Goal: Task Accomplishment & Management: Complete application form

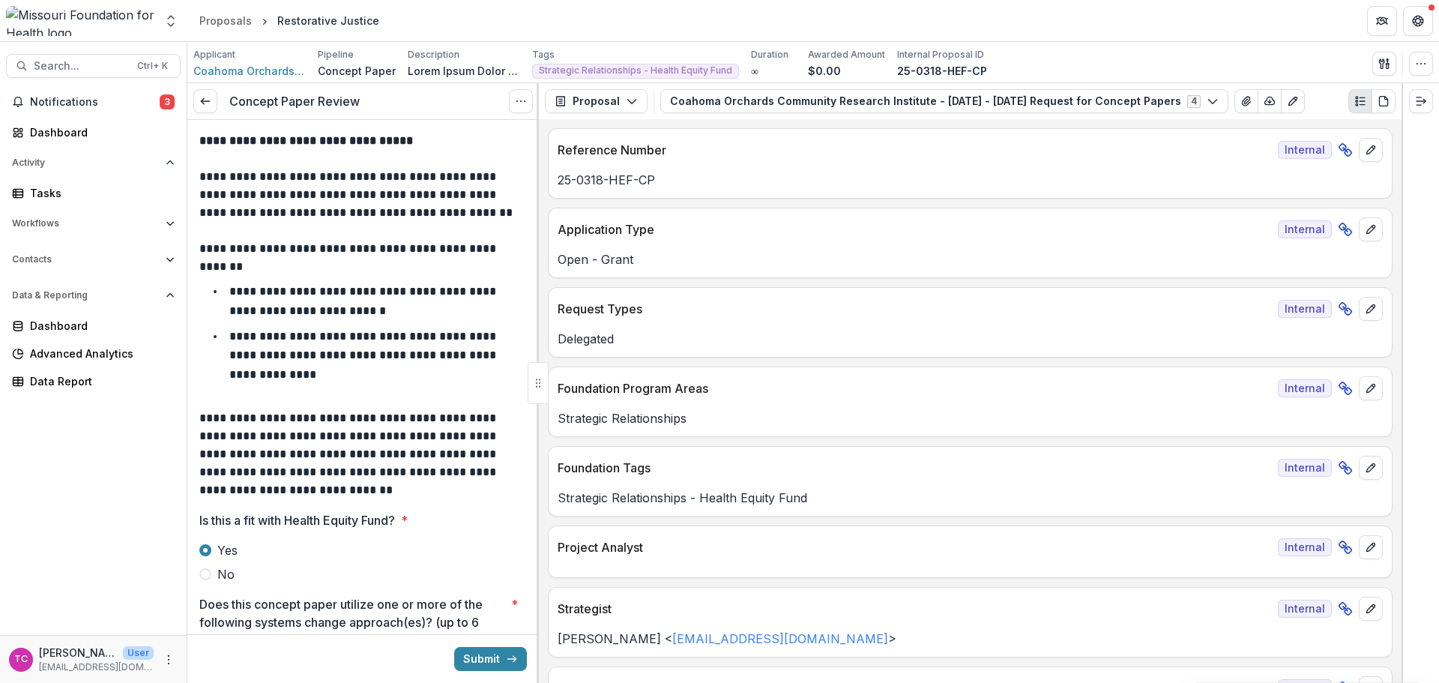
scroll to position [3527, 0]
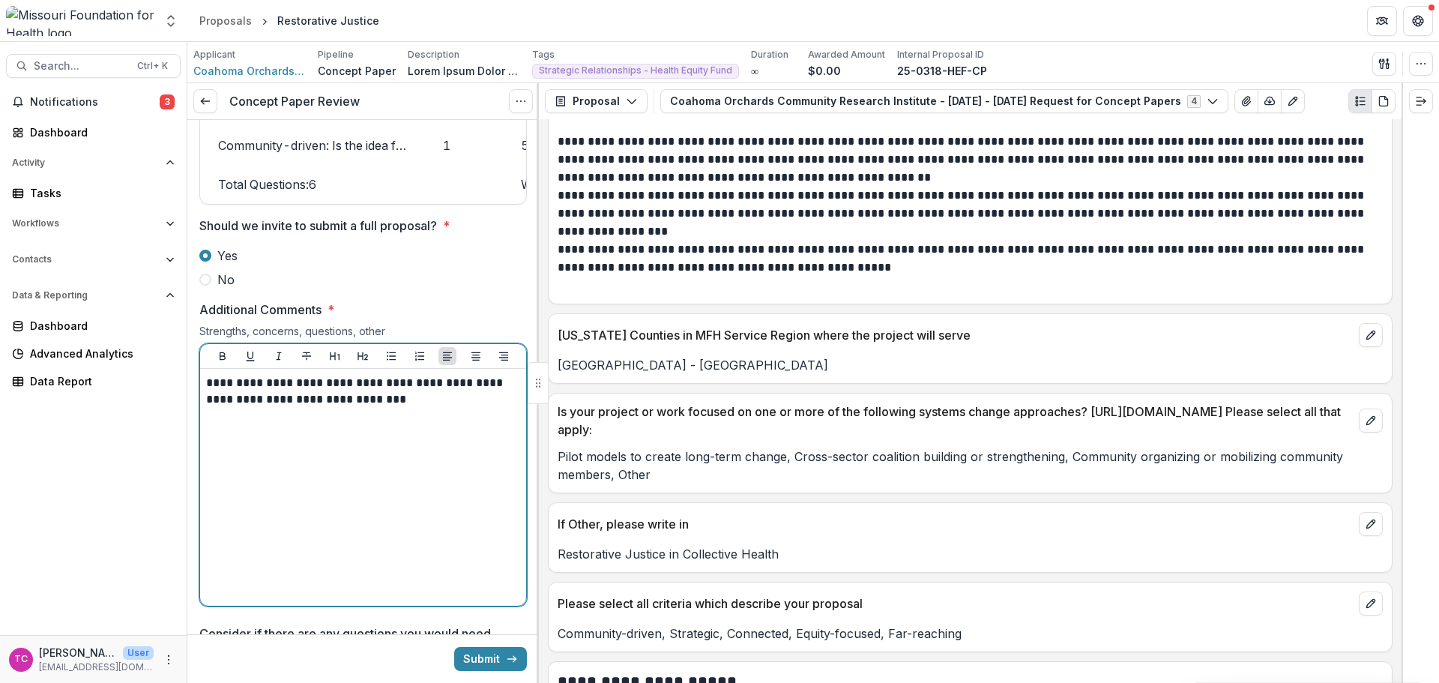
drag, startPoint x: 459, startPoint y: 409, endPoint x: 492, endPoint y: 409, distance: 33.0
click at [459, 408] on p "**********" at bounding box center [361, 391] width 310 height 33
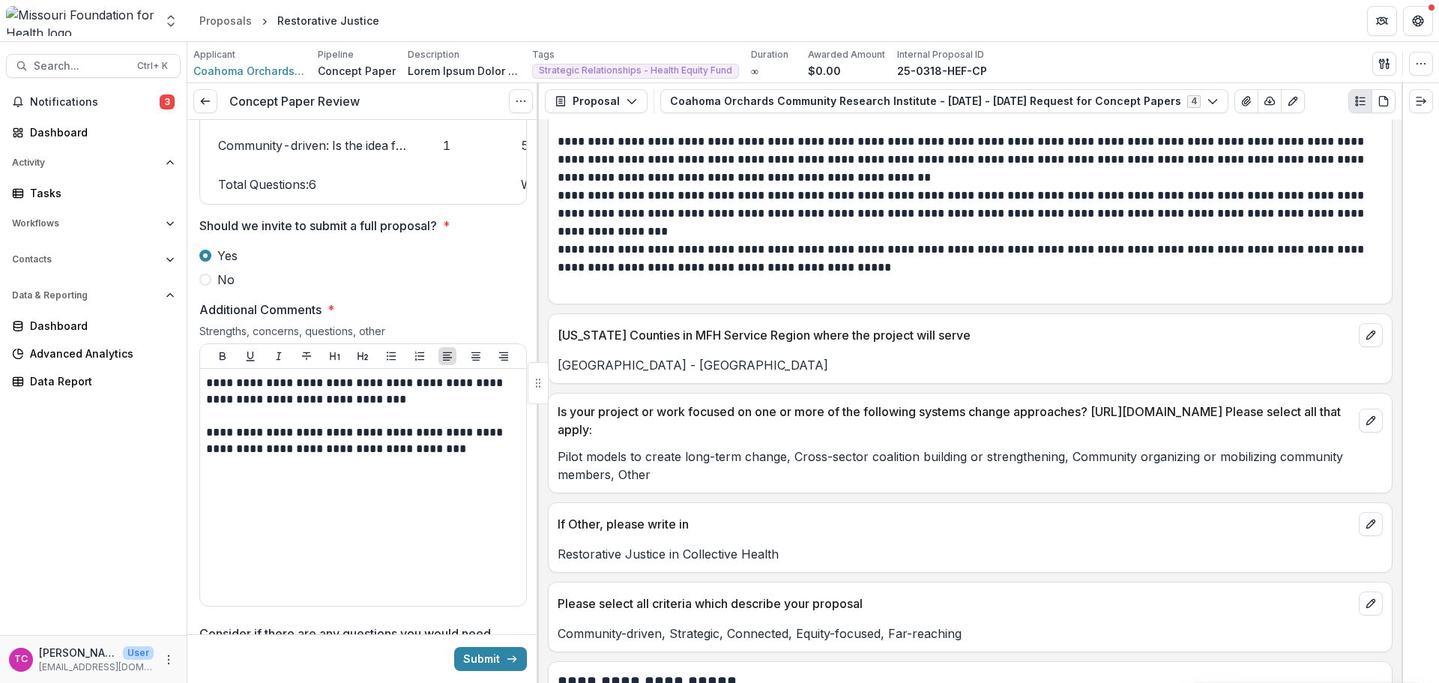
drag, startPoint x: 471, startPoint y: 665, endPoint x: 435, endPoint y: 467, distance: 201.1
click at [471, 665] on button "Submit" at bounding box center [490, 659] width 73 height 24
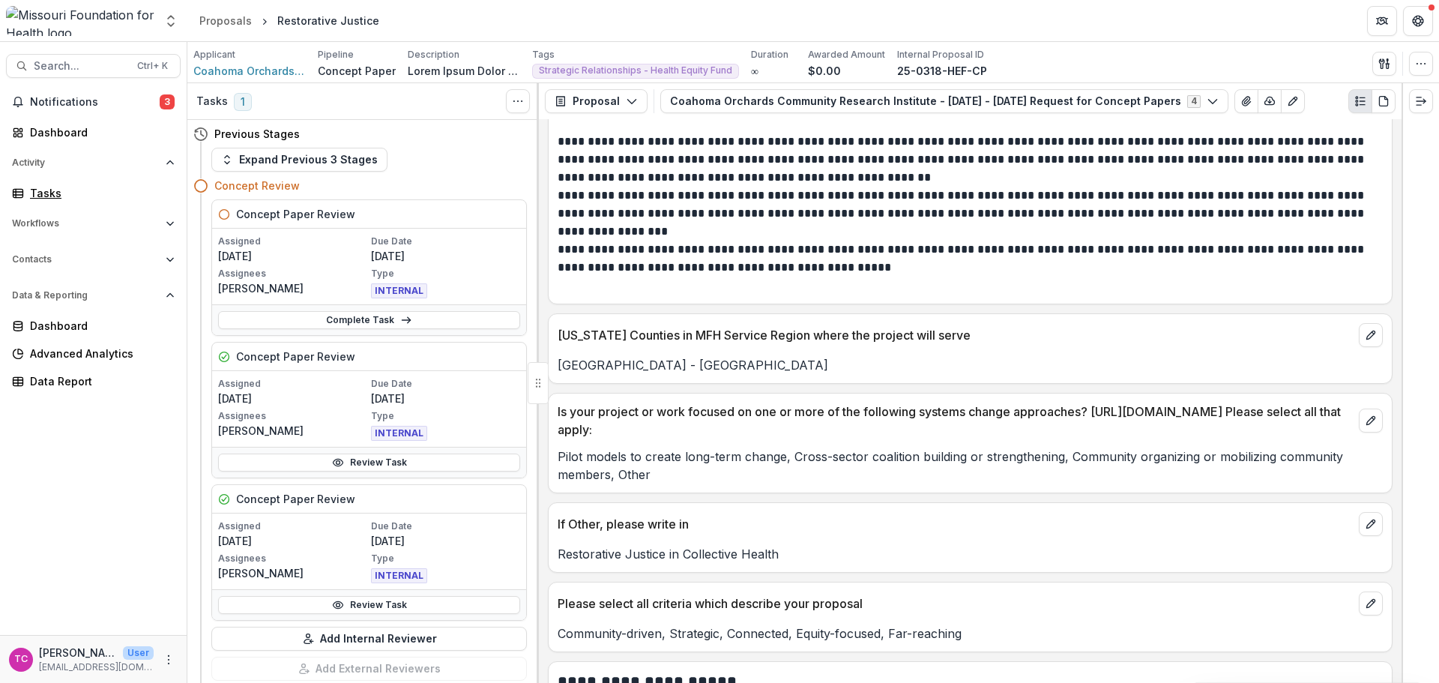
click at [31, 193] on div "Tasks" at bounding box center [99, 193] width 139 height 16
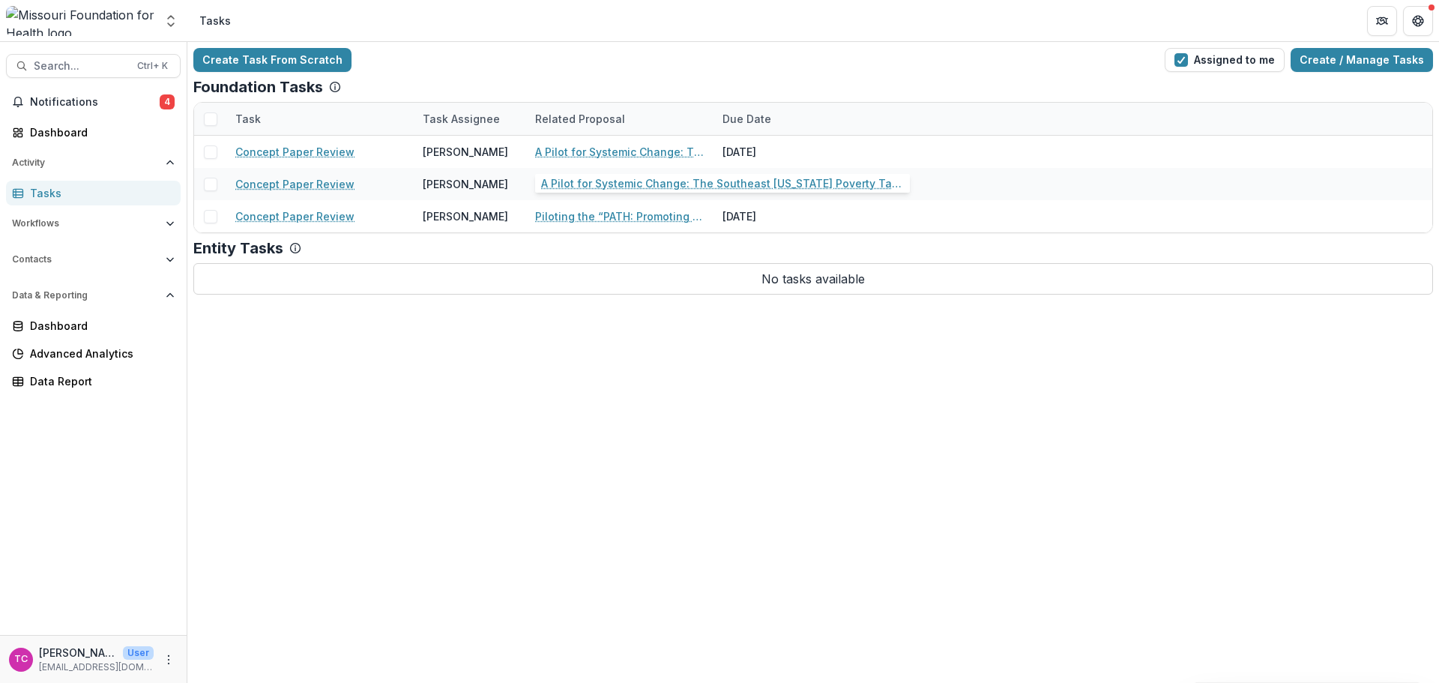
click at [540, 161] on div "A Pilot for Systemic Change: The Southeast Missouri Poverty Task Force" at bounding box center [619, 152] width 169 height 32
click at [552, 145] on link "A Pilot for Systemic Change: The Southeast Missouri Poverty Task Force" at bounding box center [619, 152] width 169 height 16
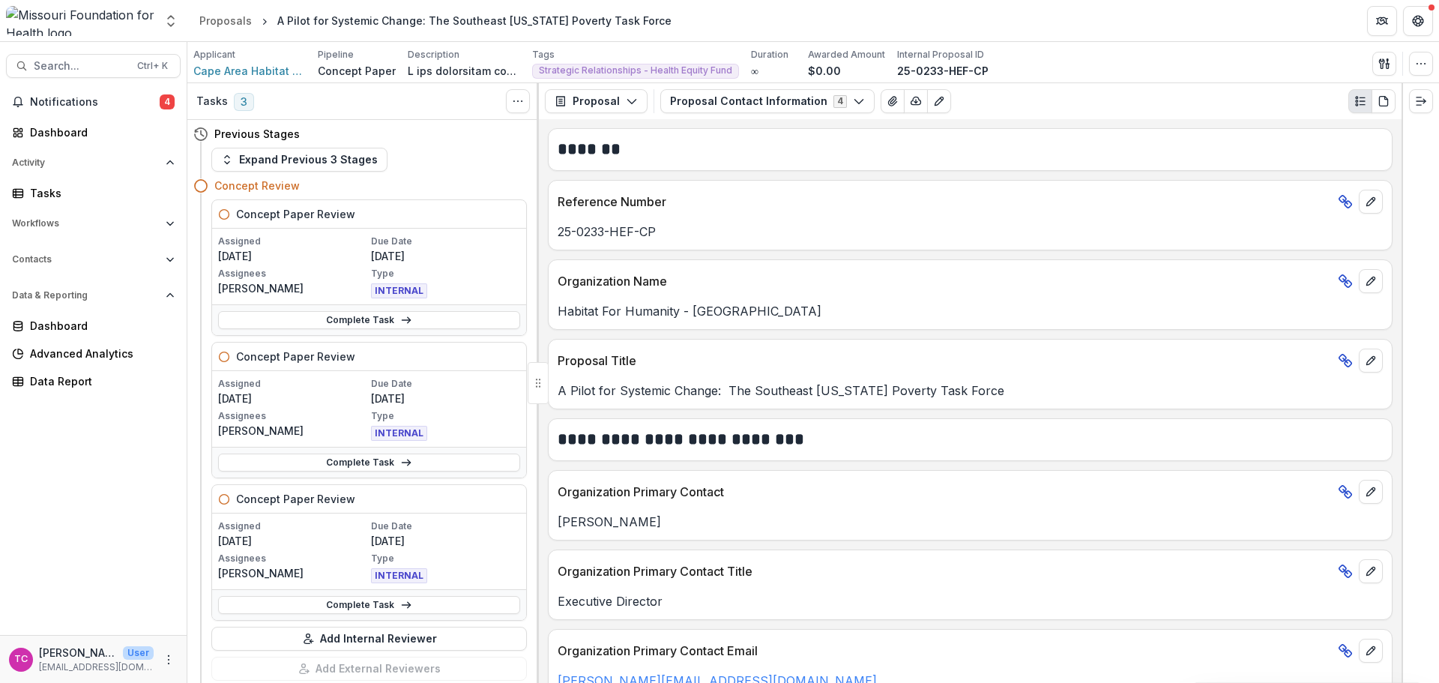
click at [309, 321] on link "Complete Task" at bounding box center [369, 320] width 302 height 18
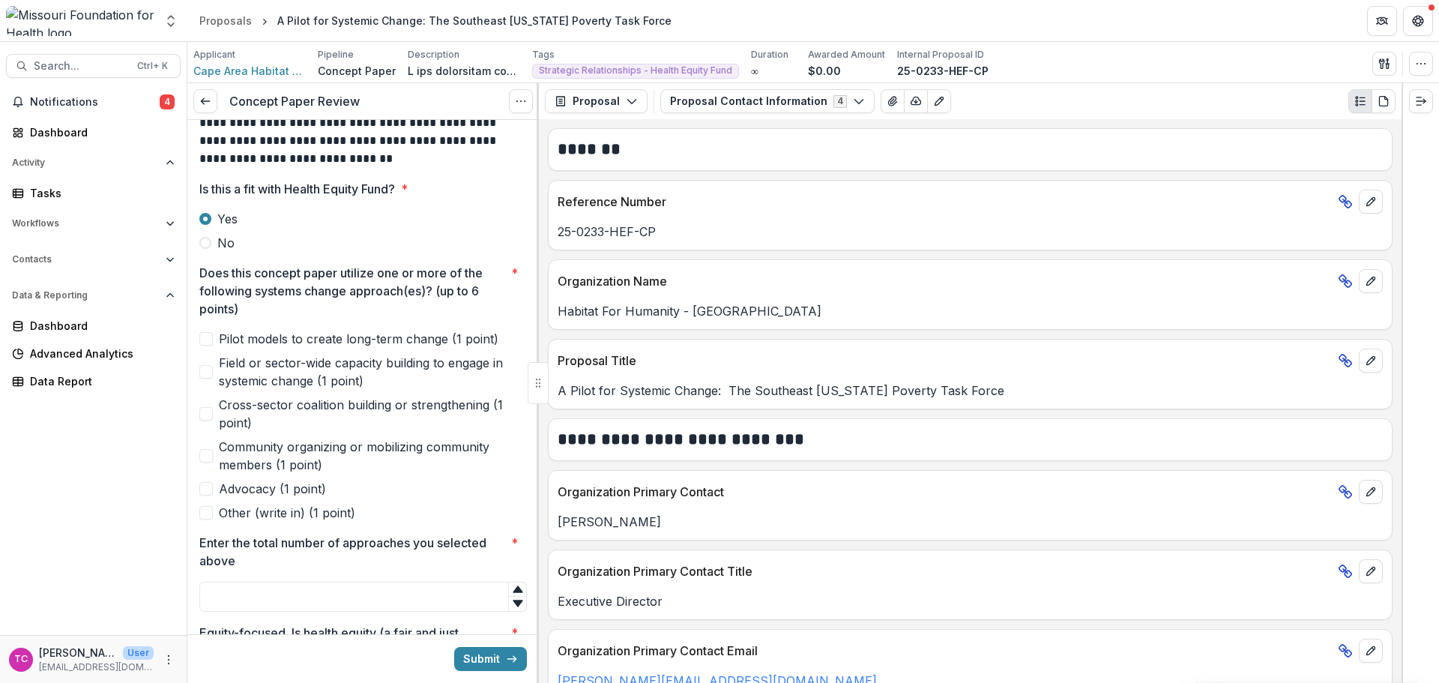
scroll to position [375, 0]
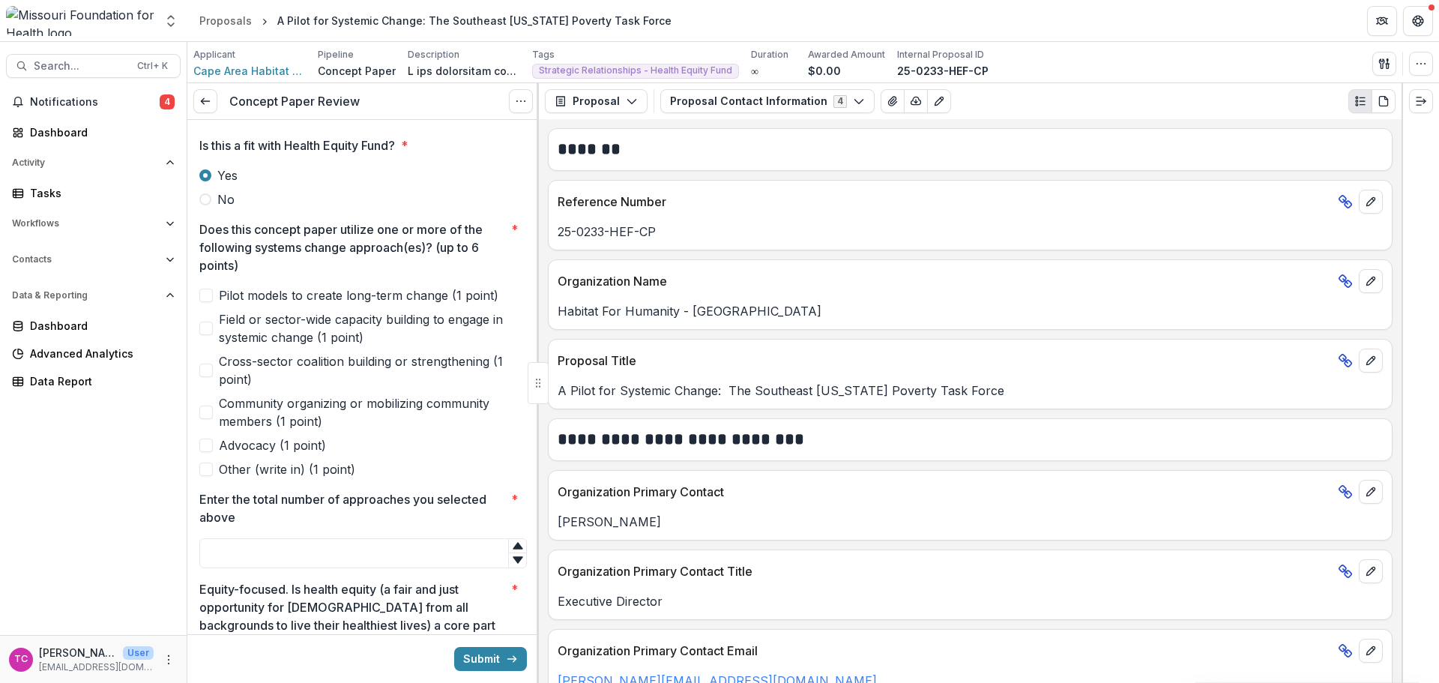
click at [248, 366] on span "Cross-sector coalition building or strengthening (1 point)" at bounding box center [373, 370] width 308 height 36
click at [241, 295] on span "Pilot models to create long-term change (1 point)" at bounding box center [359, 295] width 280 height 18
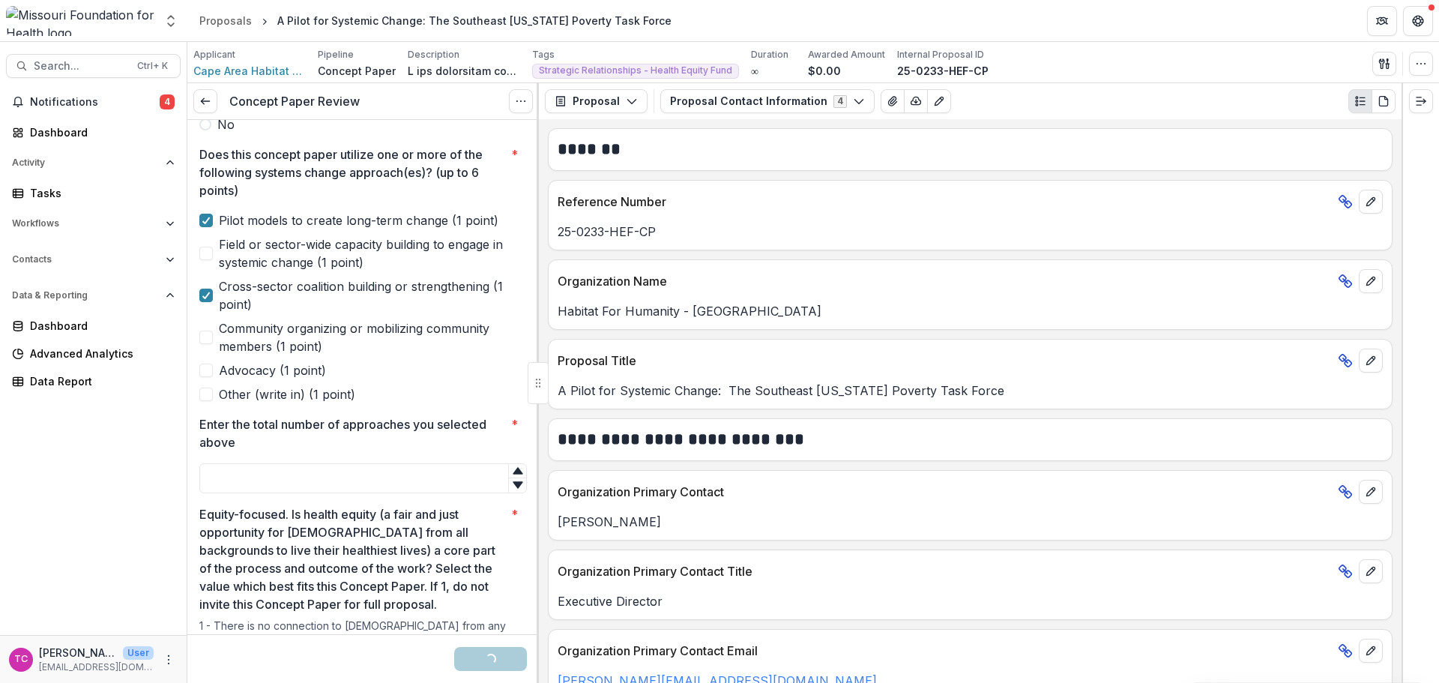
click at [285, 475] on input "Enter the total number of approaches you selected above *" at bounding box center [363, 478] width 328 height 30
type input "*"
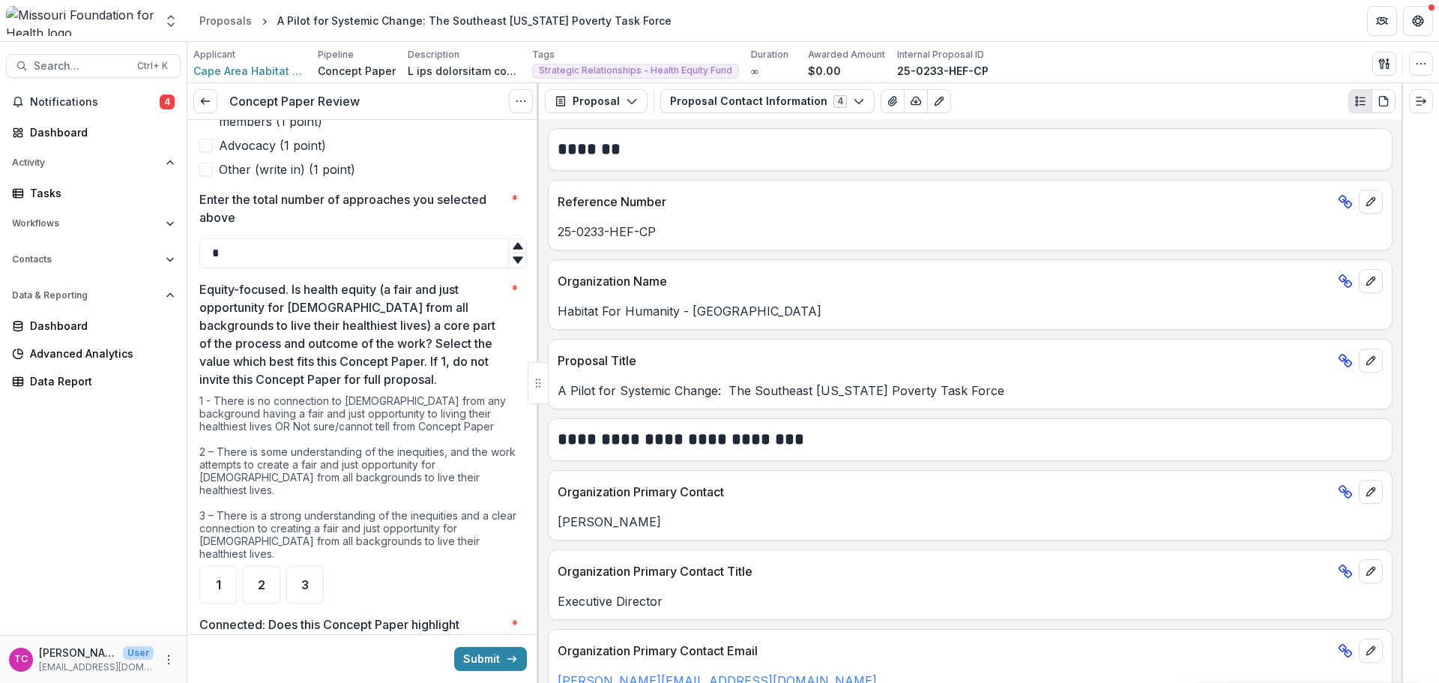
scroll to position [749, 0]
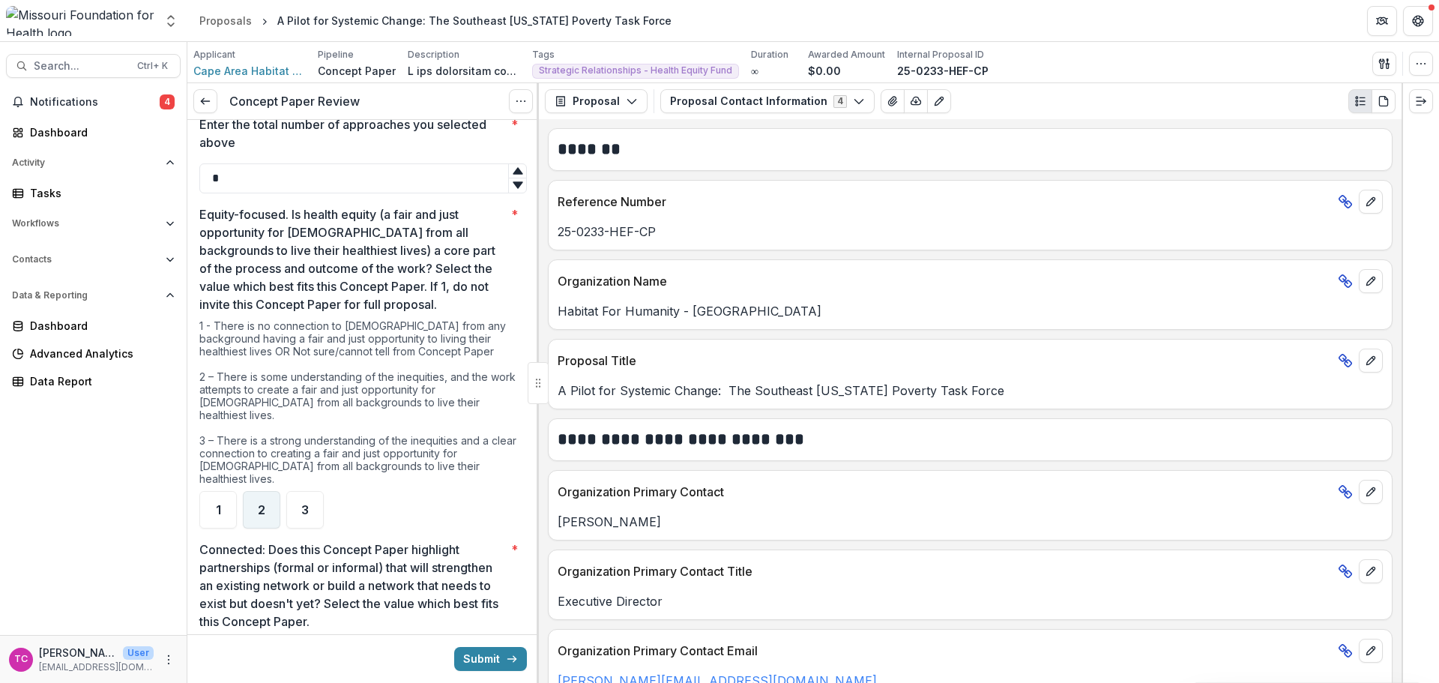
type input "*"
click at [246, 491] on div "2" at bounding box center [261, 509] width 37 height 37
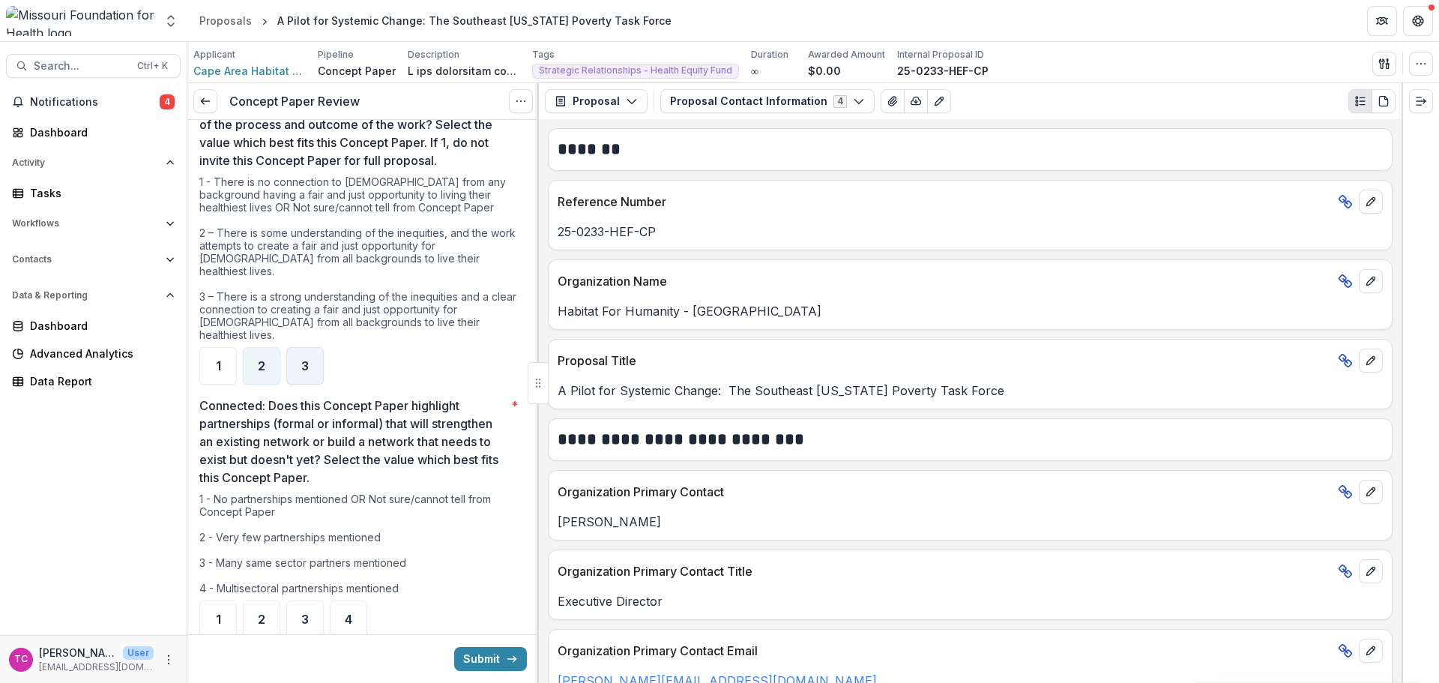
scroll to position [899, 0]
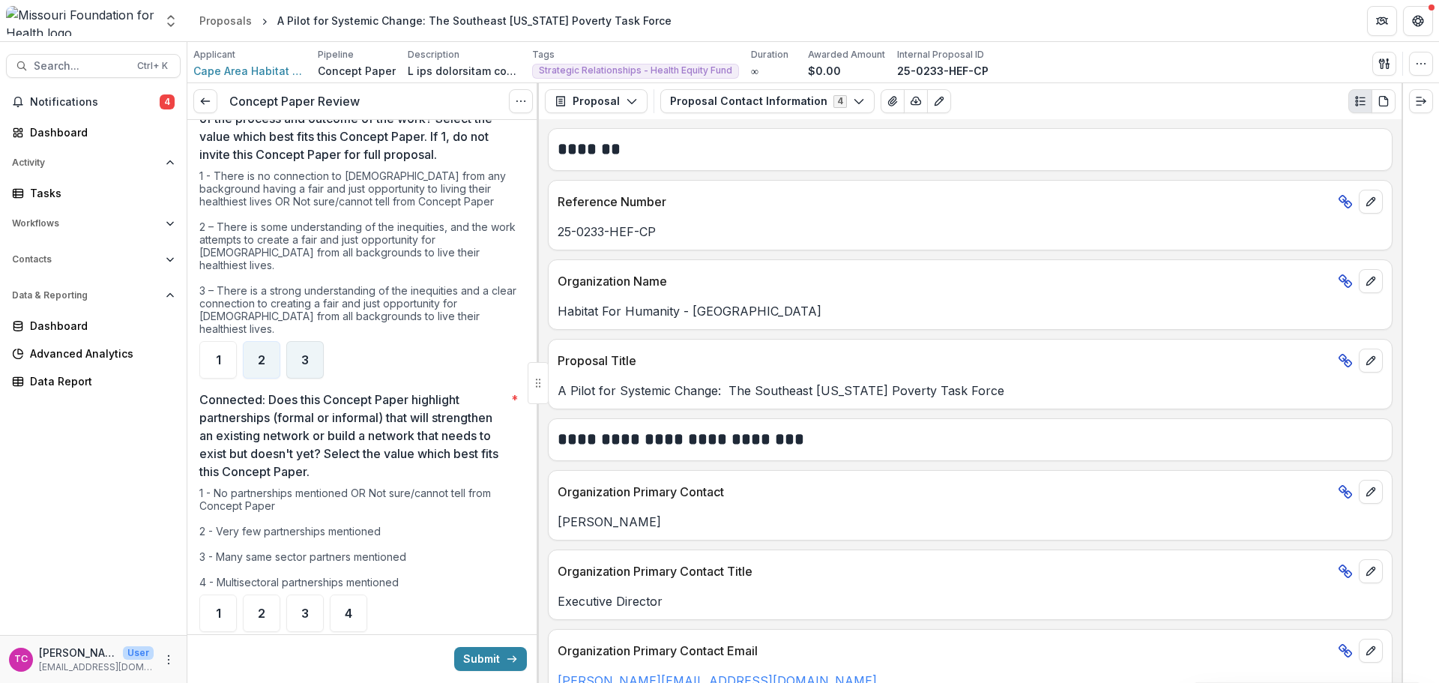
click at [314, 341] on div "3" at bounding box center [304, 359] width 37 height 37
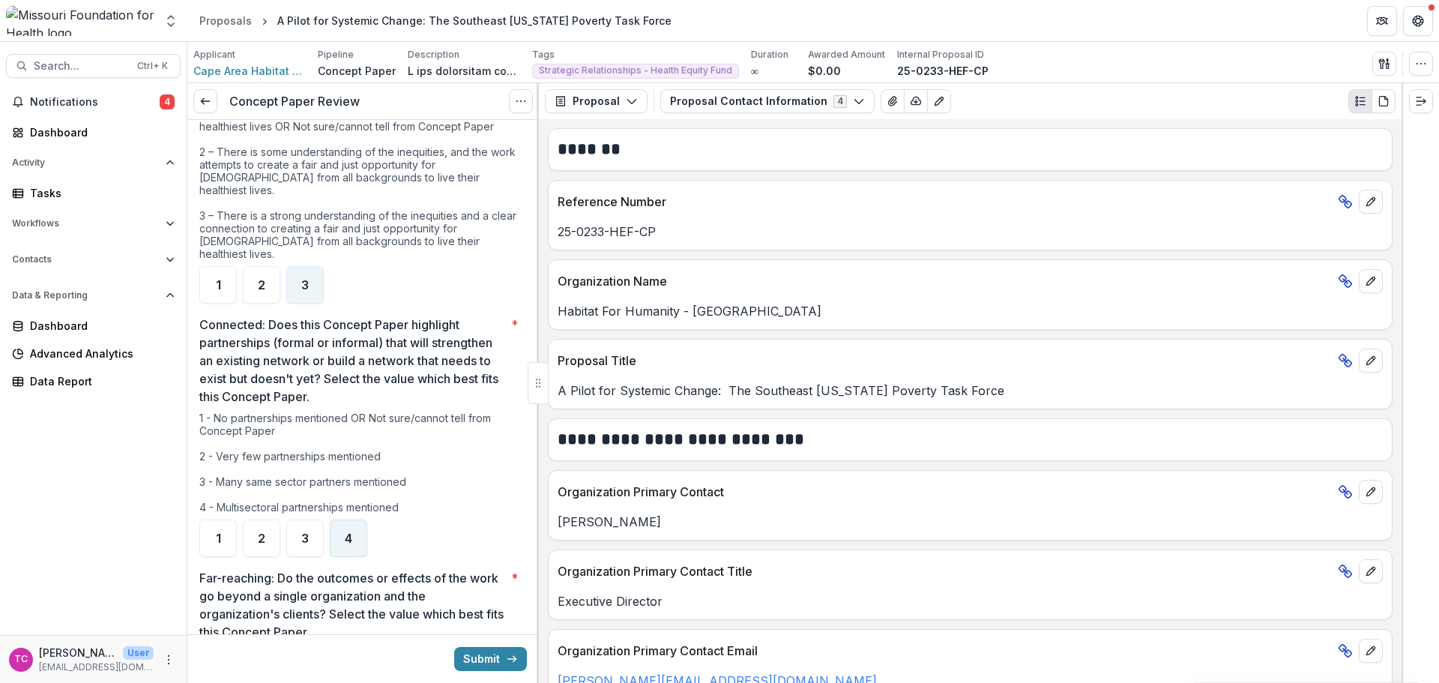
click at [351, 521] on div "4" at bounding box center [348, 537] width 37 height 37
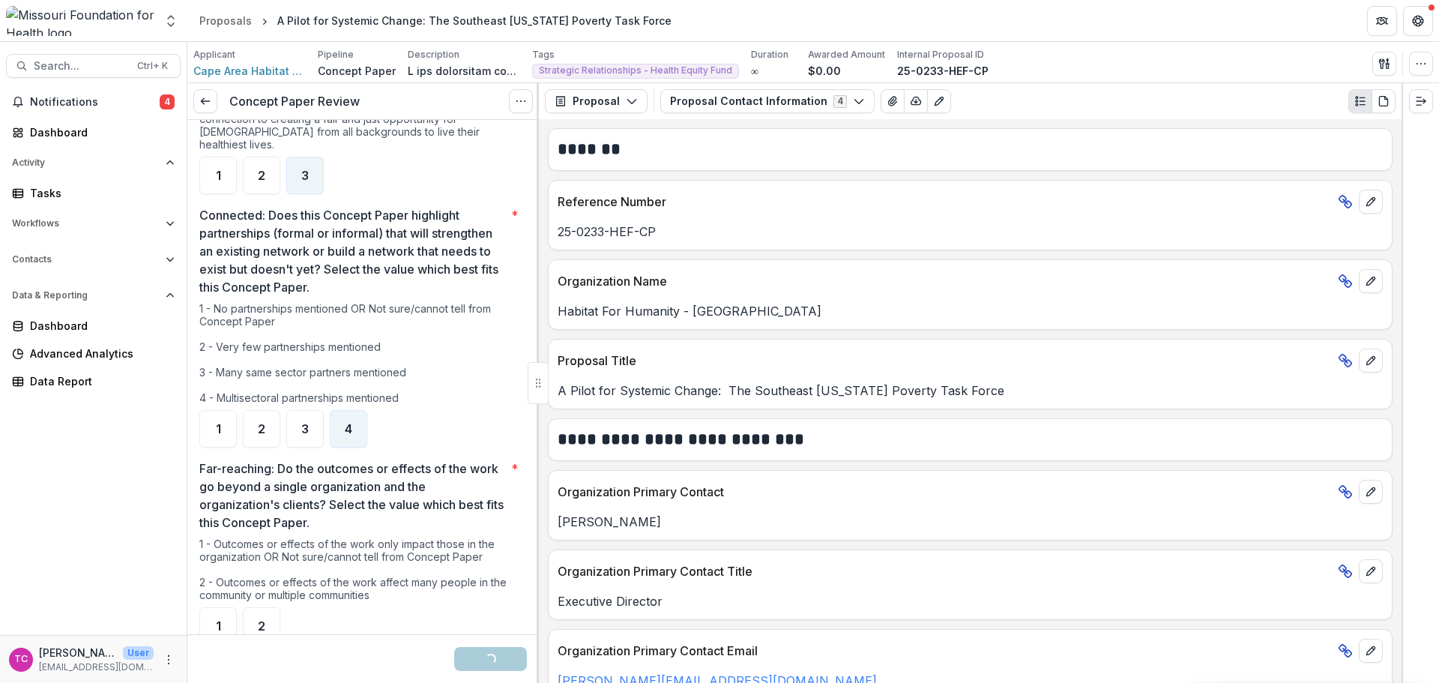
scroll to position [1124, 0]
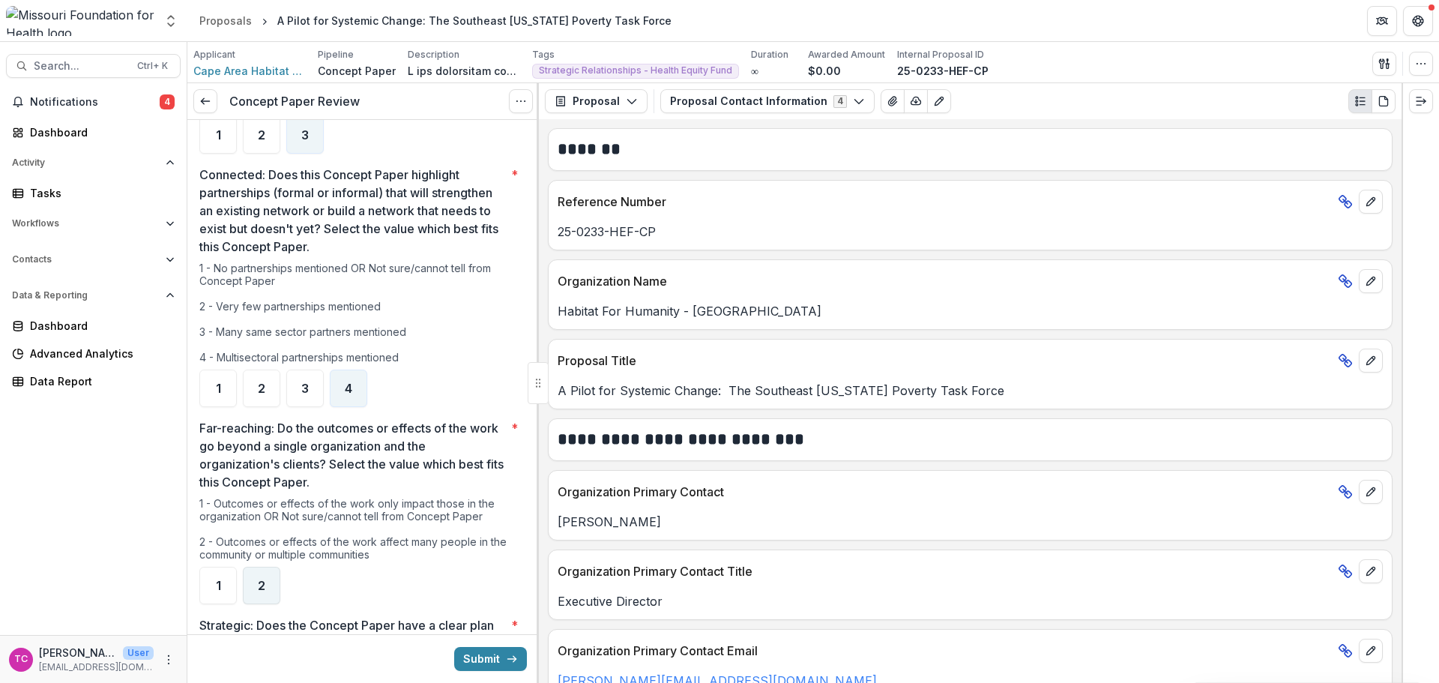
click at [268, 567] on div "2" at bounding box center [261, 585] width 37 height 37
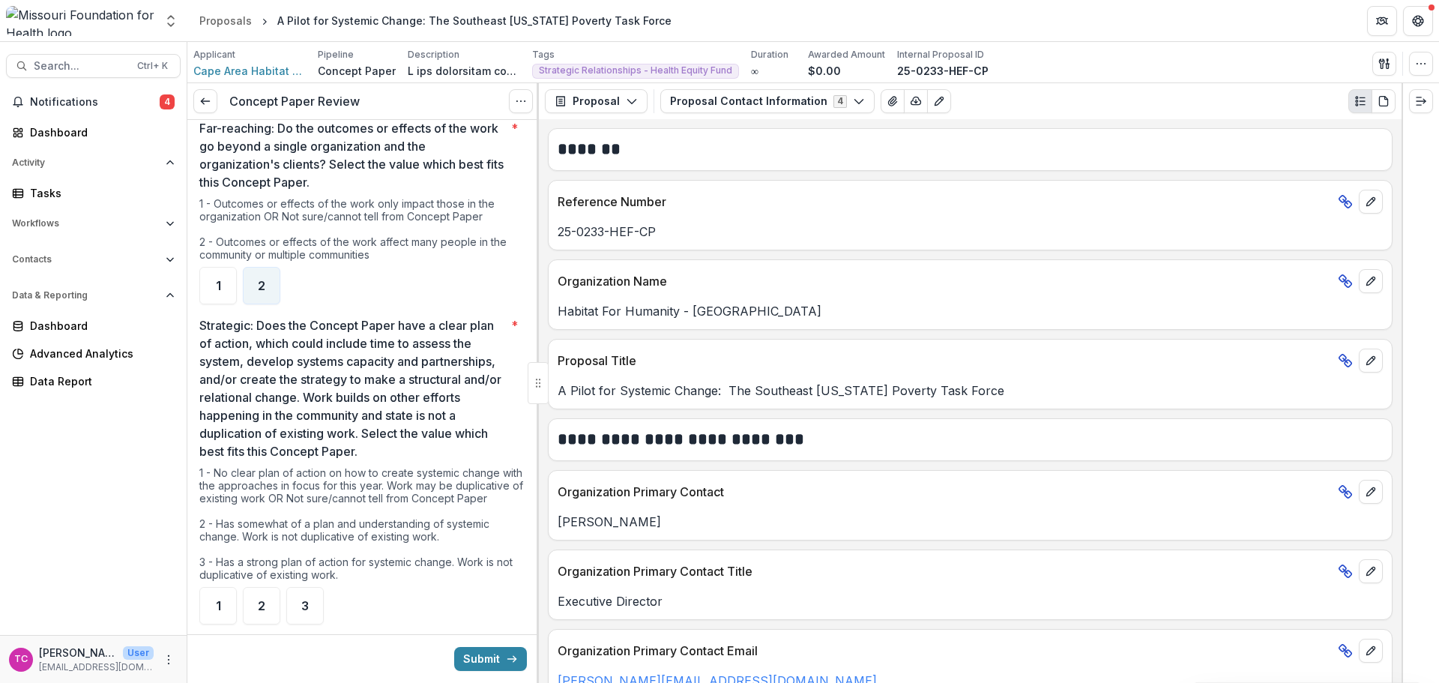
scroll to position [1574, 0]
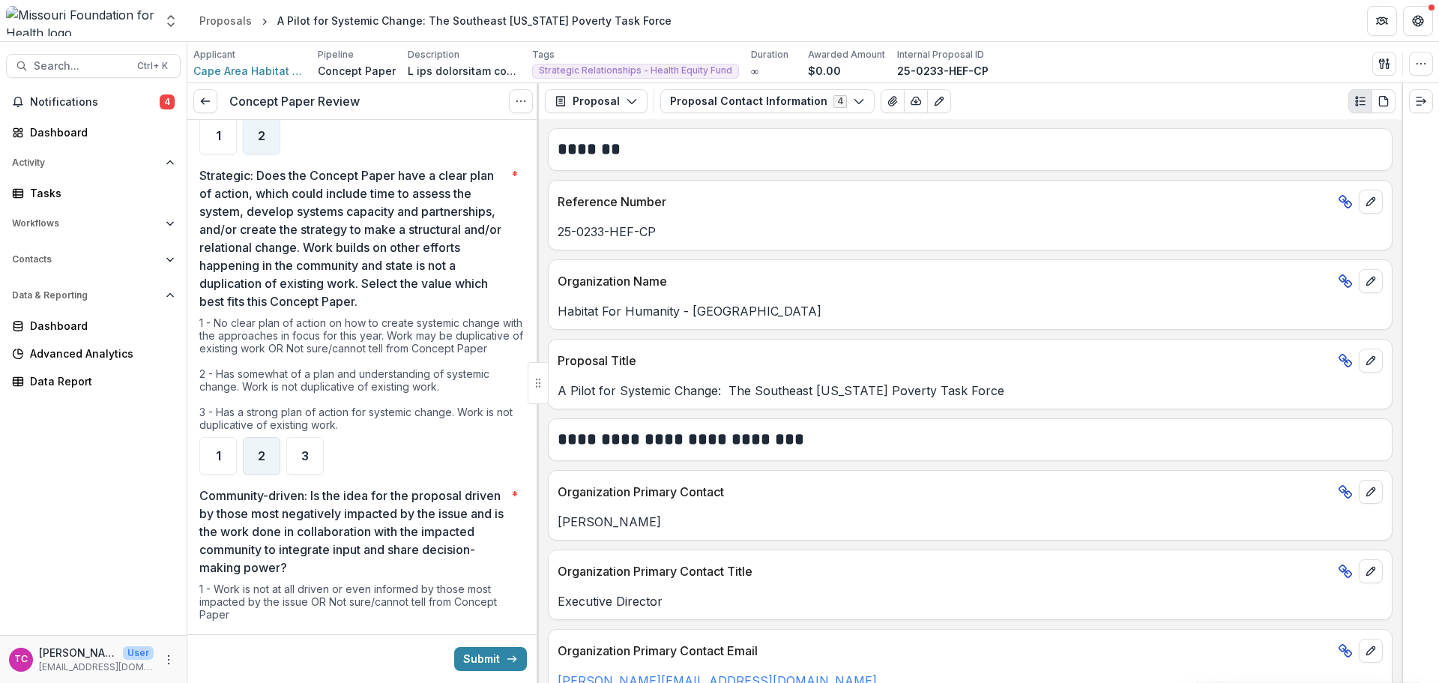
click at [253, 454] on div "2" at bounding box center [261, 455] width 37 height 37
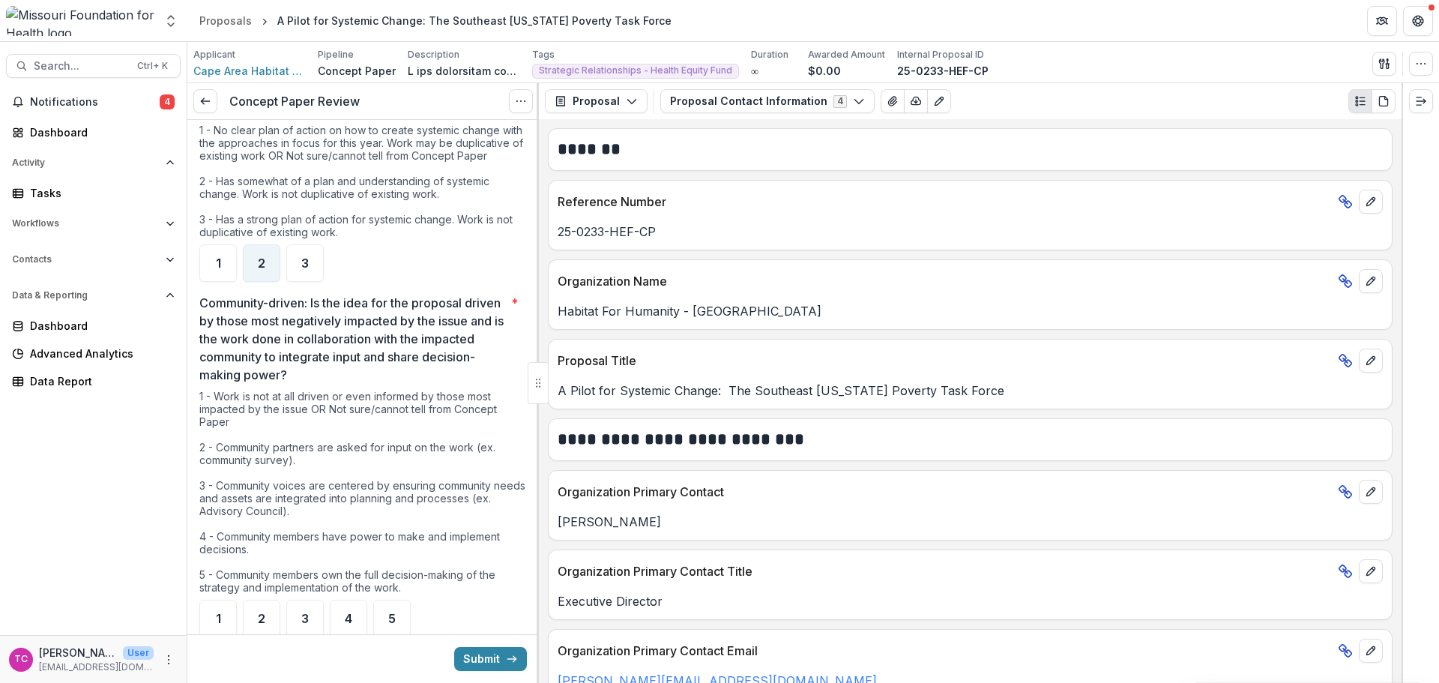
scroll to position [1799, 0]
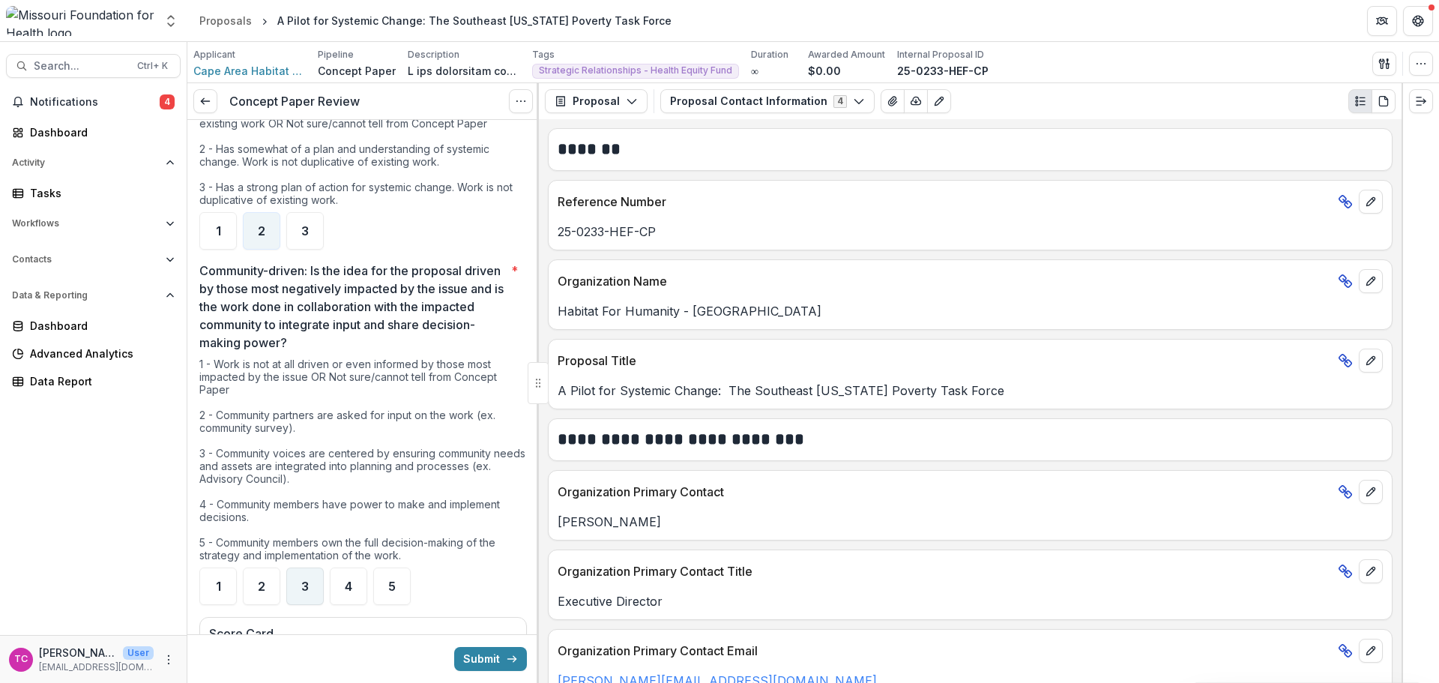
click at [311, 573] on div "3" at bounding box center [304, 585] width 37 height 37
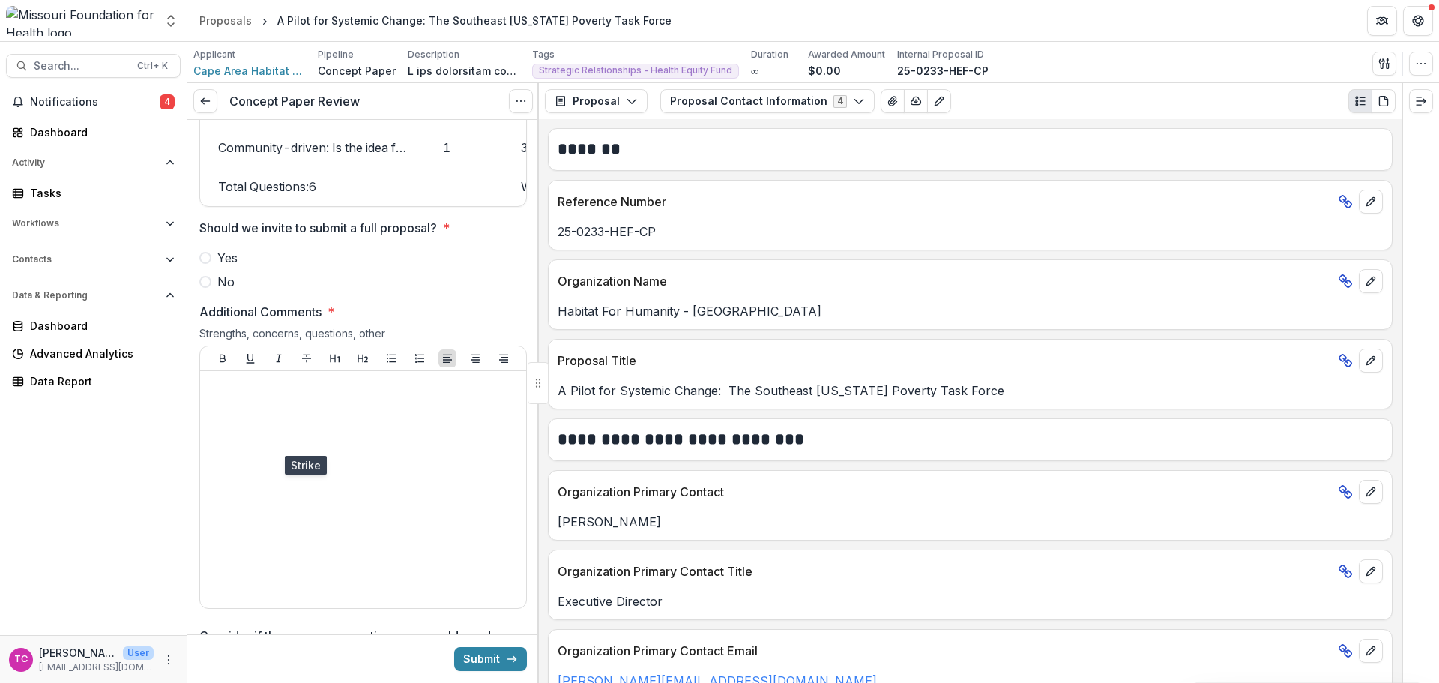
scroll to position [2323, 0]
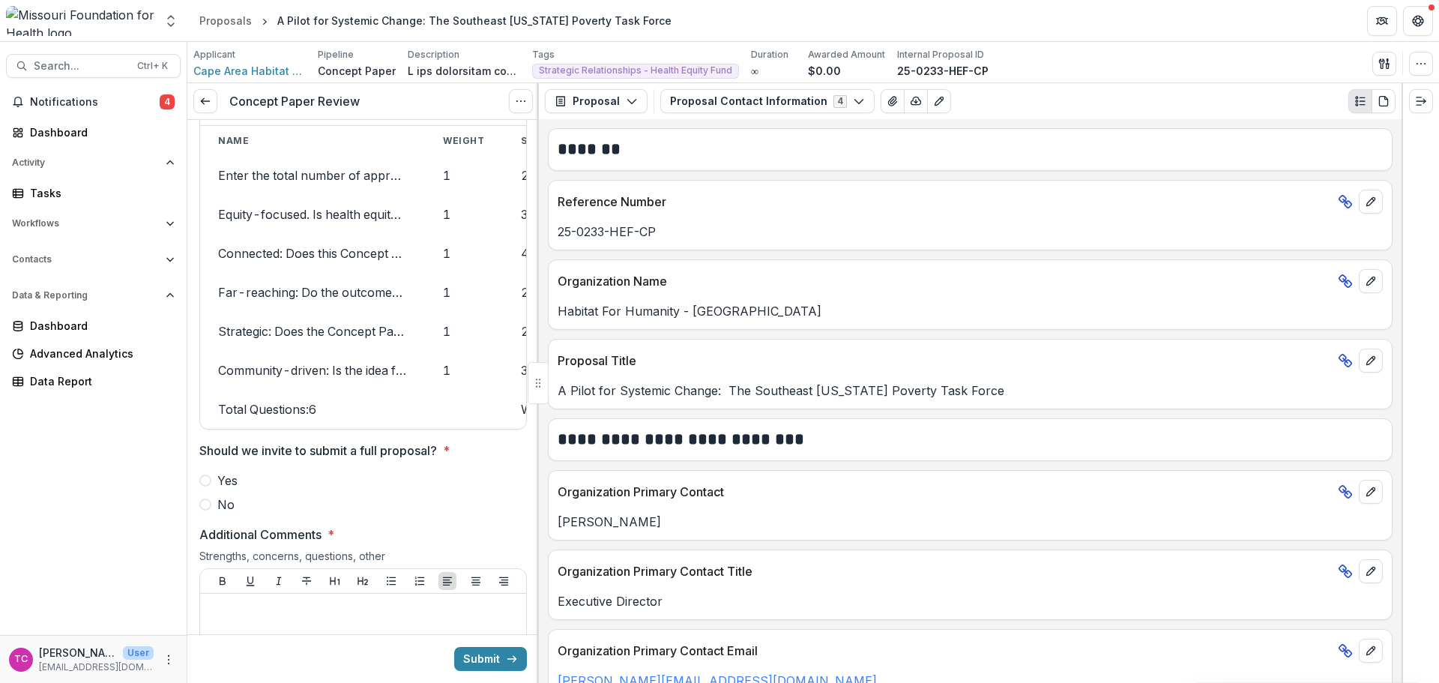
click at [232, 485] on span "Yes" at bounding box center [227, 480] width 20 height 18
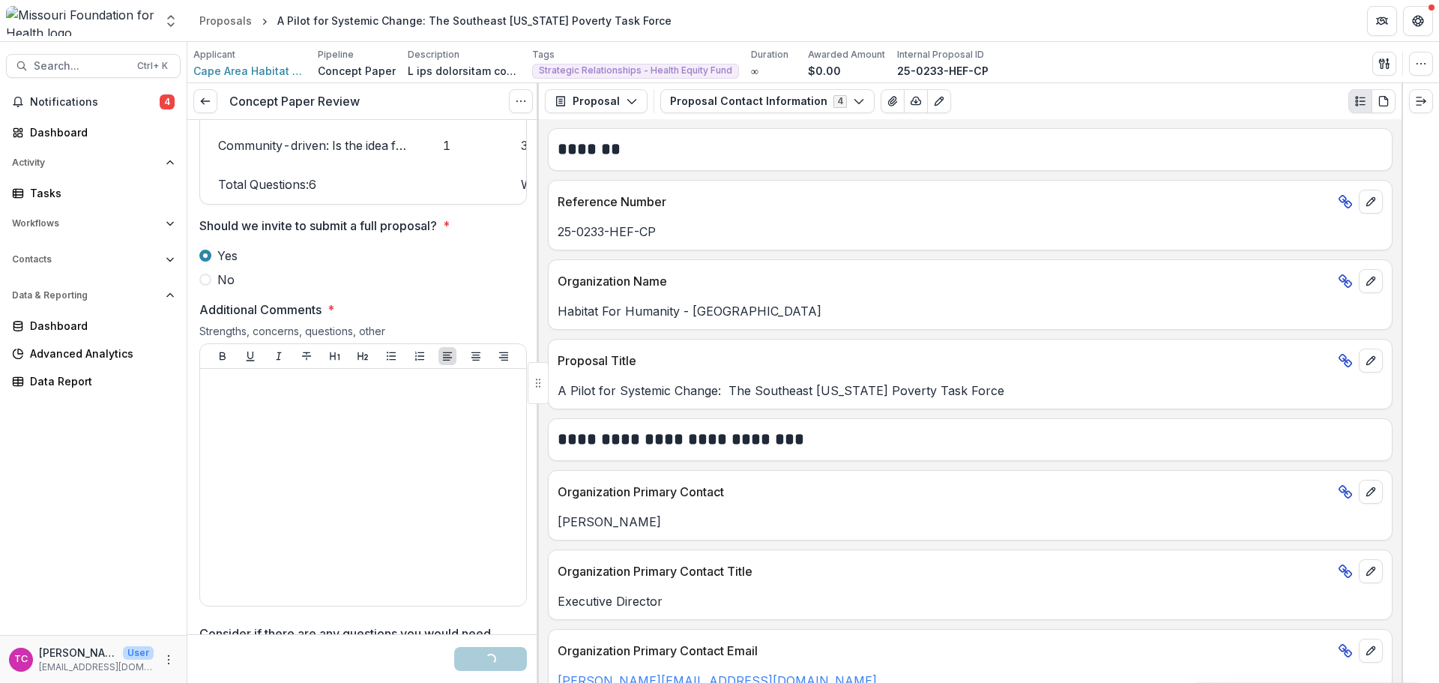
scroll to position [2623, 0]
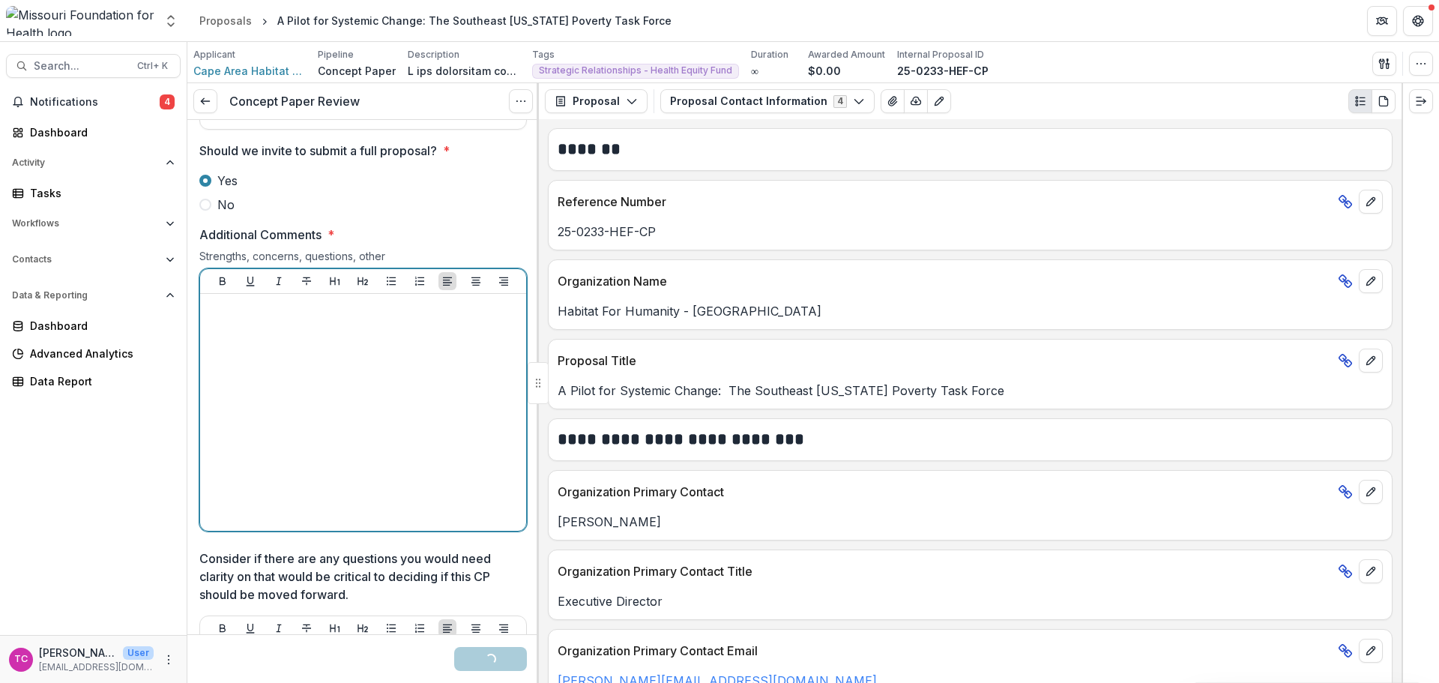
click at [259, 447] on div at bounding box center [363, 412] width 314 height 225
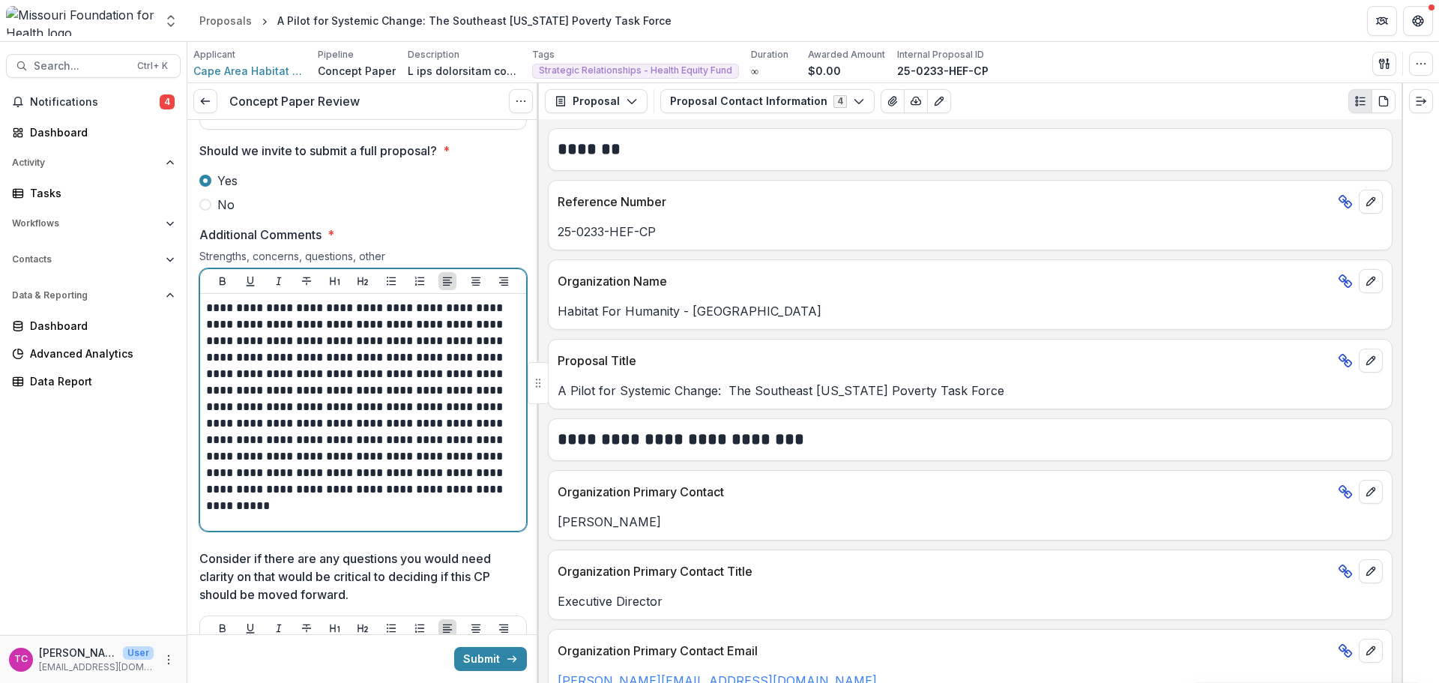
click at [490, 513] on div "**********" at bounding box center [363, 412] width 314 height 225
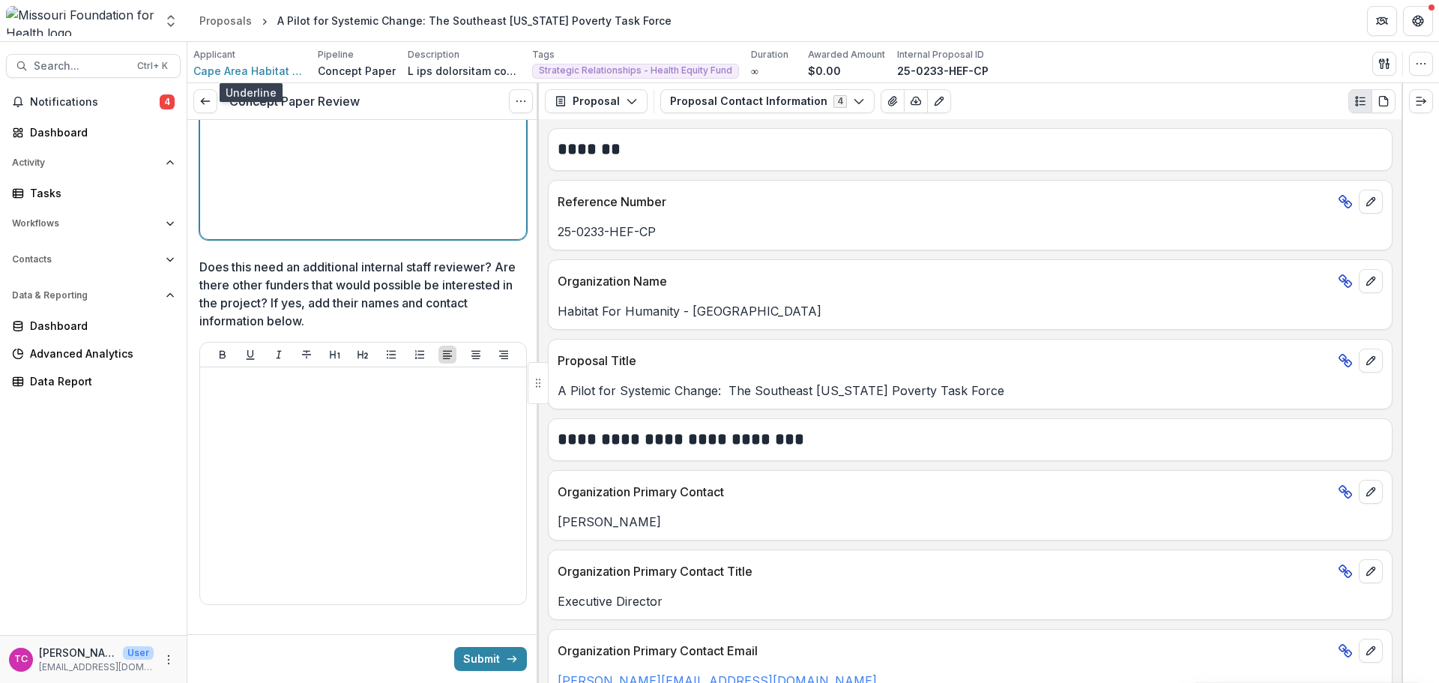
scroll to position [3429, 0]
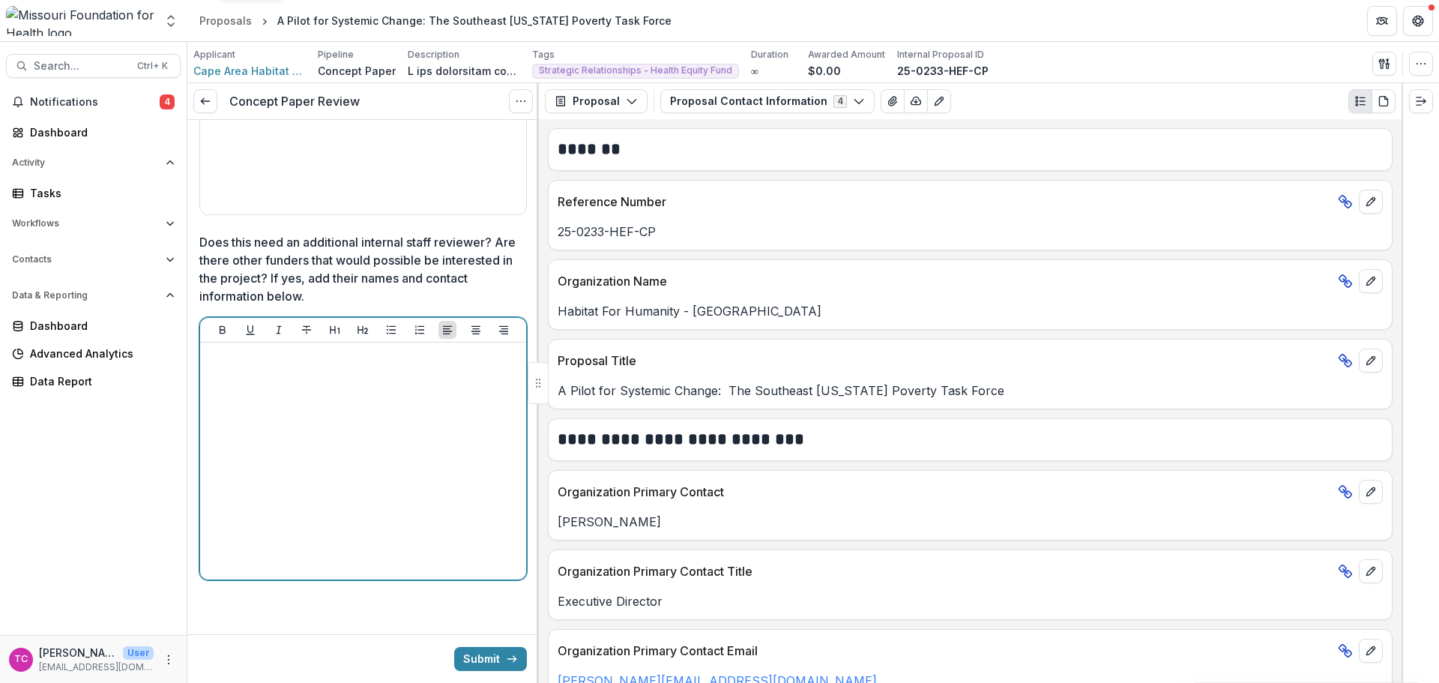
click at [376, 432] on div at bounding box center [363, 461] width 314 height 225
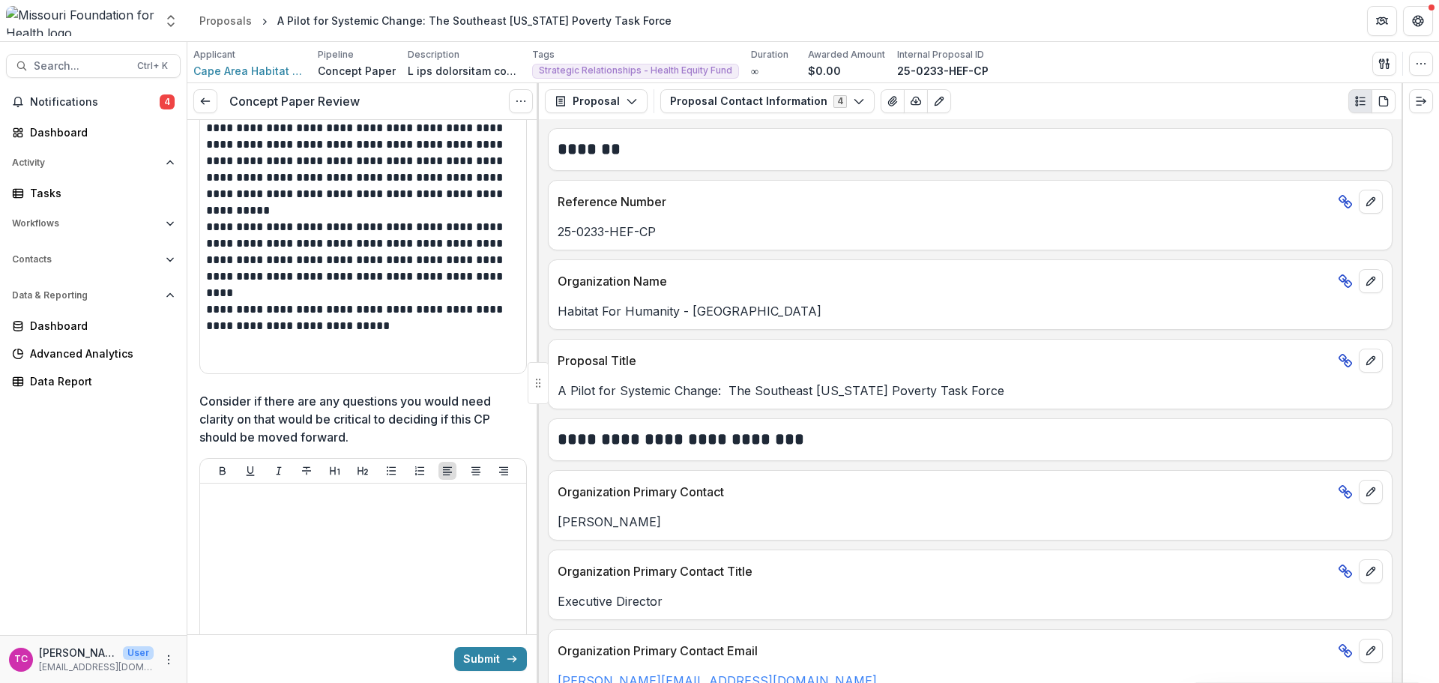
scroll to position [2904, 0]
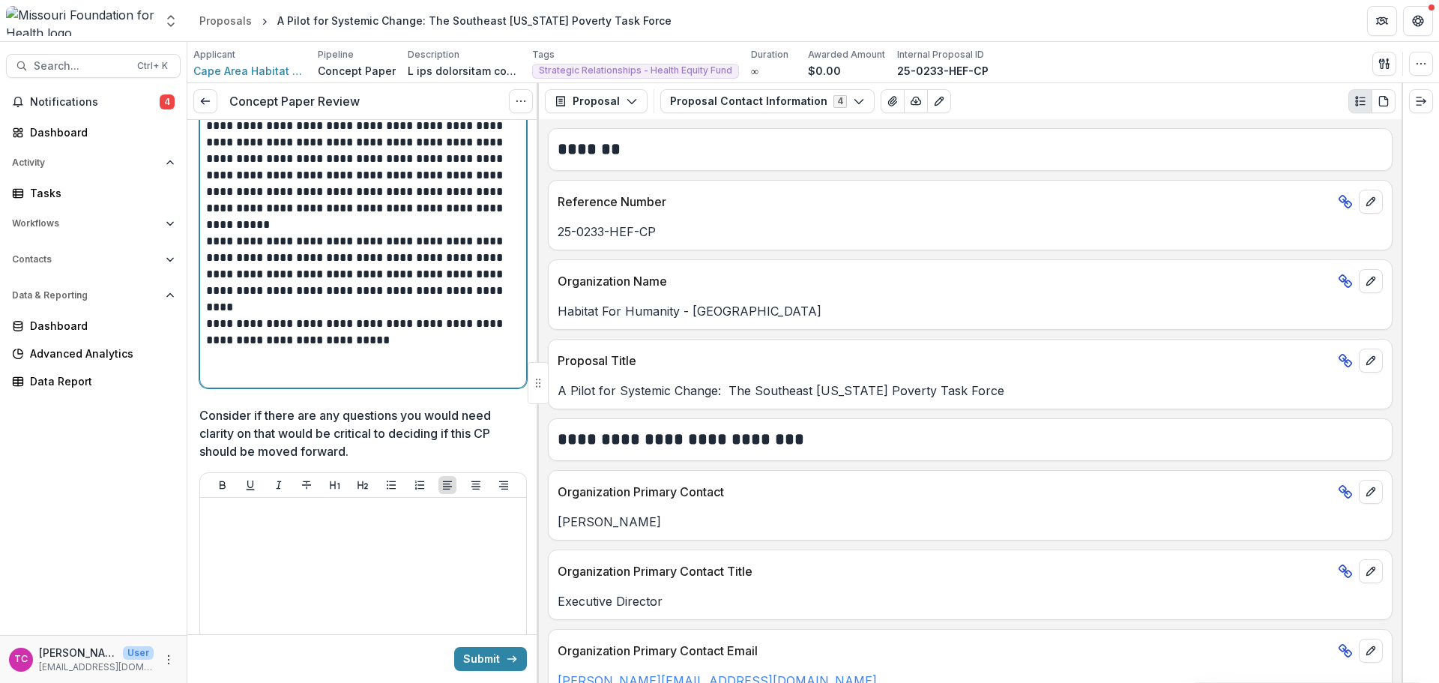
click at [385, 361] on p at bounding box center [363, 357] width 314 height 16
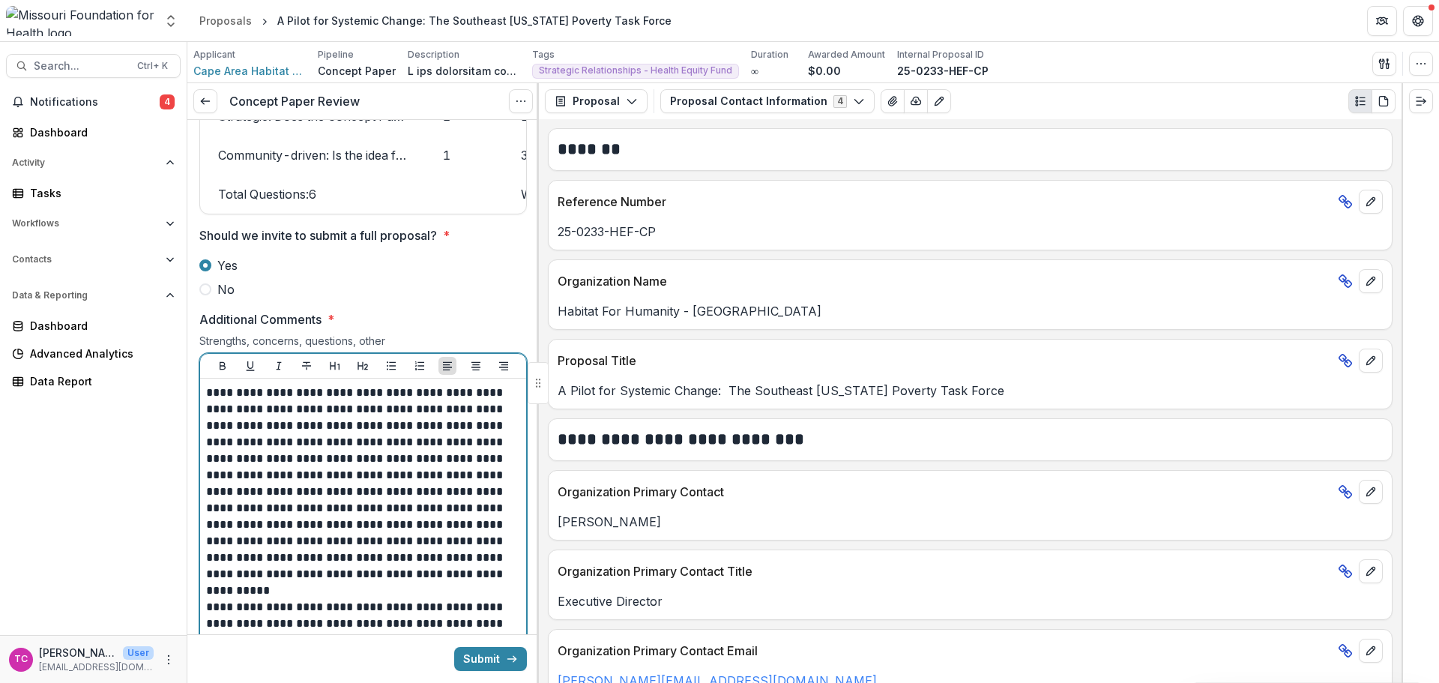
scroll to position [2529, 0]
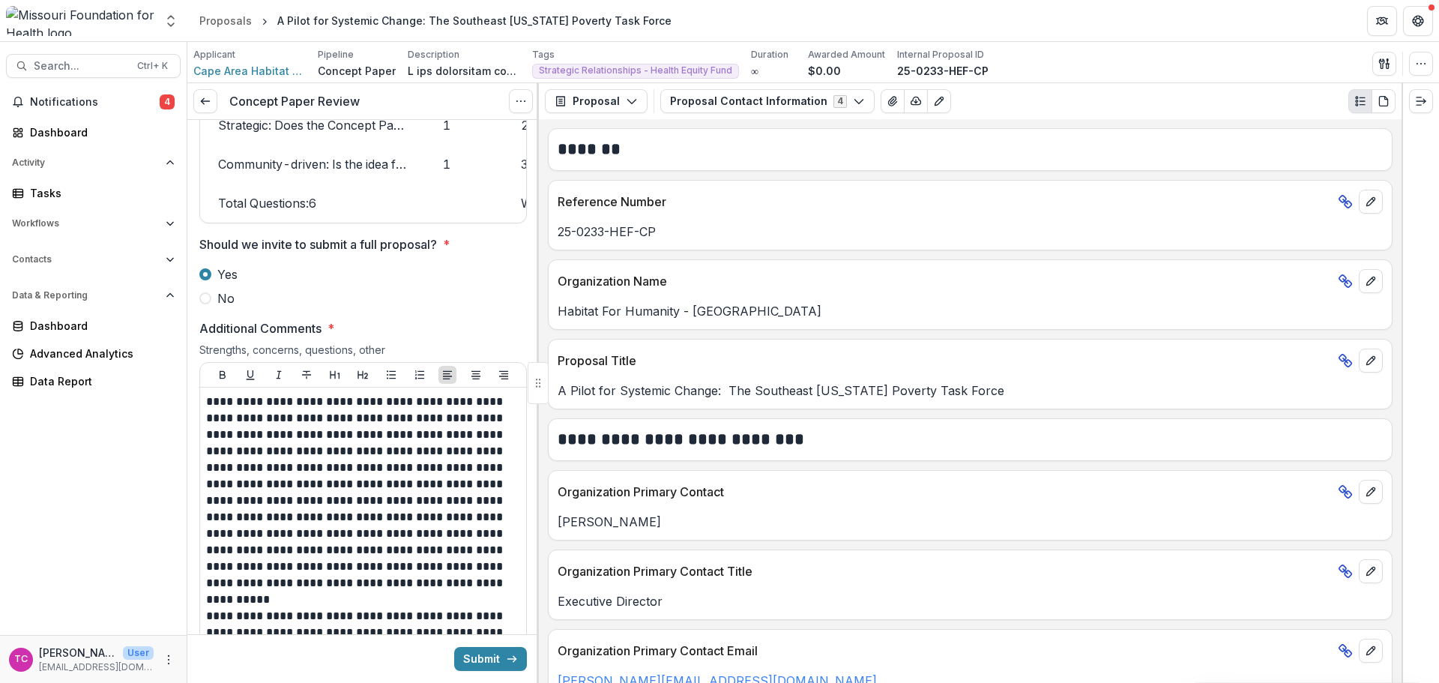
click at [468, 654] on button "Submit" at bounding box center [490, 659] width 73 height 24
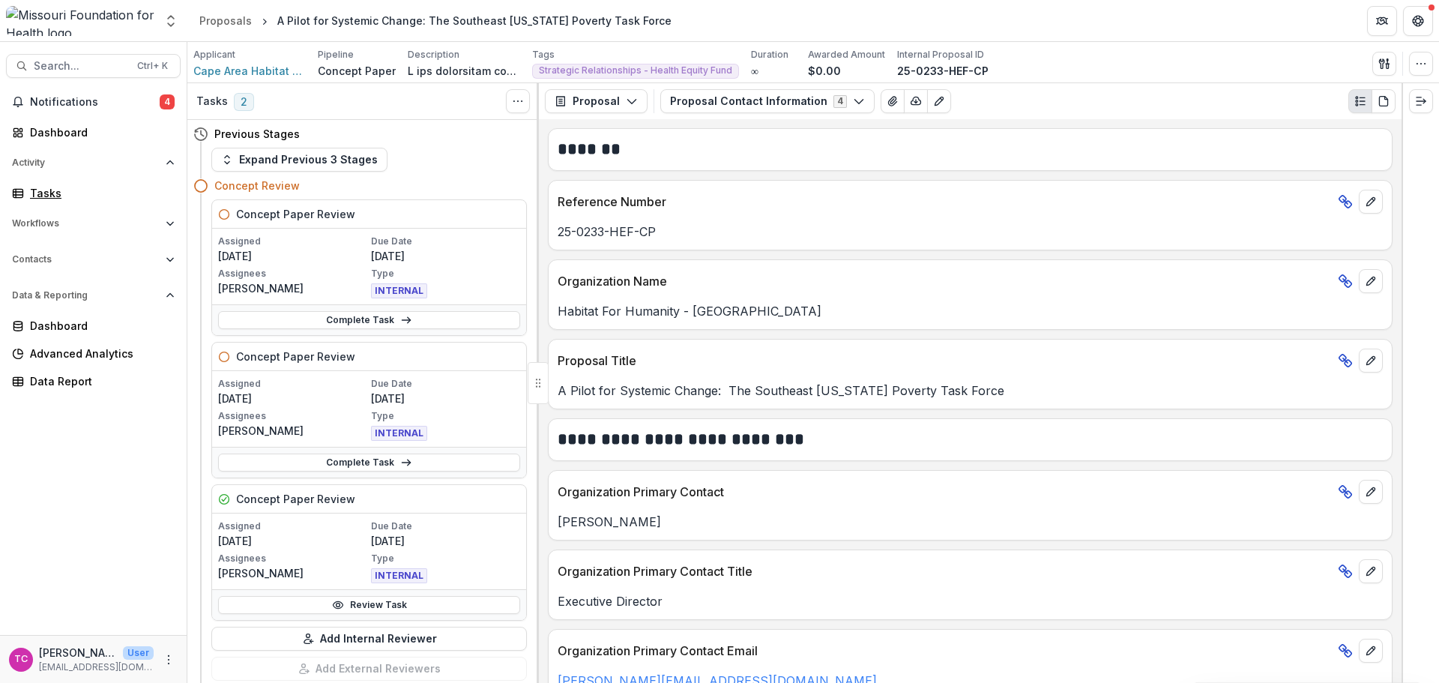
click at [56, 192] on div "Tasks" at bounding box center [99, 193] width 139 height 16
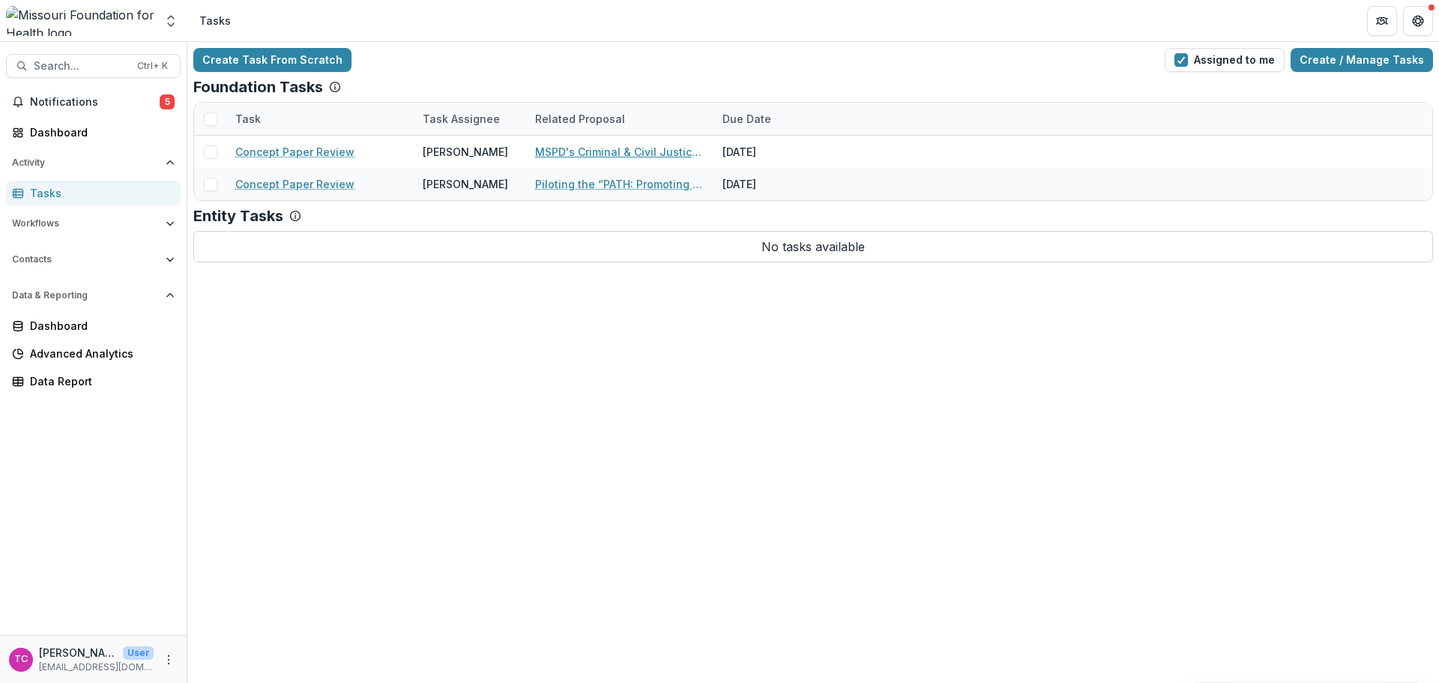
click at [610, 148] on link "MSPD's Criminal & Civil Justice Partnership" at bounding box center [619, 152] width 169 height 16
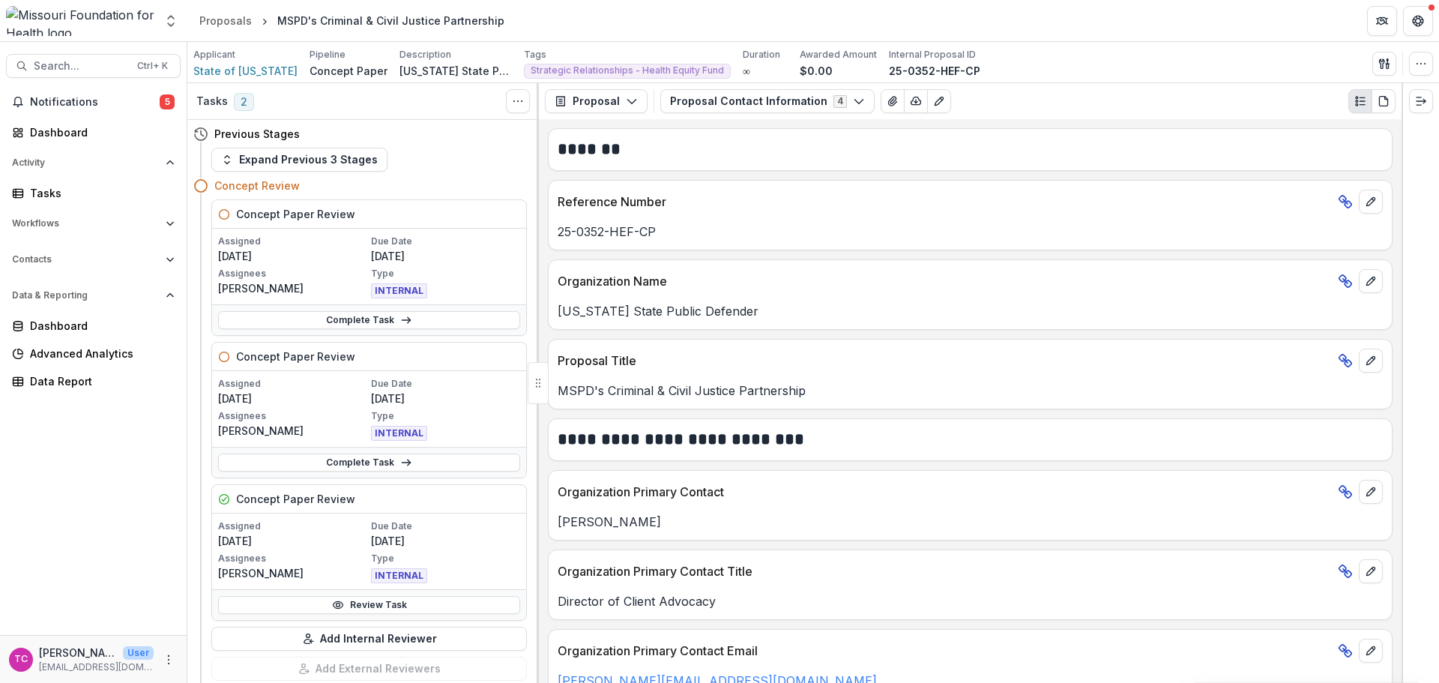
click at [242, 607] on link "Review Task" at bounding box center [369, 605] width 302 height 18
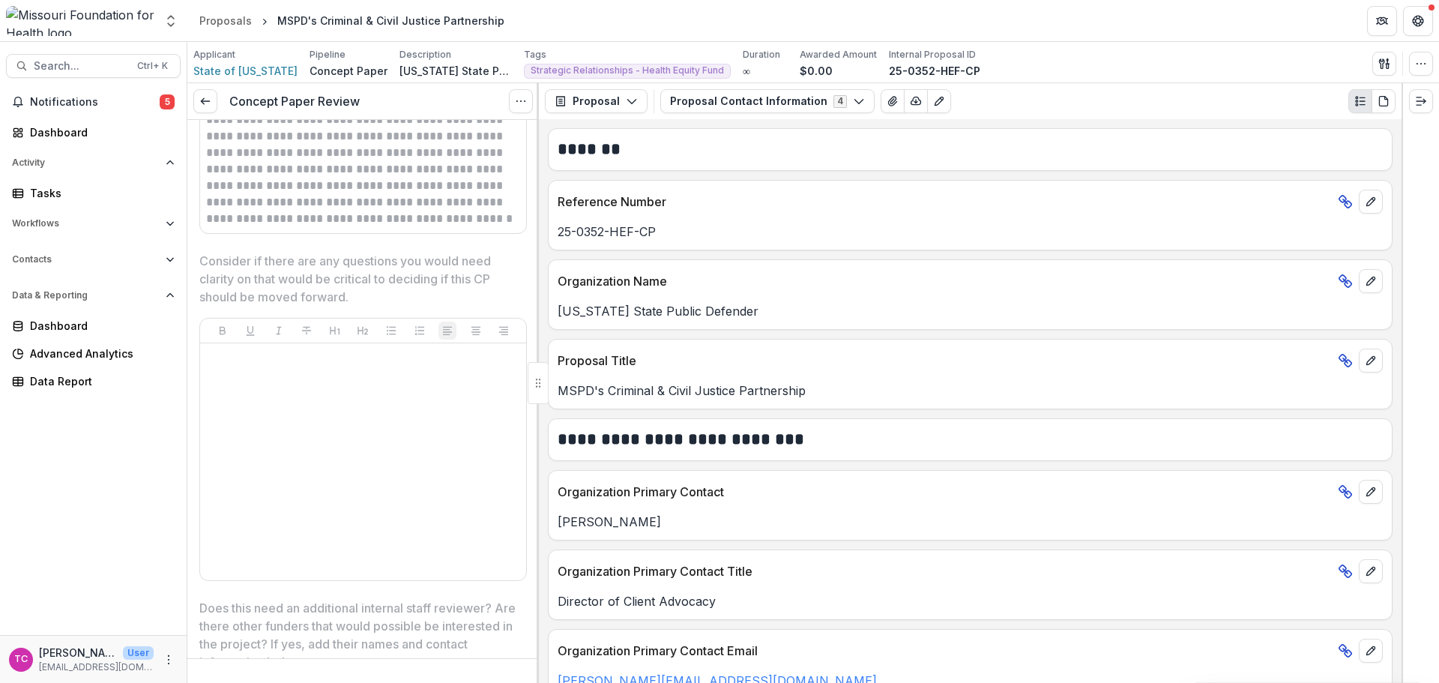
scroll to position [2998, 0]
click at [202, 91] on link at bounding box center [205, 101] width 24 height 24
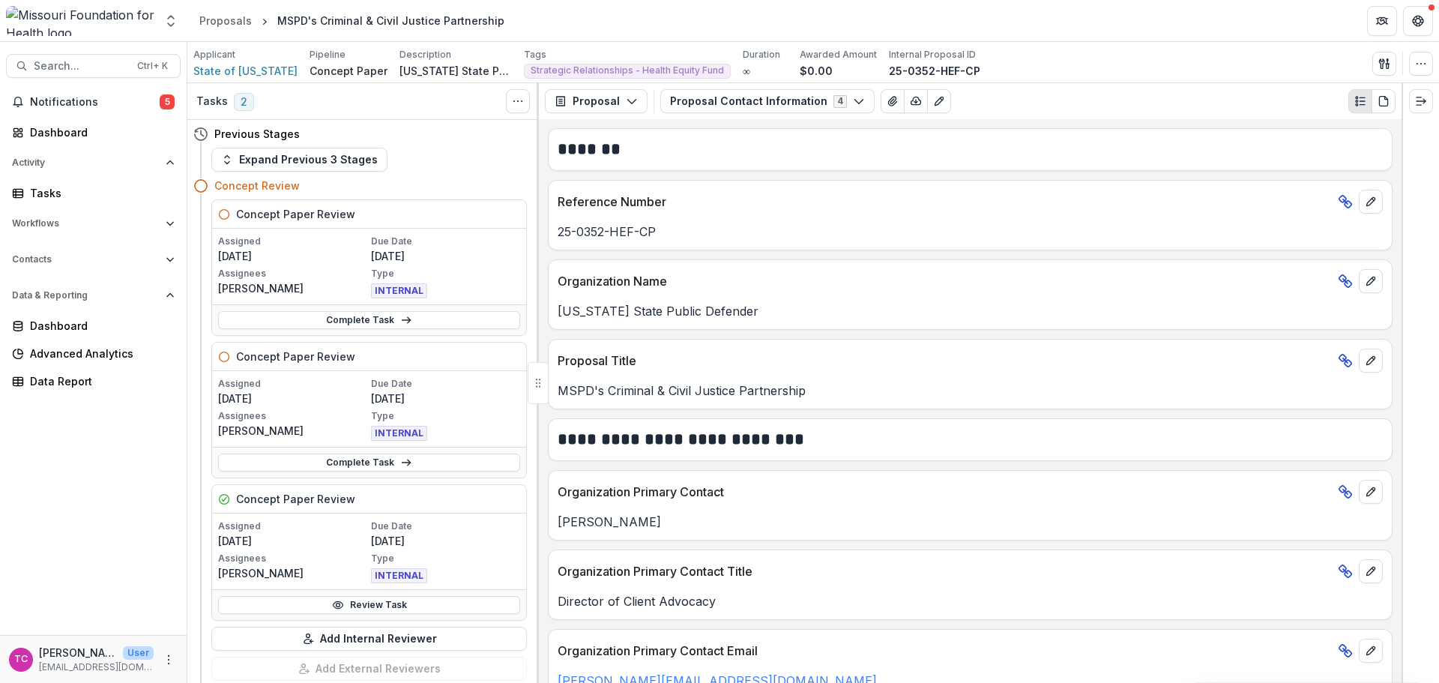
click at [343, 136] on div "Previous Stages" at bounding box center [360, 134] width 334 height 28
click at [337, 151] on button "Expand Previous 3 Stages" at bounding box center [299, 160] width 176 height 24
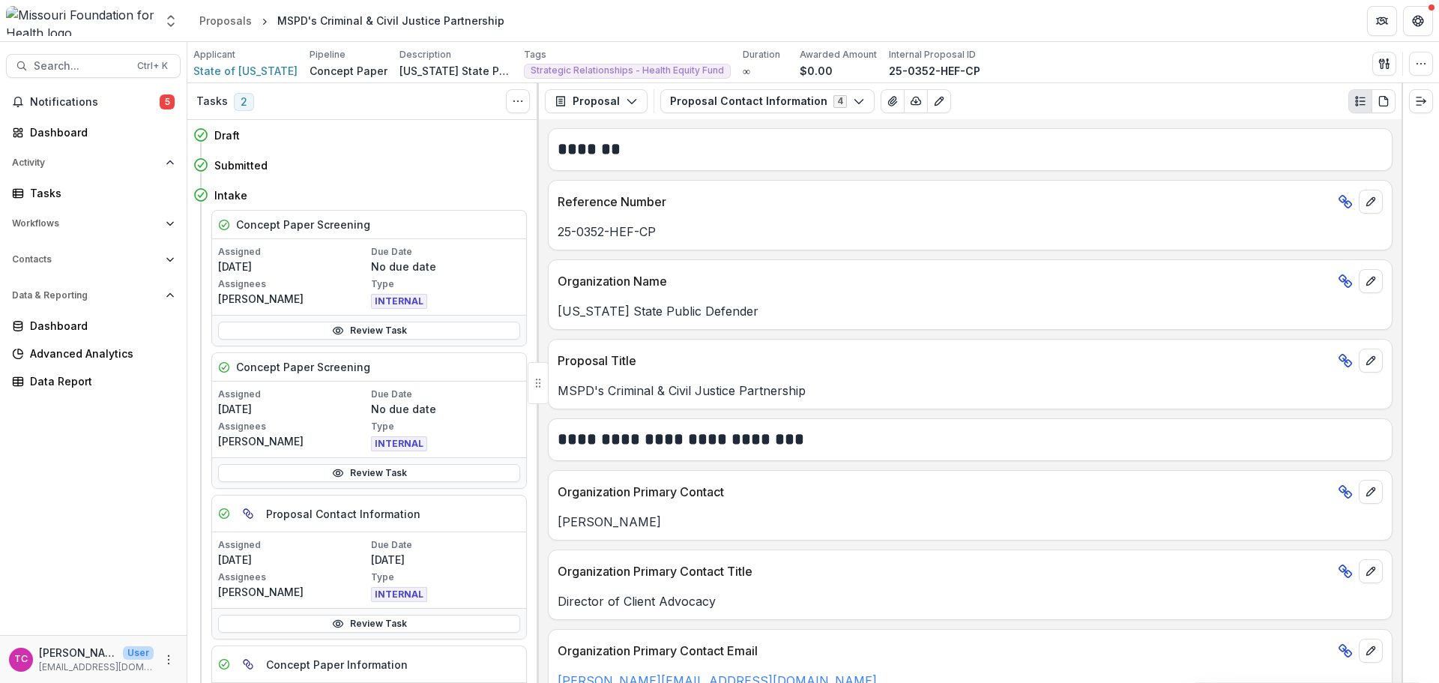
click at [318, 336] on link "Review Task" at bounding box center [369, 331] width 302 height 18
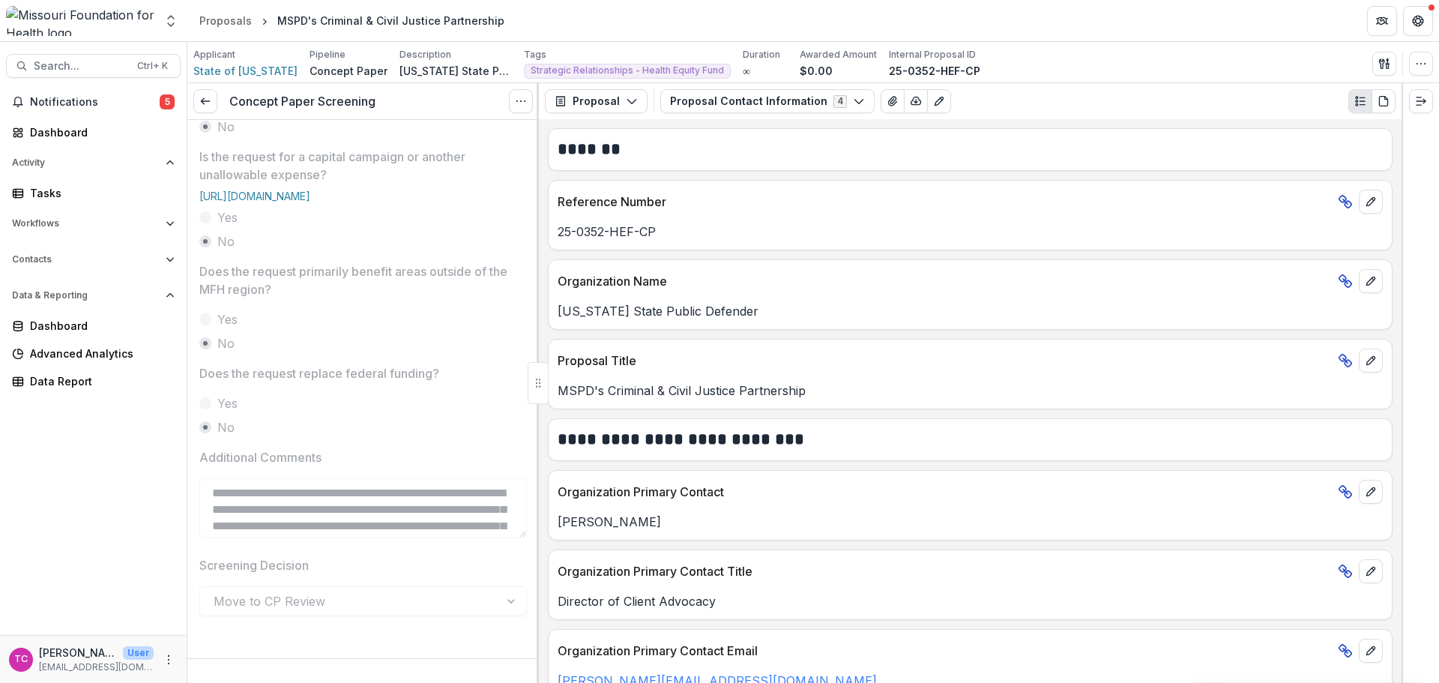
scroll to position [497, 0]
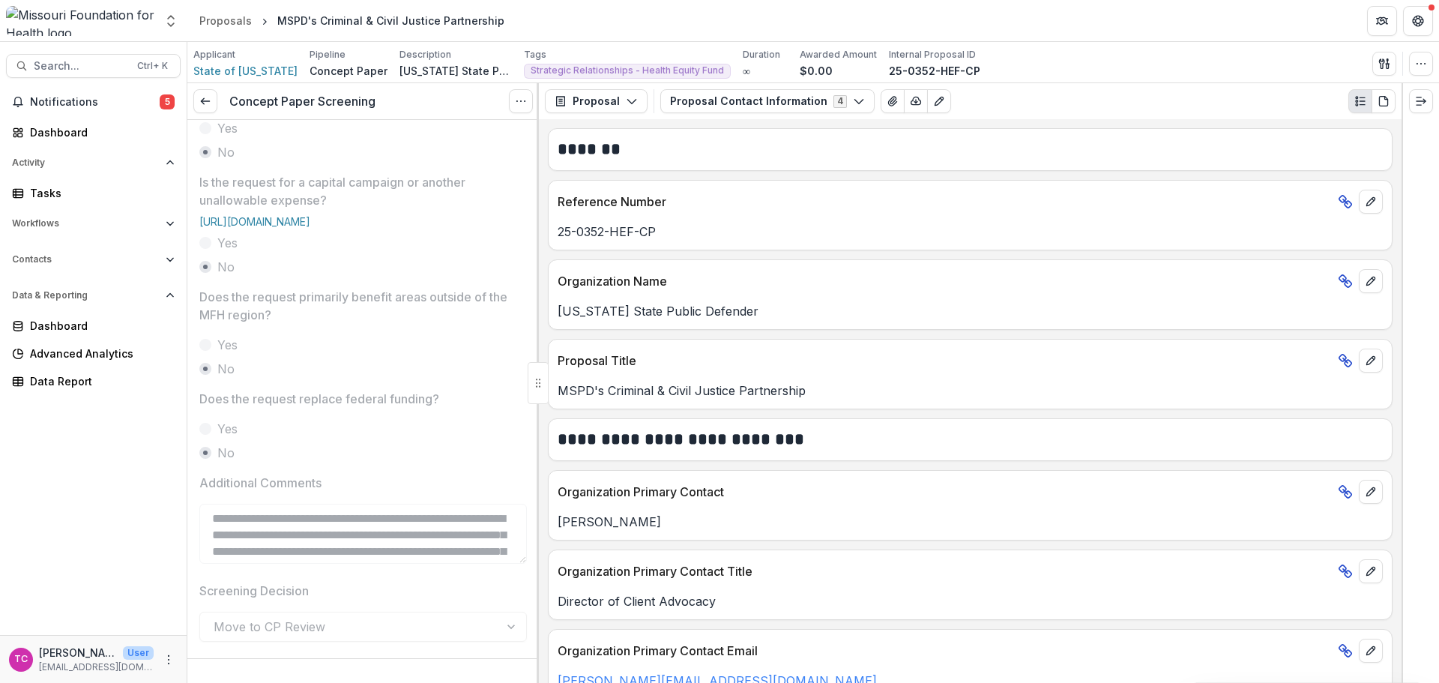
click at [204, 107] on icon at bounding box center [205, 101] width 12 height 12
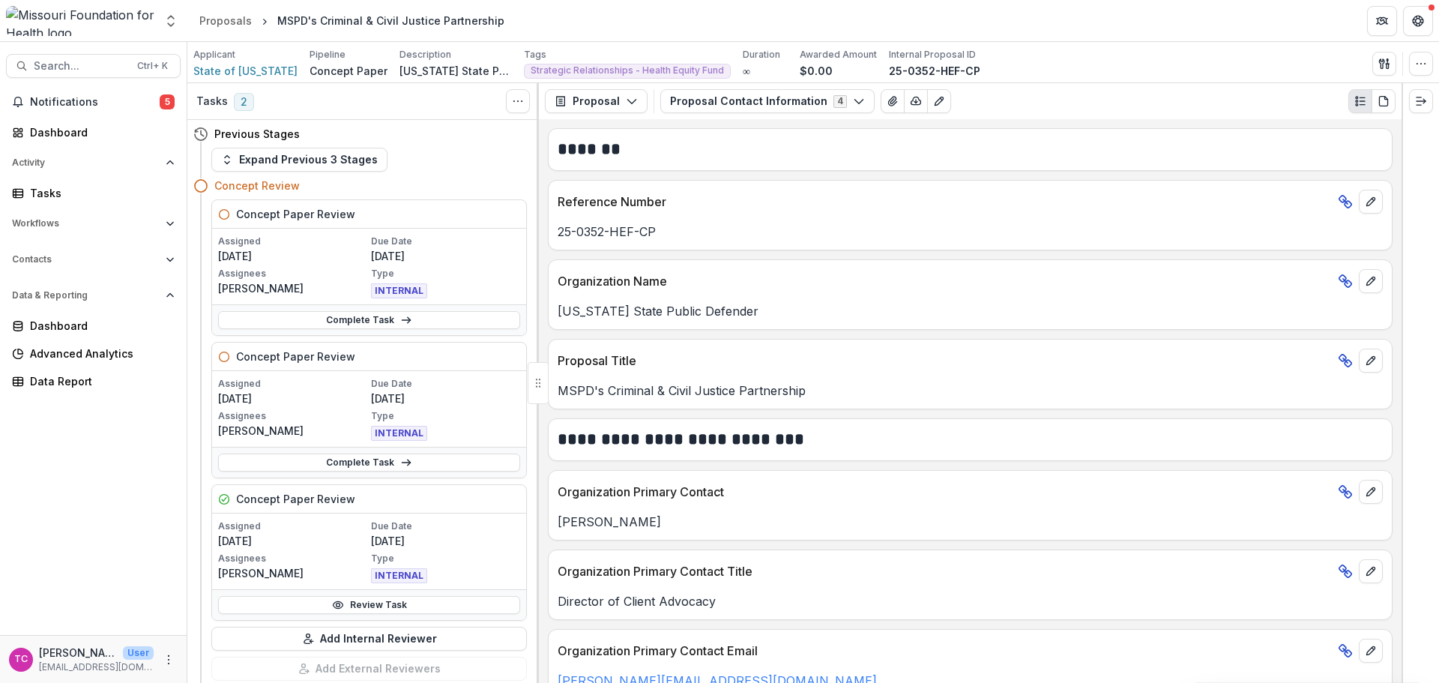
click at [323, 163] on button "Expand Previous 3 Stages" at bounding box center [299, 160] width 176 height 24
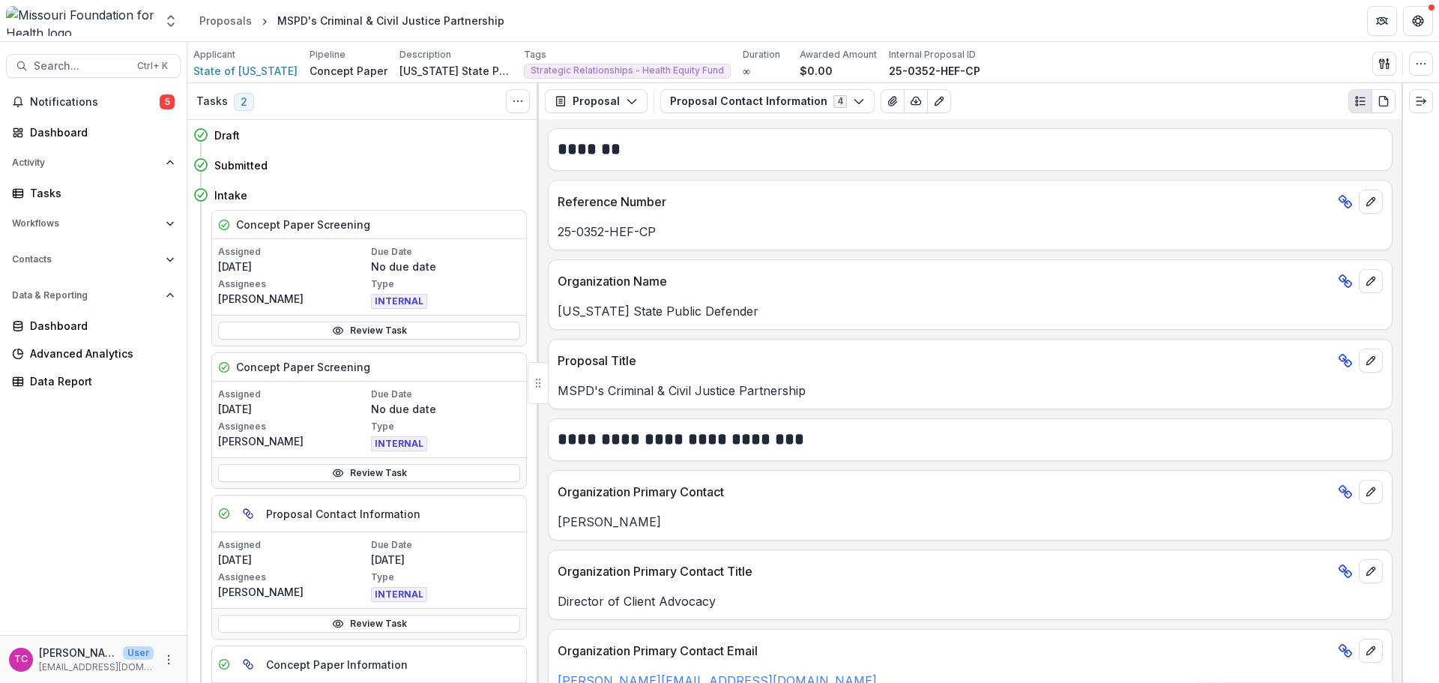
click at [250, 469] on link "Review Task" at bounding box center [369, 473] width 302 height 18
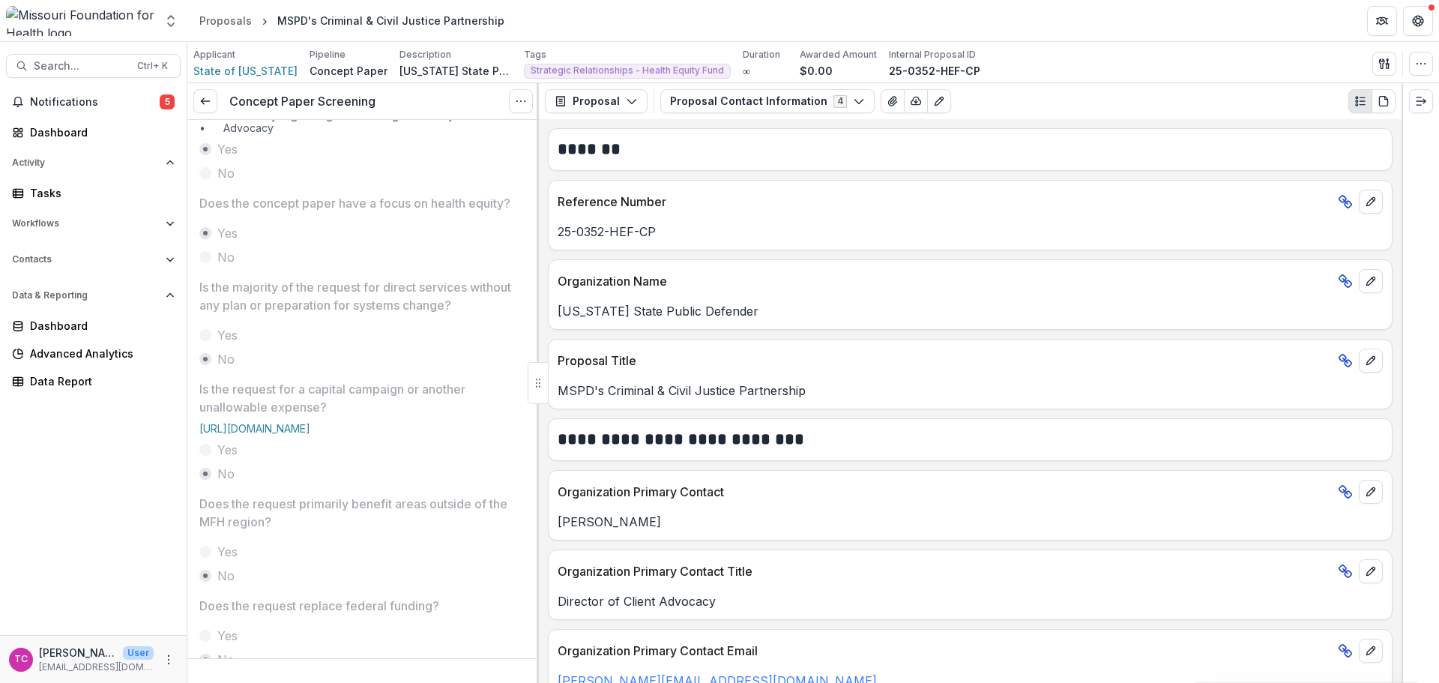
scroll to position [572, 0]
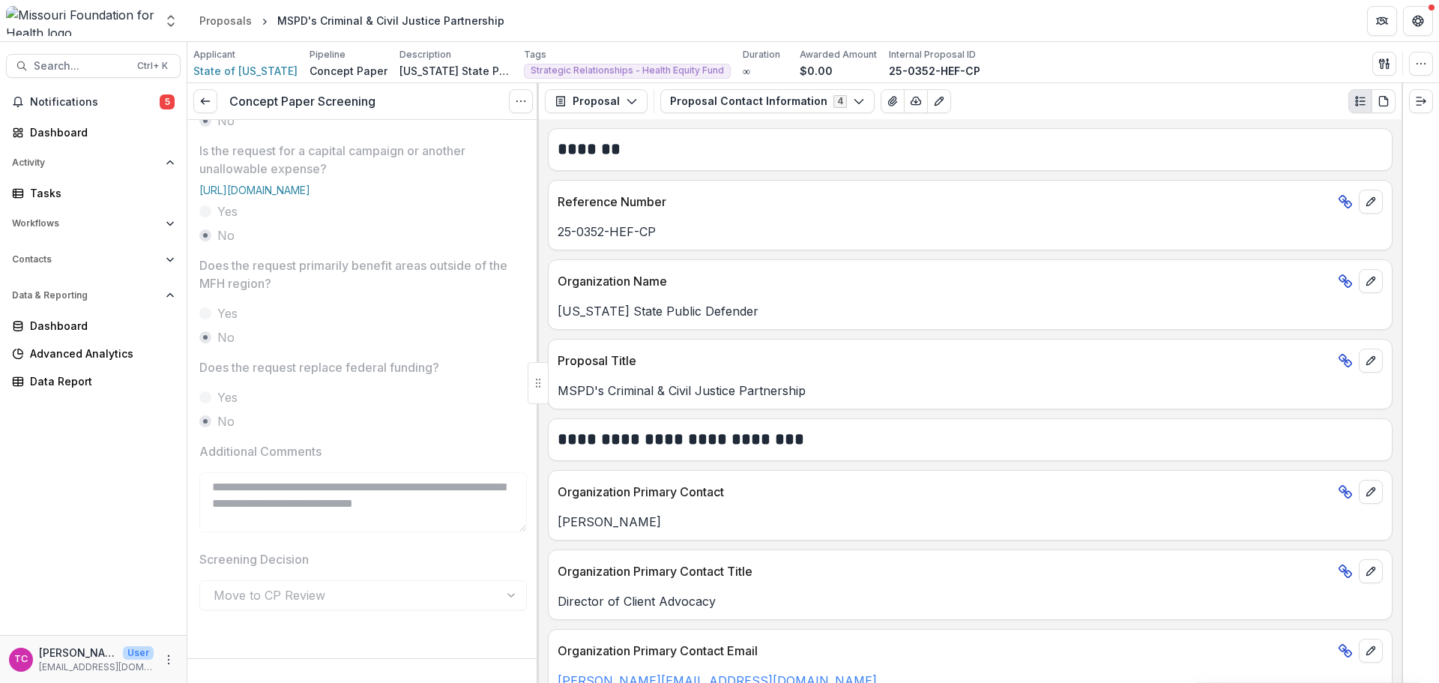
click at [199, 100] on link at bounding box center [205, 101] width 24 height 24
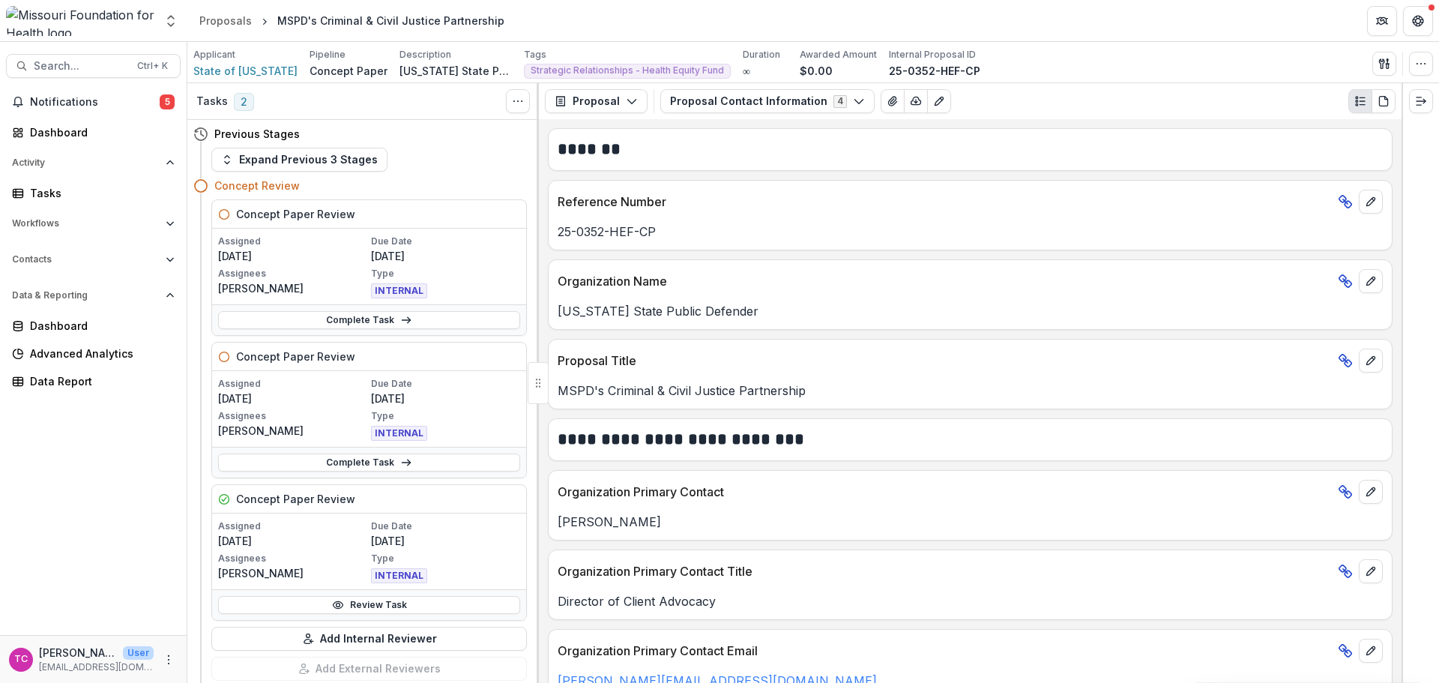
click at [443, 313] on link "Complete Task" at bounding box center [369, 320] width 302 height 18
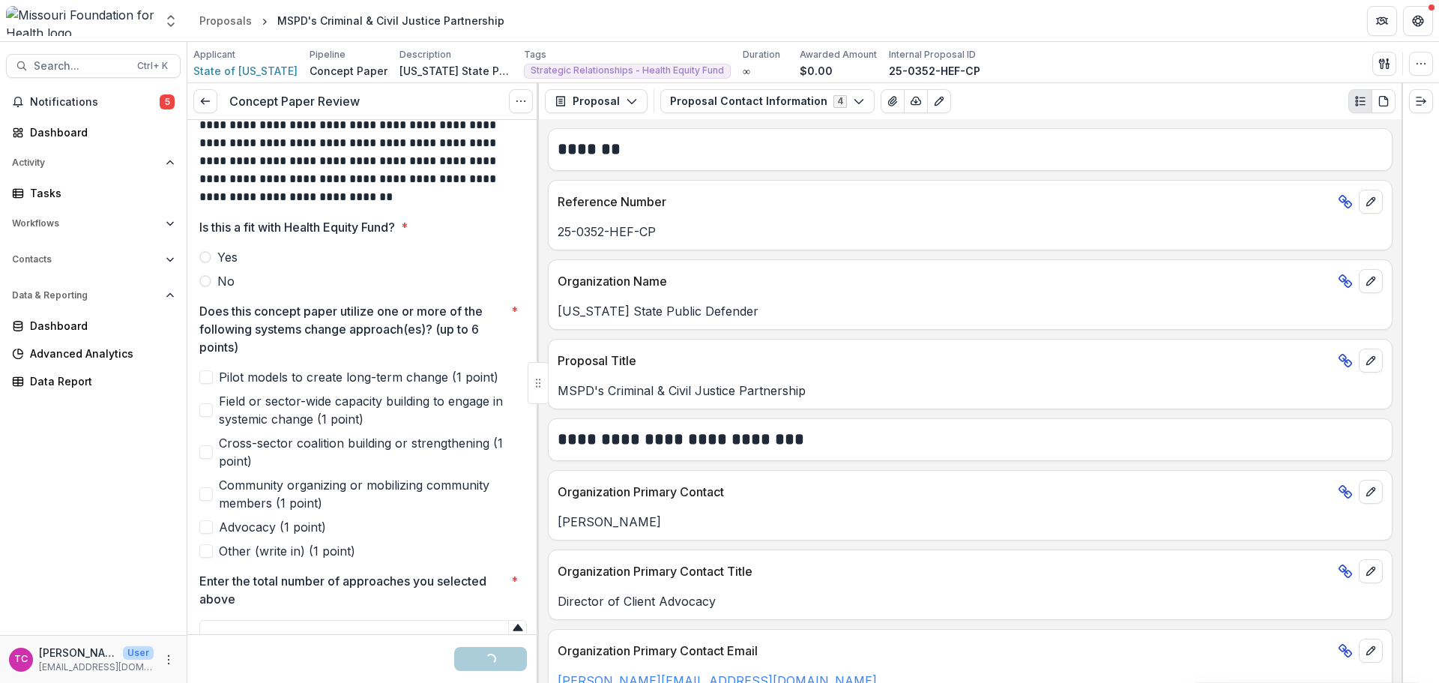
scroll to position [300, 0]
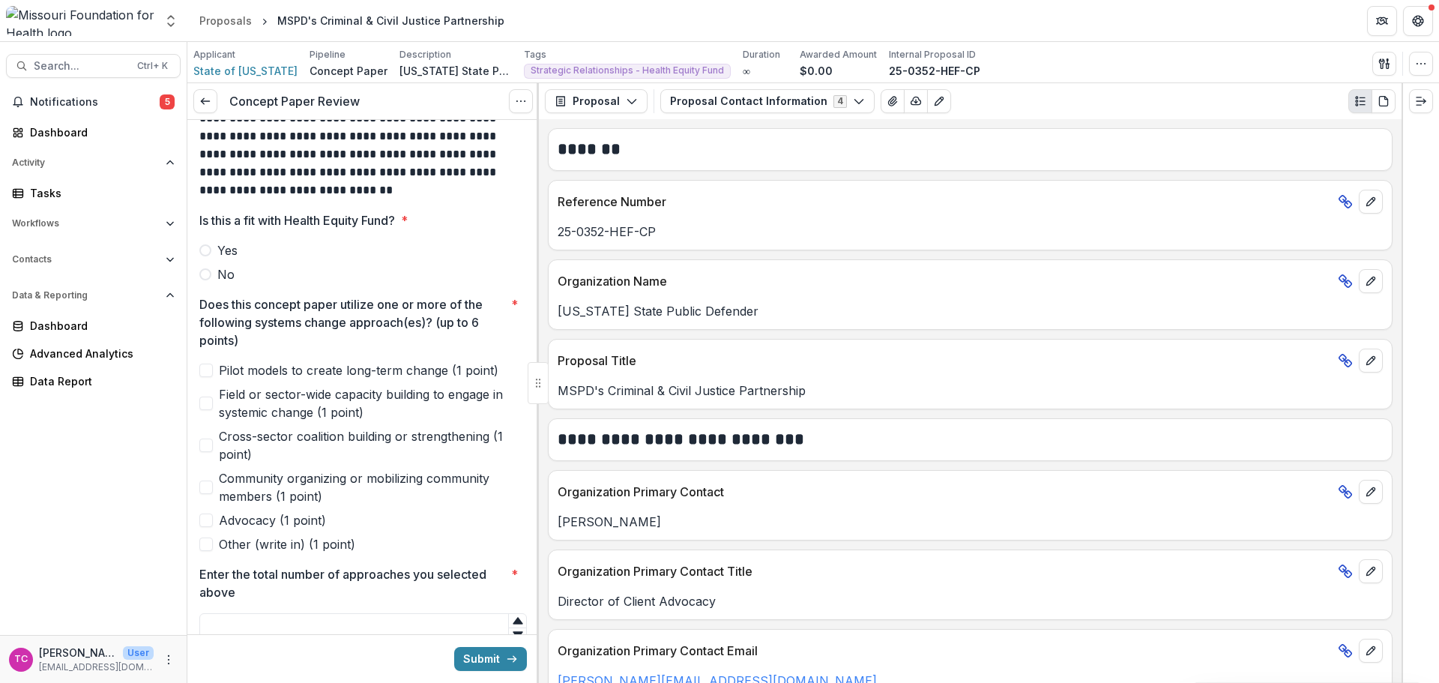
click at [231, 246] on span "Yes" at bounding box center [227, 250] width 20 height 18
click at [222, 365] on span "Pilot models to create long-term change (1 point)" at bounding box center [359, 370] width 280 height 18
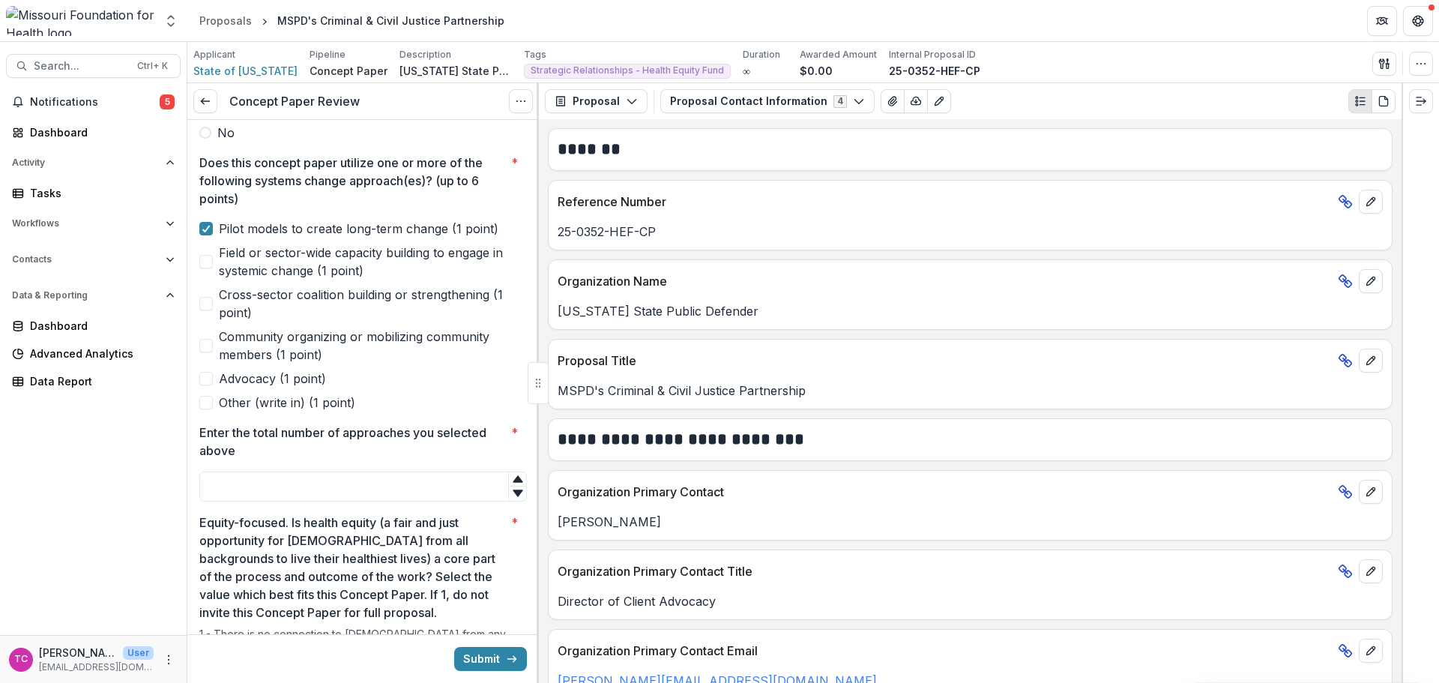
scroll to position [525, 0]
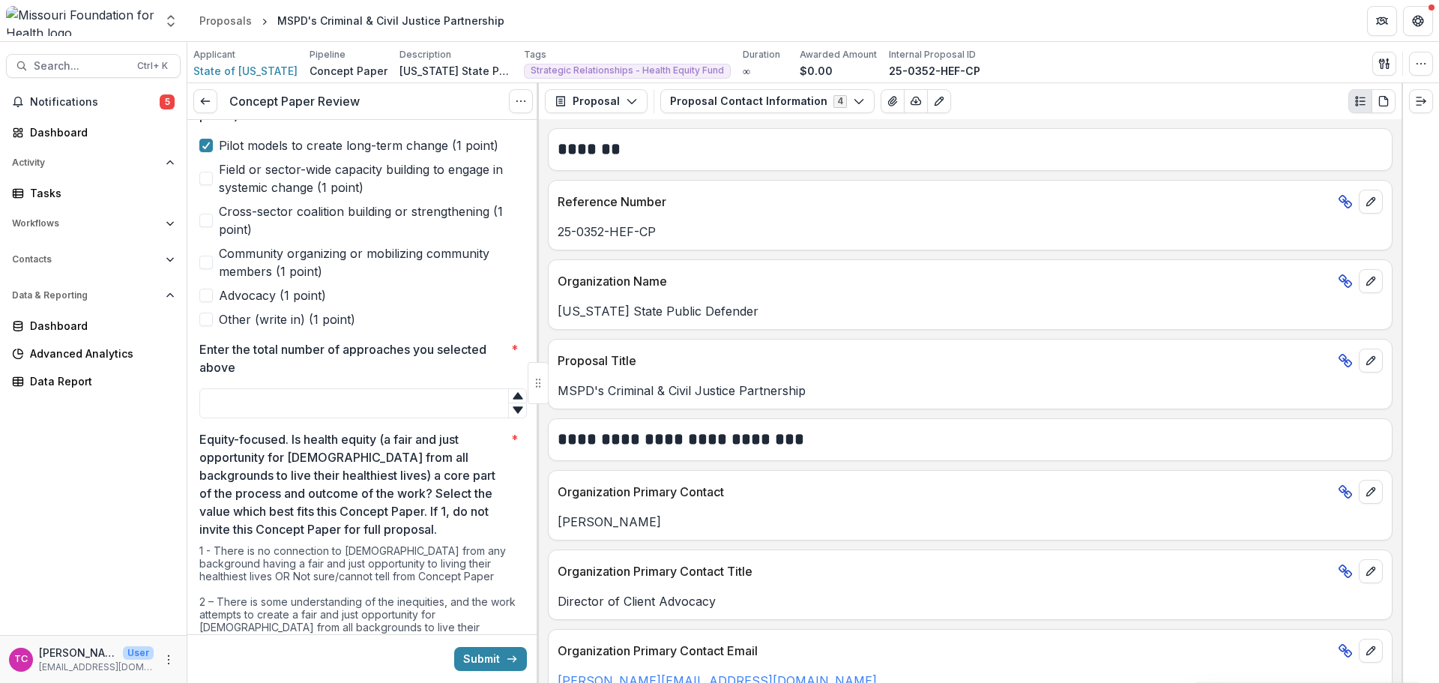
click at [272, 289] on span "Advocacy (1 point)" at bounding box center [272, 295] width 107 height 18
click at [254, 409] on input "Enter the total number of approaches you selected above *" at bounding box center [363, 403] width 328 height 30
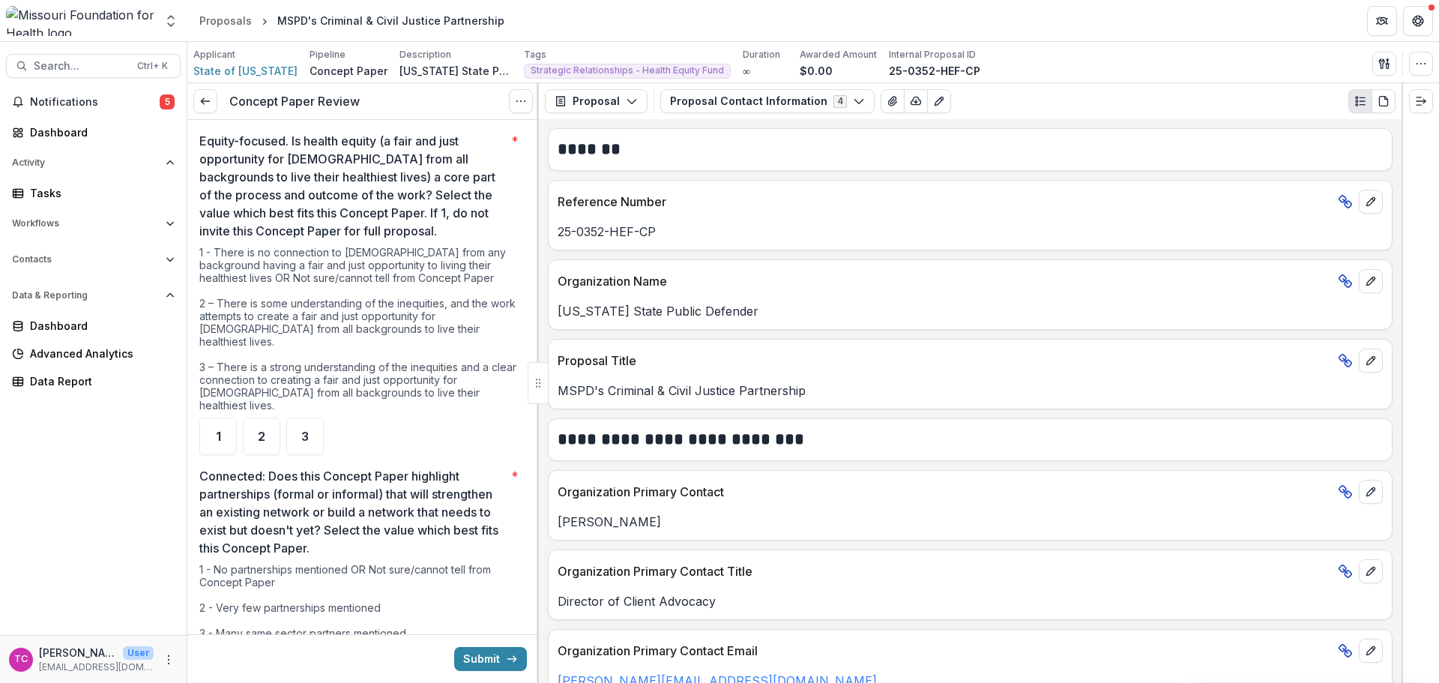
scroll to position [824, 0]
type input "*"
click at [289, 416] on div "3" at bounding box center [304, 434] width 37 height 37
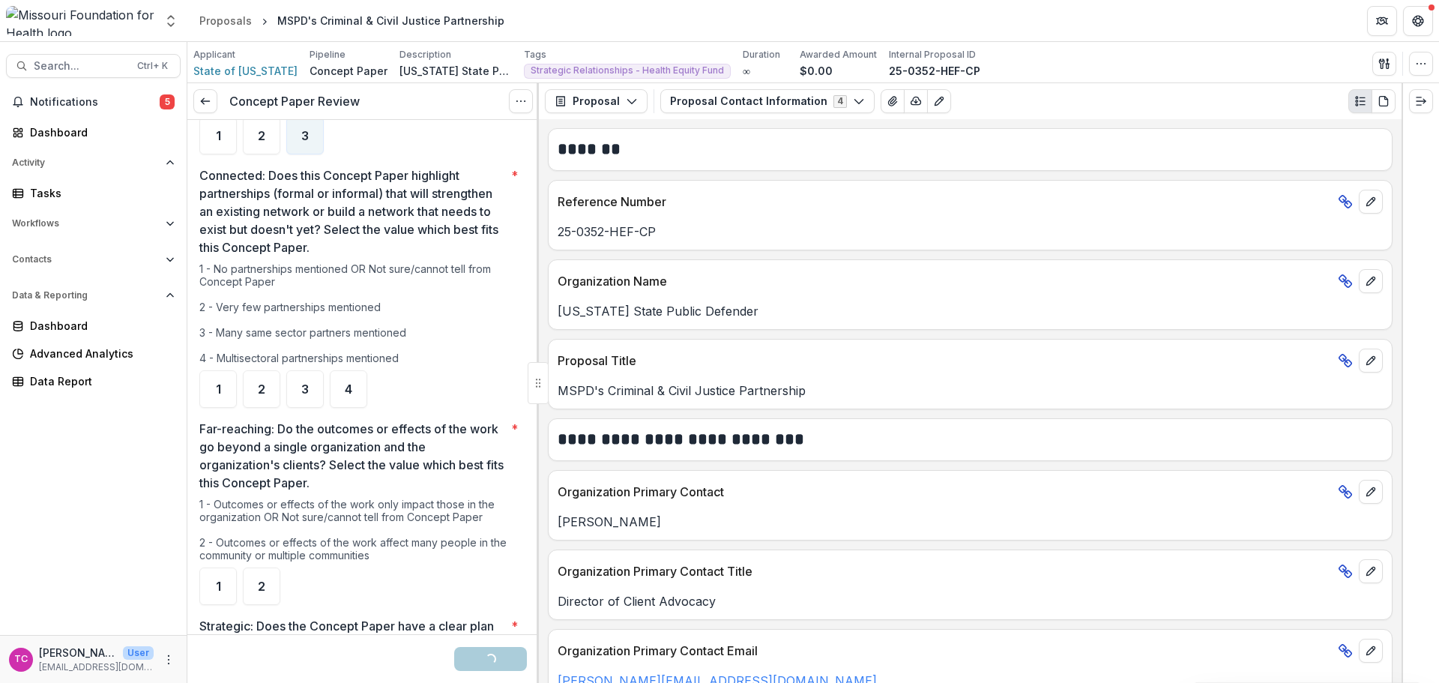
scroll to position [1124, 0]
drag, startPoint x: 263, startPoint y: 350, endPoint x: 291, endPoint y: 401, distance: 58.0
click at [263, 369] on div "2" at bounding box center [261, 387] width 37 height 37
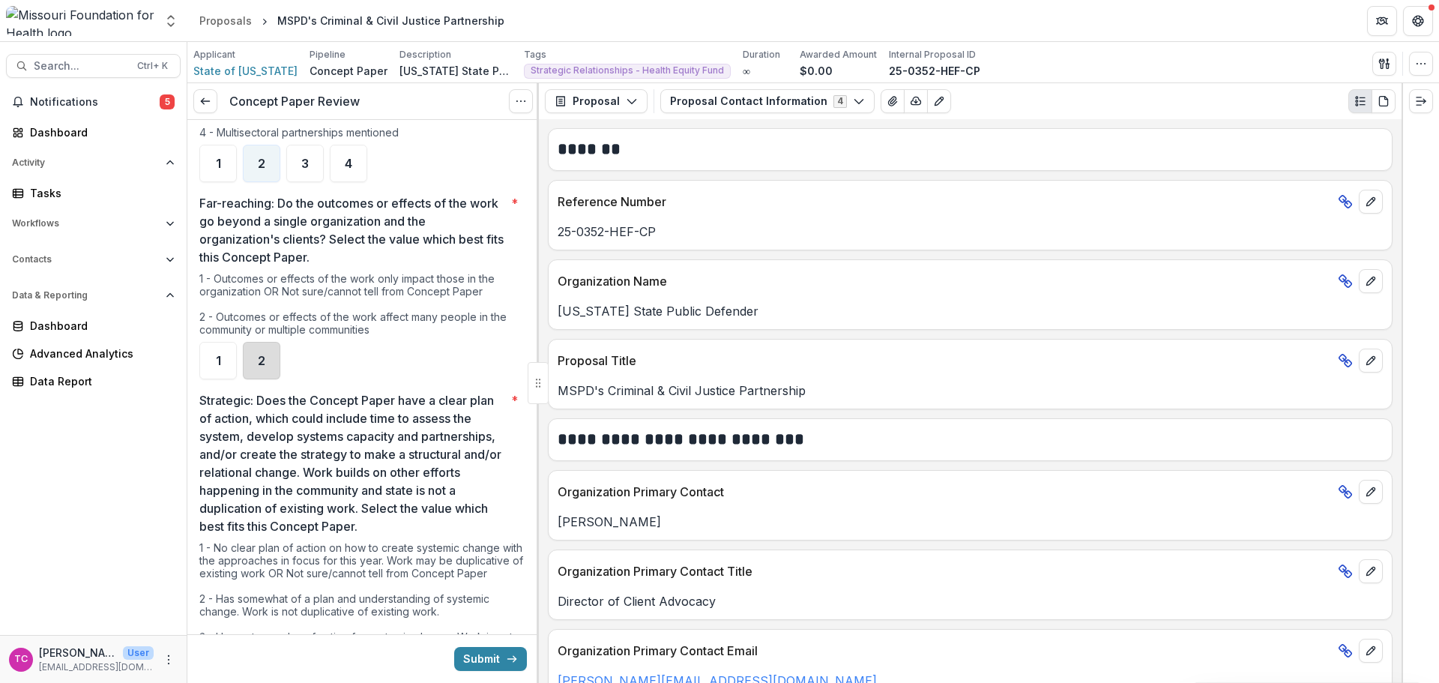
click at [244, 351] on div "2" at bounding box center [261, 360] width 37 height 37
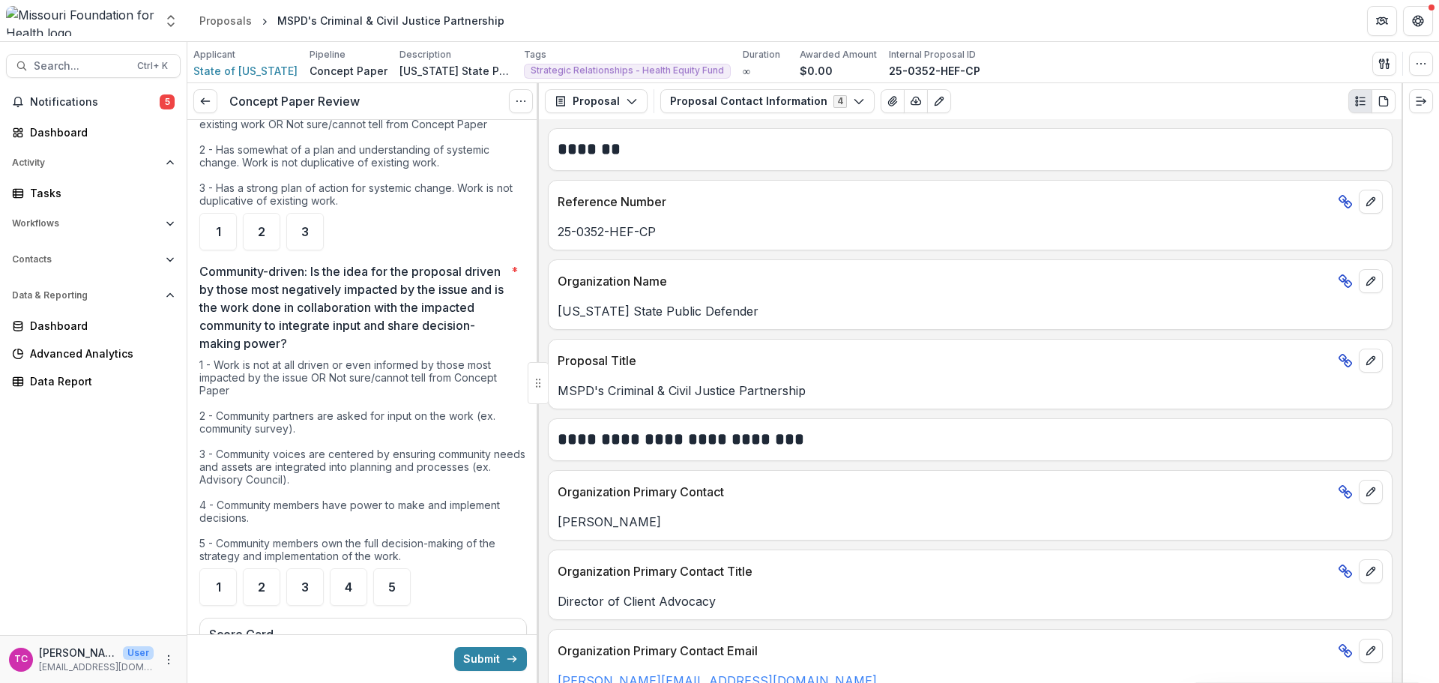
scroll to position [1799, 0]
click at [305, 229] on div "3" at bounding box center [304, 230] width 37 height 37
click at [270, 576] on div "2" at bounding box center [261, 585] width 37 height 37
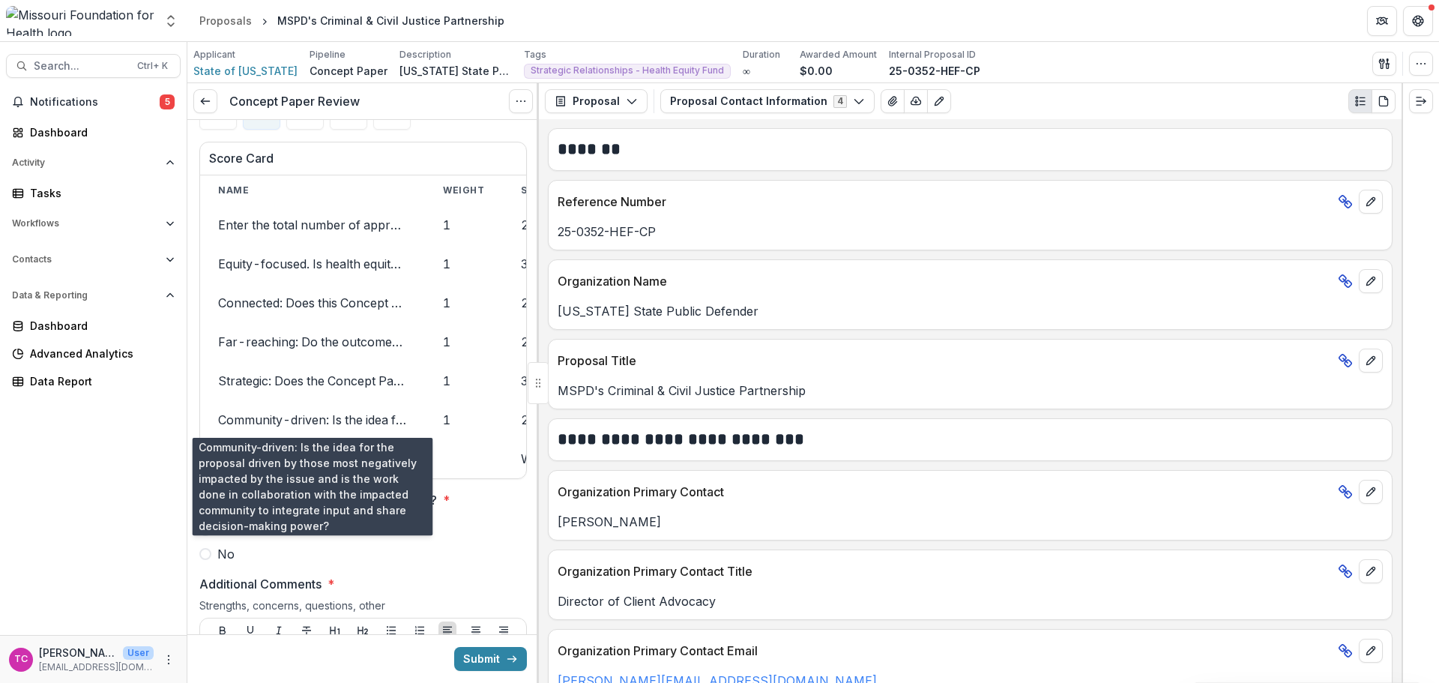
scroll to position [2248, 0]
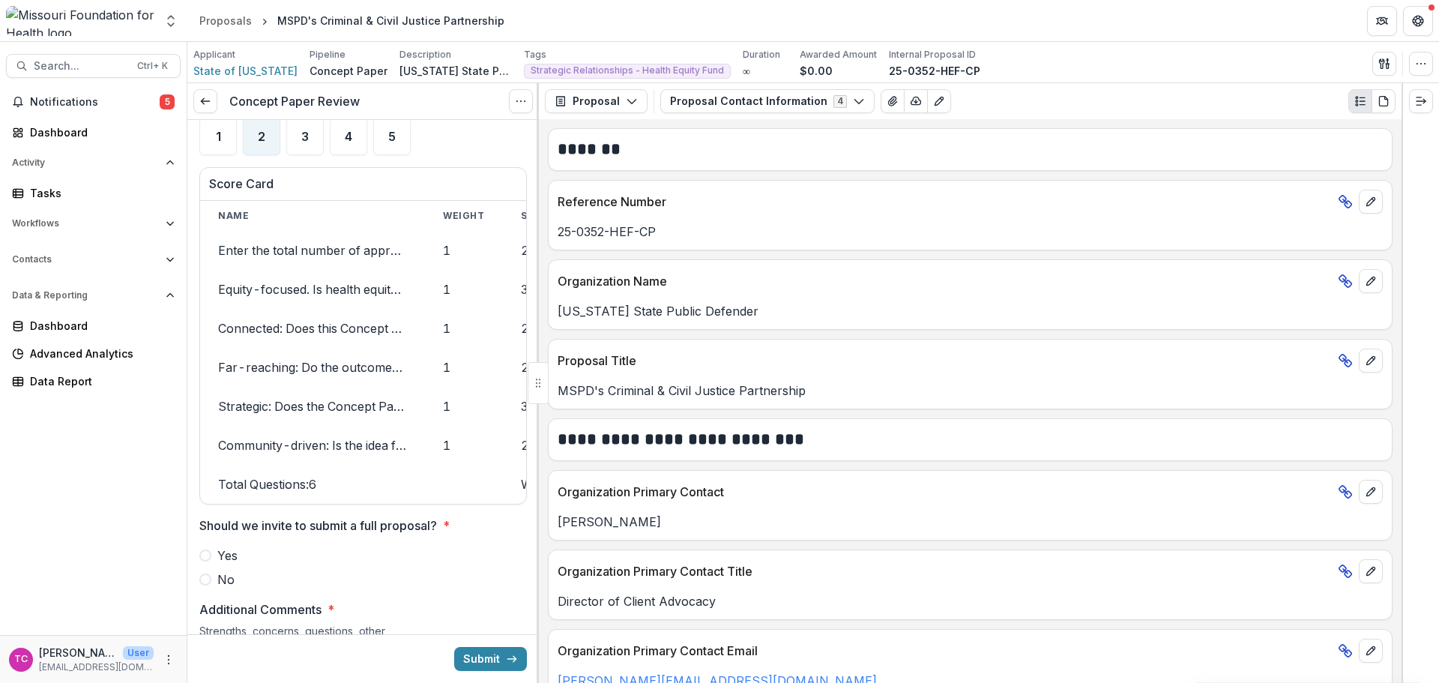
drag, startPoint x: 225, startPoint y: 556, endPoint x: 268, endPoint y: 529, distance: 51.2
click at [225, 556] on span "Yes" at bounding box center [227, 555] width 20 height 18
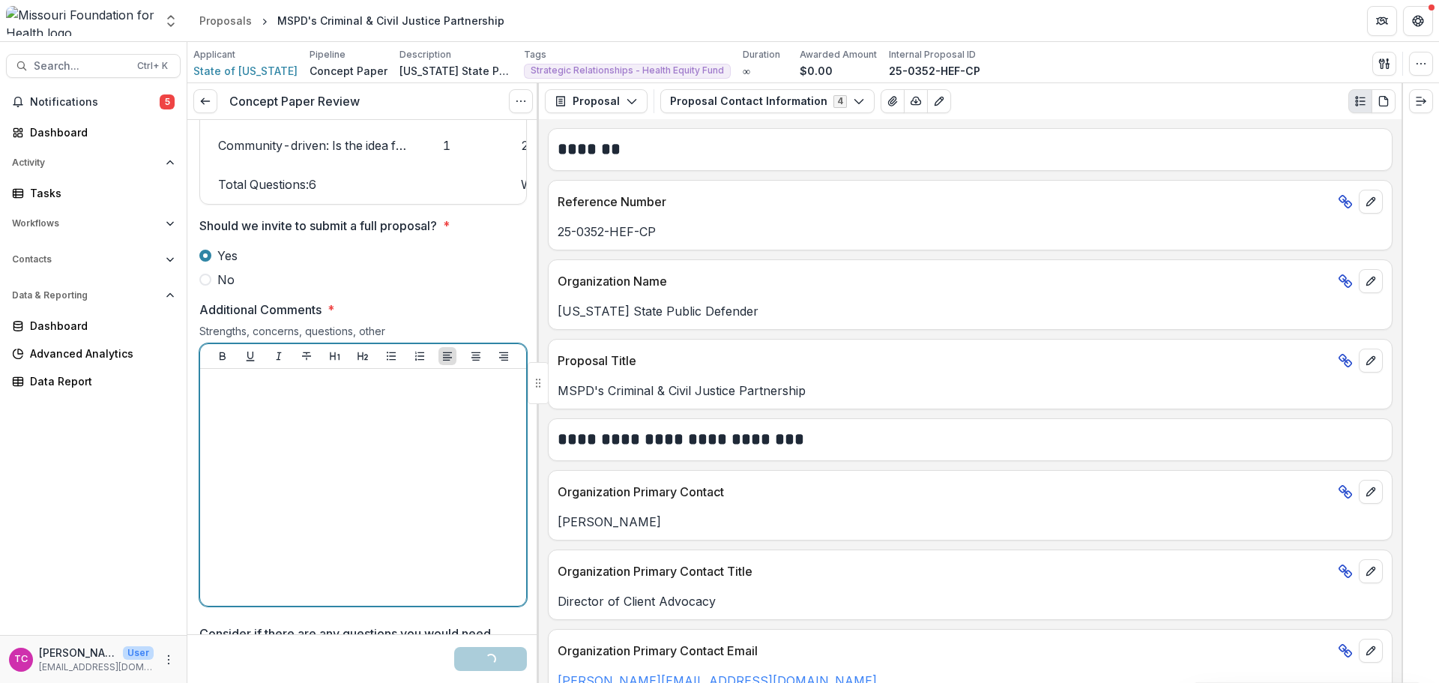
click at [361, 516] on div at bounding box center [363, 487] width 314 height 225
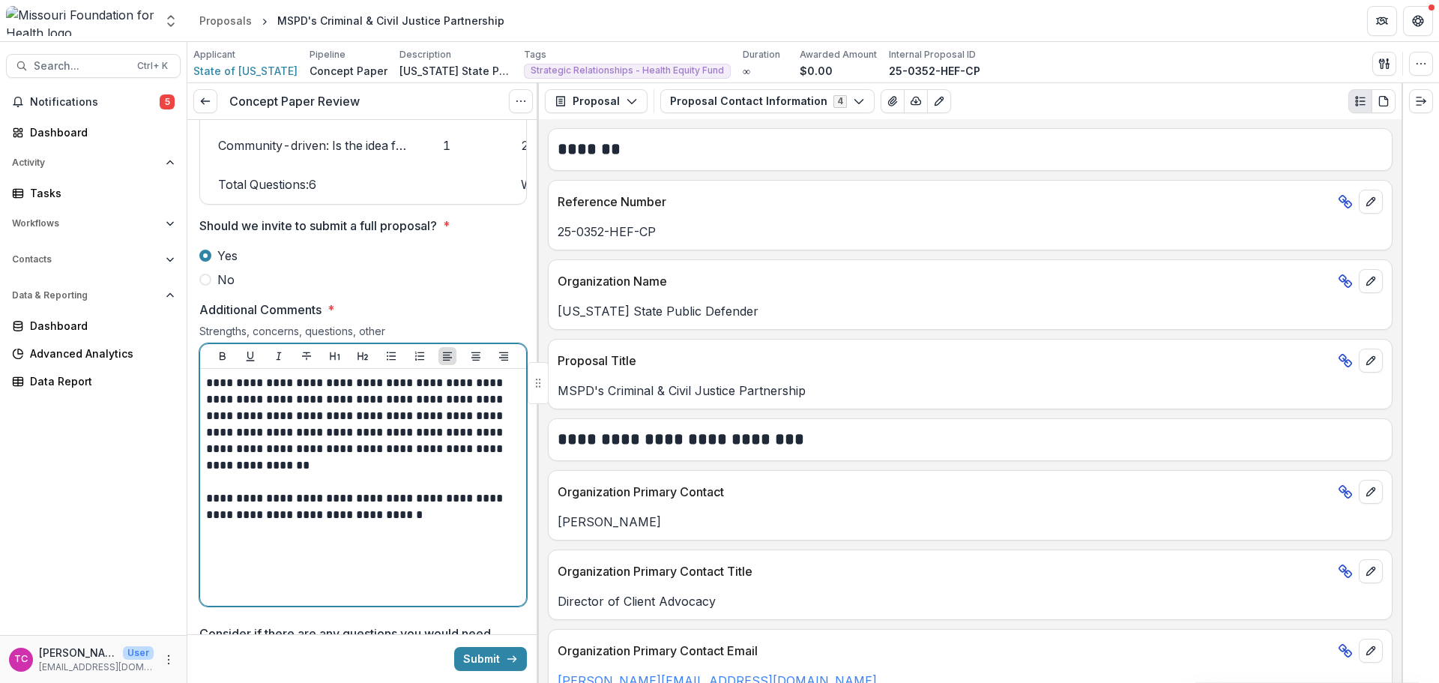
click at [375, 522] on p "**********" at bounding box center [361, 506] width 310 height 33
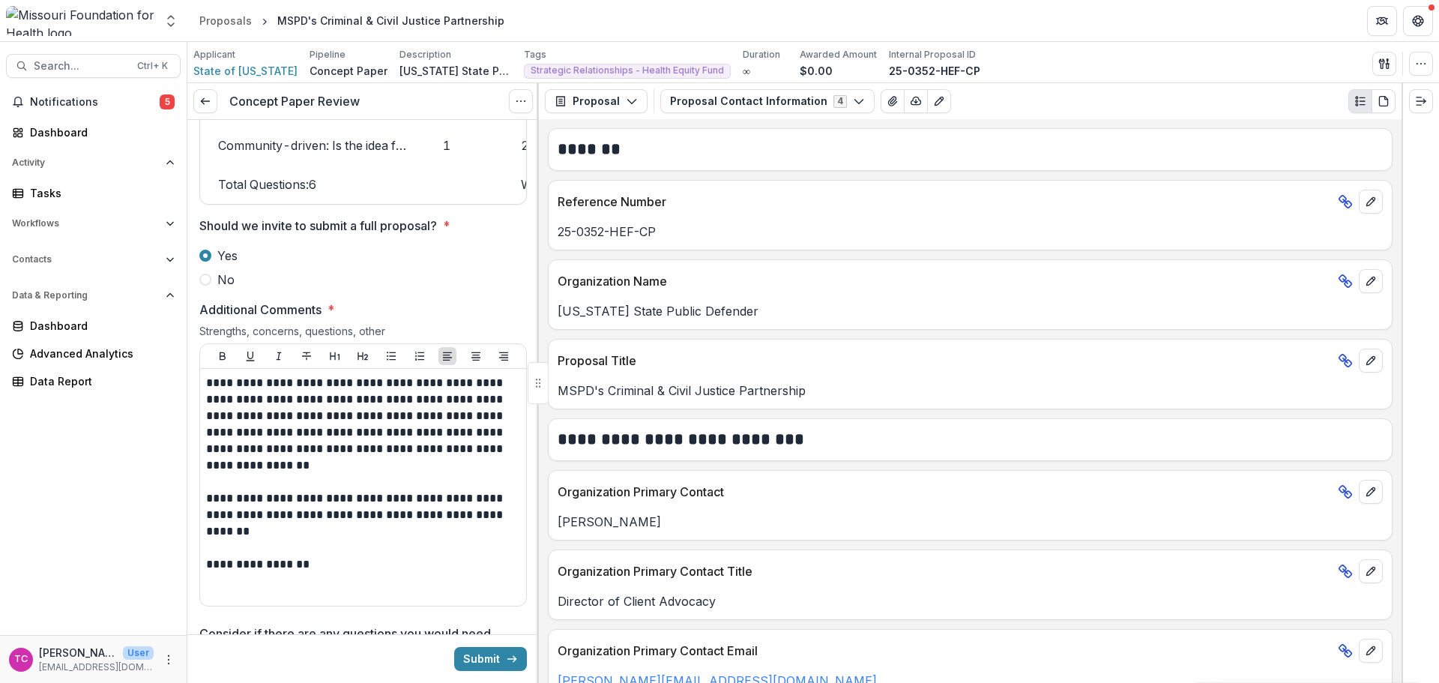
click at [472, 657] on button "Submit" at bounding box center [490, 659] width 73 height 24
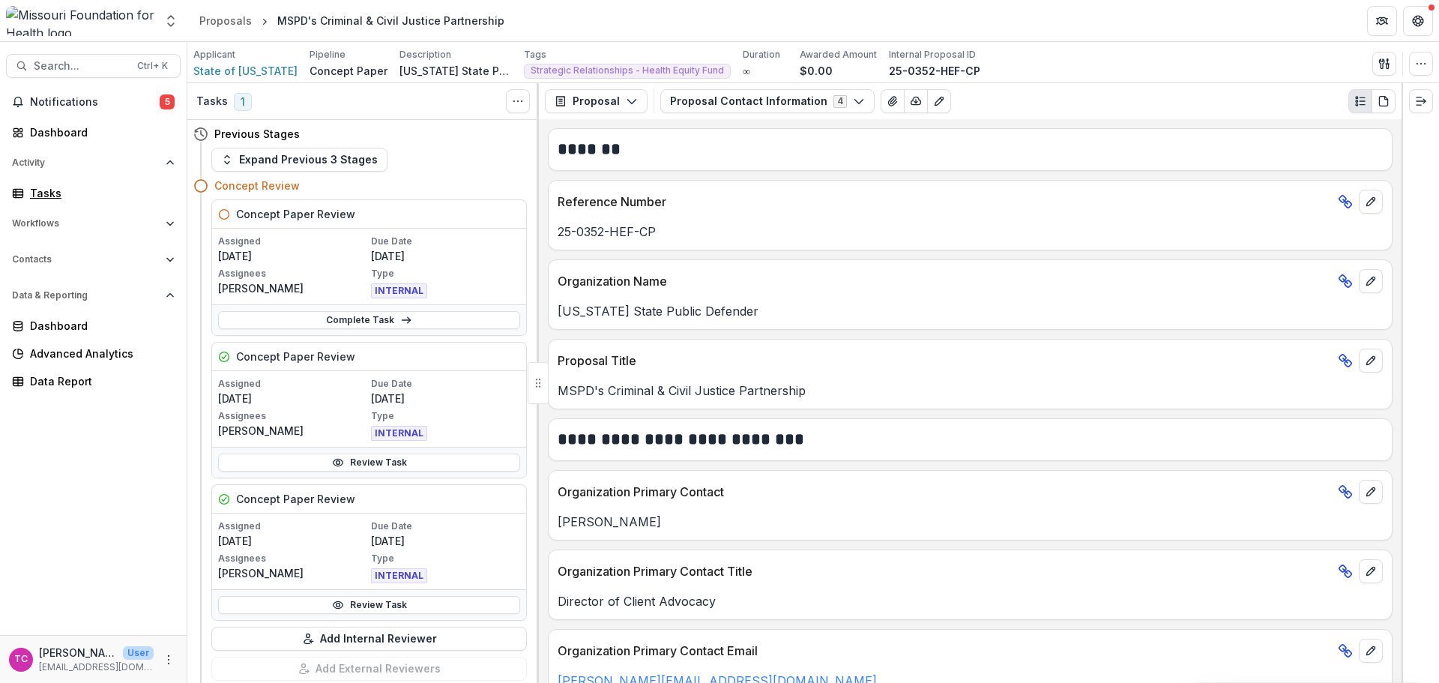
click at [52, 189] on div "Tasks" at bounding box center [99, 193] width 139 height 16
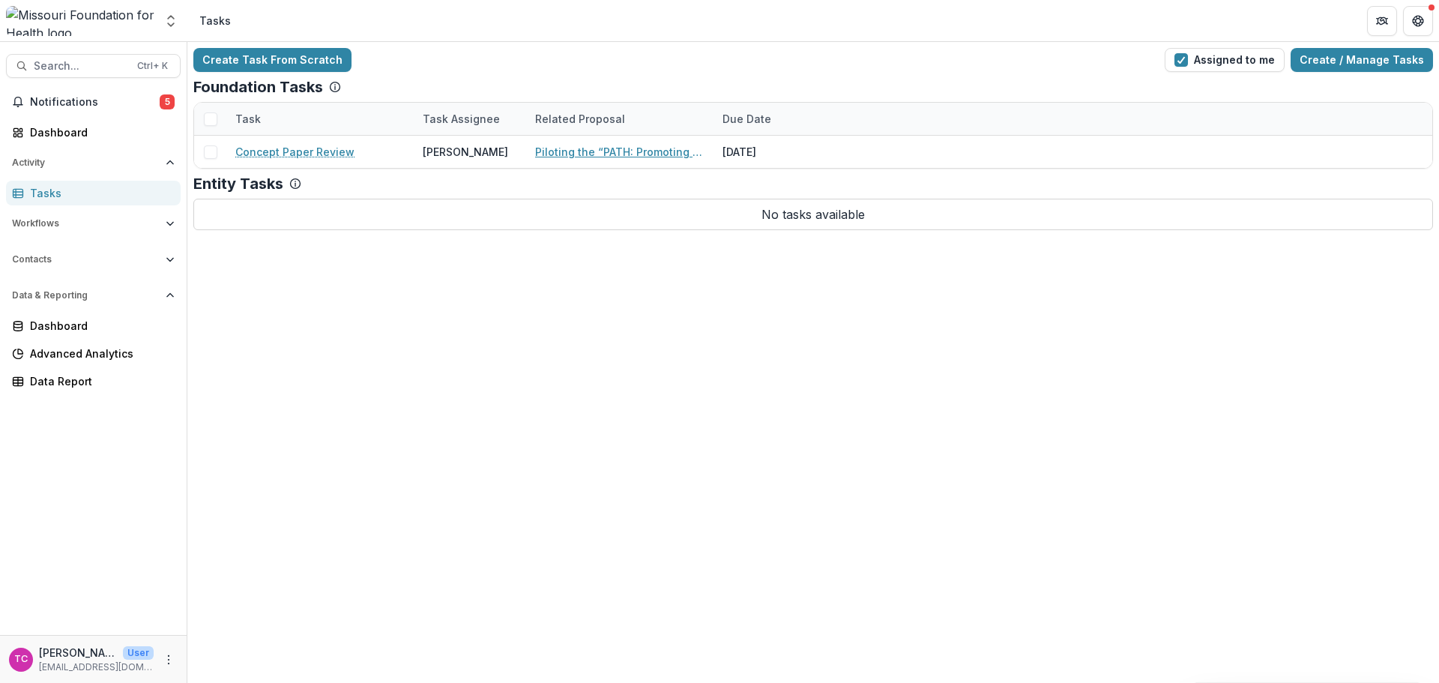
click at [582, 148] on link "Piloting the “PATH: Promoting Access To Health” Program" at bounding box center [619, 152] width 169 height 16
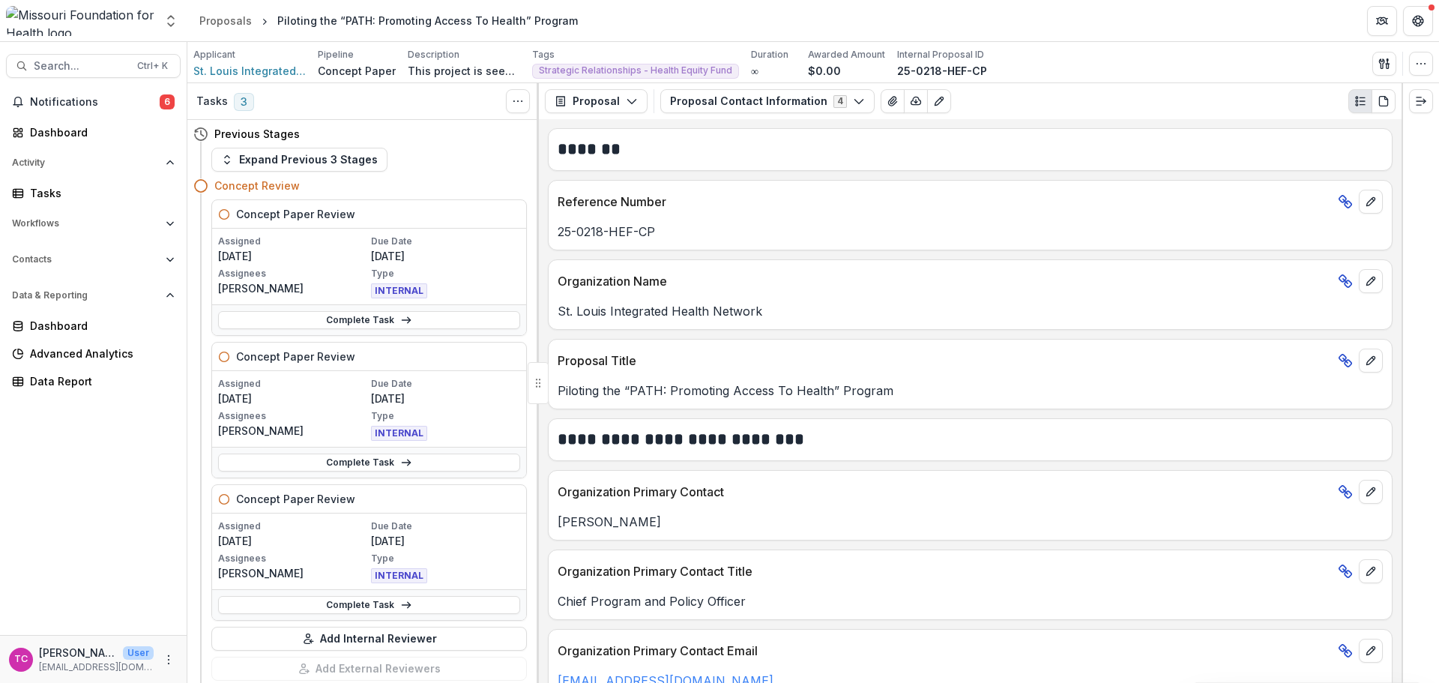
click at [731, 95] on button "Proposal Contact Information 4" at bounding box center [767, 101] width 214 height 24
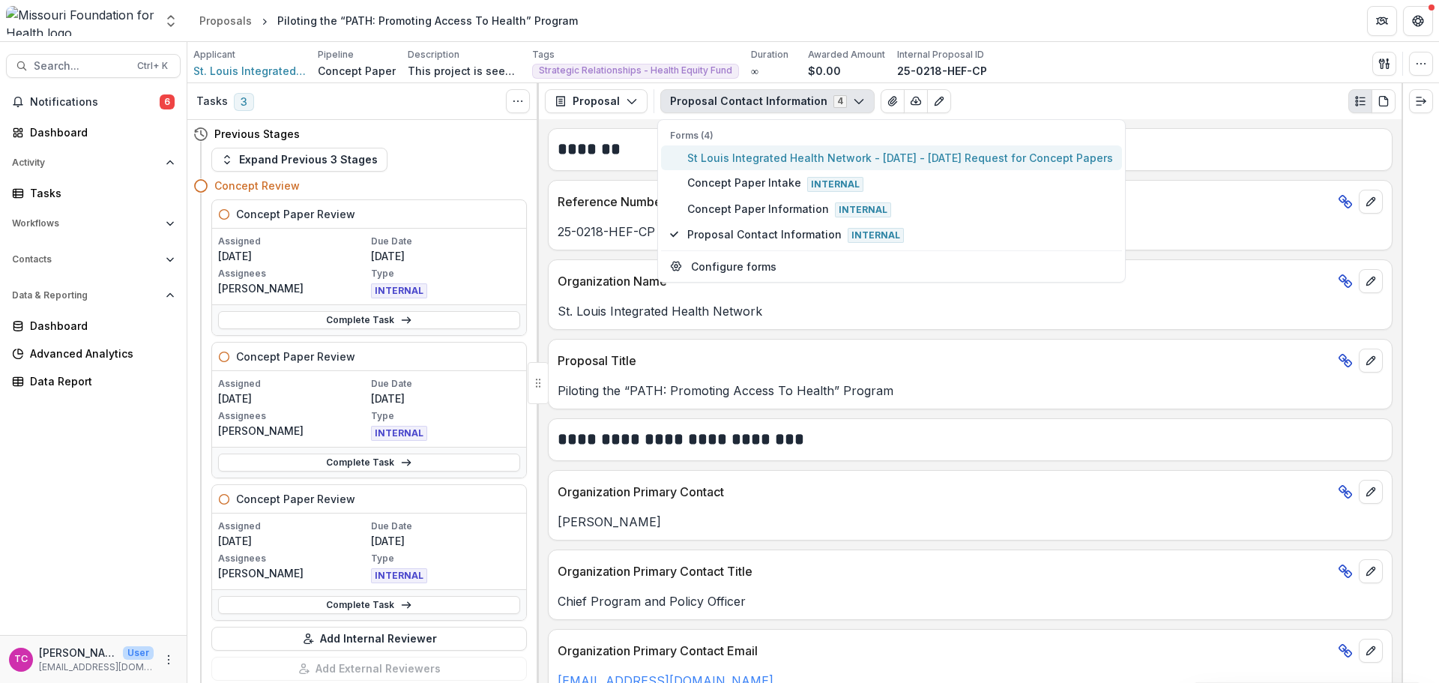
click at [728, 160] on span "St Louis Integrated Health Network - 2025 - 2025 Request for Concept Papers" at bounding box center [900, 158] width 426 height 16
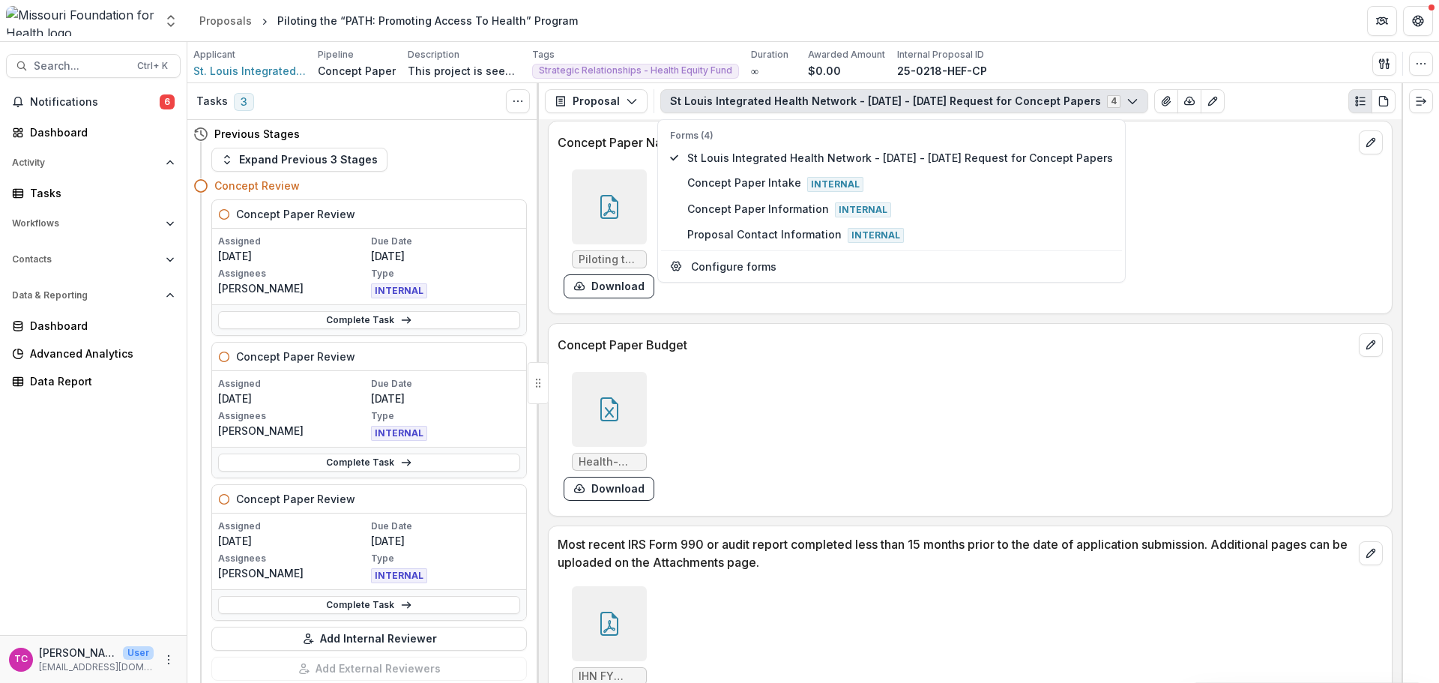
scroll to position [4272, 0]
click at [633, 494] on button "Download" at bounding box center [609, 488] width 91 height 24
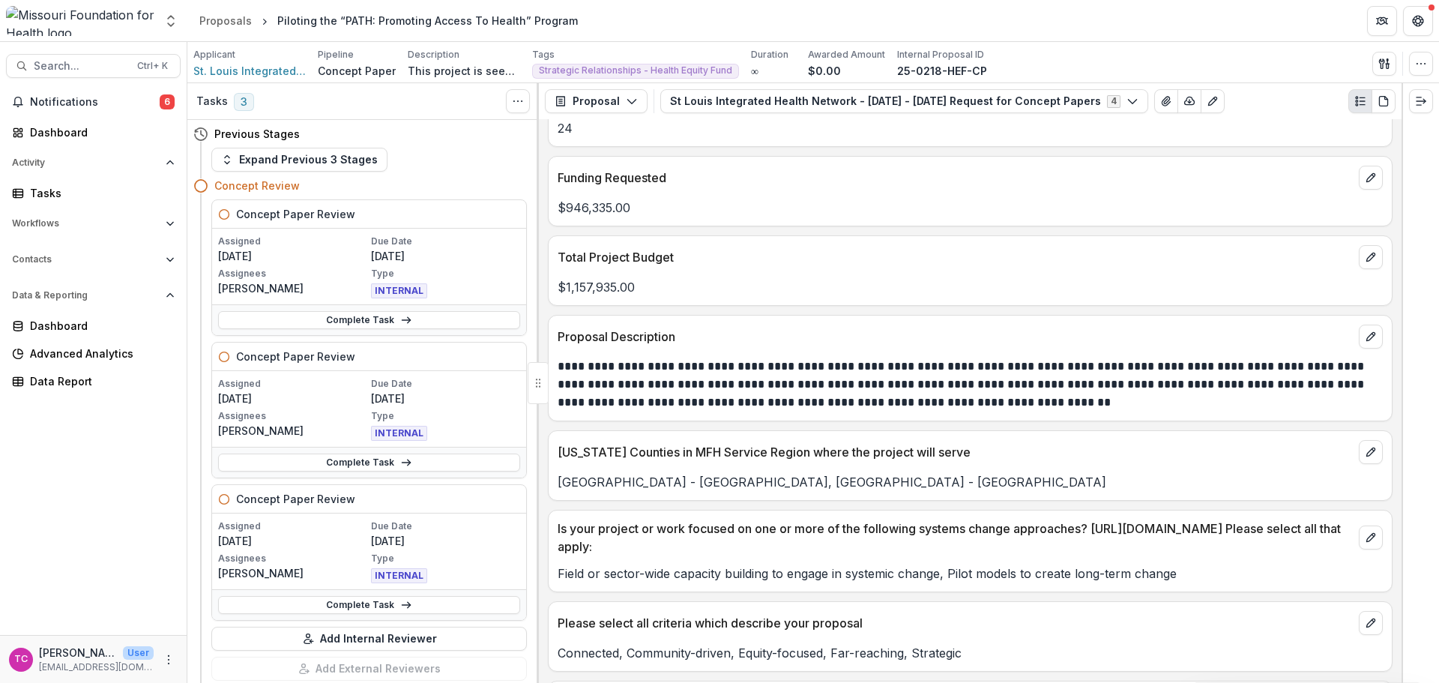
scroll to position [3298, 0]
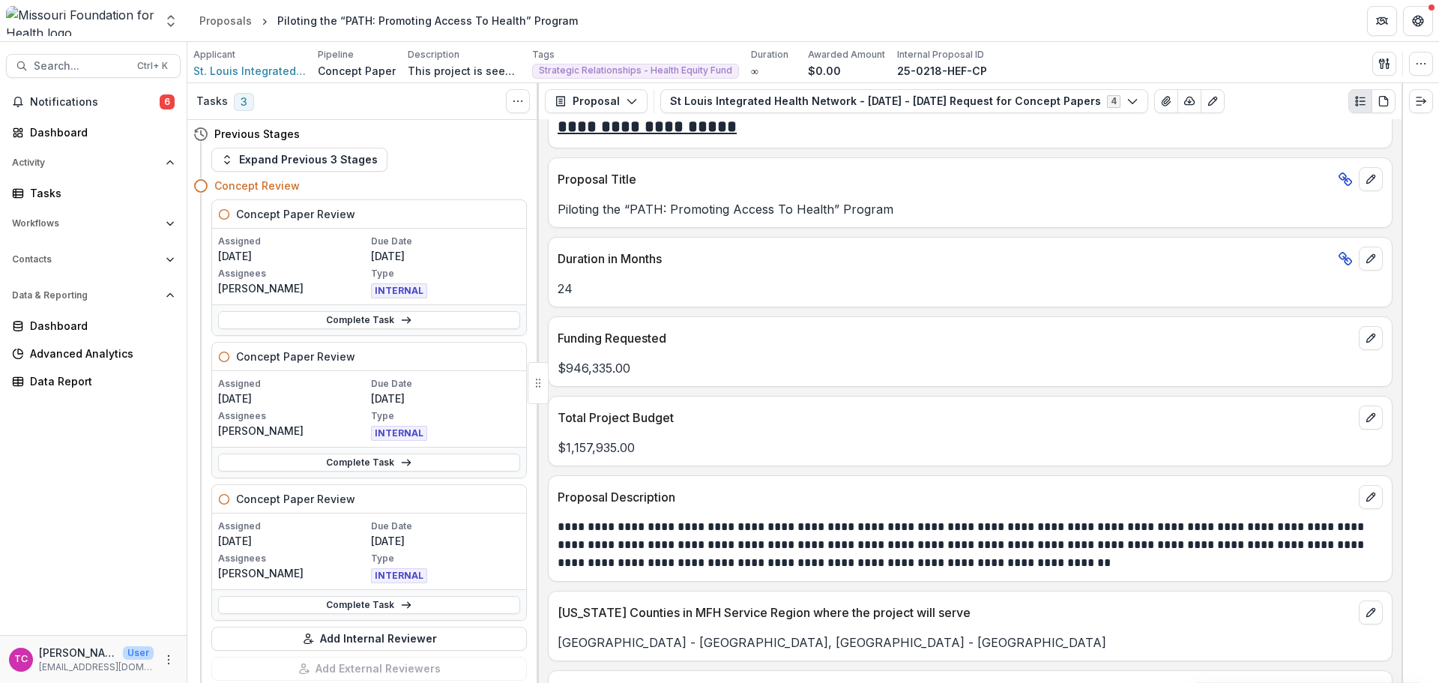
click at [337, 150] on button "Expand Previous 3 Stages" at bounding box center [299, 160] width 176 height 24
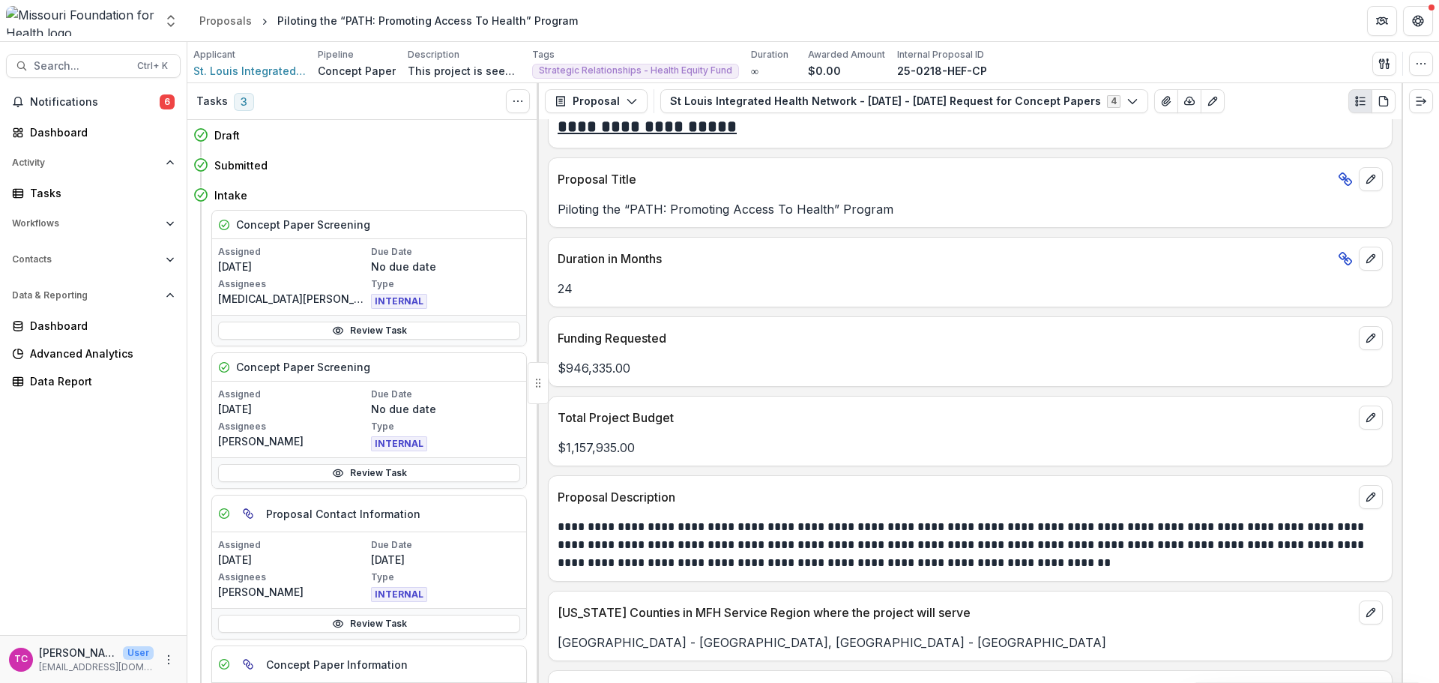
click at [357, 330] on link "Review Task" at bounding box center [369, 331] width 302 height 18
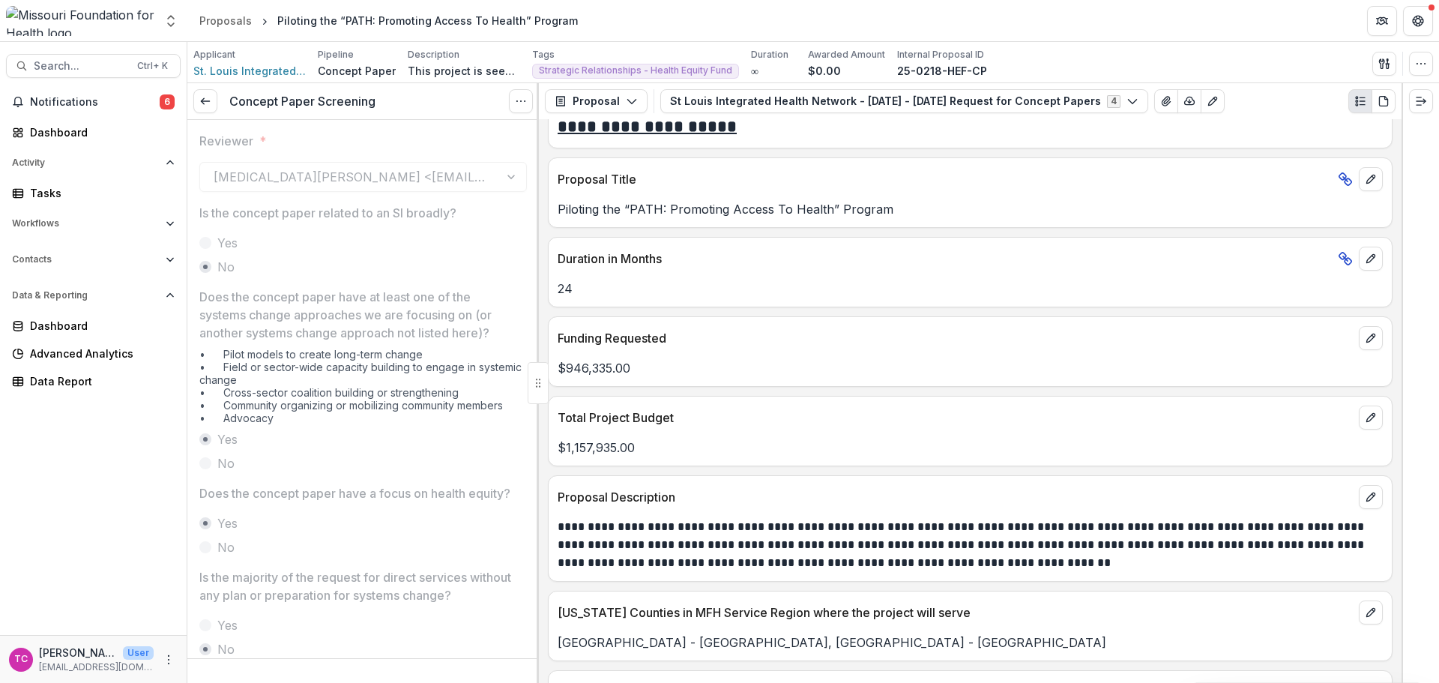
click at [208, 103] on icon at bounding box center [205, 101] width 12 height 12
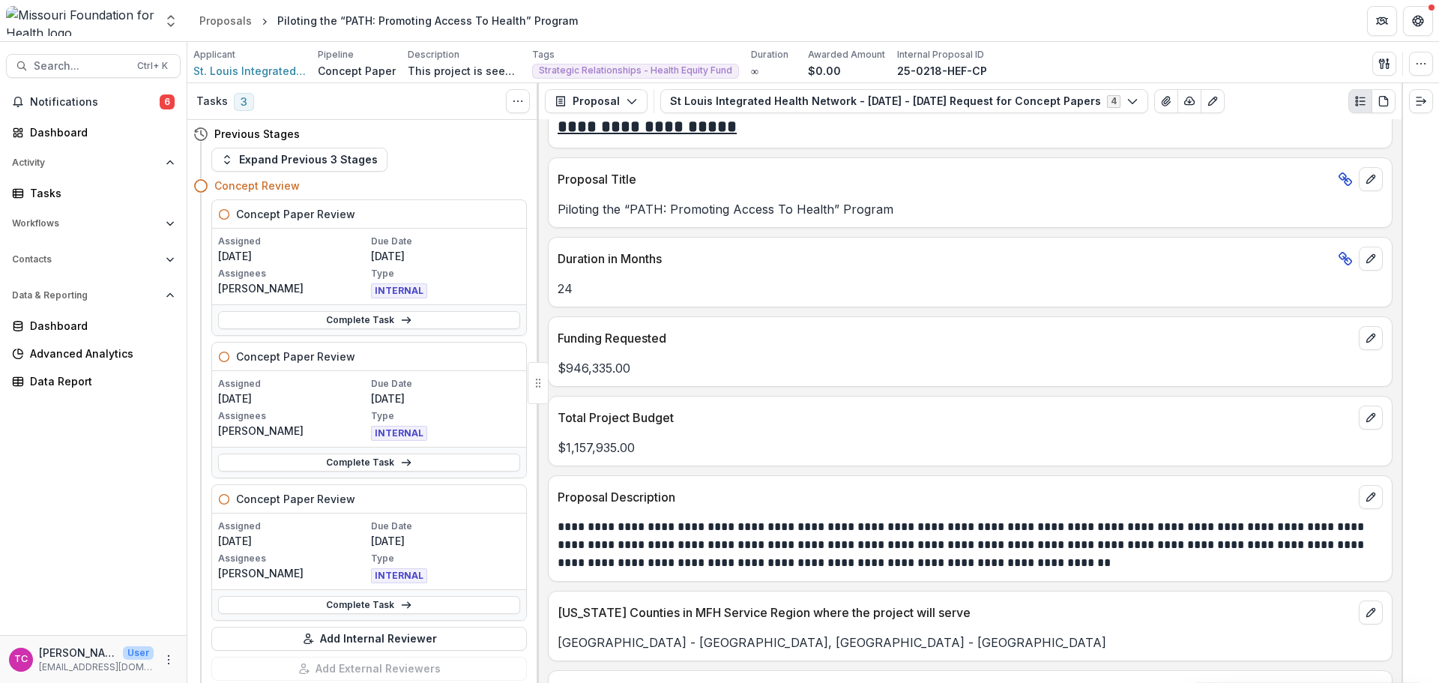
click at [256, 160] on button "Expand Previous 3 Stages" at bounding box center [299, 160] width 176 height 24
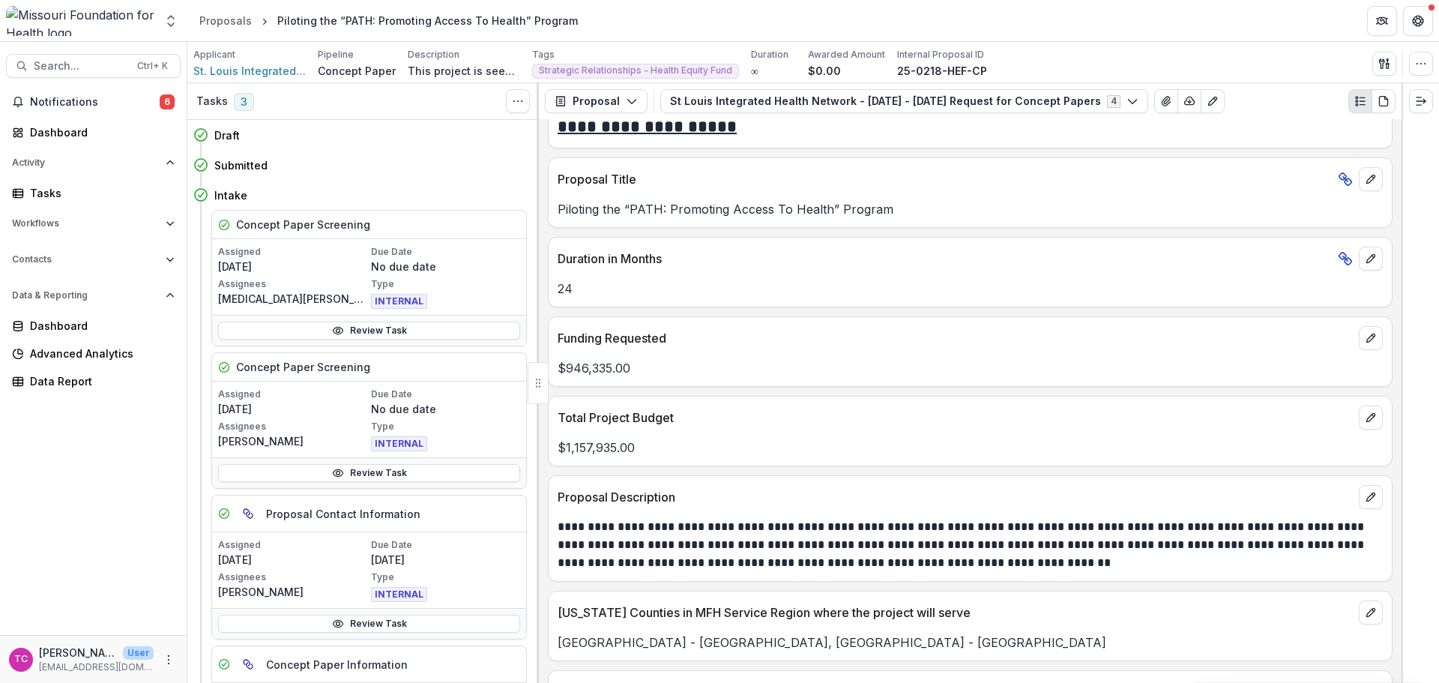
click at [262, 478] on link "Review Task" at bounding box center [369, 473] width 302 height 18
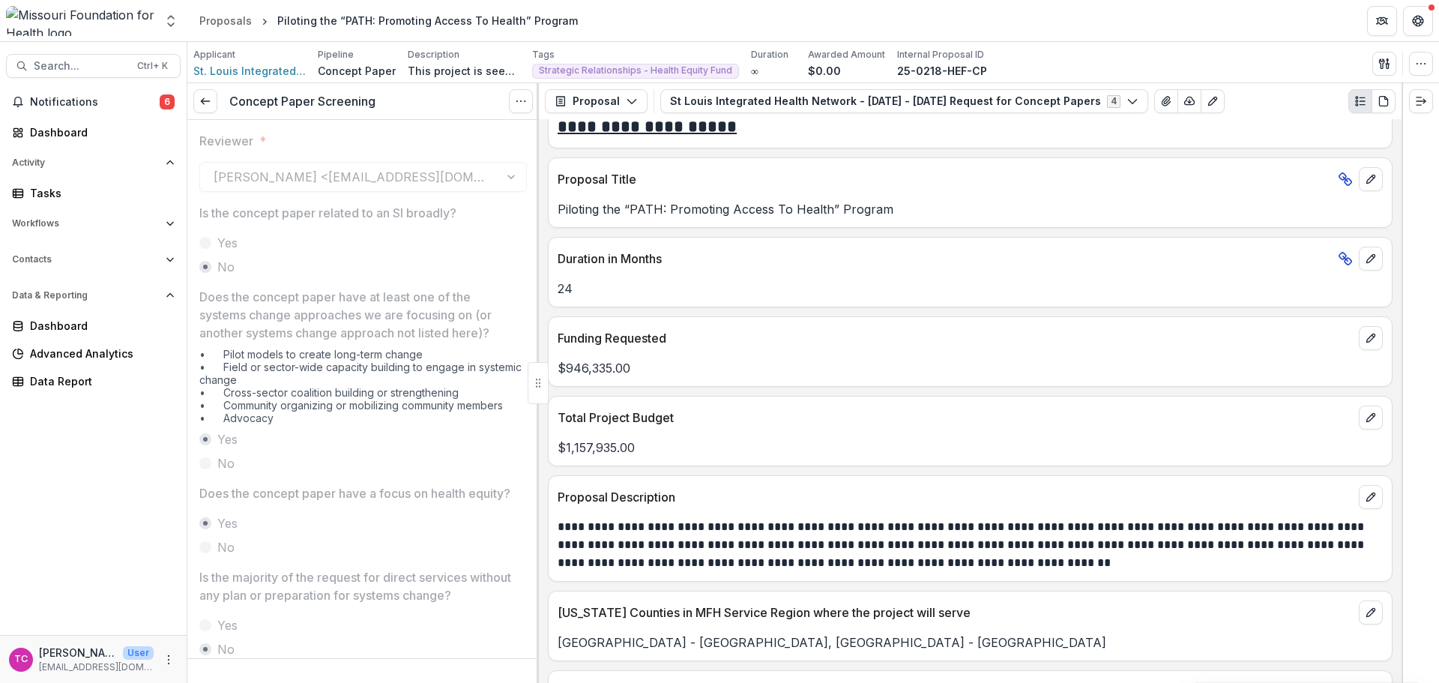
click at [210, 107] on icon at bounding box center [205, 101] width 12 height 12
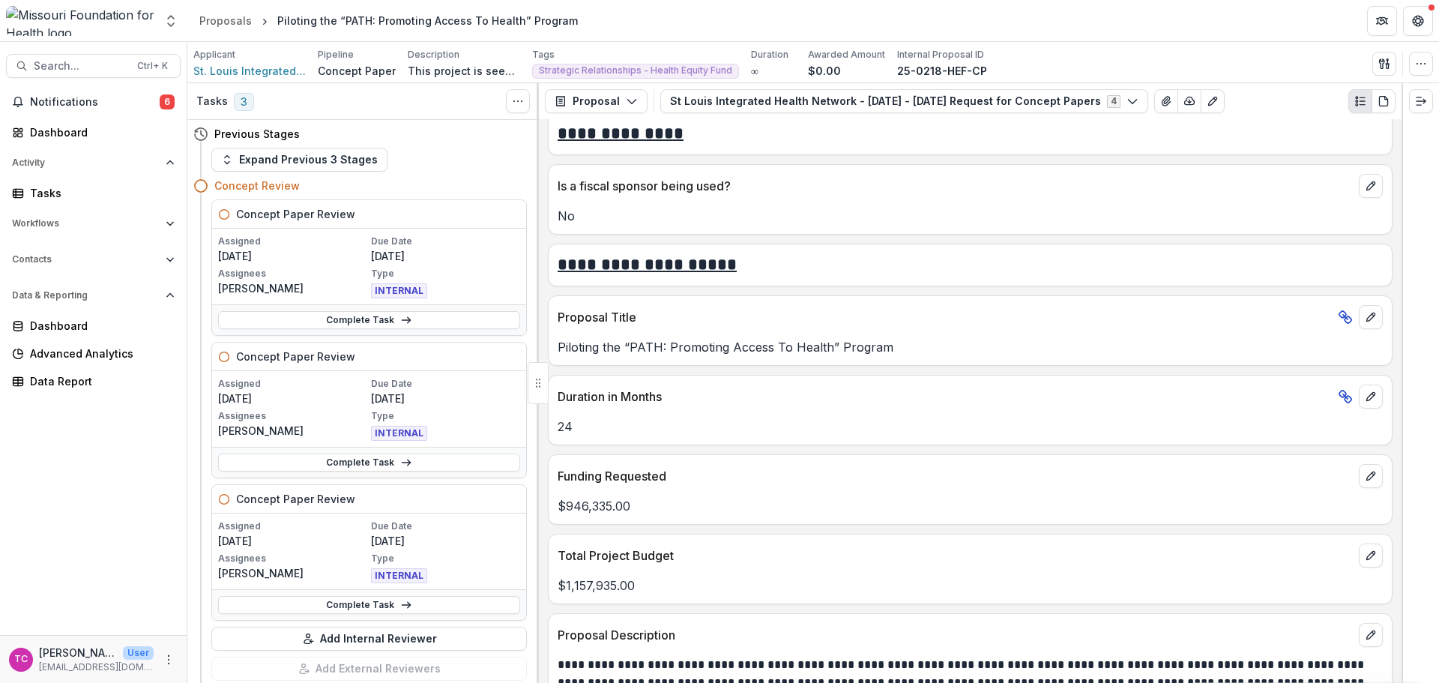
scroll to position [3148, 0]
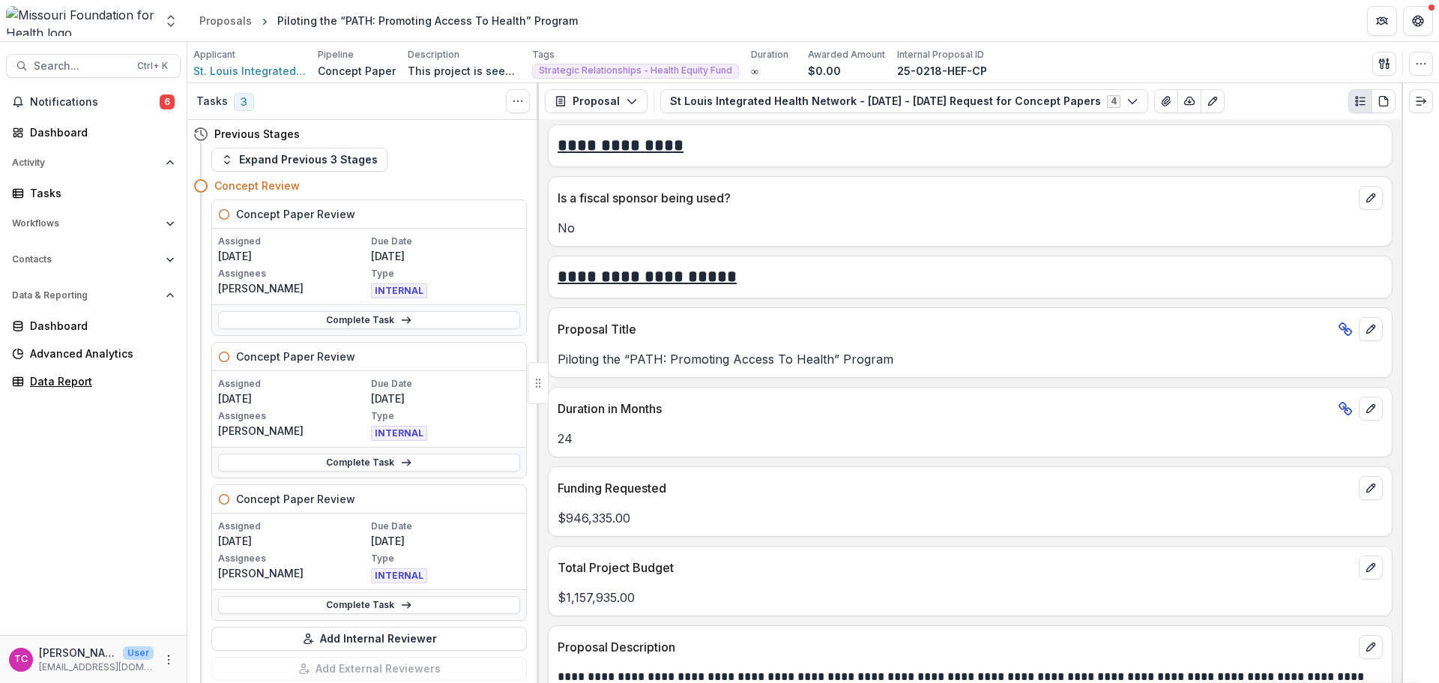
drag, startPoint x: 64, startPoint y: 390, endPoint x: 710, endPoint y: 178, distance: 680.2
click at [64, 390] on link "Data Report" at bounding box center [93, 381] width 175 height 25
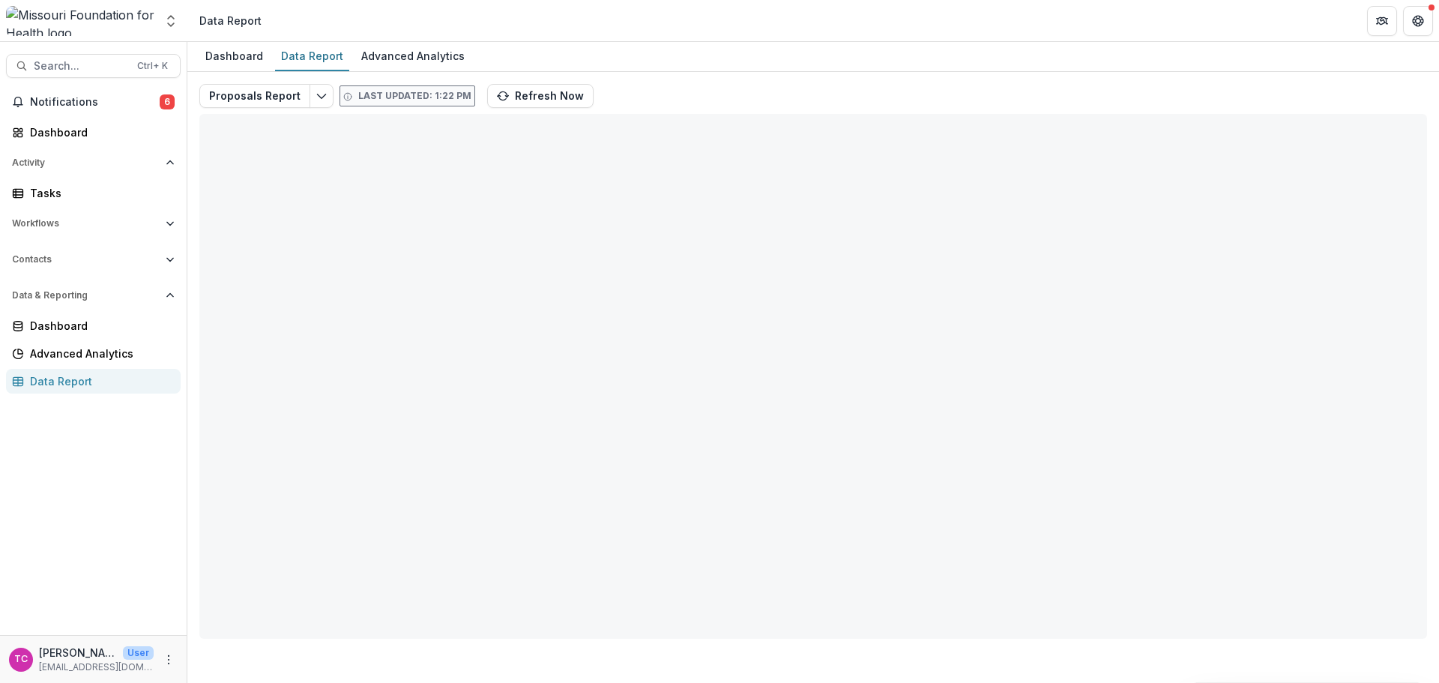
click at [316, 96] on icon "Edit selected report" at bounding box center [322, 96] width 12 height 12
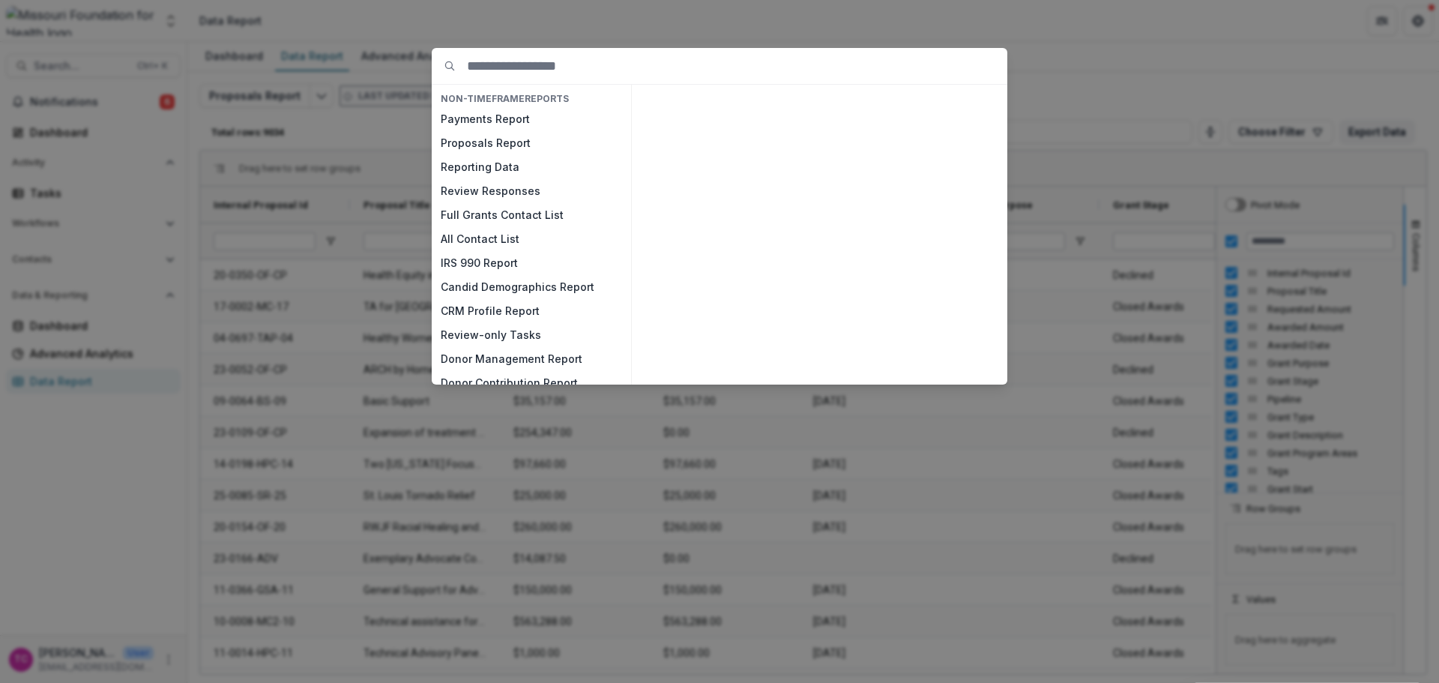
click at [730, 72] on input at bounding box center [737, 66] width 540 height 36
click at [1096, 58] on div "NON-TIMEFRAME Reports Payments Report Proposals Report Reporting Data Review Re…" at bounding box center [719, 341] width 1439 height 683
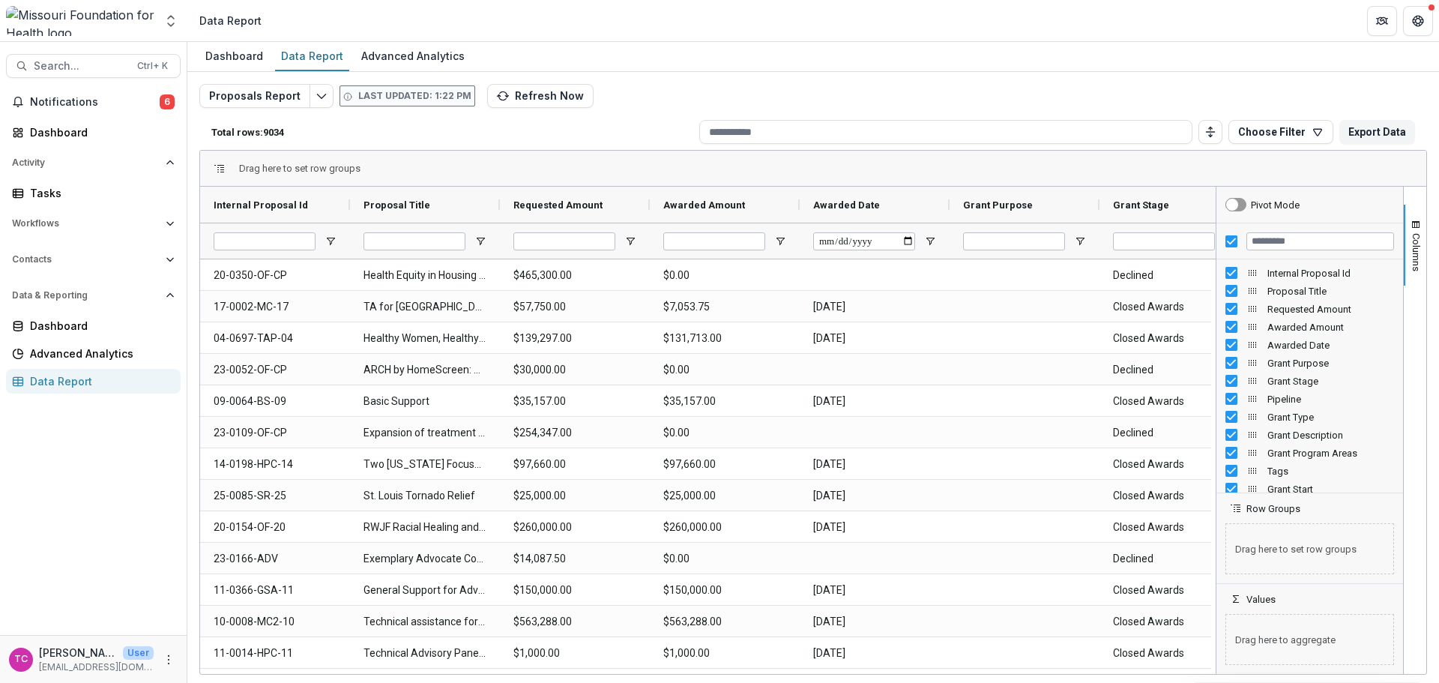
click at [222, 171] on span at bounding box center [220, 169] width 12 height 12
click at [252, 159] on div "Drag here to set row groups" at bounding box center [813, 169] width 1226 height 36
click at [310, 101] on button "Edit selected report" at bounding box center [322, 96] width 24 height 24
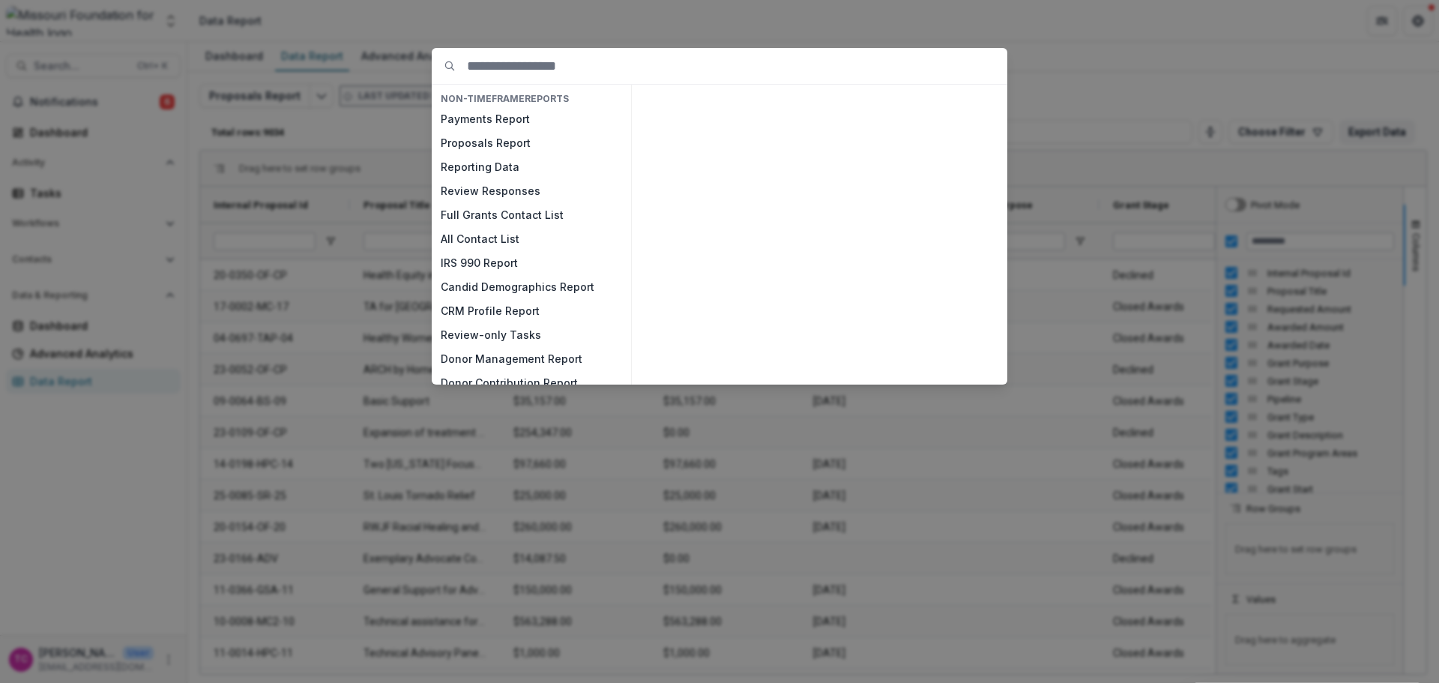
click at [651, 15] on div "NON-TIMEFRAME Reports Payments Report Proposals Report Reporting Data Review Re…" at bounding box center [719, 341] width 1439 height 683
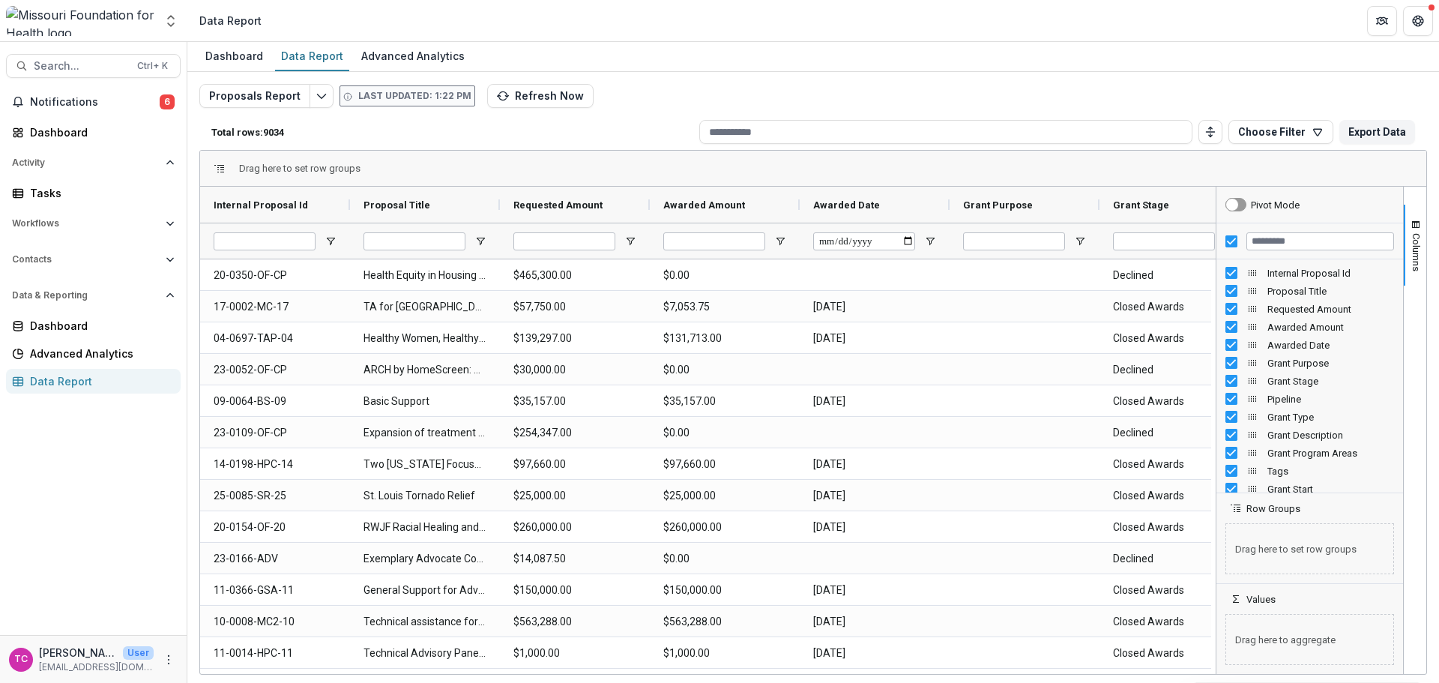
click at [1164, 205] on span "Grant Stage" at bounding box center [1141, 204] width 56 height 11
click at [1169, 204] on span at bounding box center [1177, 205] width 16 height 12
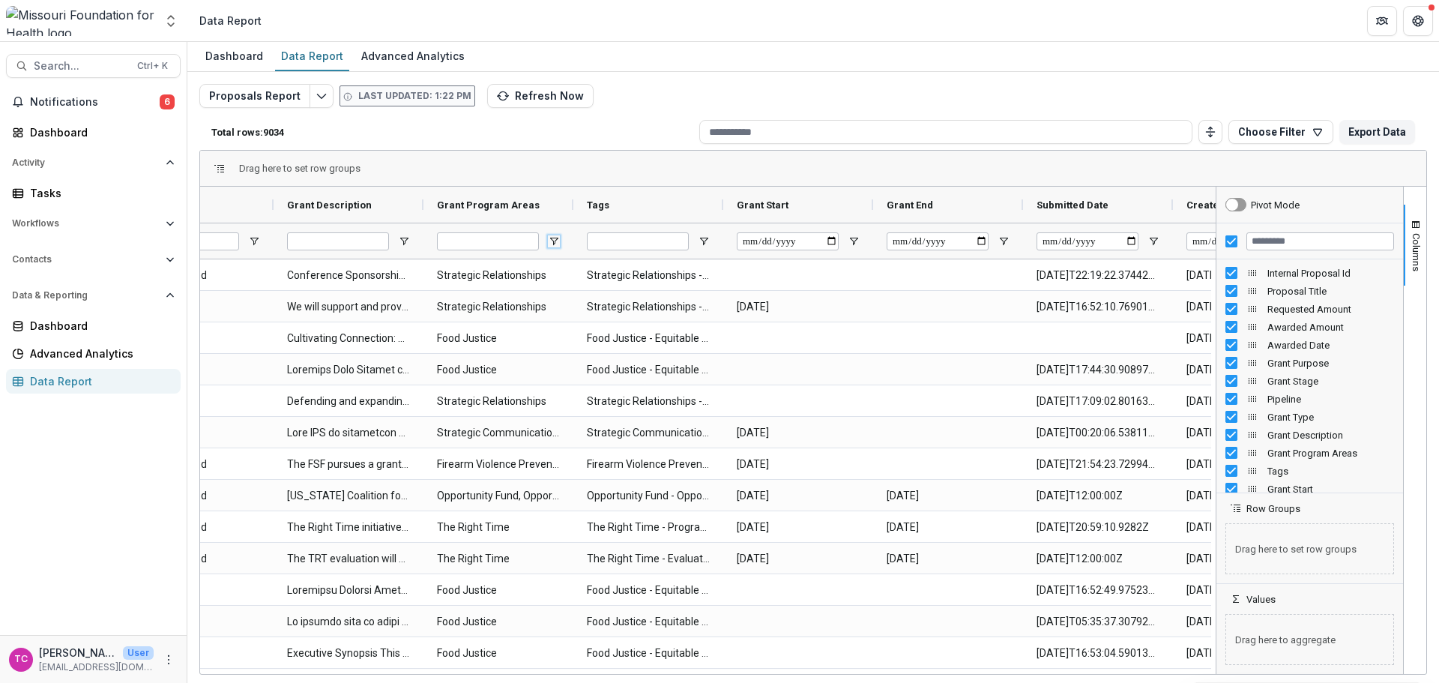
click at [552, 242] on span "Open Filter Menu" at bounding box center [554, 241] width 12 height 12
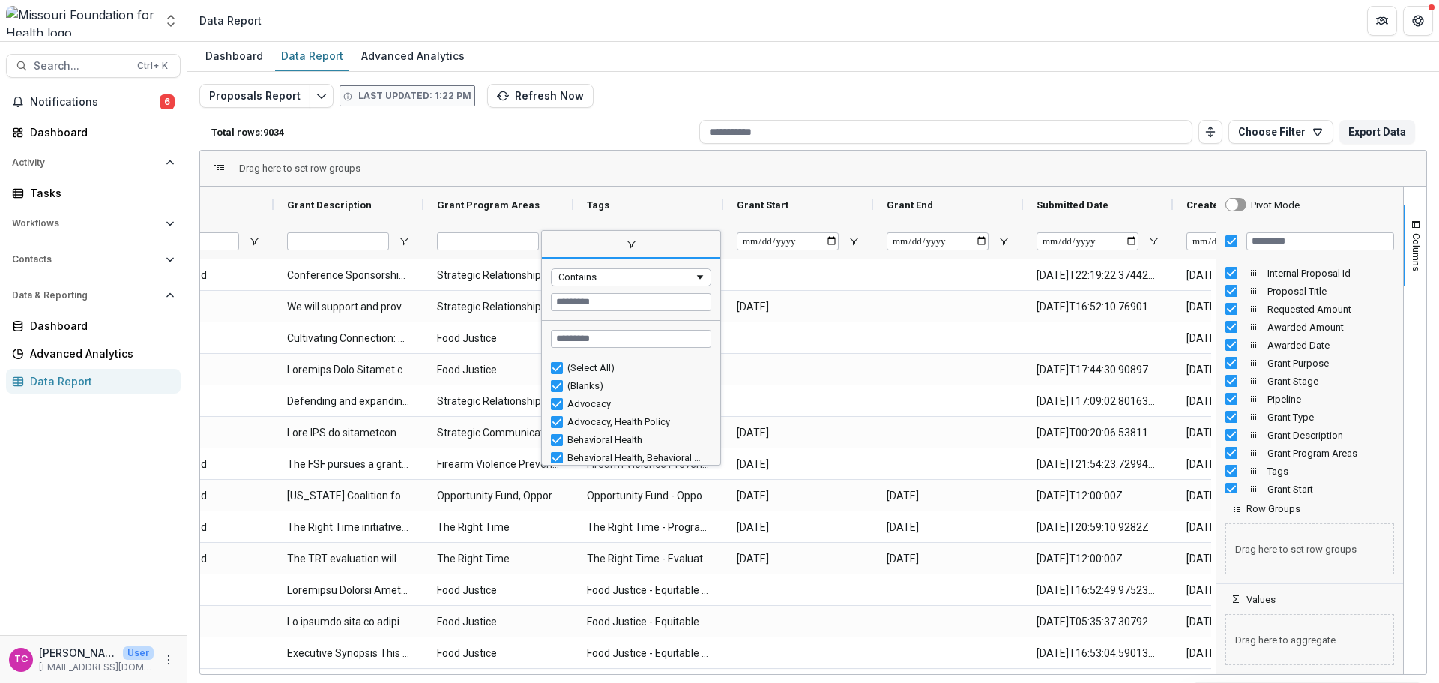
click at [579, 370] on div "(Select All)" at bounding box center [636, 367] width 139 height 11
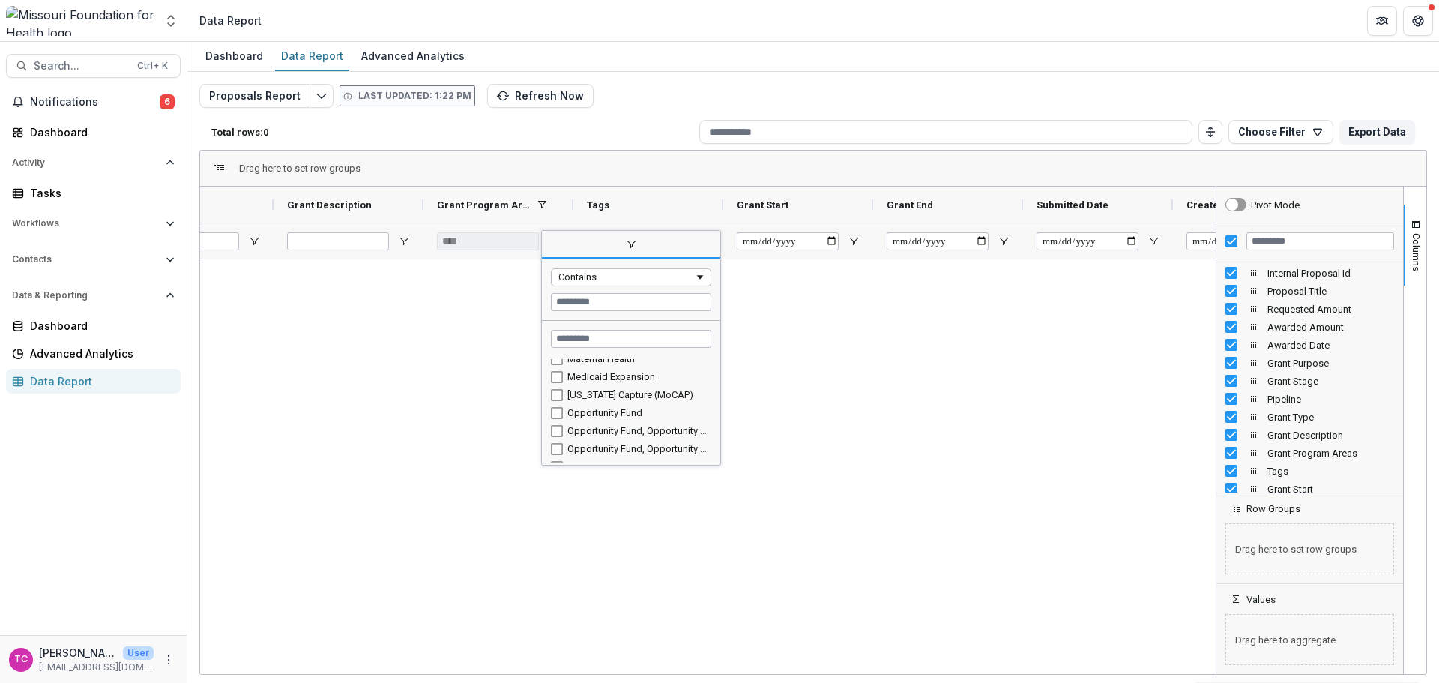
click at [635, 436] on div "Opportunity Fund, Opportunity Fund" at bounding box center [636, 430] width 139 height 11
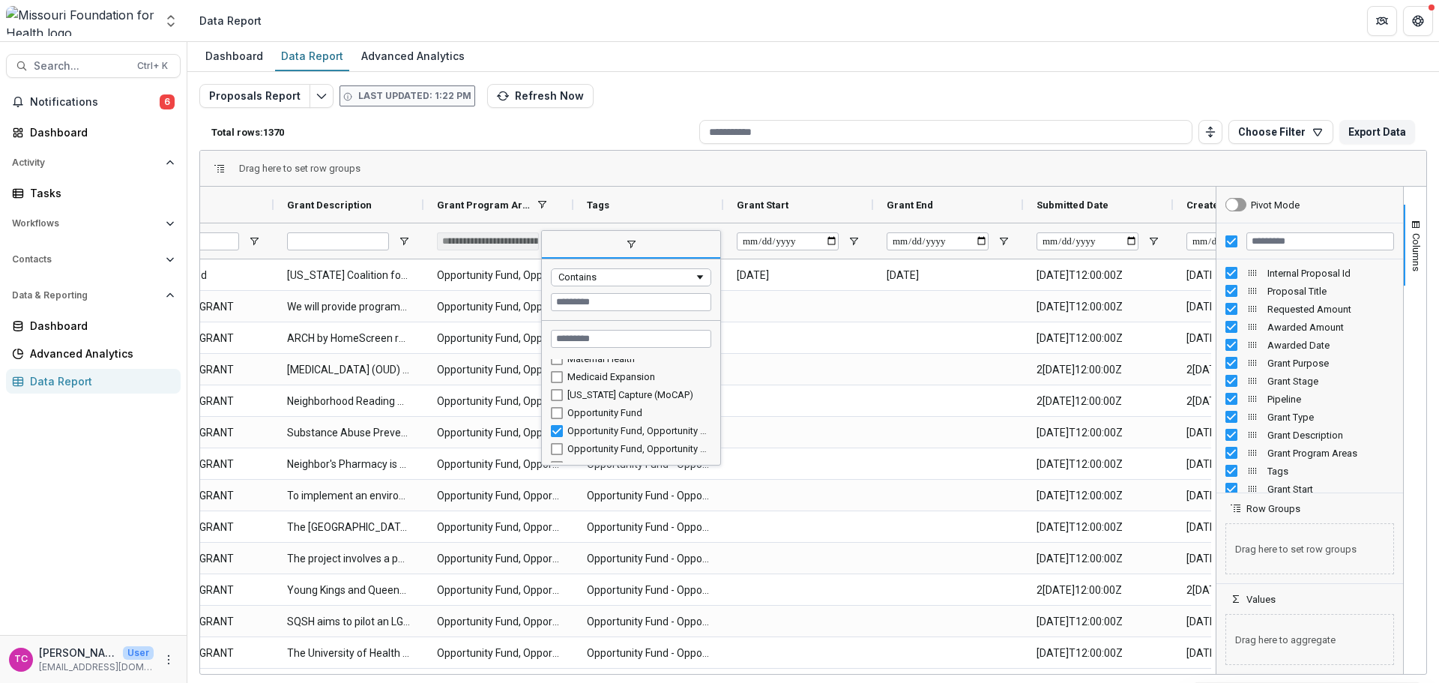
click at [635, 436] on div "Opportunity Fund, Opportunity Fund" at bounding box center [636, 430] width 139 height 11
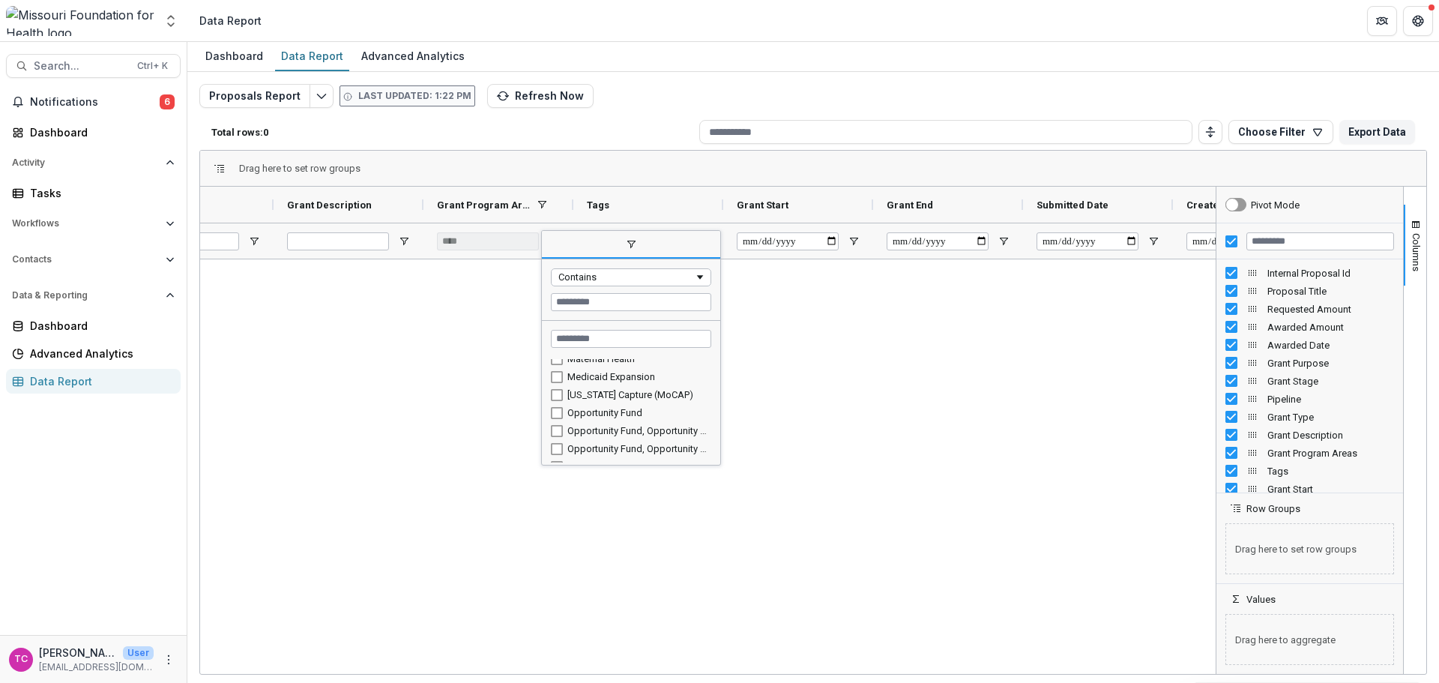
click at [632, 452] on div "Opportunity Fund, Opportunity Fund, Advocacy" at bounding box center [636, 448] width 139 height 11
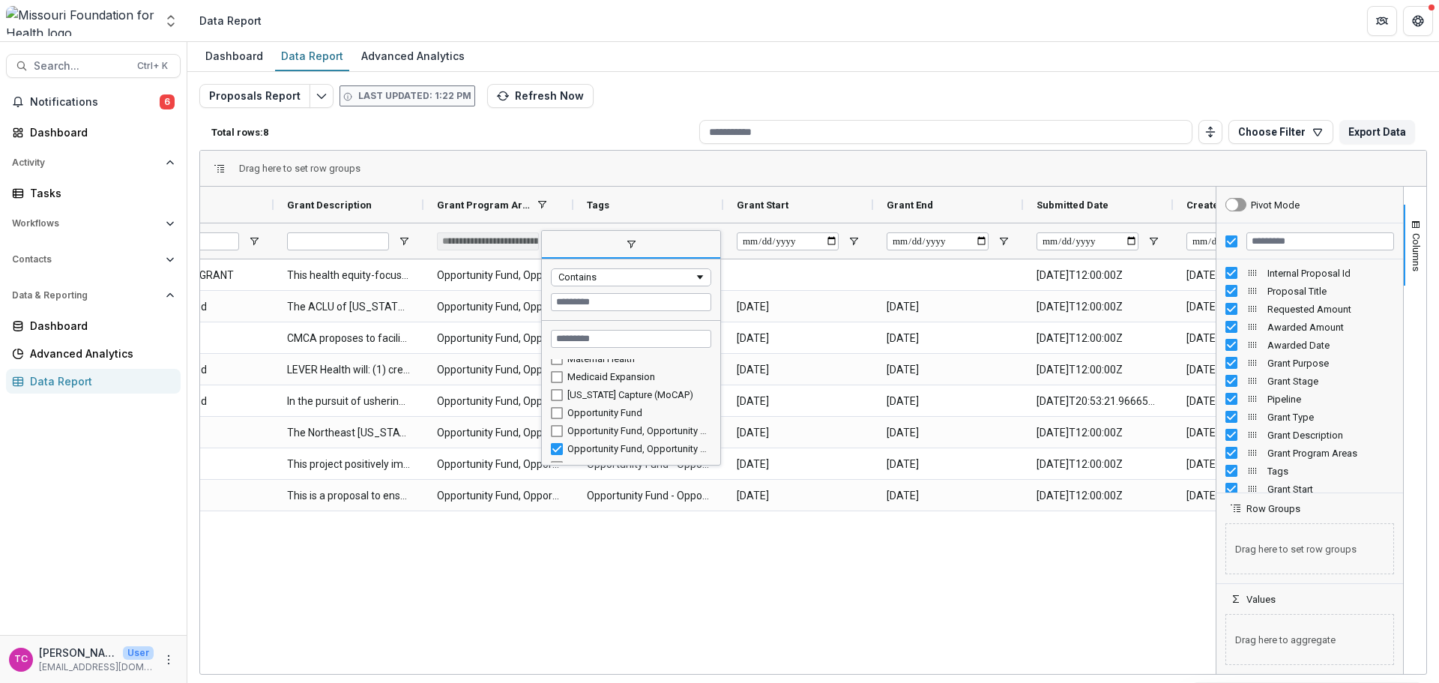
click at [593, 446] on div "Opportunity Fund, Opportunity Fund, Advocacy" at bounding box center [636, 448] width 139 height 11
type input "***"
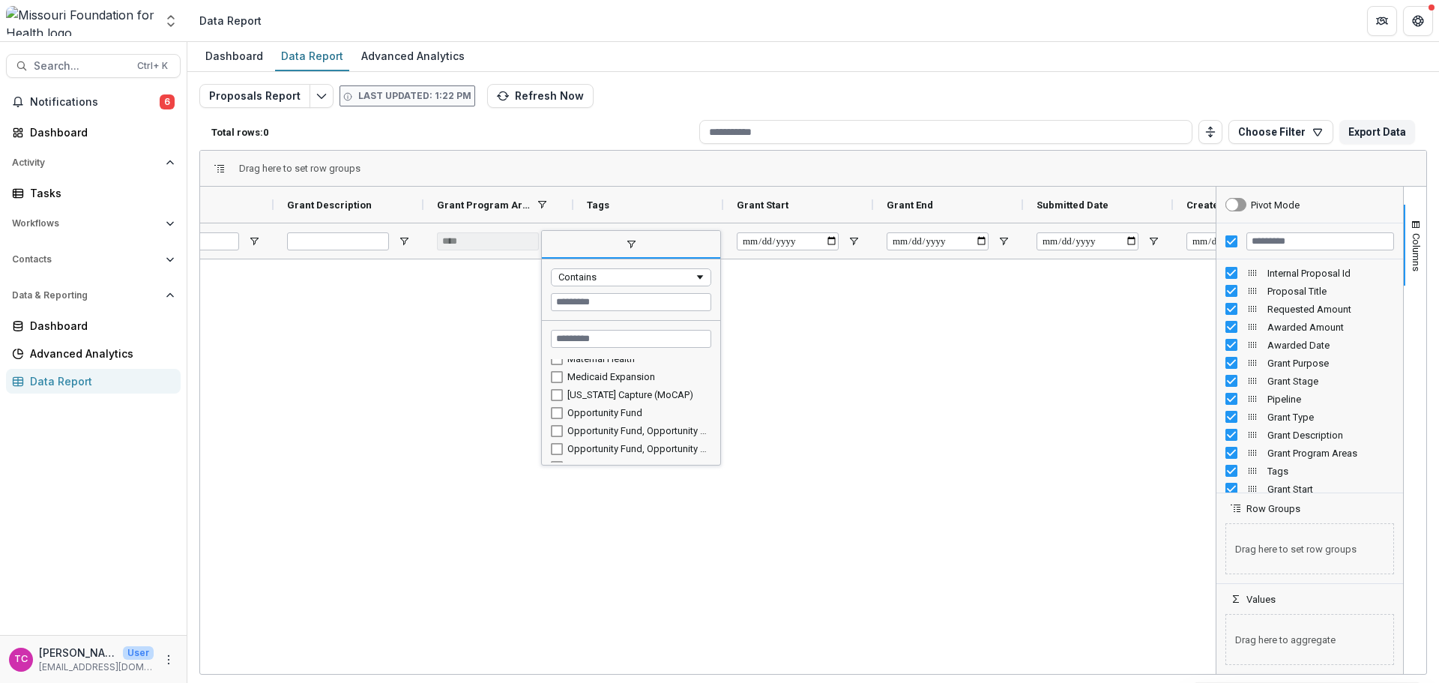
click at [621, 172] on div "Drag here to set row groups" at bounding box center [813, 169] width 1226 height 36
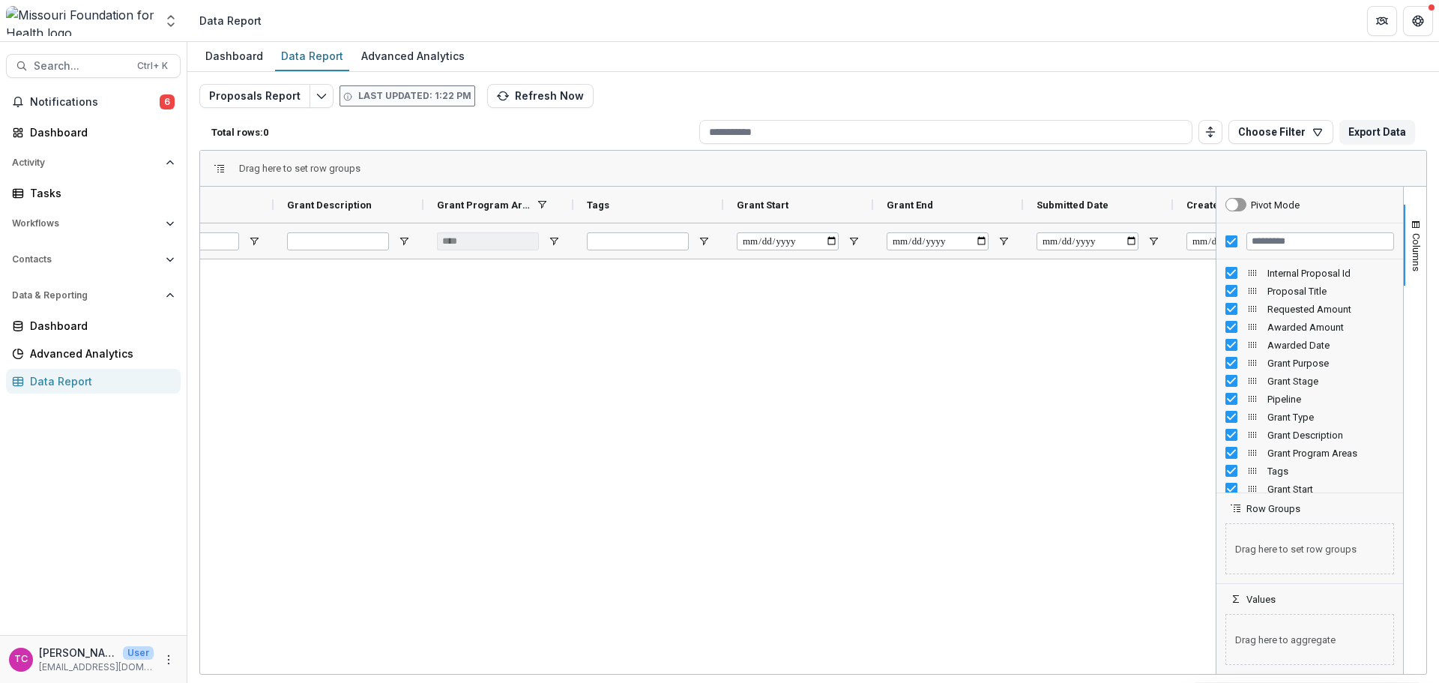
click at [315, 102] on button "Edit selected report" at bounding box center [322, 96] width 24 height 24
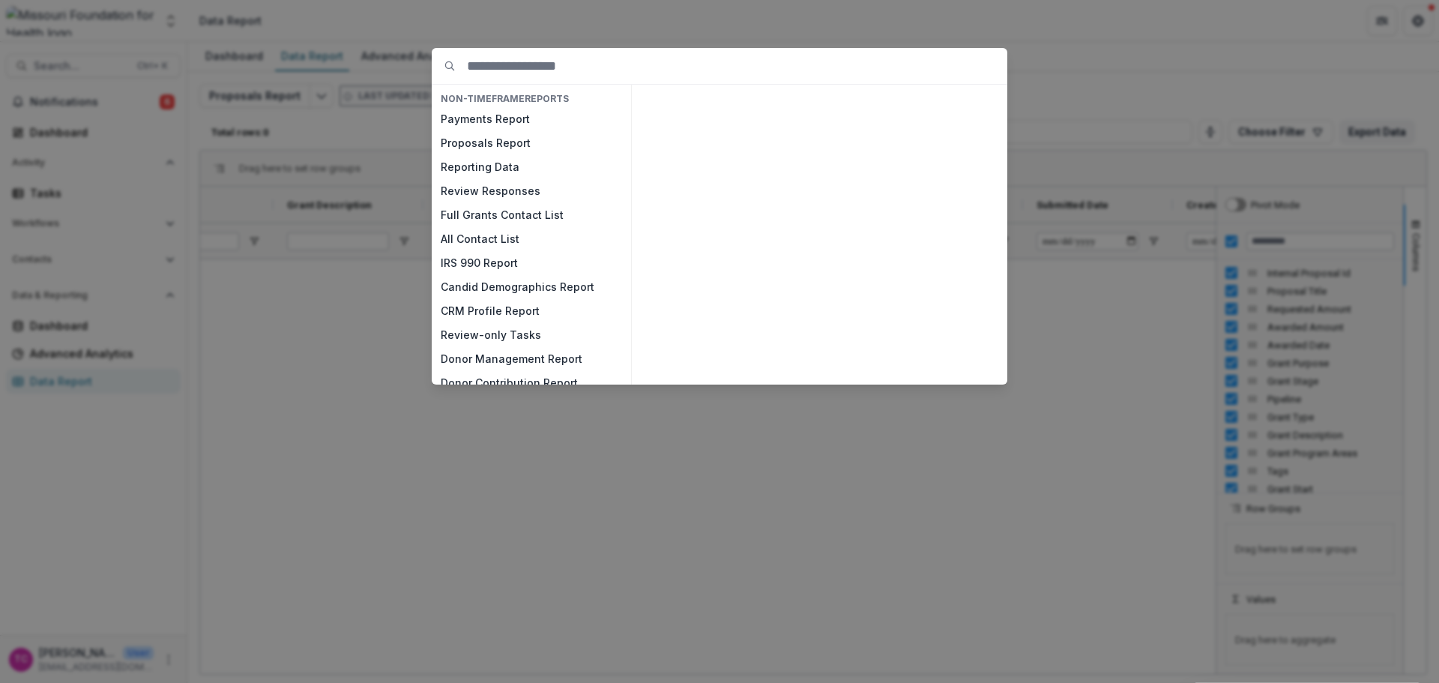
click at [498, 198] on button "Review Responses" at bounding box center [531, 191] width 199 height 24
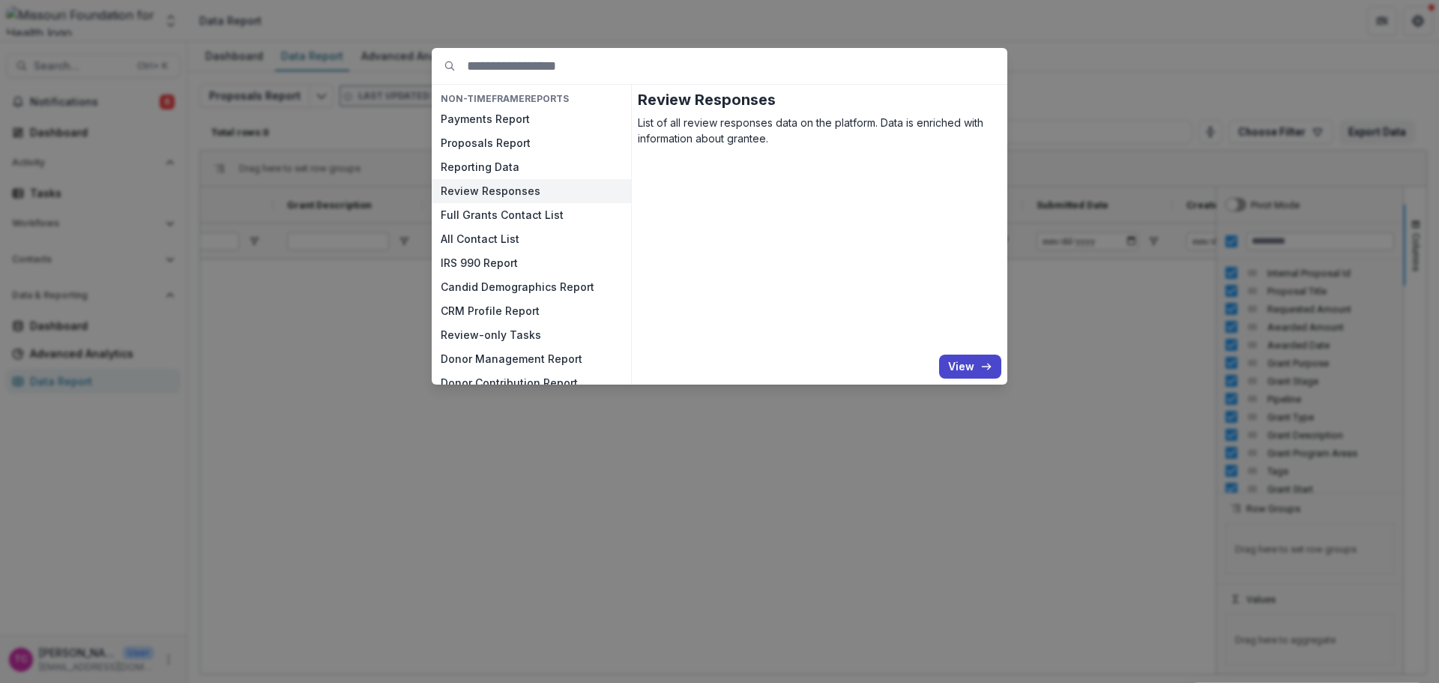
click at [971, 364] on button "View" at bounding box center [970, 366] width 62 height 24
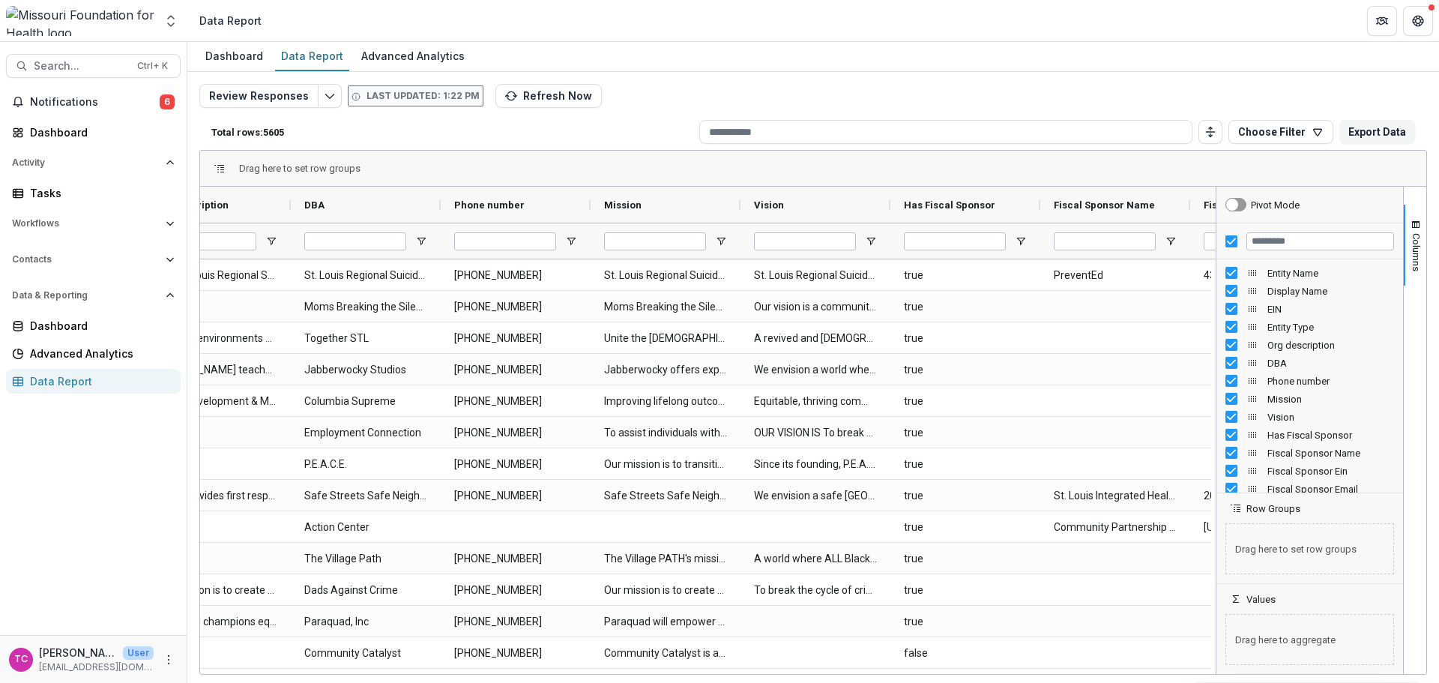
scroll to position [0, 732]
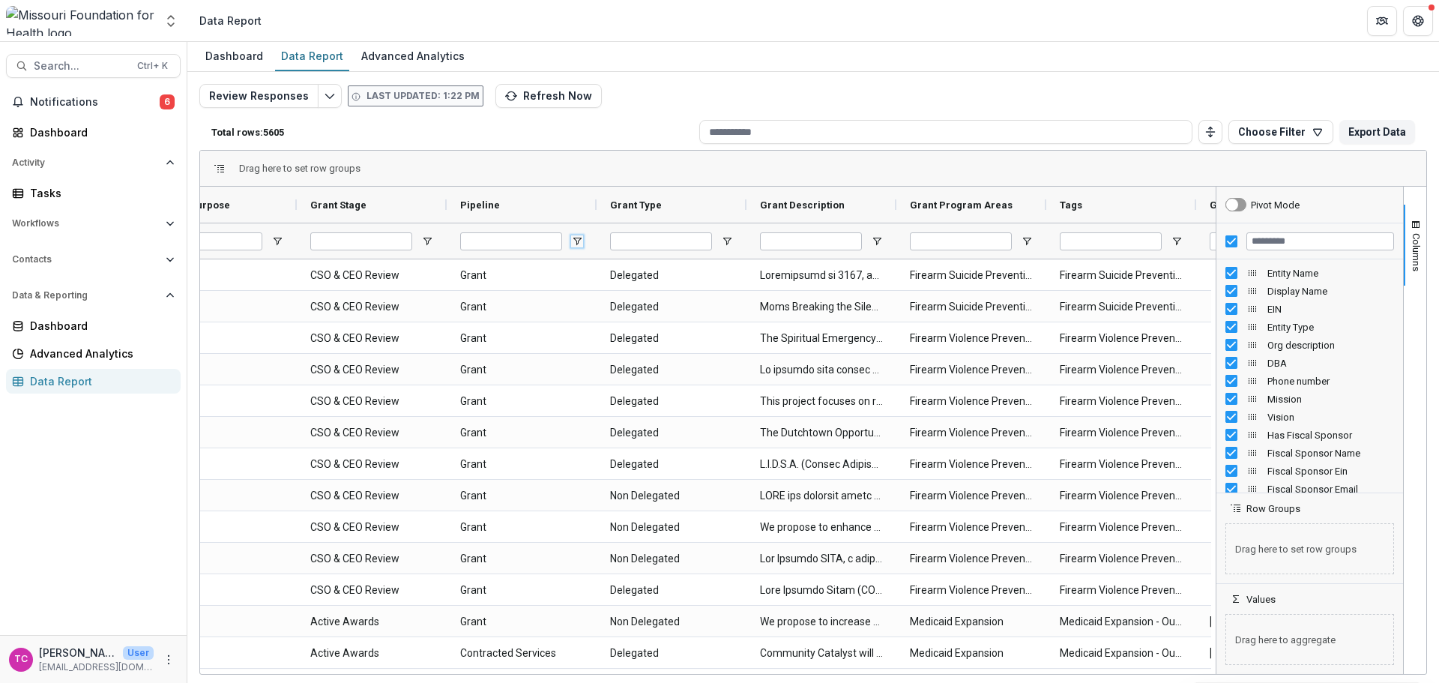
click at [579, 244] on span "Open Filter Menu" at bounding box center [577, 241] width 12 height 12
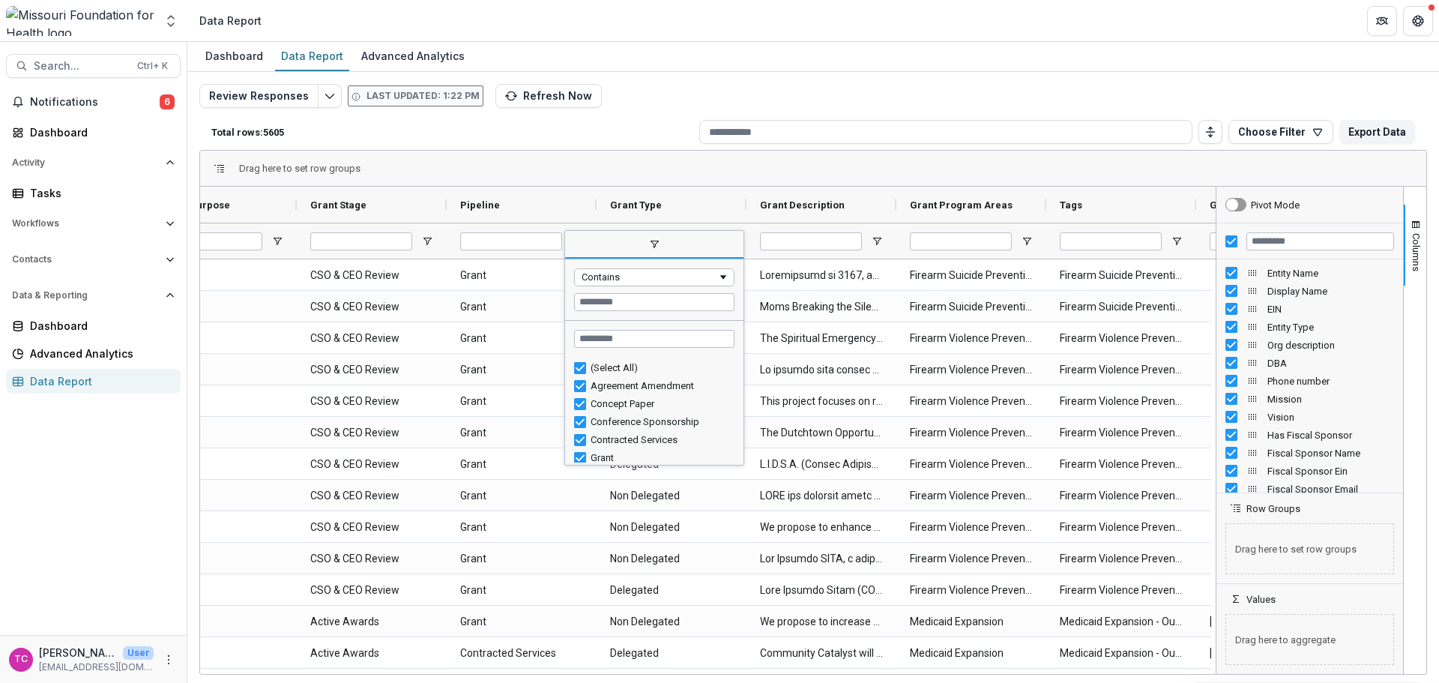
click at [622, 368] on div "(Select All)" at bounding box center [660, 367] width 139 height 11
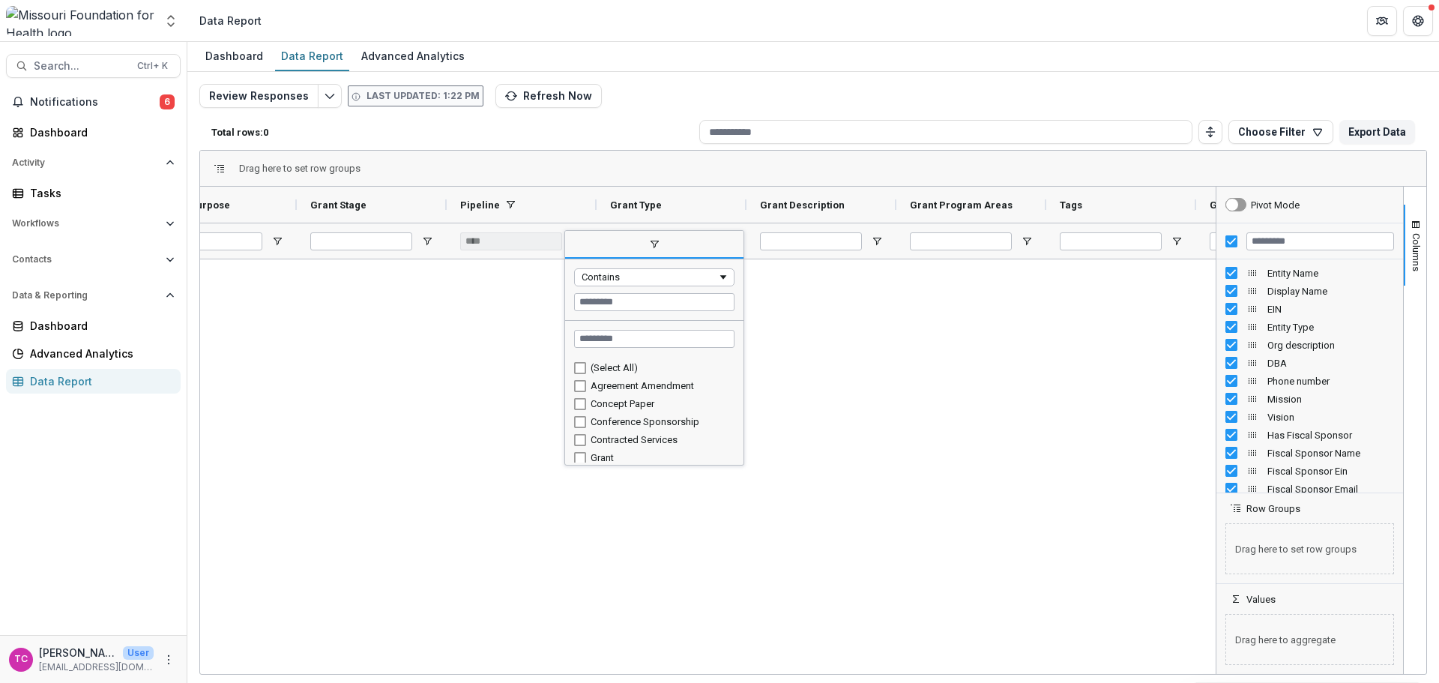
click at [625, 403] on div "Concept Paper" at bounding box center [660, 403] width 139 height 11
type input "**********"
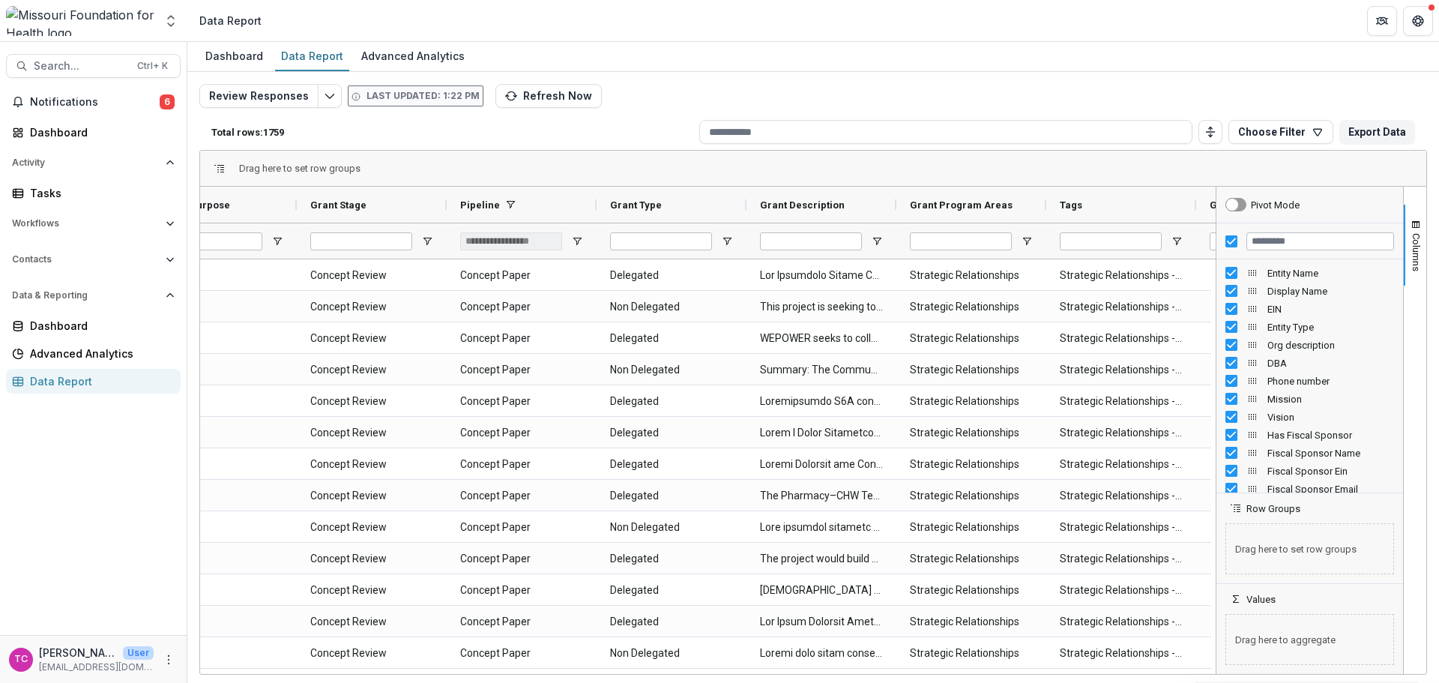
click at [636, 170] on div "Drag here to set row groups" at bounding box center [813, 169] width 1226 height 36
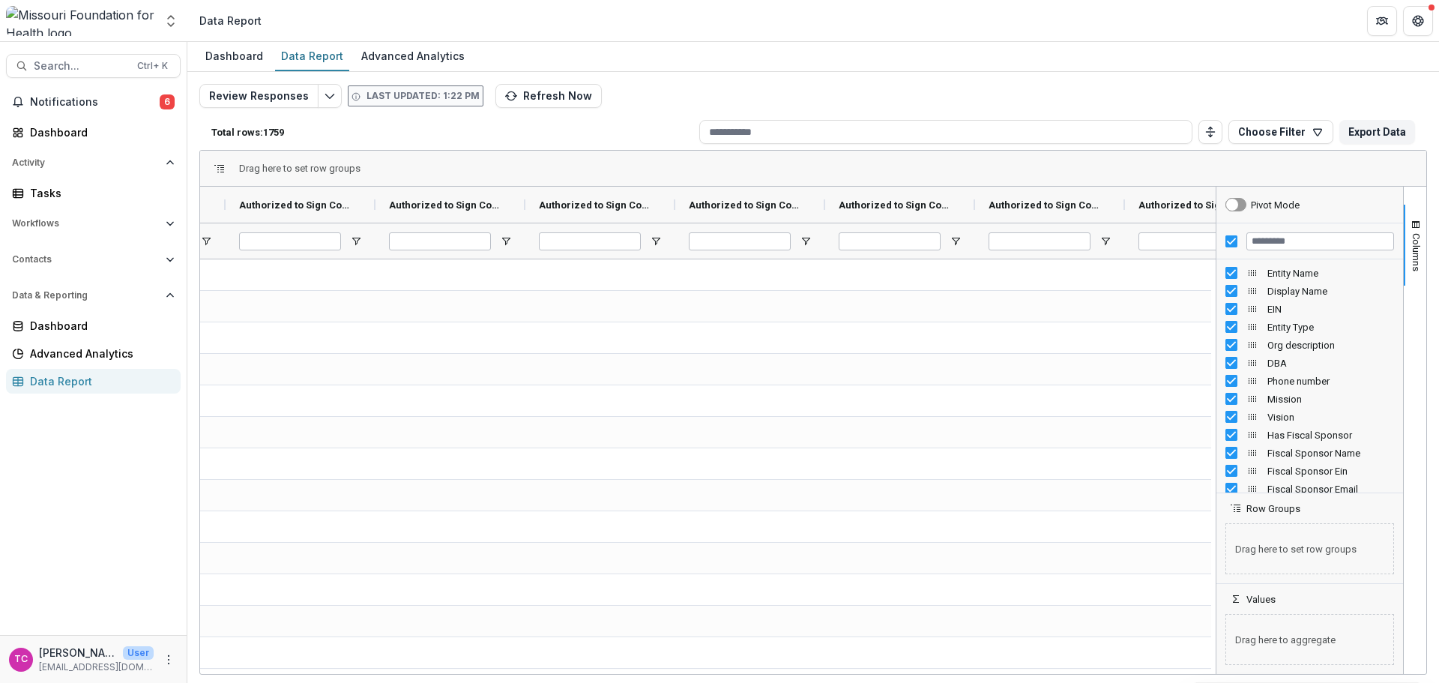
click at [240, 55] on div "Dashboard" at bounding box center [234, 56] width 70 height 22
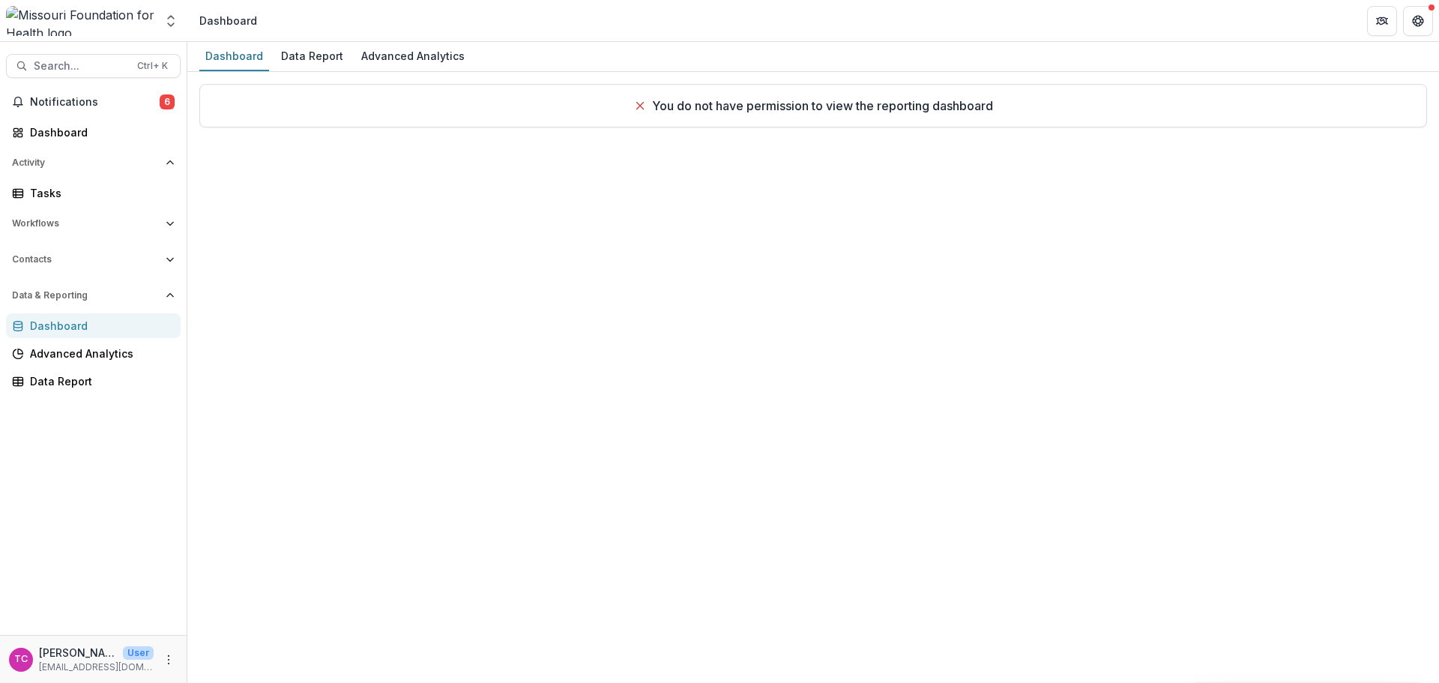
click at [645, 107] on div "You do not have permission to view the reporting dashboard" at bounding box center [813, 106] width 359 height 18
click at [100, 218] on span "Workflows" at bounding box center [86, 223] width 148 height 10
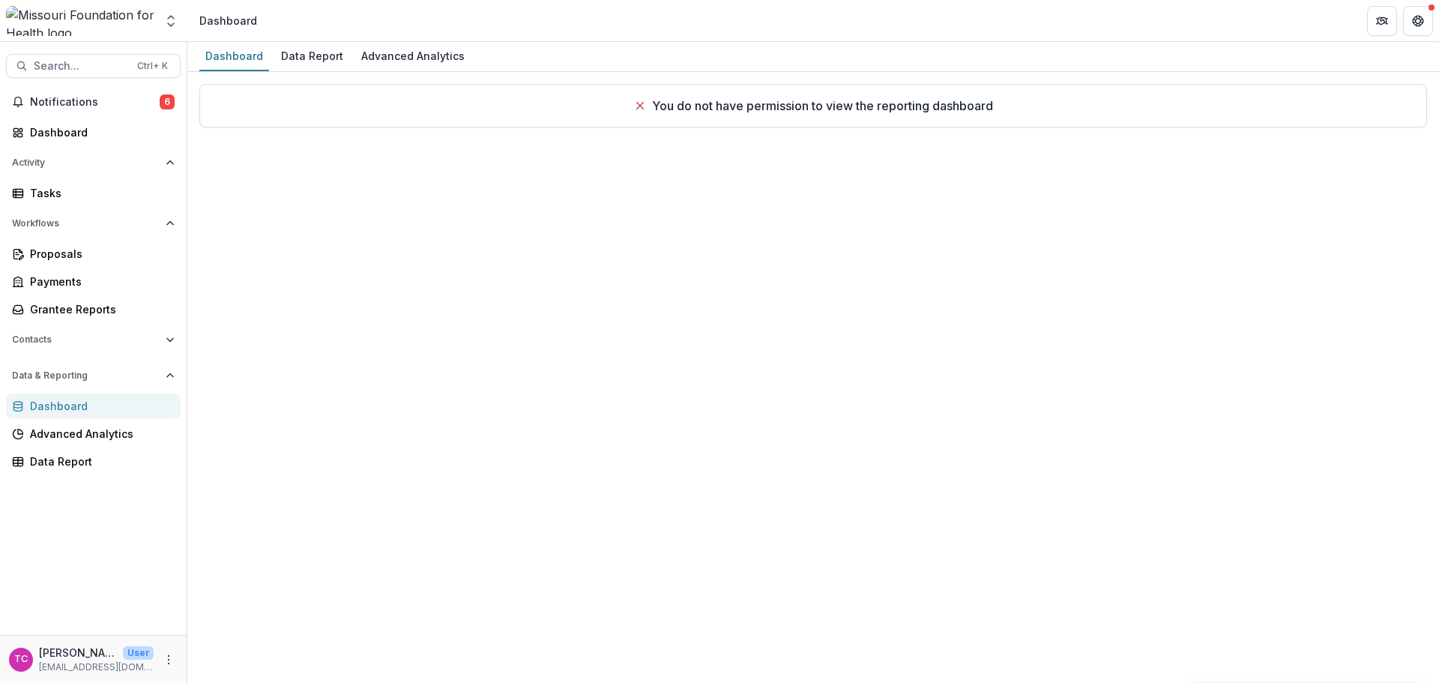
click at [106, 337] on span "Contacts" at bounding box center [86, 339] width 148 height 10
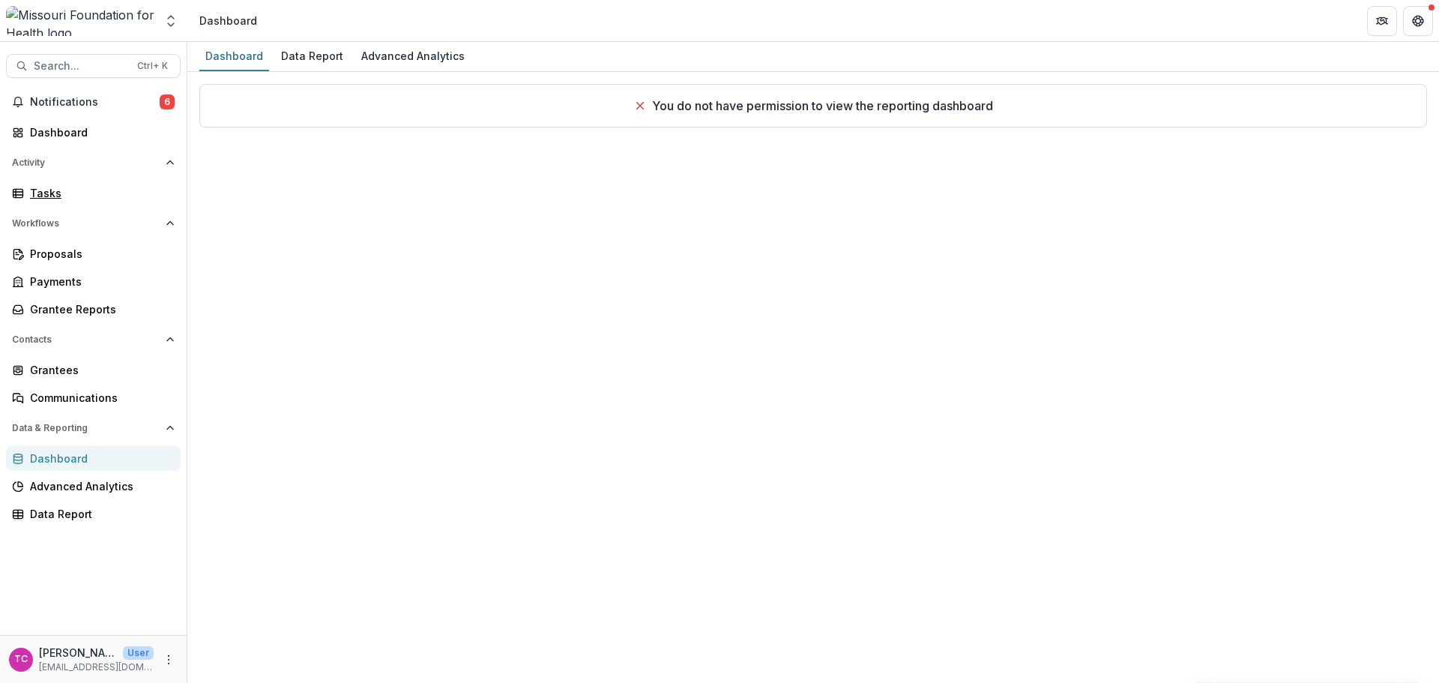
click at [46, 197] on div "Tasks" at bounding box center [99, 193] width 139 height 16
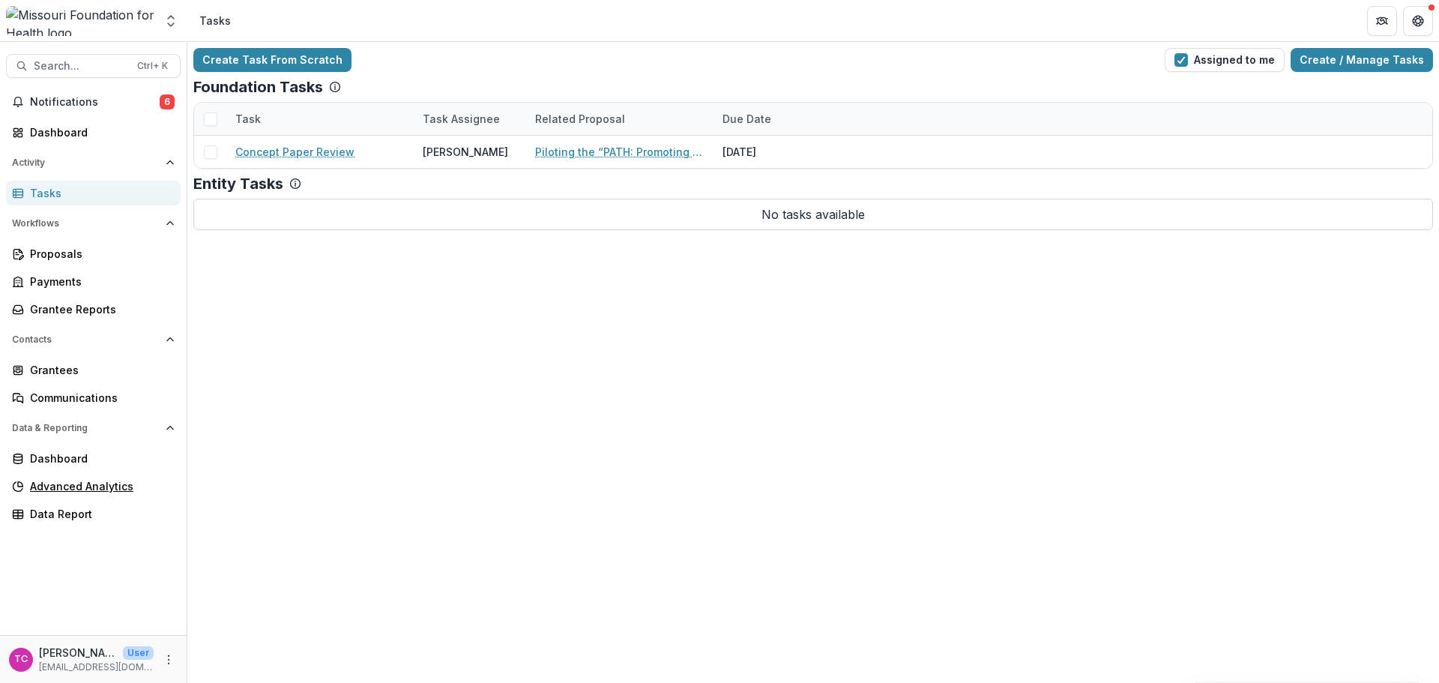
click at [97, 474] on link "Advanced Analytics" at bounding box center [93, 486] width 175 height 25
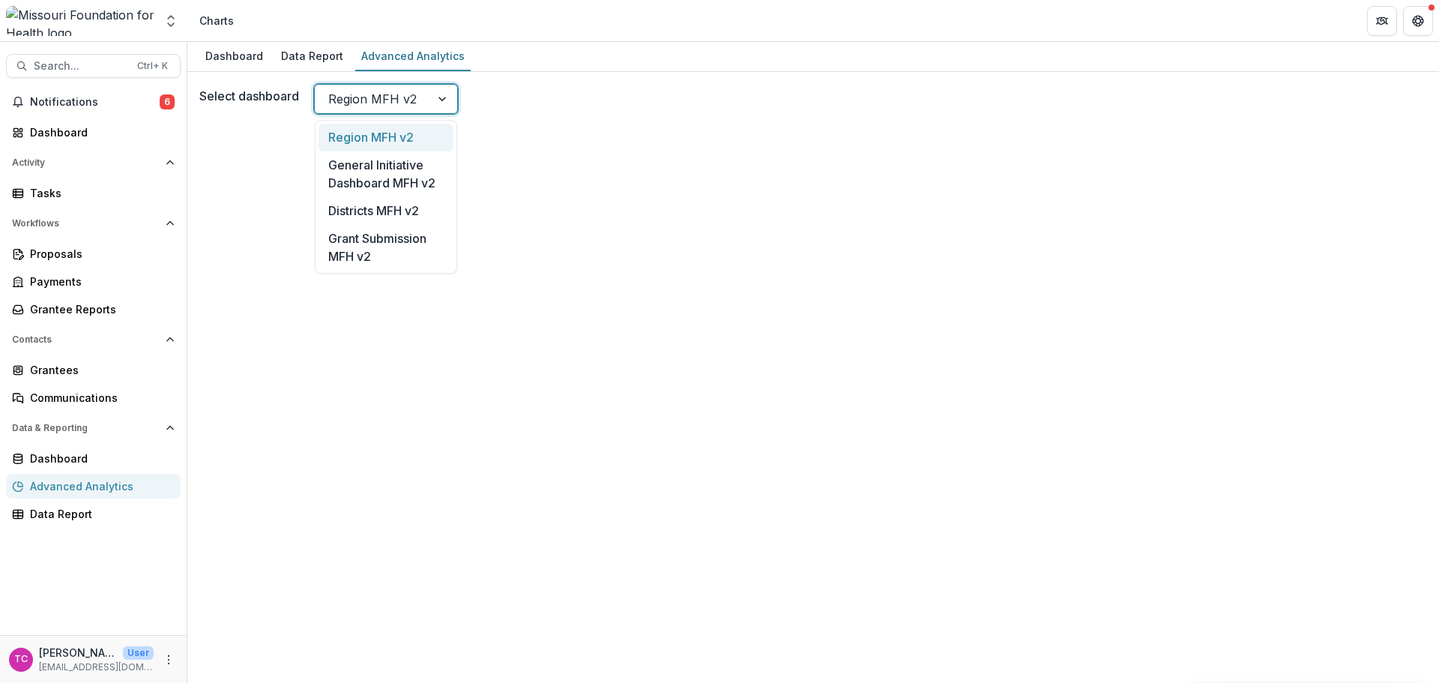
click at [435, 88] on div at bounding box center [443, 99] width 27 height 28
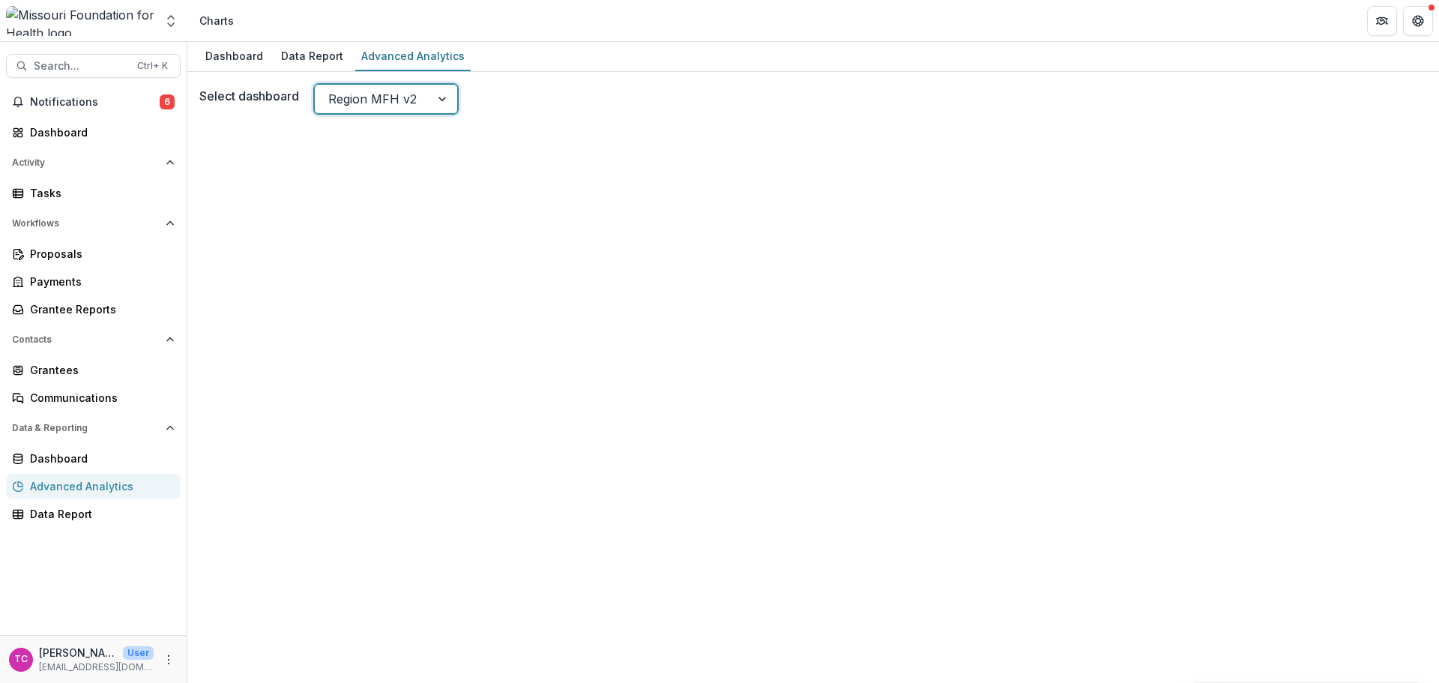
click at [435, 88] on div at bounding box center [443, 99] width 27 height 28
click at [76, 516] on div "Data Report" at bounding box center [99, 514] width 139 height 16
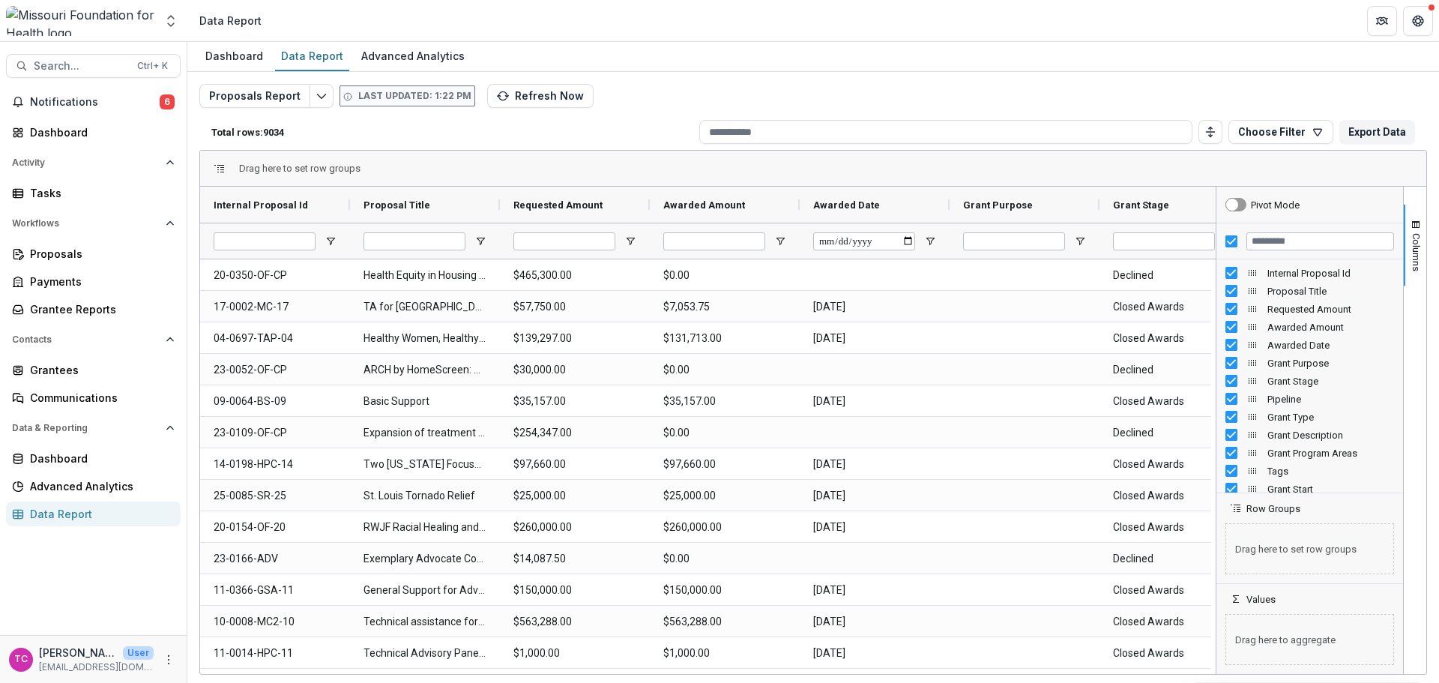
click at [1259, 119] on div "Total rows: 9034 Choose Filter Personal Filters Team Filters Temelio Filters No…" at bounding box center [813, 132] width 1228 height 36
click at [1272, 129] on button "Choose Filter" at bounding box center [1280, 132] width 105 height 24
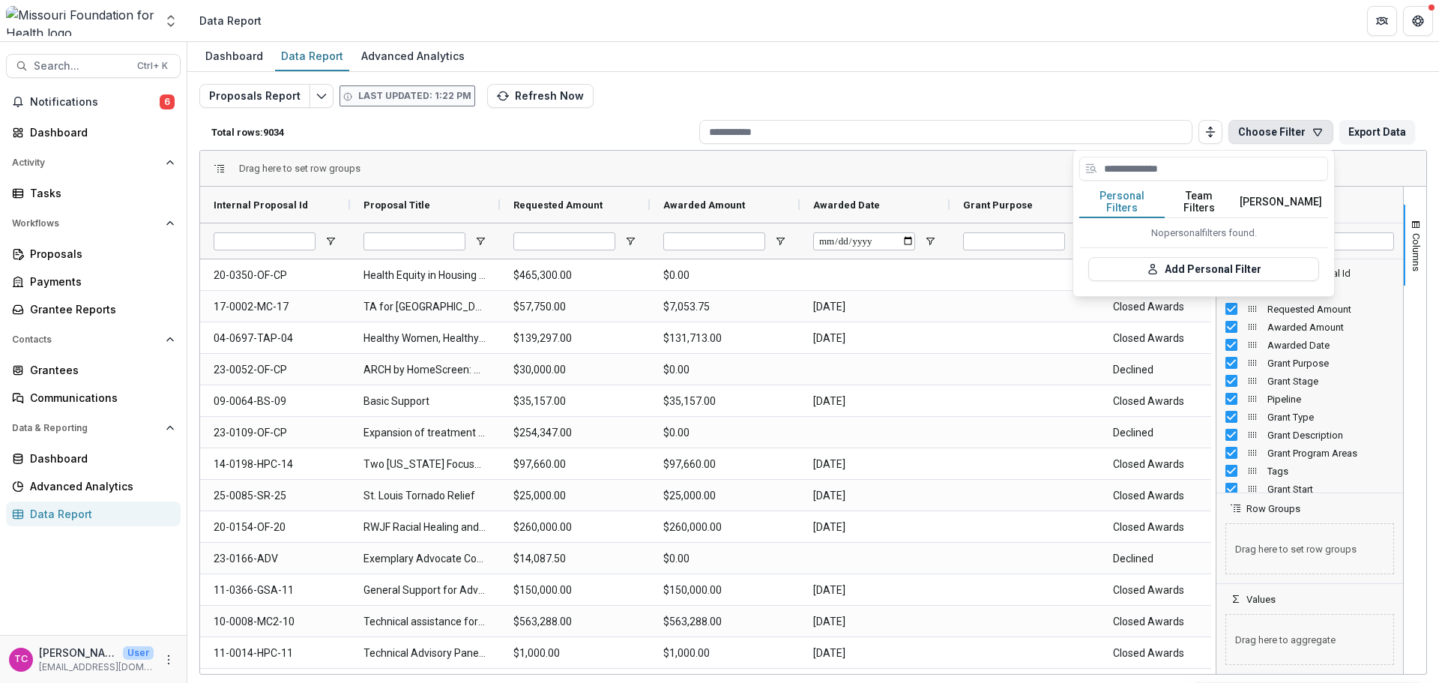
click at [1206, 196] on button "Team Filters" at bounding box center [1199, 202] width 69 height 31
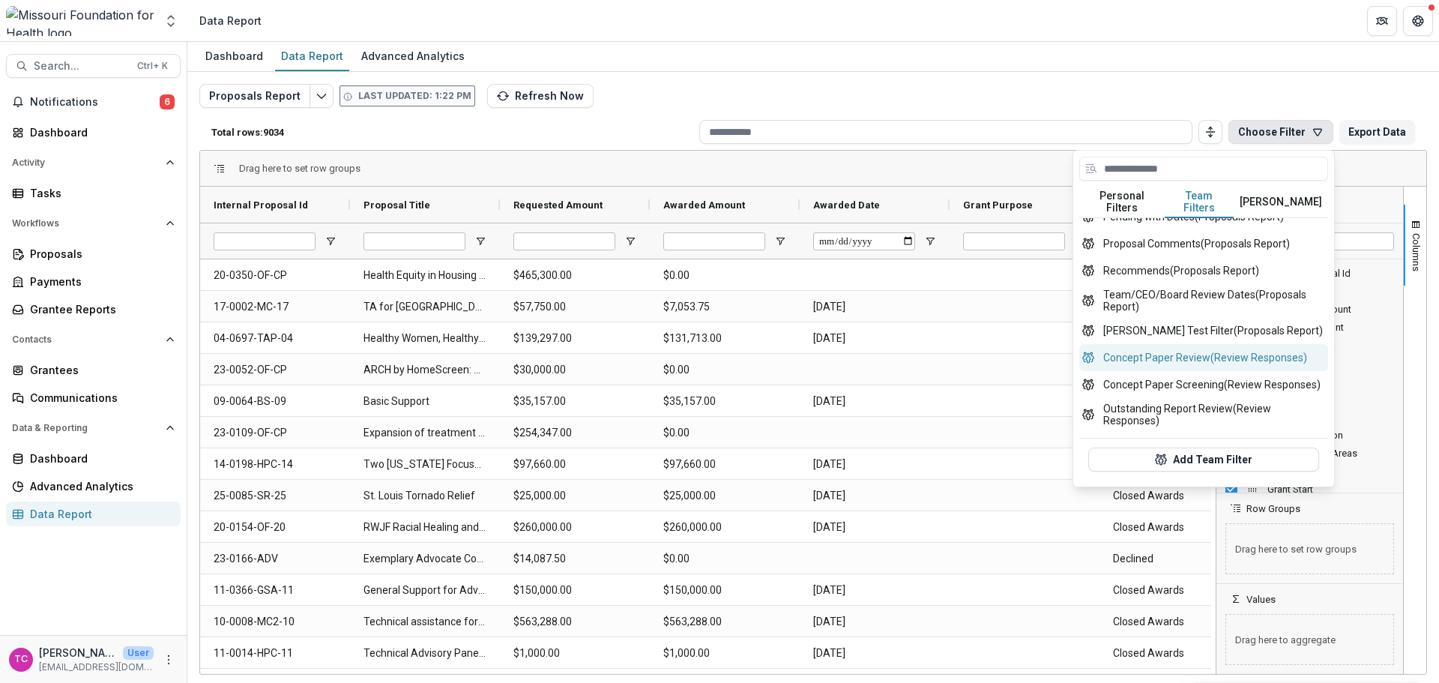
click at [1249, 366] on button "Concept Paper Review (Review Responses)" at bounding box center [1203, 357] width 249 height 27
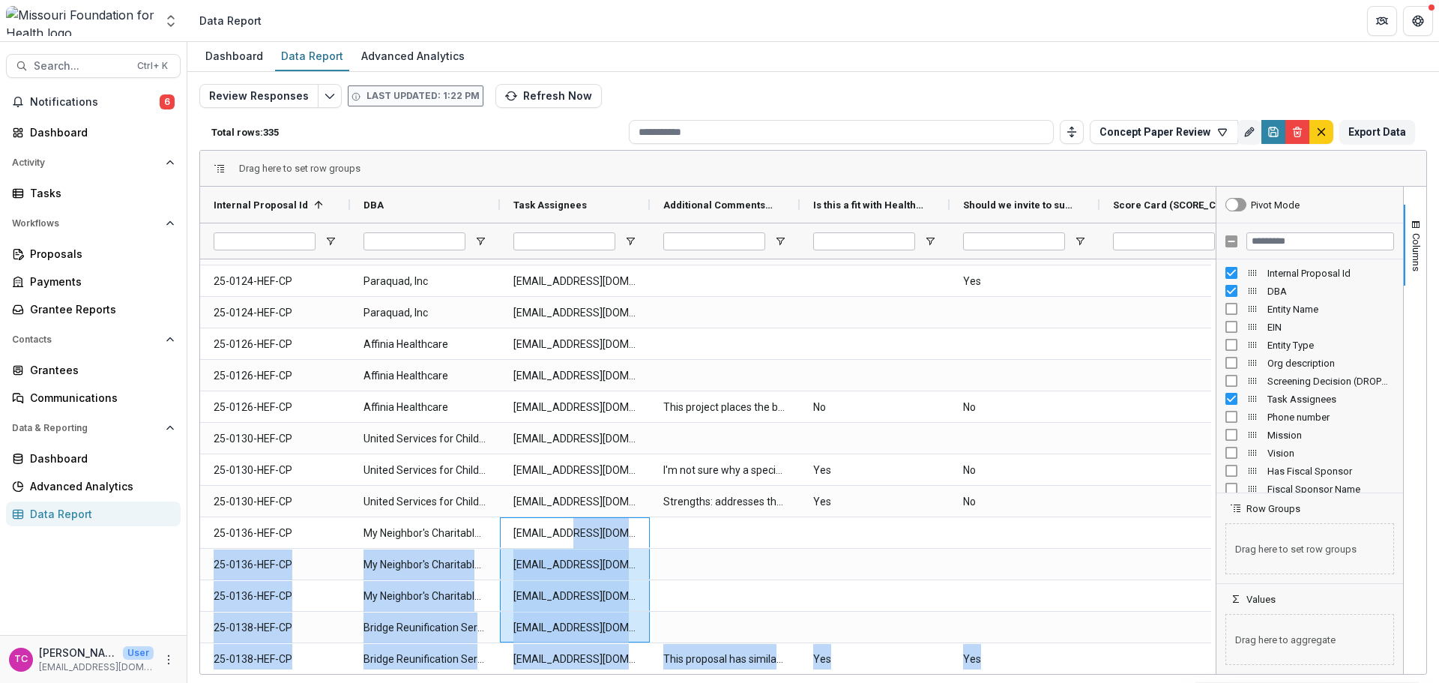
scroll to position [150, 0]
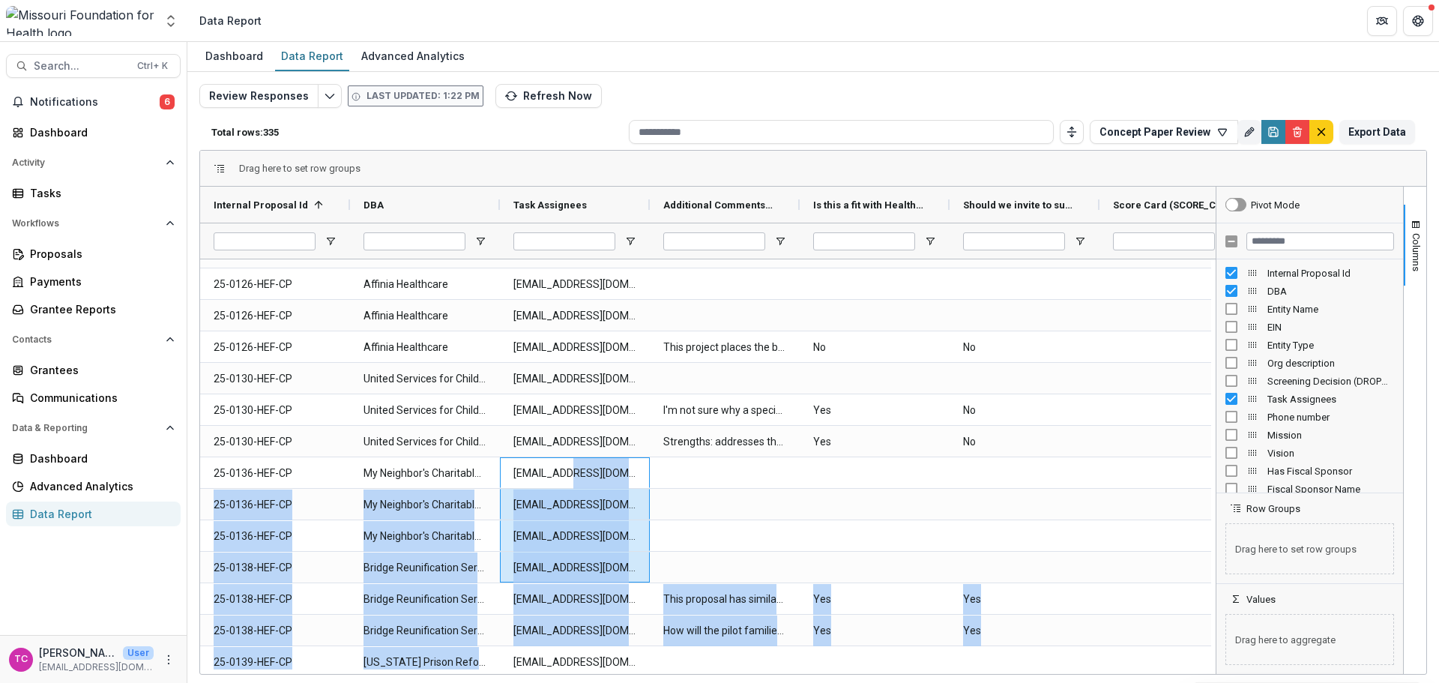
drag, startPoint x: 566, startPoint y: 668, endPoint x: 510, endPoint y: 666, distance: 55.5
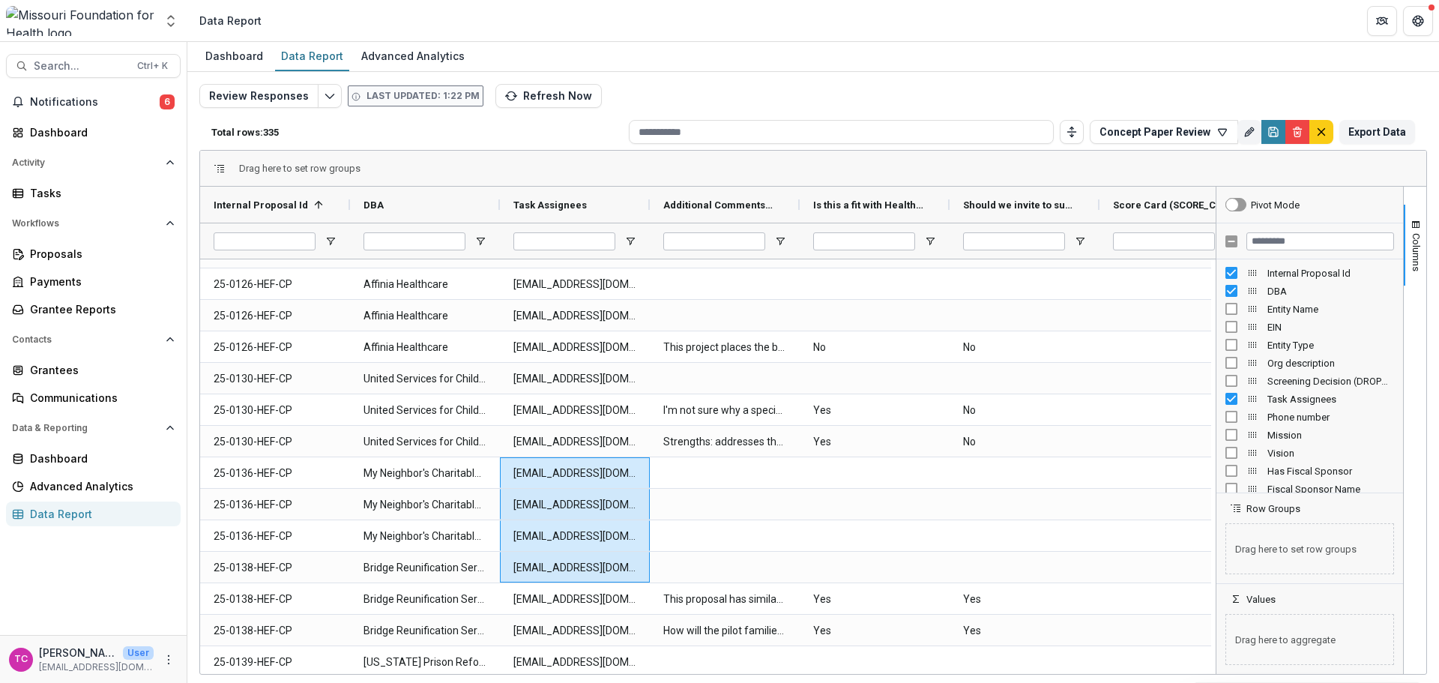
click at [635, 48] on div "Dashboard Data Report Advanced Analytics" at bounding box center [813, 57] width 1252 height 30
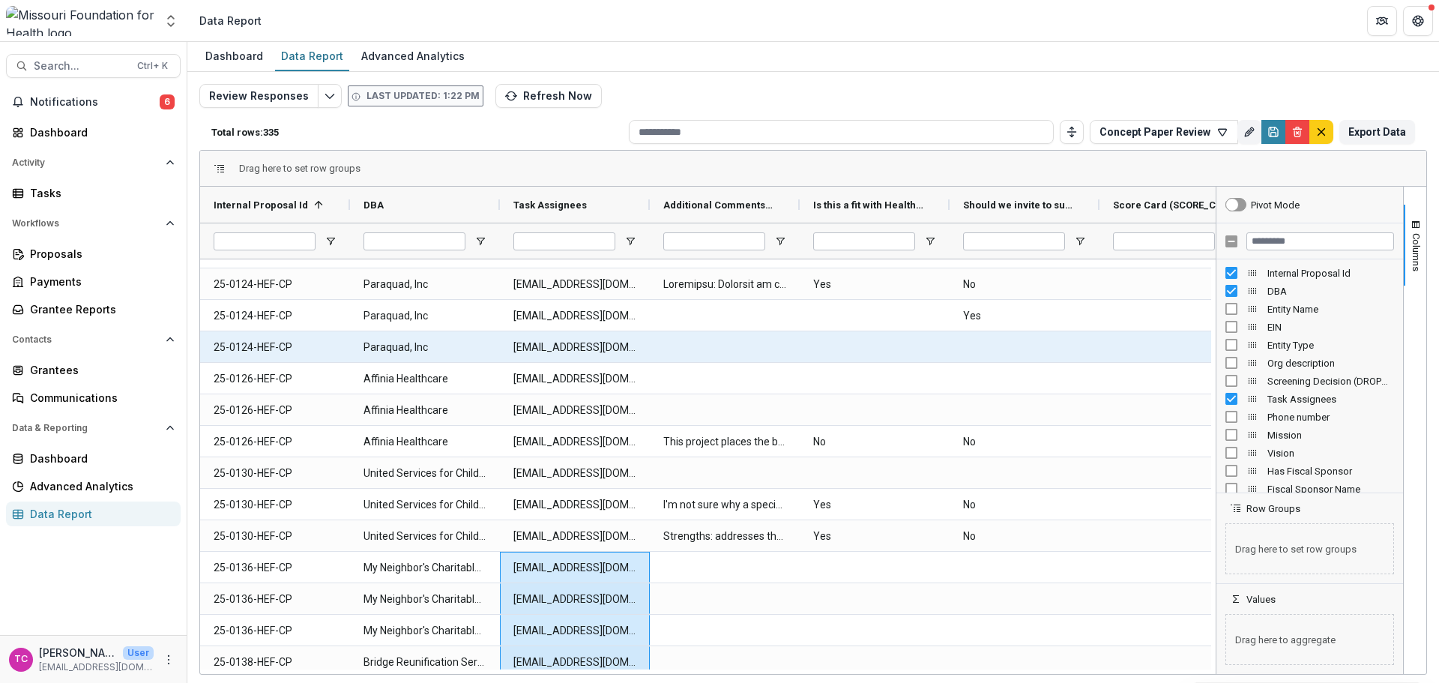
scroll to position [0, 0]
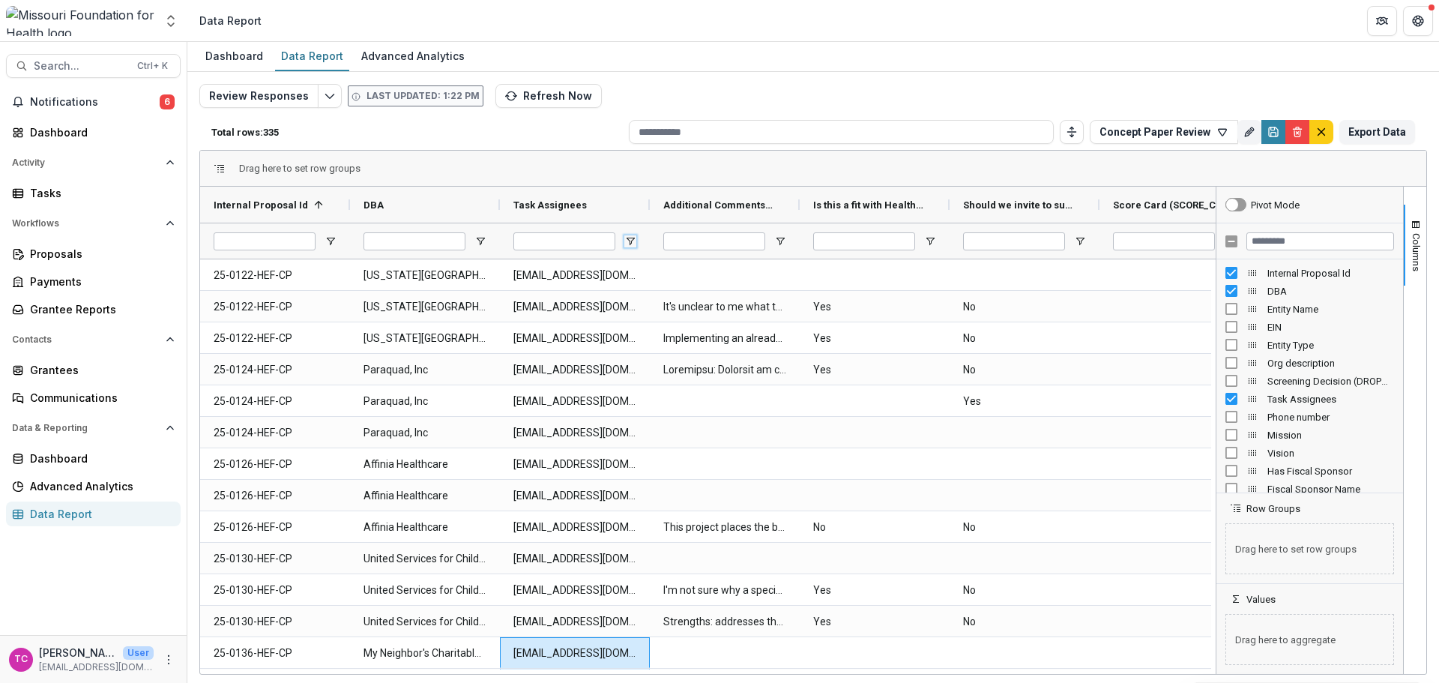
click at [629, 240] on span "Open Filter Menu" at bounding box center [630, 241] width 12 height 12
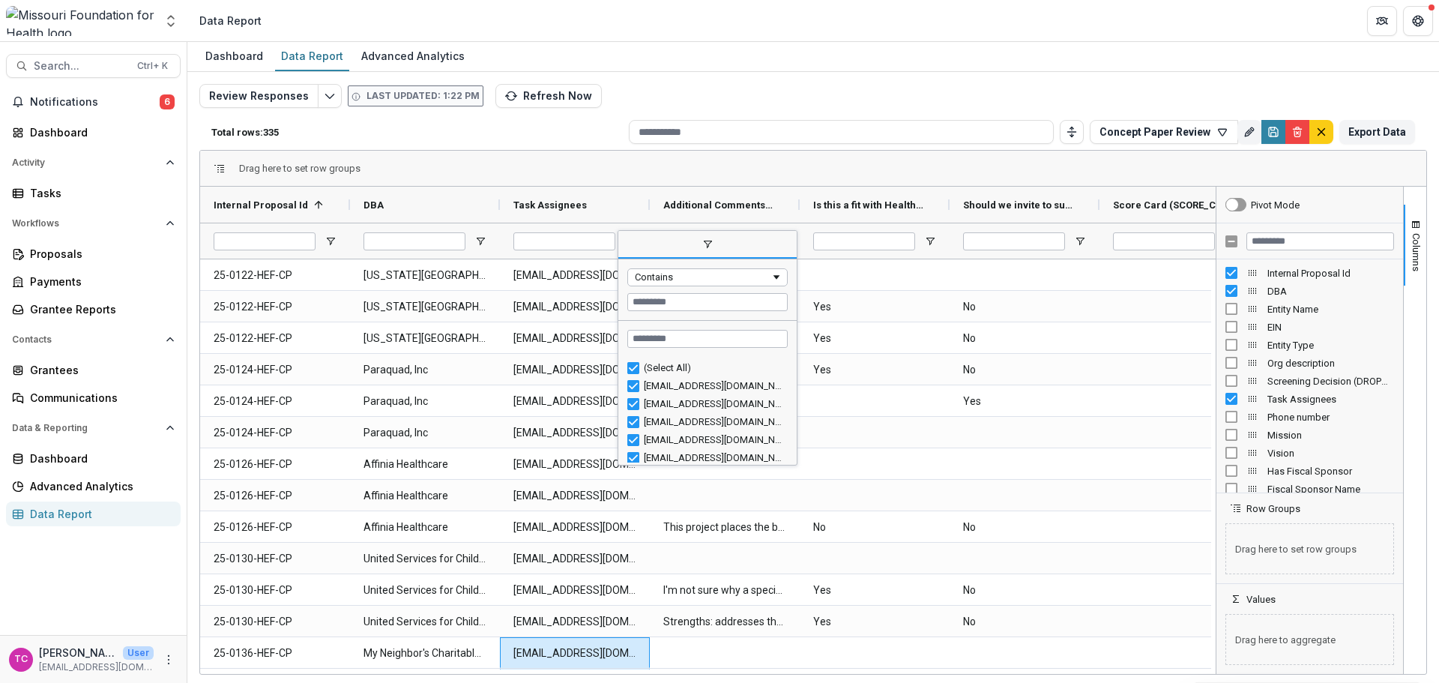
click at [645, 365] on div "(Select All)" at bounding box center [713, 367] width 139 height 11
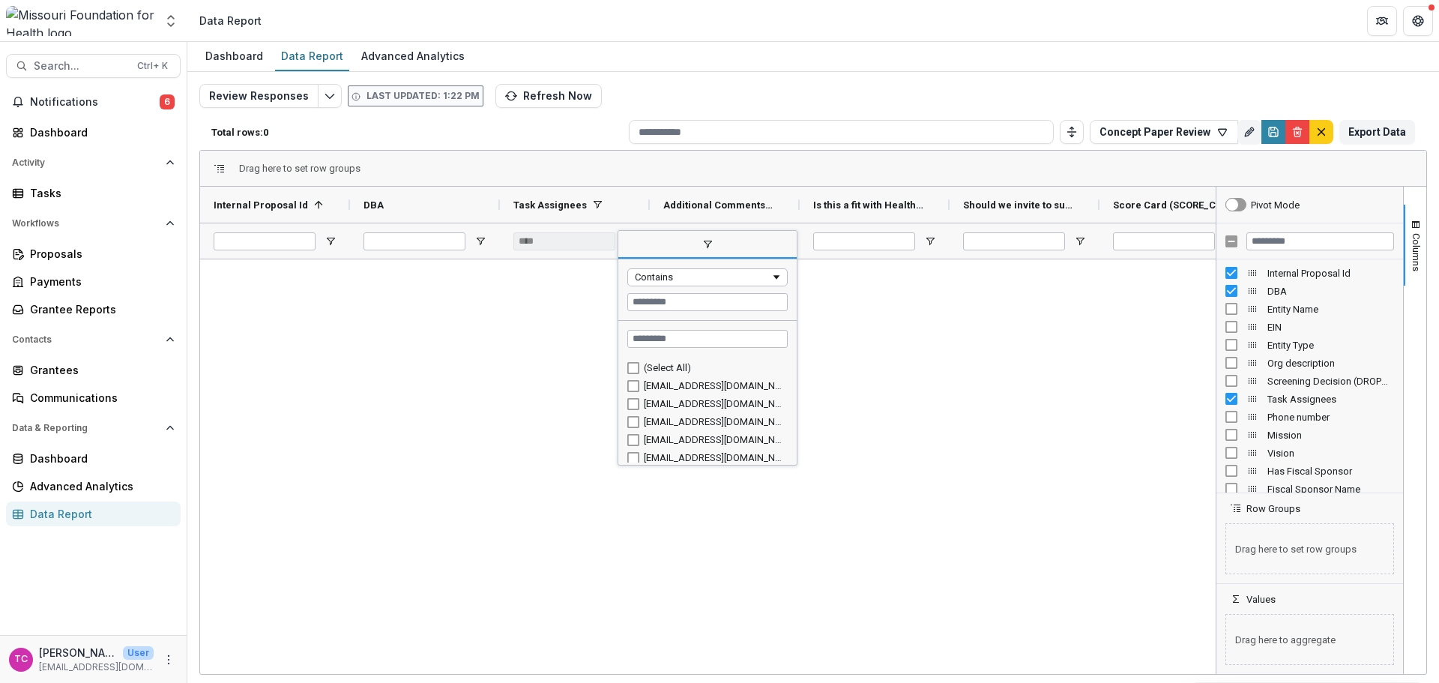
click at [678, 408] on div "[EMAIL_ADDRESS][DOMAIN_NAME]" at bounding box center [713, 403] width 139 height 11
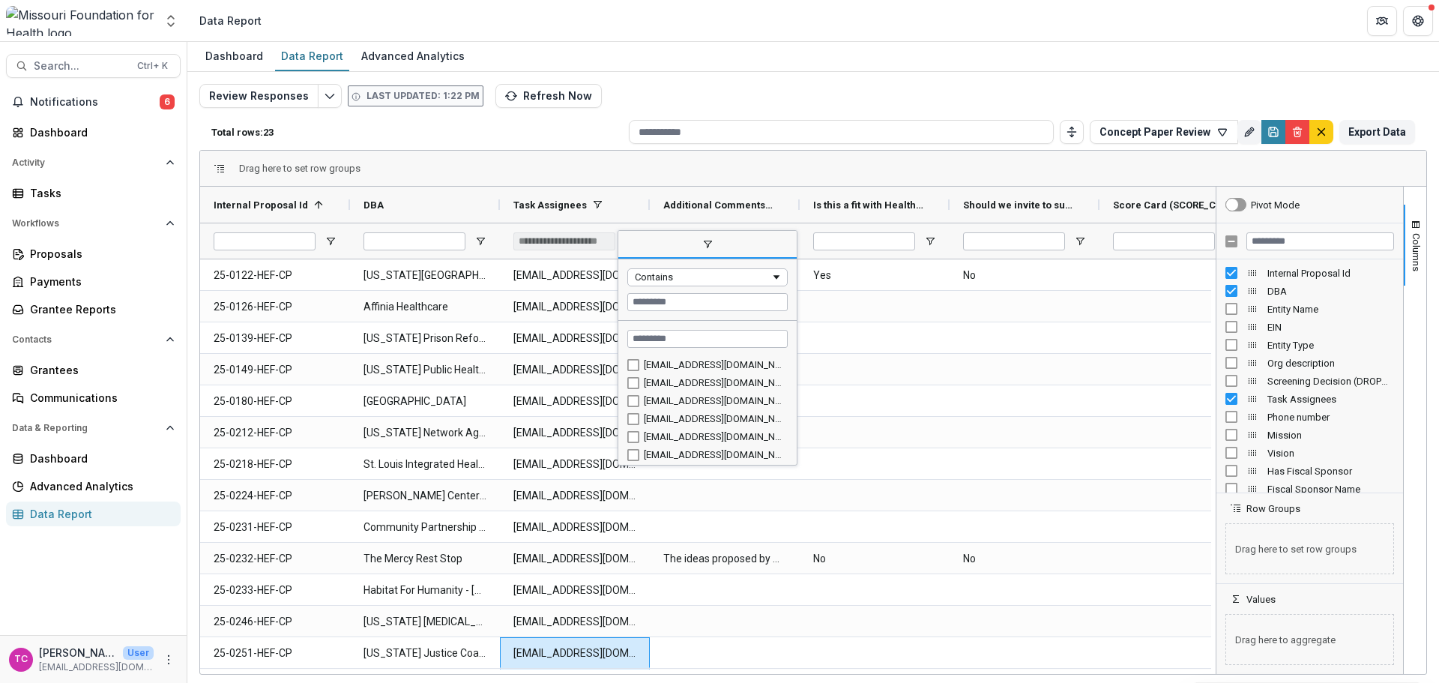
scroll to position [150, 0]
click at [675, 459] on div "[EMAIL_ADDRESS][DOMAIN_NAME]" at bounding box center [707, 452] width 160 height 18
click at [675, 452] on div "[EMAIL_ADDRESS][DOMAIN_NAME]" at bounding box center [713, 451] width 139 height 11
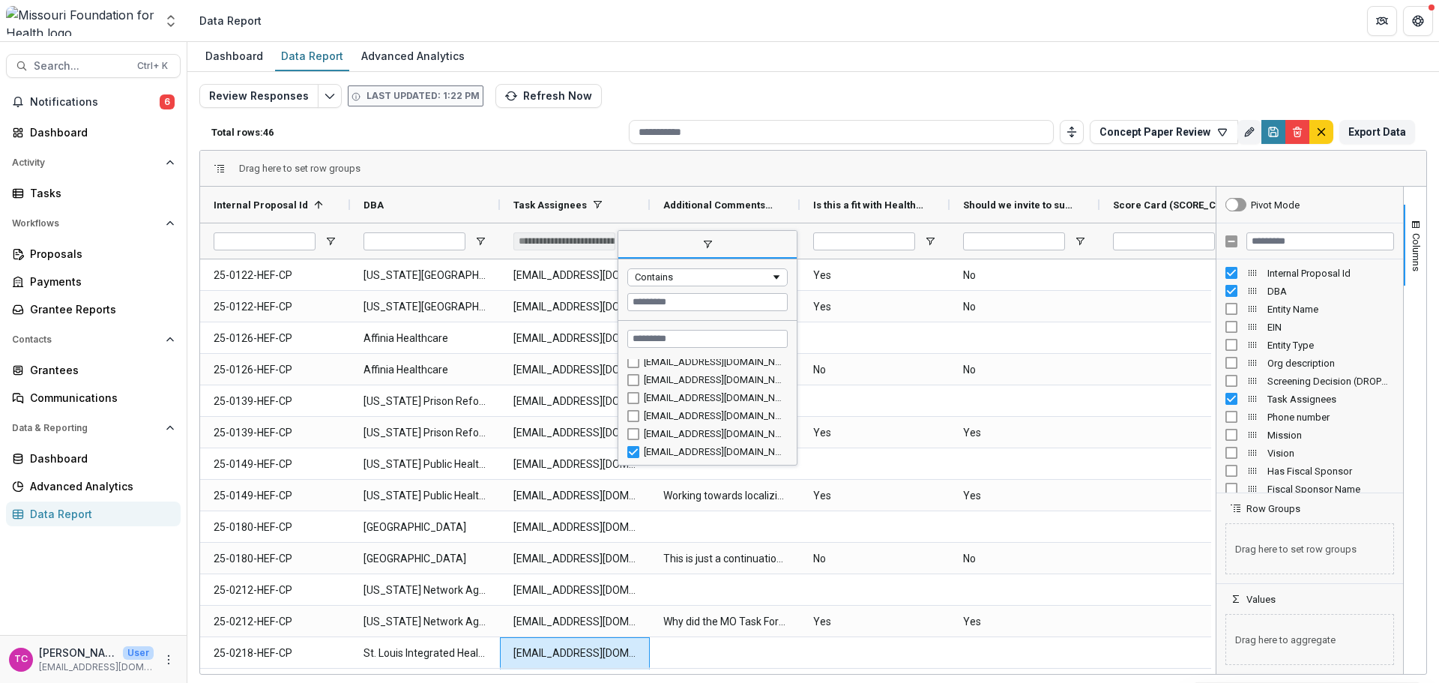
scroll to position [184, 0]
click at [664, 435] on div "[EMAIL_ADDRESS][DOMAIN_NAME]" at bounding box center [713, 434] width 139 height 11
type input "**********"
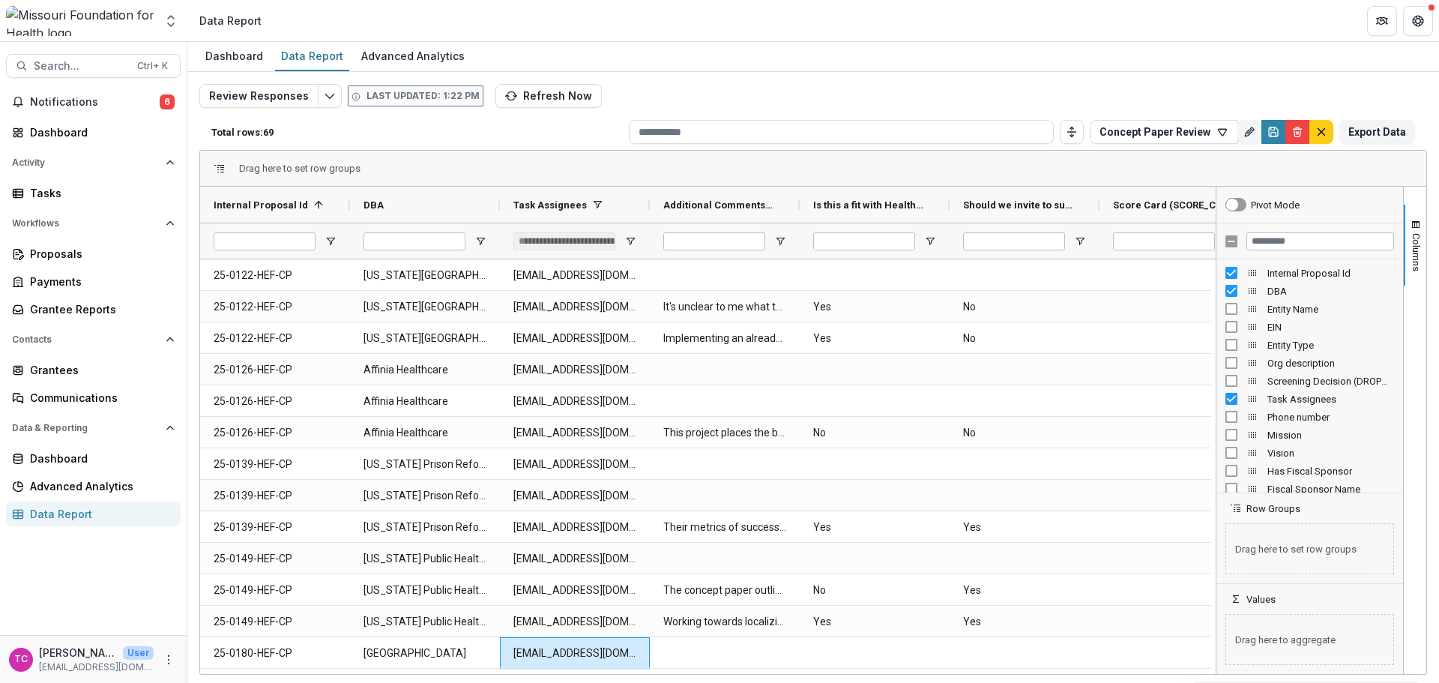
click at [821, 49] on div "Dashboard Data Report Advanced Analytics" at bounding box center [813, 57] width 1252 height 30
drag, startPoint x: 538, startPoint y: 674, endPoint x: 585, endPoint y: 677, distance: 46.6
click at [585, 677] on div "Dashboard Data Report Advanced Analytics Review Responses Last updated: 1:22 PM…" at bounding box center [813, 362] width 1252 height 641
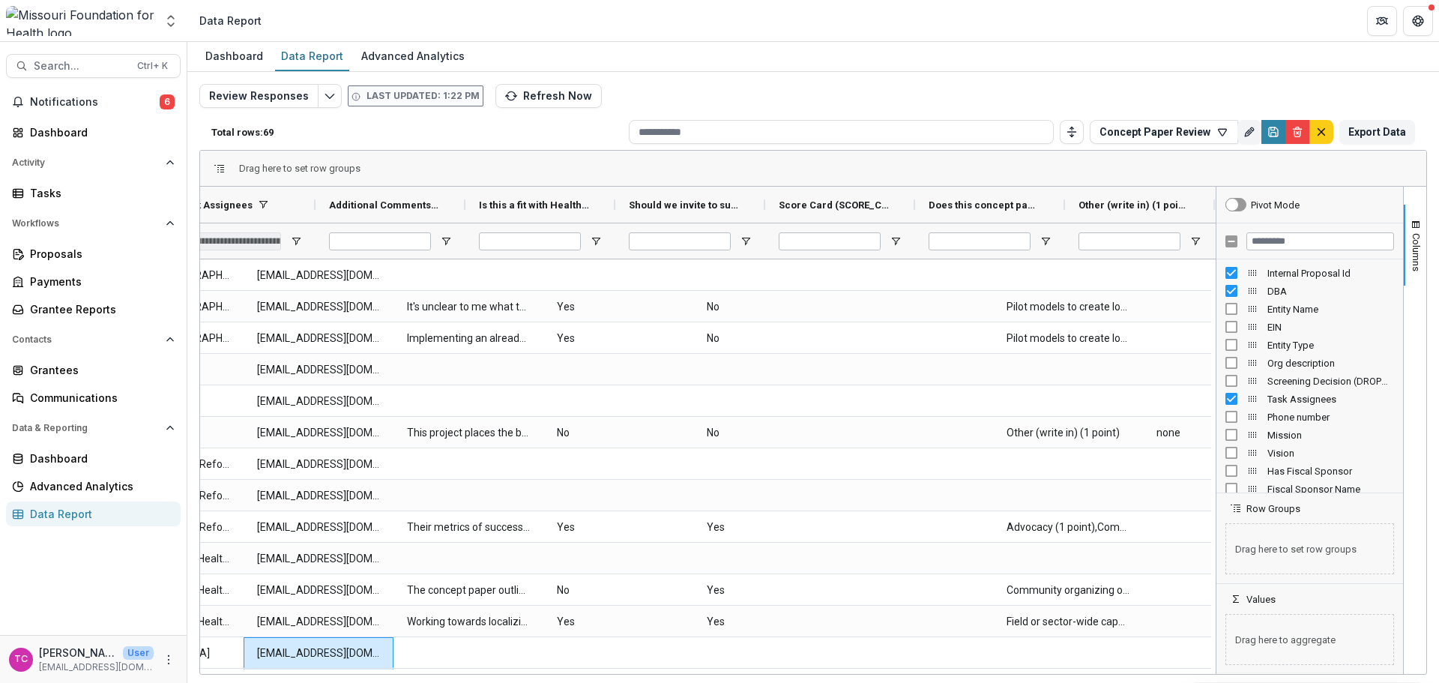
scroll to position [0, 0]
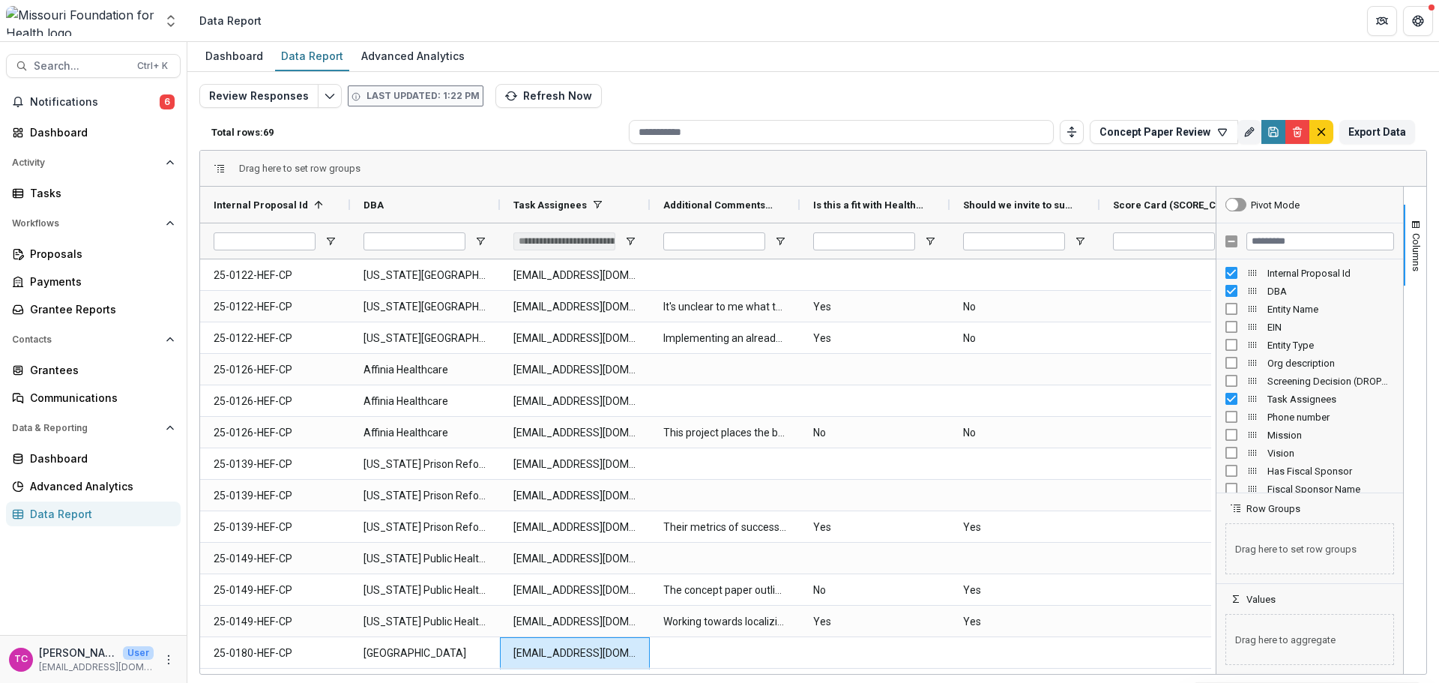
click at [114, 99] on span "Notifications" at bounding box center [95, 102] width 130 height 13
click at [65, 130] on div "Dashboard" at bounding box center [99, 132] width 139 height 16
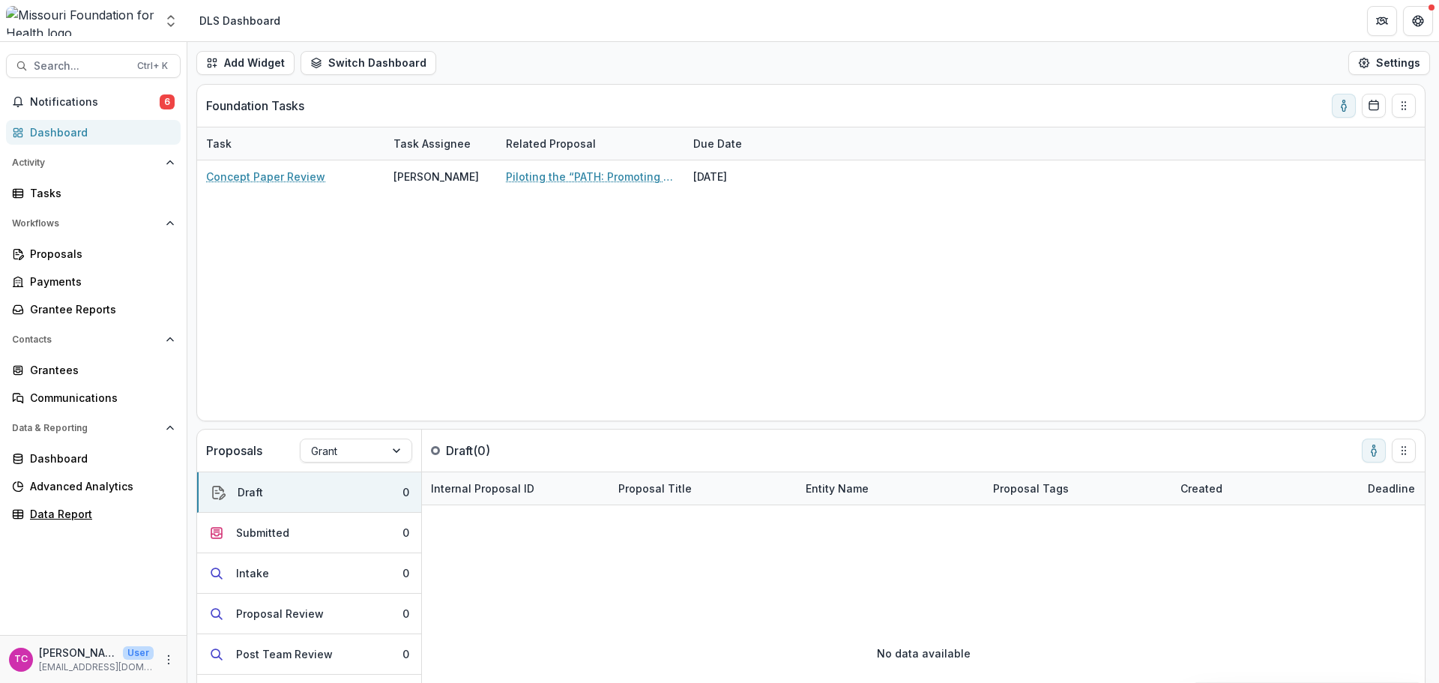
click at [73, 512] on div "Data Report" at bounding box center [99, 514] width 139 height 16
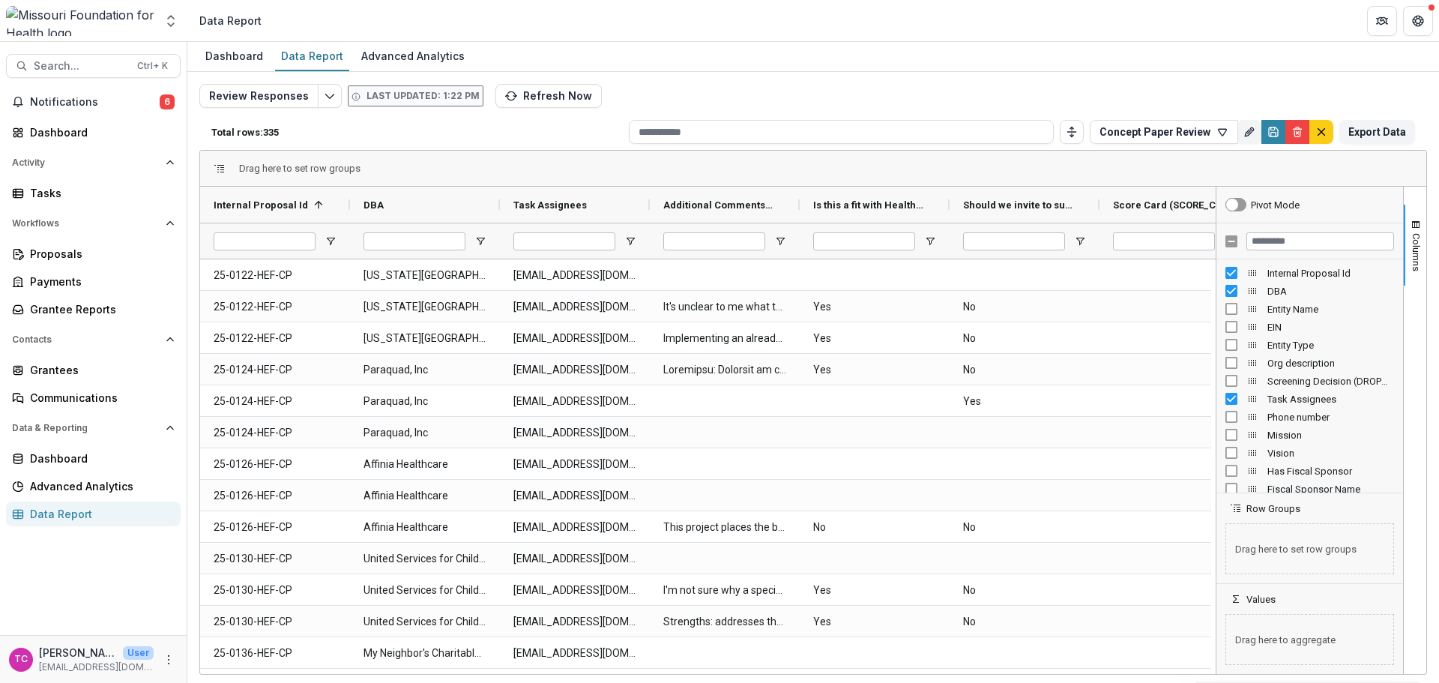
click at [1201, 135] on button "Concept Paper Review" at bounding box center [1164, 132] width 148 height 24
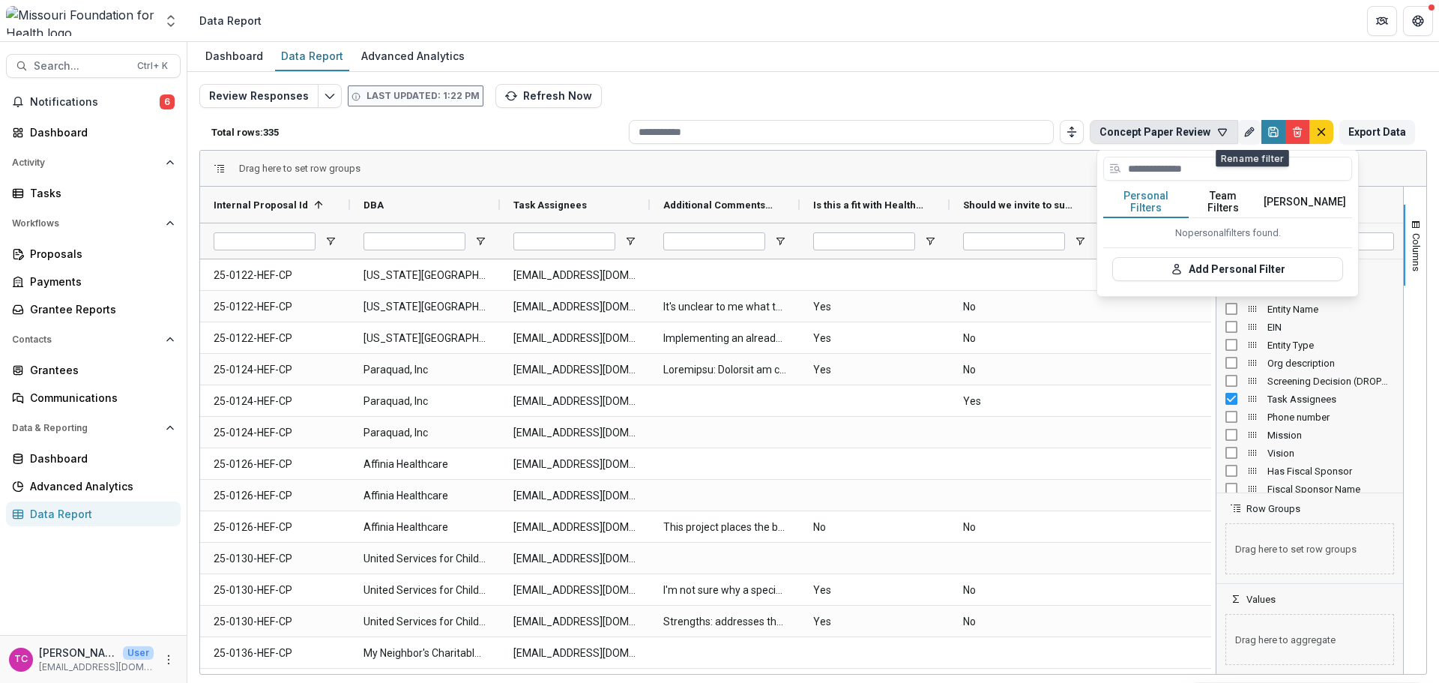
click at [1228, 136] on icon "button" at bounding box center [1222, 132] width 12 height 12
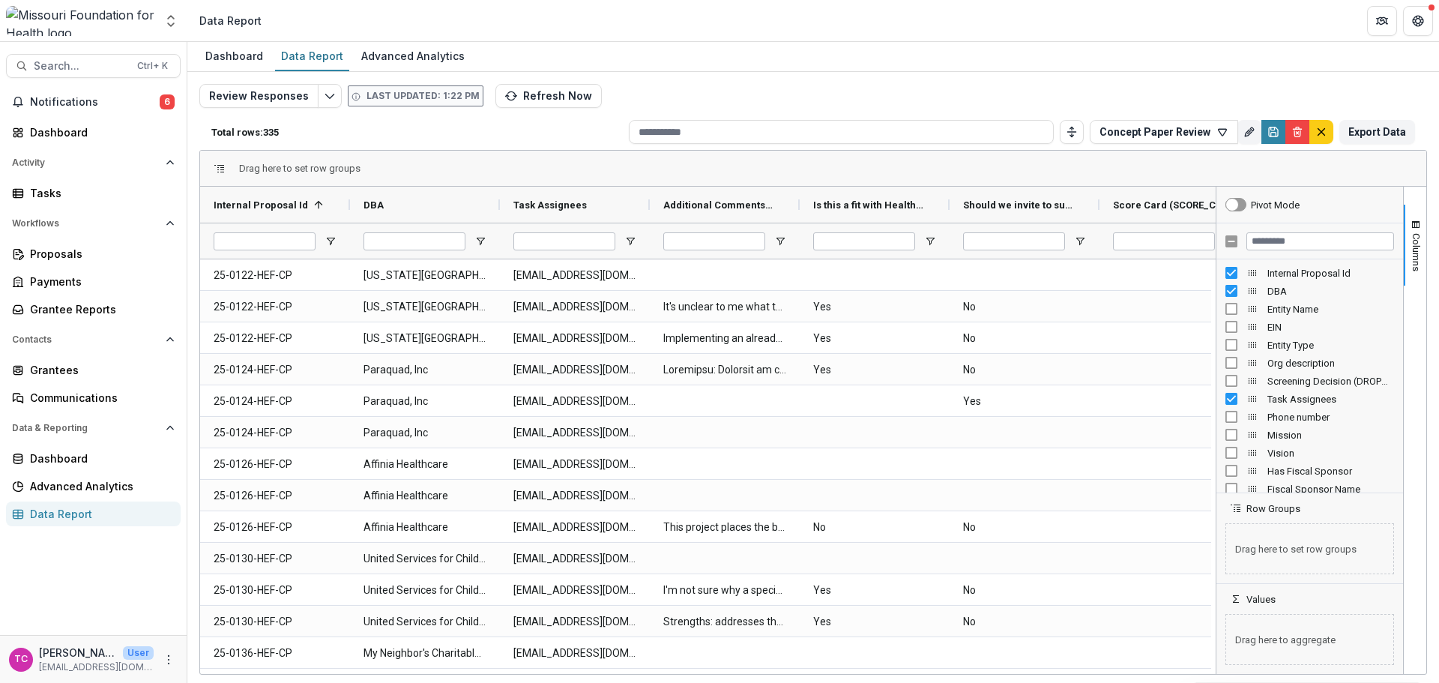
click at [1225, 133] on icon "button" at bounding box center [1222, 132] width 12 height 12
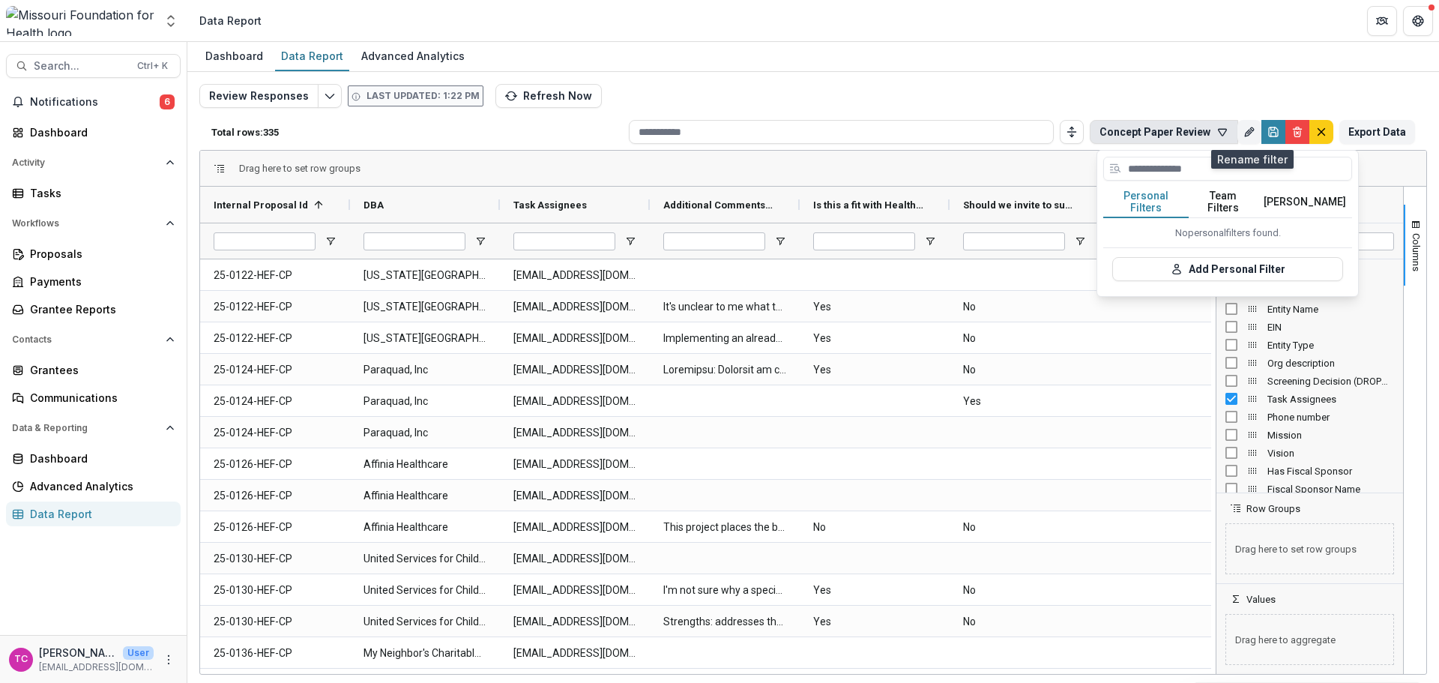
click at [1243, 131] on button "Rename" at bounding box center [1249, 132] width 24 height 24
type input "**********"
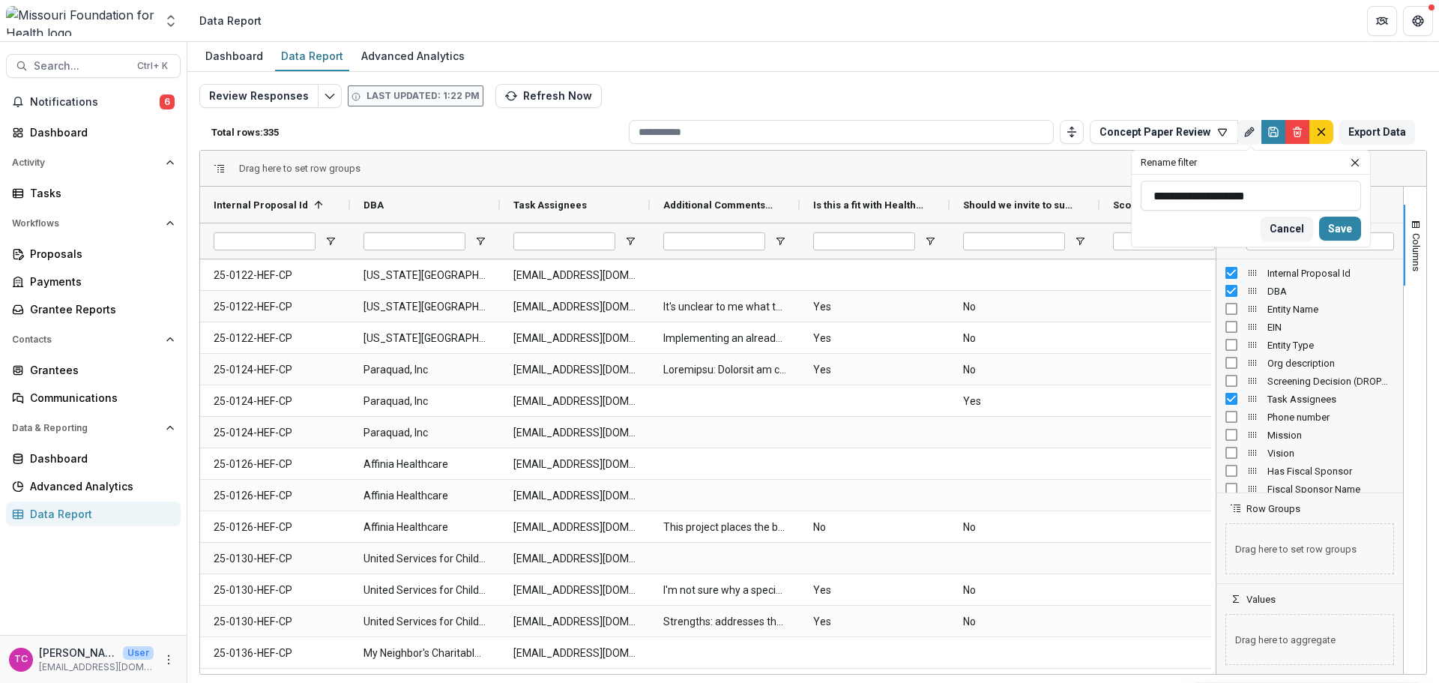
click at [1354, 159] on icon "Close" at bounding box center [1354, 162] width 7 height 7
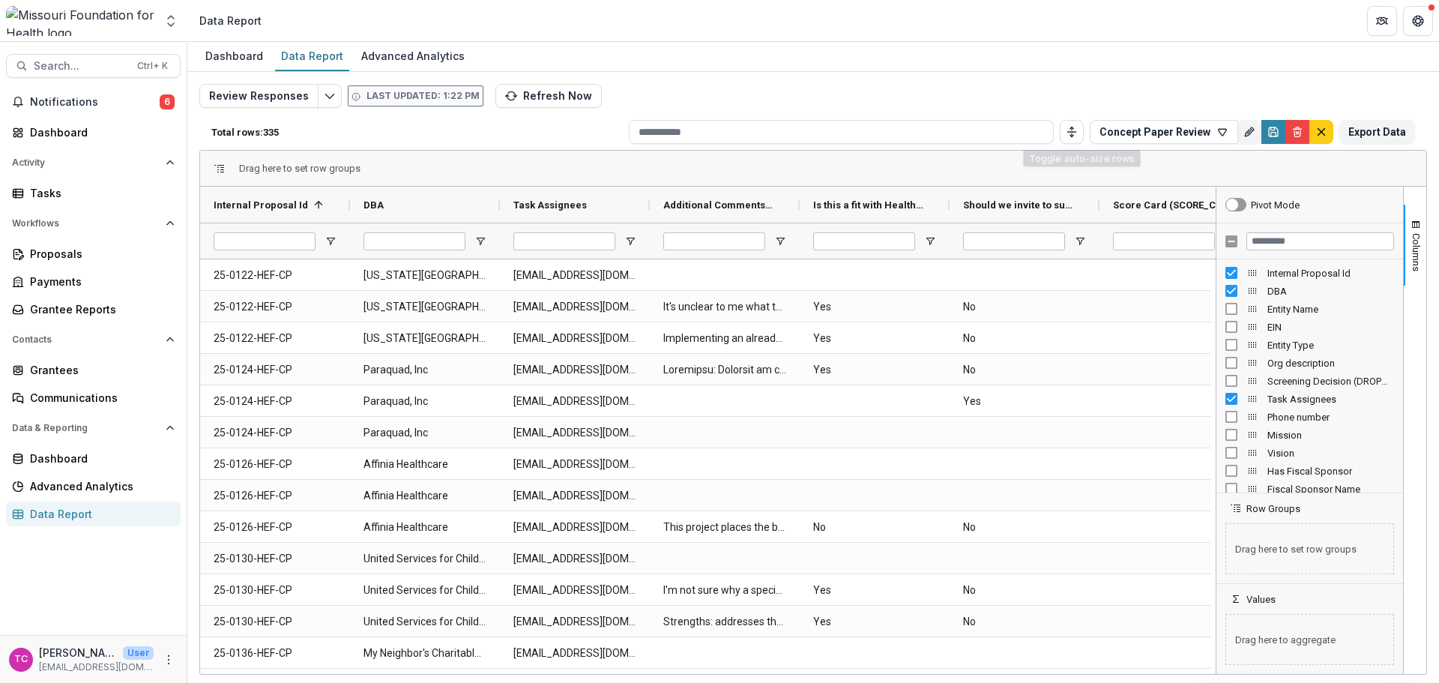
click at [1099, 136] on button "Concept Paper Review" at bounding box center [1164, 132] width 148 height 24
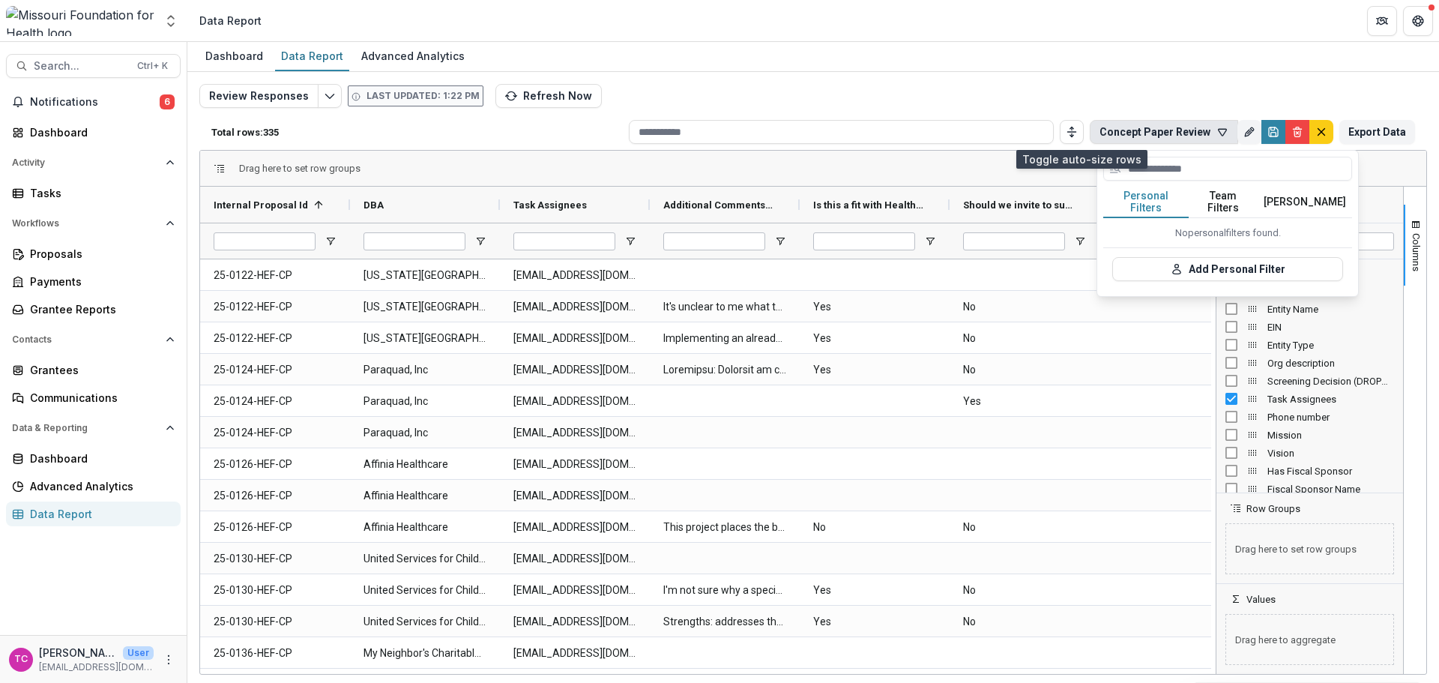
click at [1078, 136] on icon "Toggle auto height" at bounding box center [1072, 132] width 12 height 12
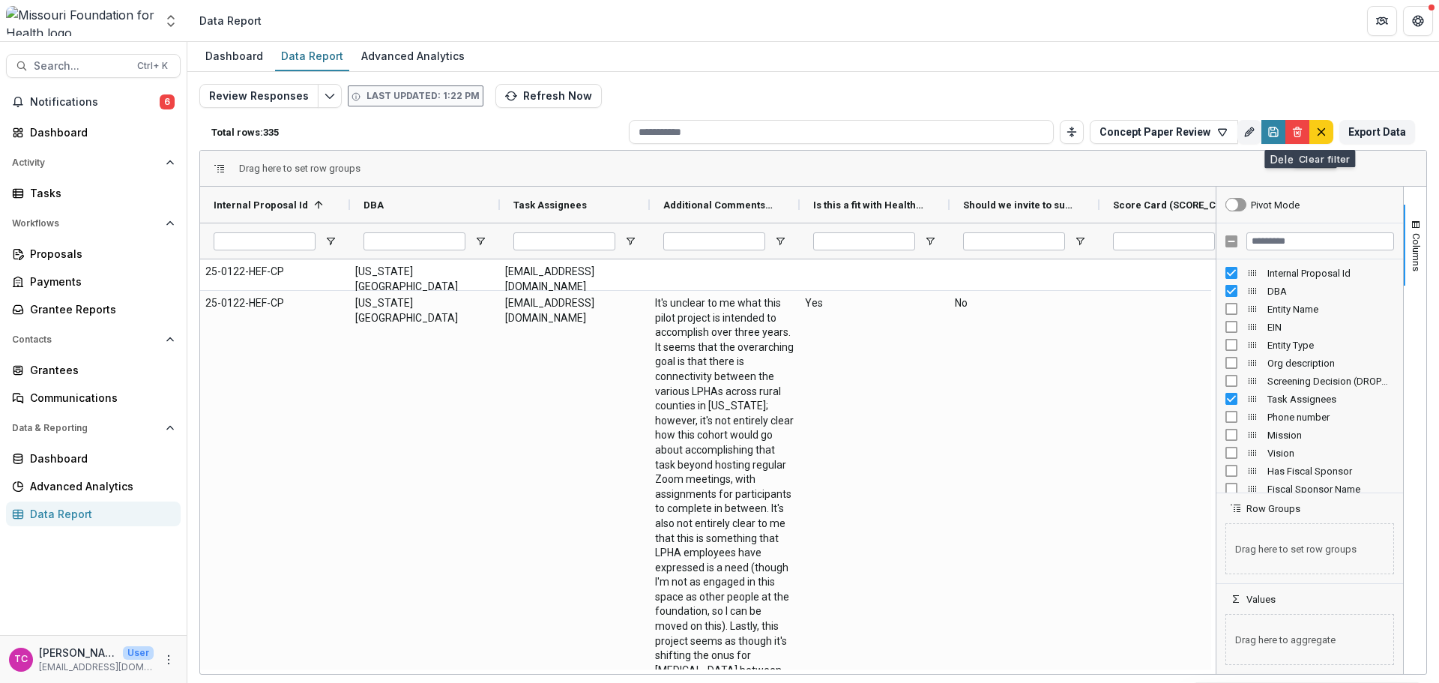
click at [1318, 124] on button "default" at bounding box center [1321, 132] width 24 height 24
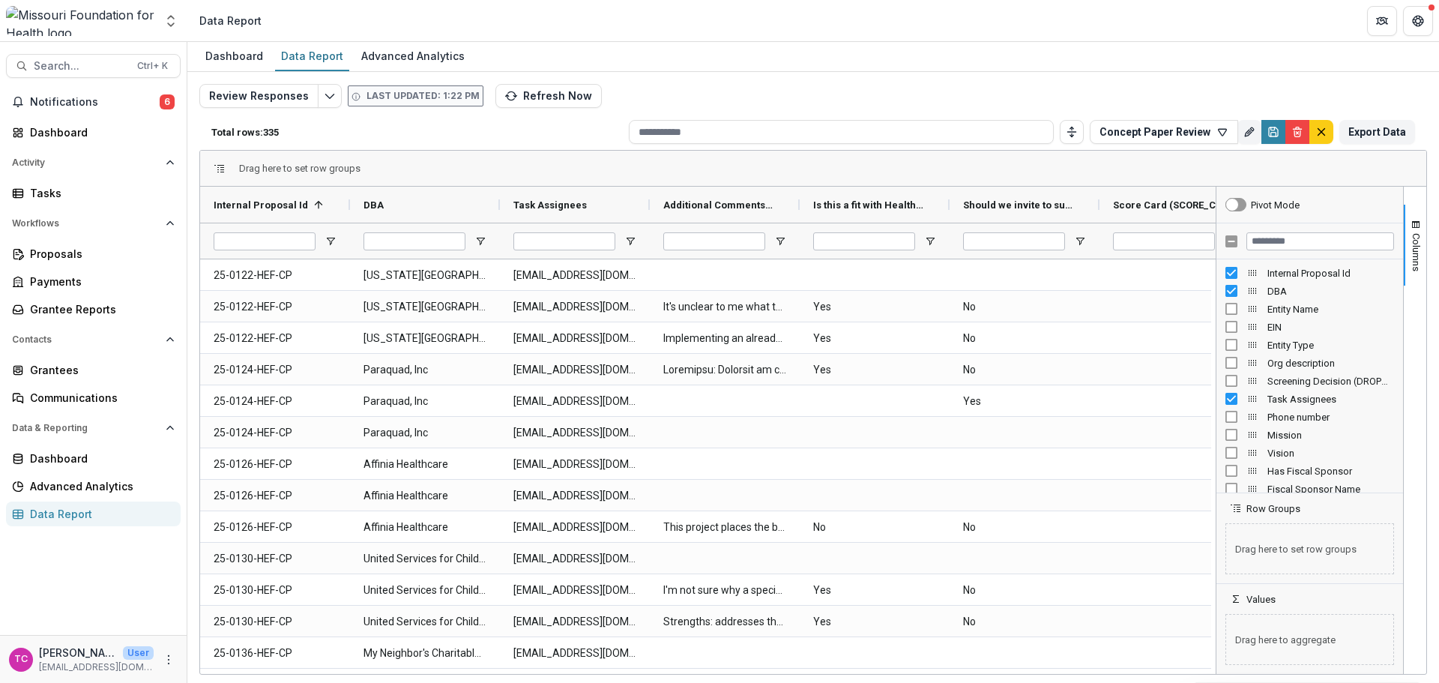
click at [1225, 129] on icon "button" at bounding box center [1223, 132] width 8 height 7
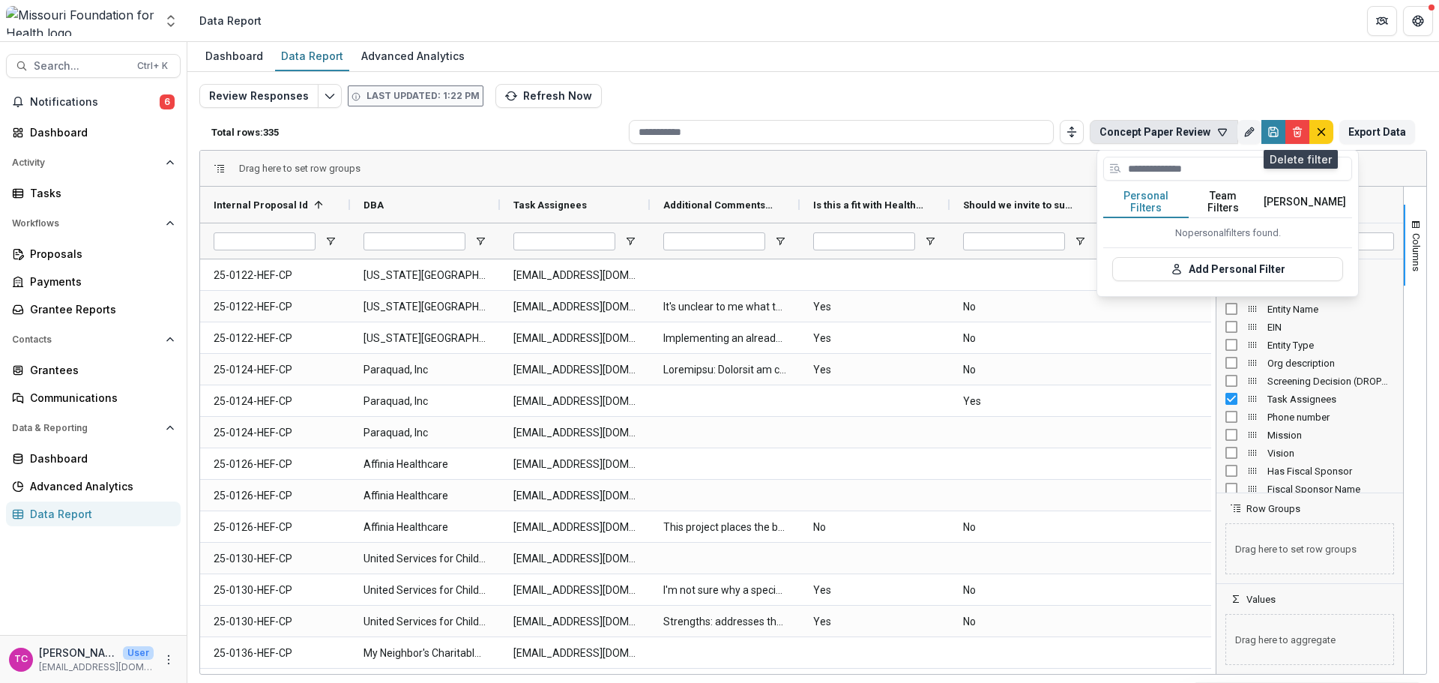
click at [1297, 129] on line "Delete" at bounding box center [1297, 129] width 8 height 0
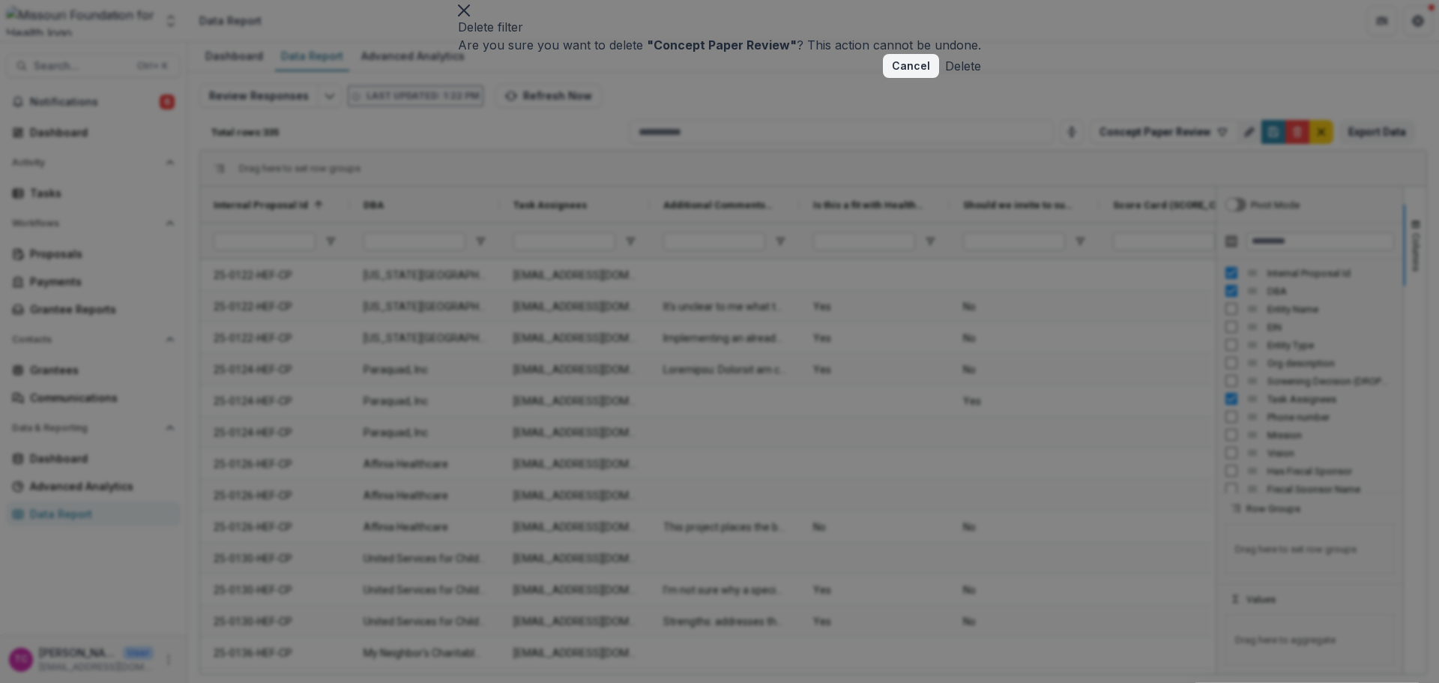
click at [945, 75] on button "Delete" at bounding box center [963, 66] width 36 height 18
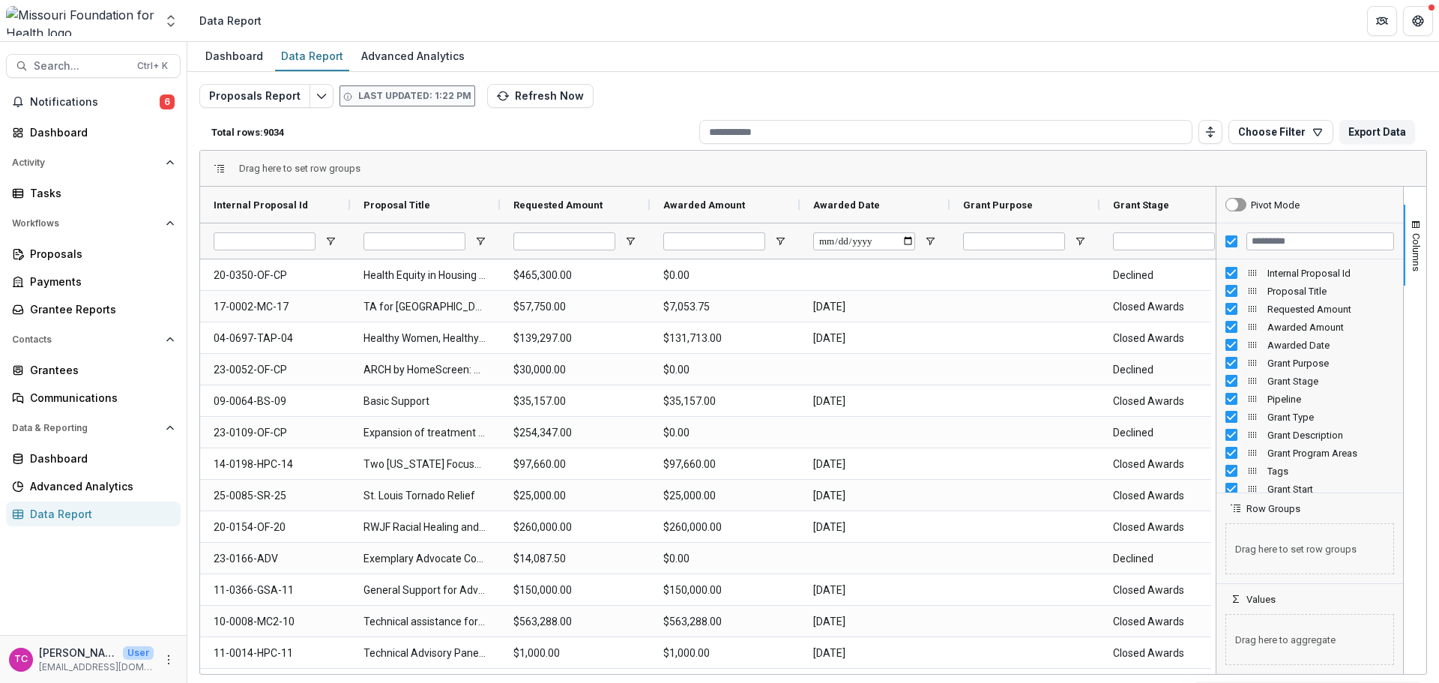
click at [1277, 121] on button "Choose Filter" at bounding box center [1280, 132] width 105 height 24
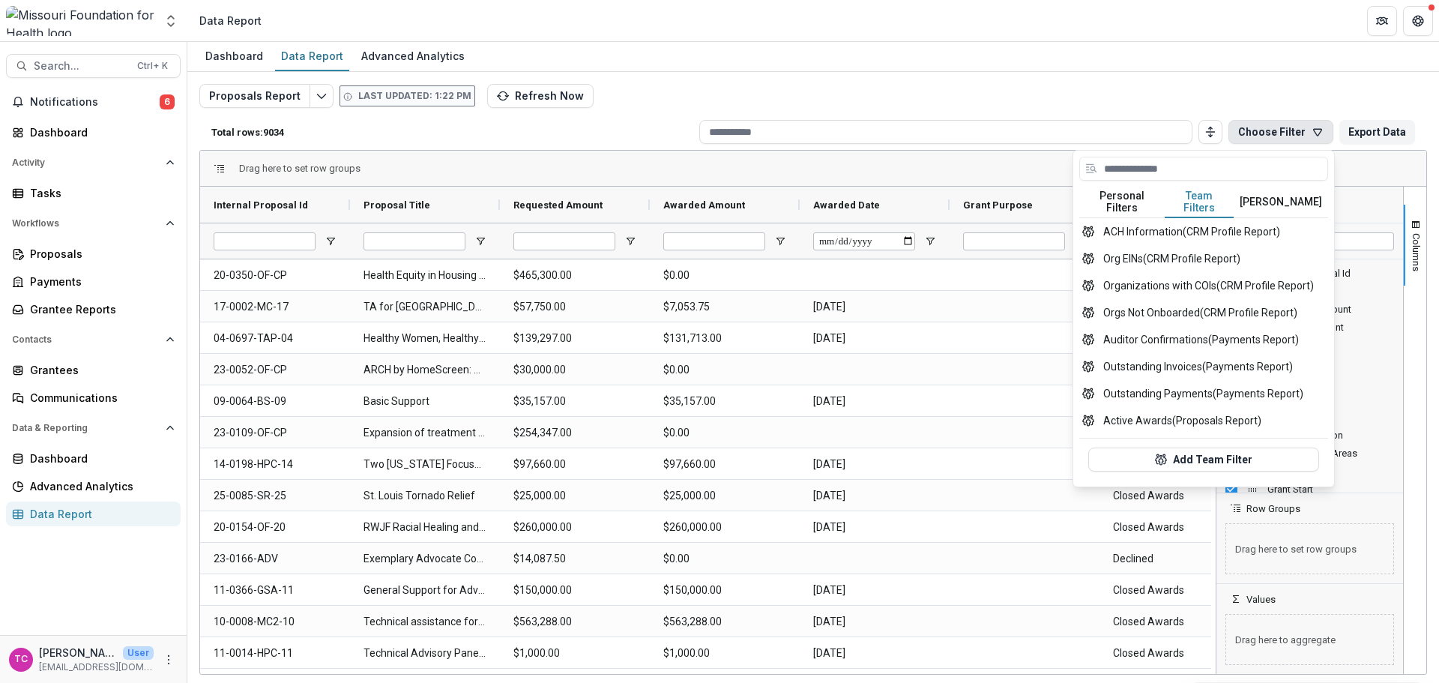
click at [1212, 196] on button "Team Filters" at bounding box center [1199, 202] width 69 height 31
click at [1132, 202] on button "Personal Filters" at bounding box center [1121, 202] width 85 height 31
click at [1192, 199] on button "Team Filters" at bounding box center [1199, 202] width 69 height 31
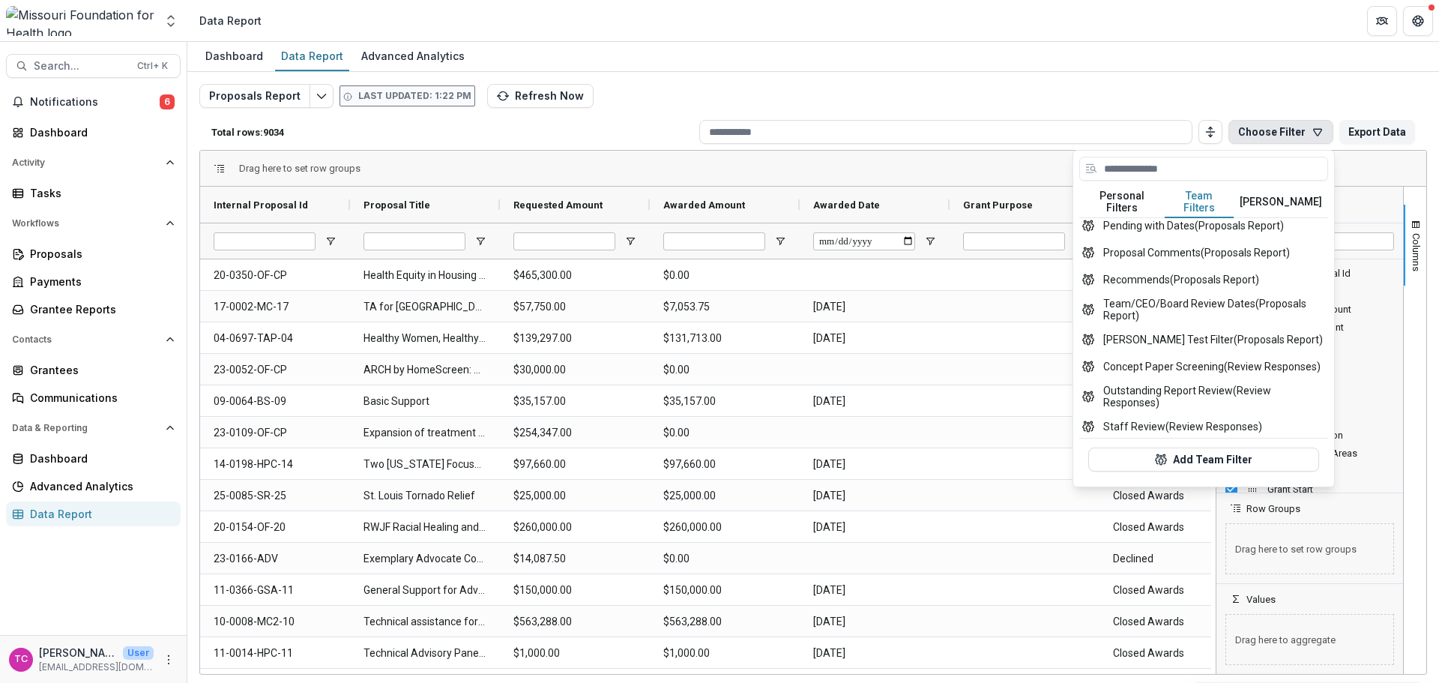
scroll to position [675, 0]
click at [1214, 353] on button "Concept Paper Screening (Review Responses)" at bounding box center [1203, 364] width 249 height 27
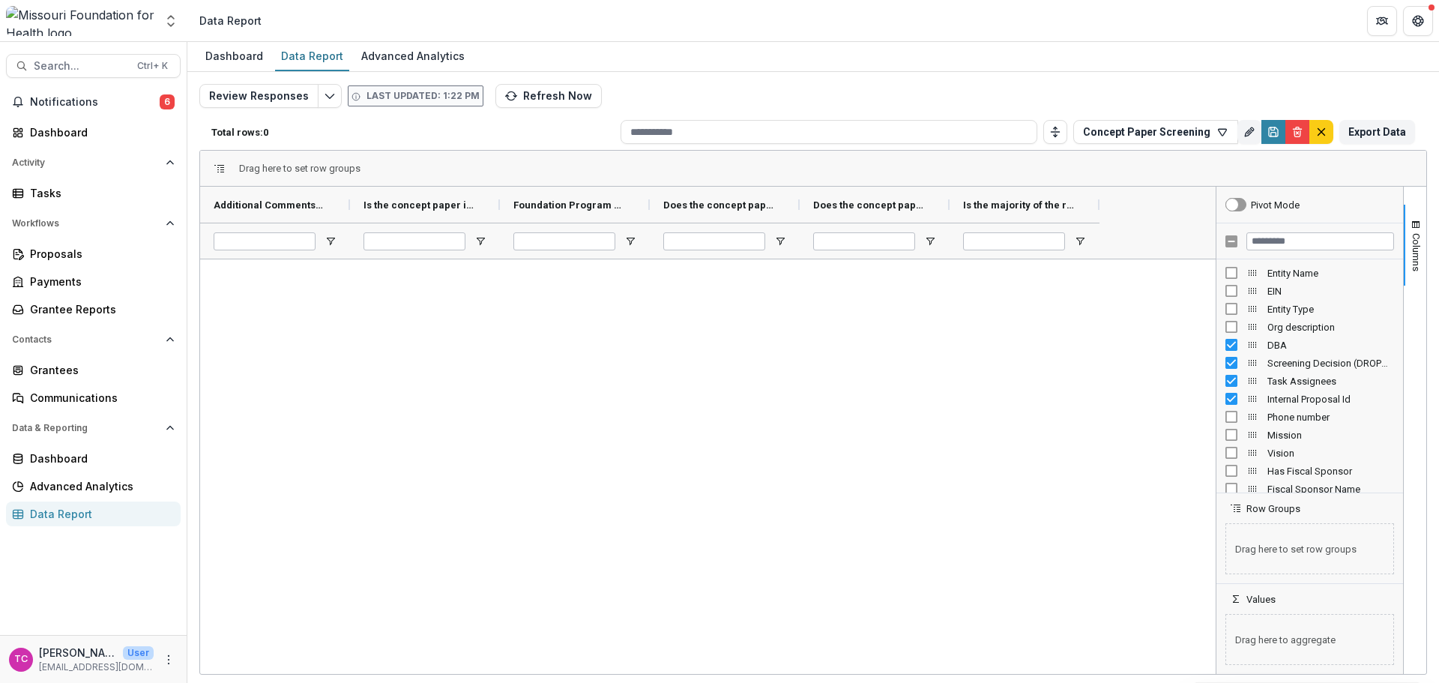
scroll to position [0, 118]
click at [1321, 119] on div "Total rows: 0 Concept Paper Screening Personal Filters Team Filters Temelio Fil…" at bounding box center [813, 132] width 1228 height 36
click at [1338, 143] on div "Total rows: 0 Concept Paper Screening Personal Filters Team Filters Temelio Fil…" at bounding box center [813, 132] width 1228 height 36
click at [1330, 136] on button "default" at bounding box center [1321, 132] width 24 height 24
click at [1330, 136] on div "Review Responses Last updated: 1:22 PM Refresh Now Total rows: 0 Concept Paper …" at bounding box center [813, 361] width 1228 height 555
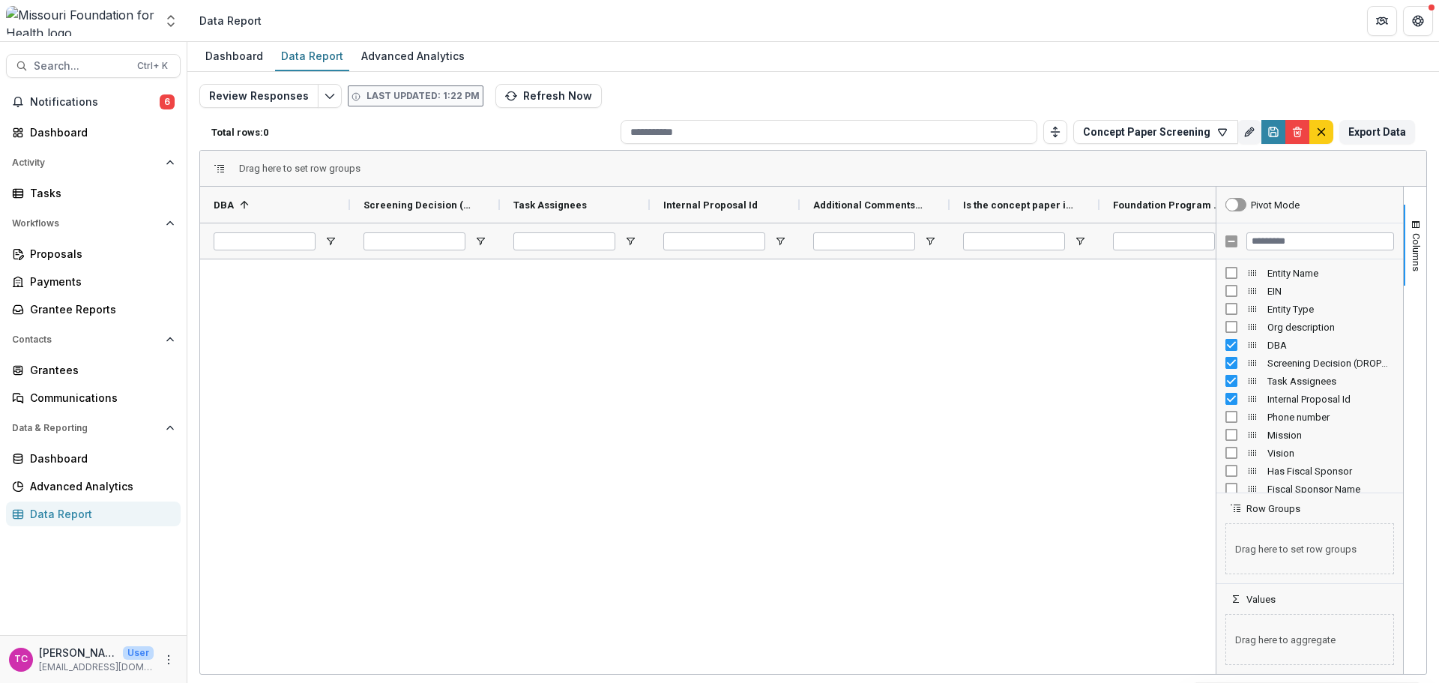
click at [1204, 122] on button "Concept Paper Screening" at bounding box center [1155, 132] width 165 height 24
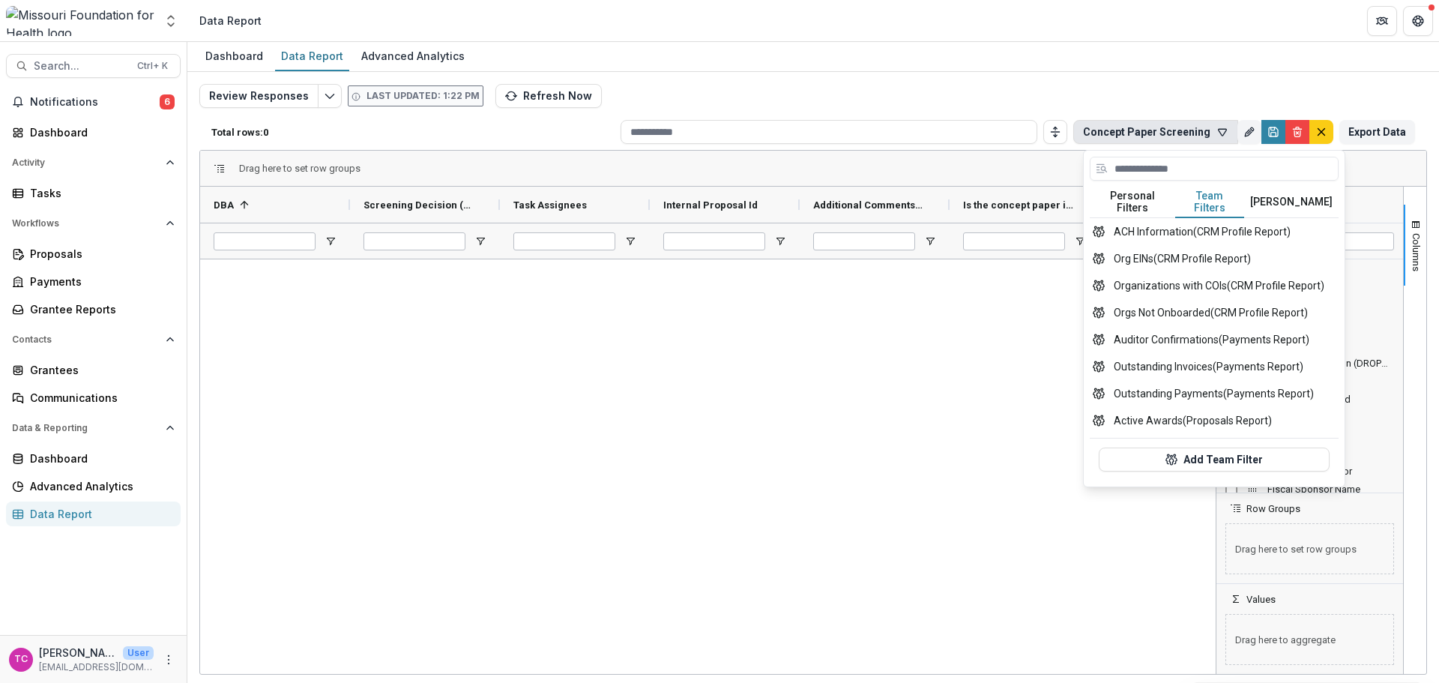
click at [1198, 196] on button "Team Filters" at bounding box center [1209, 202] width 69 height 31
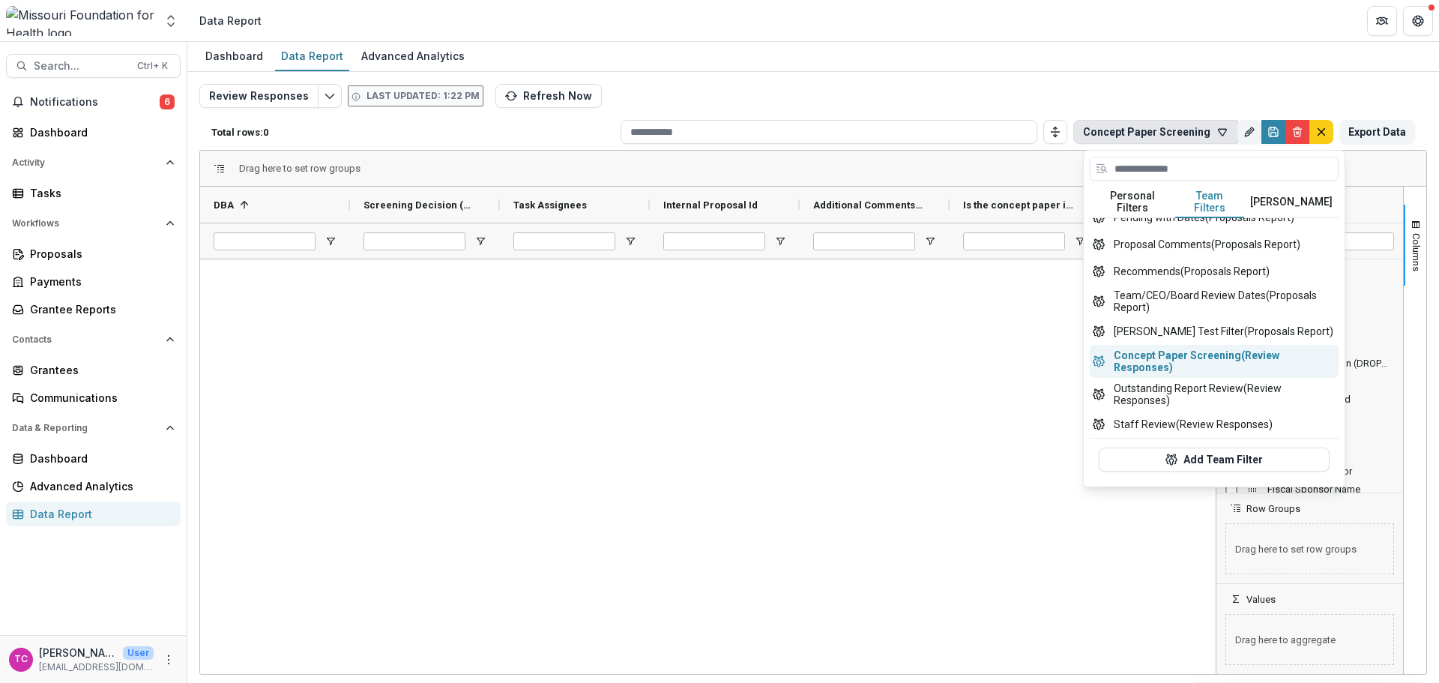
click at [1153, 351] on button "Concept Paper Screening (Review Responses)" at bounding box center [1214, 361] width 249 height 33
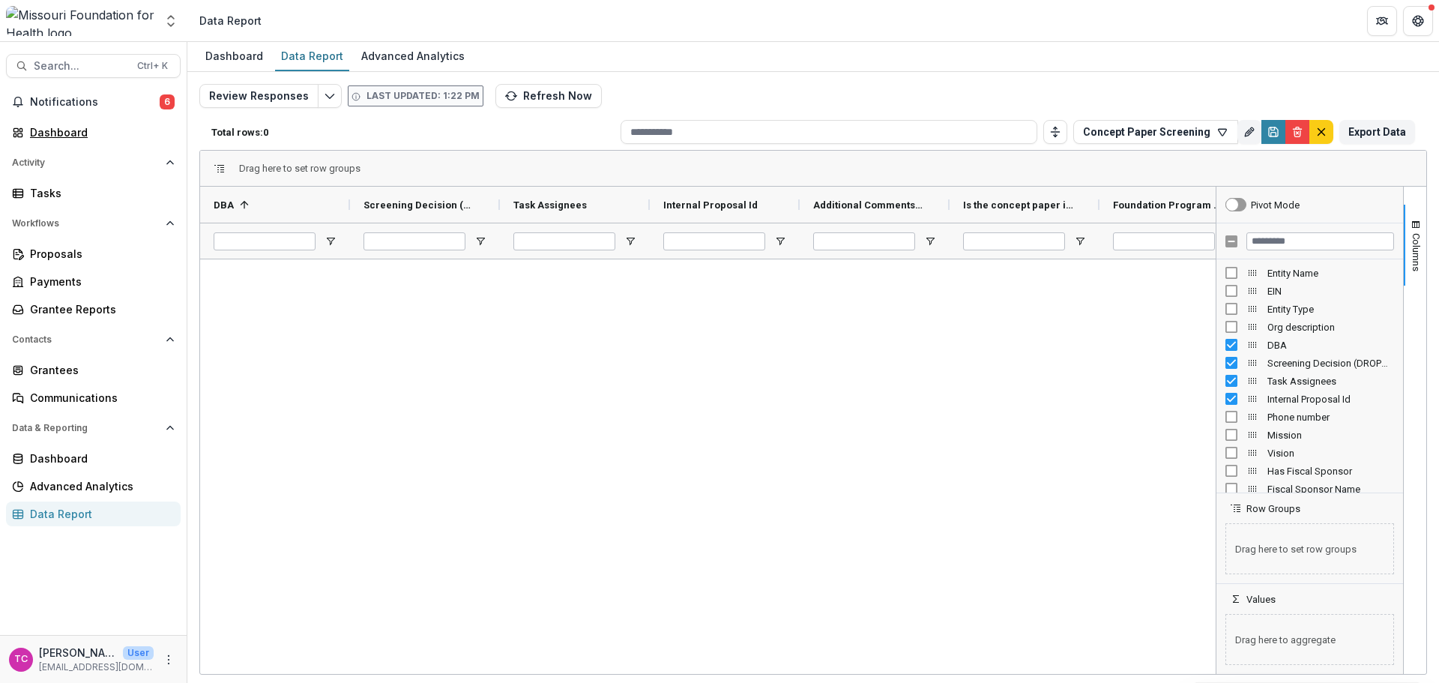
click at [63, 127] on div "Dashboard" at bounding box center [99, 132] width 139 height 16
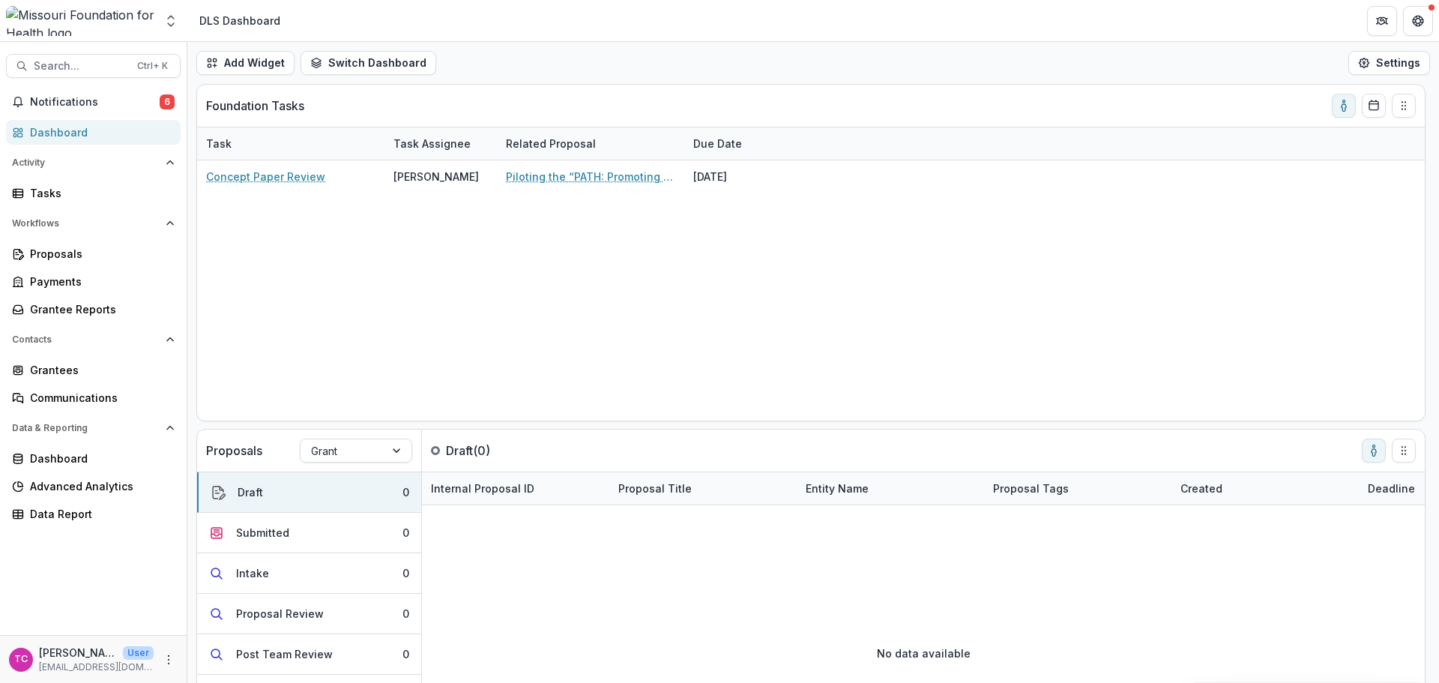
click at [503, 183] on div "Piloting the “PATH: Promoting Access To Health” Program" at bounding box center [590, 176] width 187 height 32
click at [531, 183] on link "Piloting the “PATH: Promoting Access To Health” Program" at bounding box center [590, 177] width 169 height 16
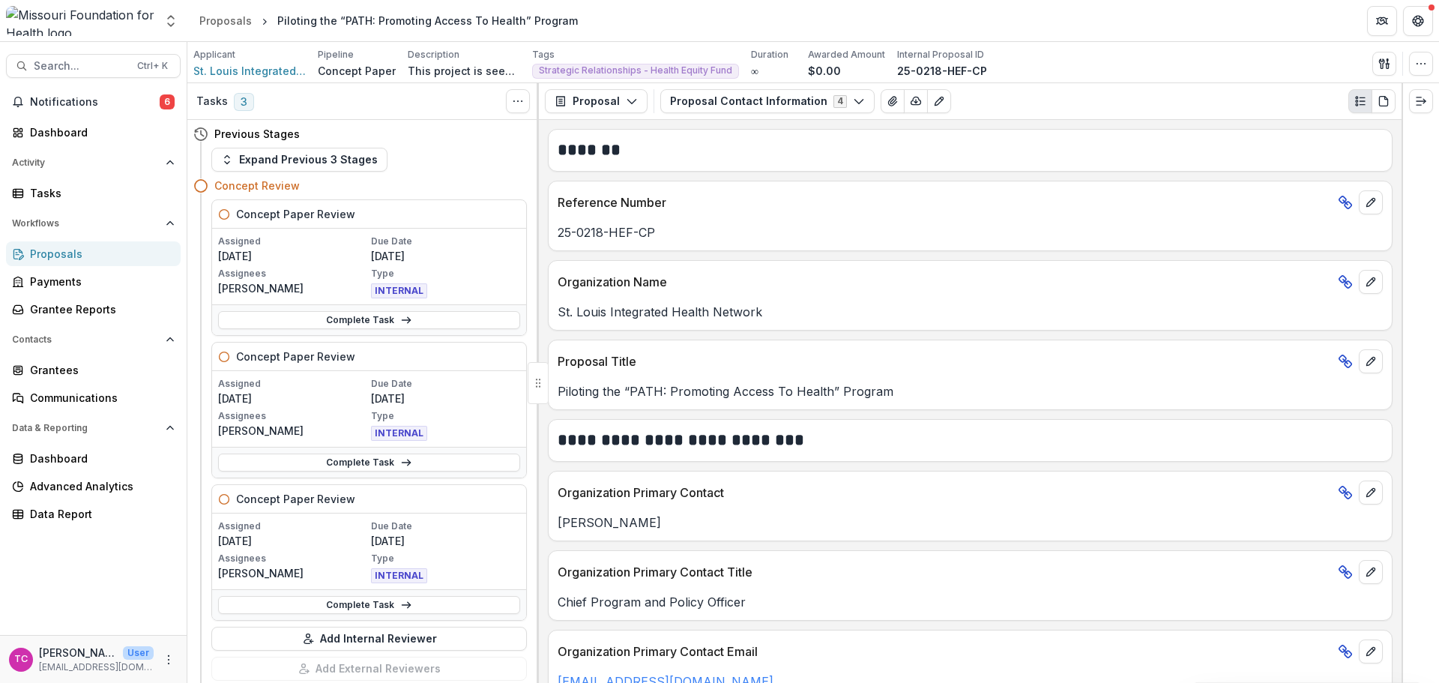
click at [169, 108] on span "6" at bounding box center [167, 101] width 15 height 15
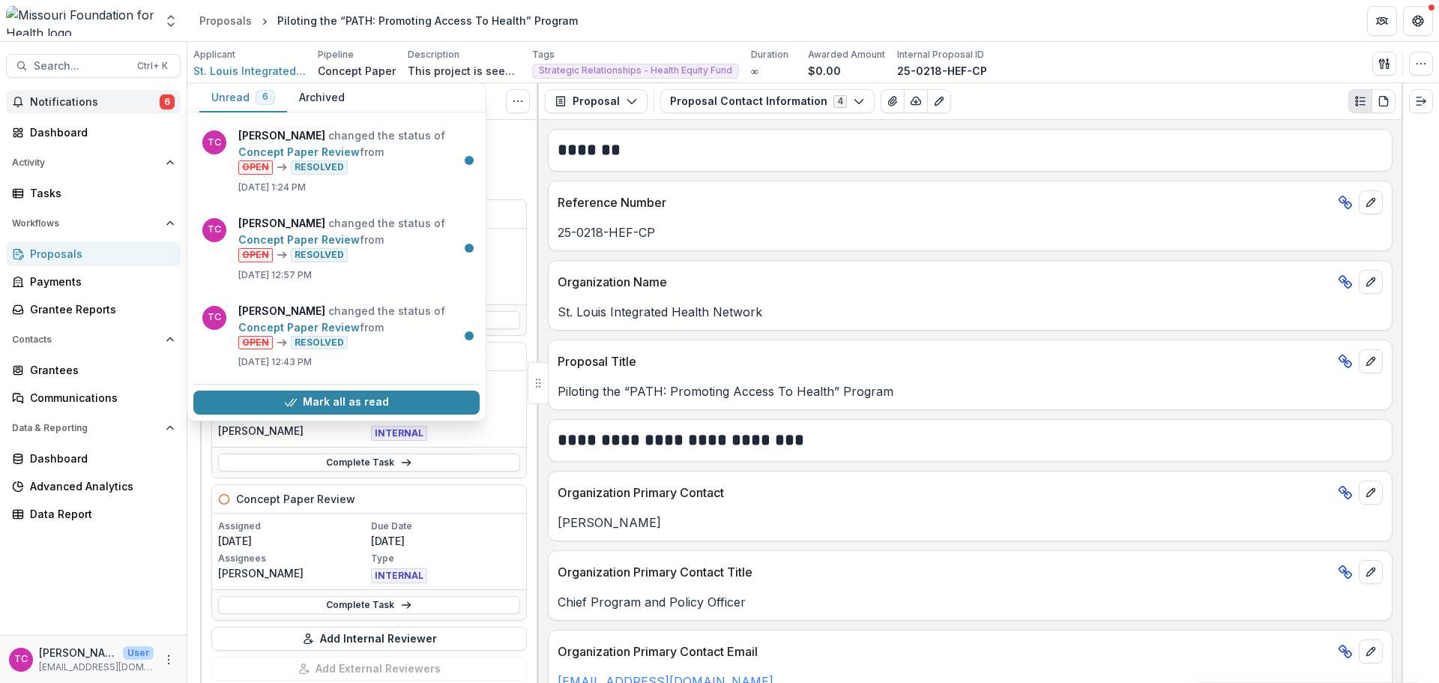
click at [340, 401] on button "Mark all as read" at bounding box center [336, 402] width 286 height 24
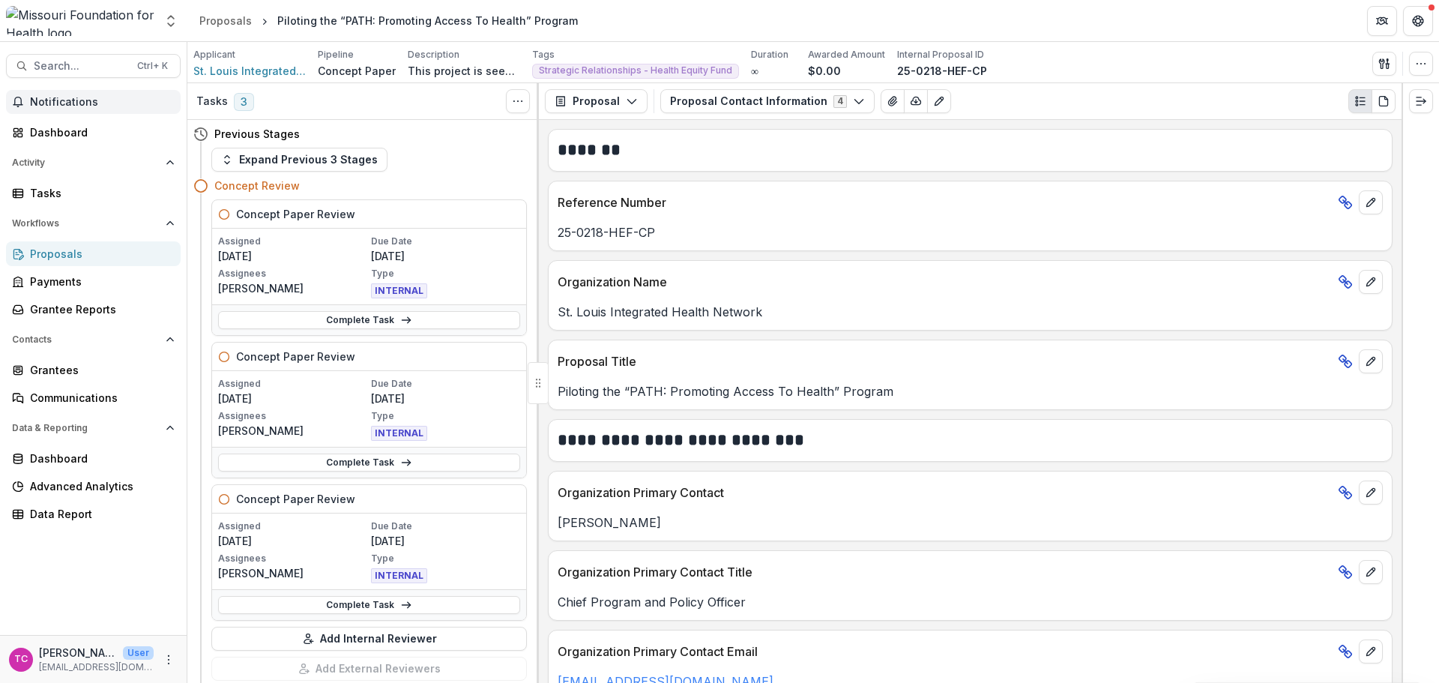
click at [34, 121] on link "Dashboard" at bounding box center [93, 132] width 175 height 25
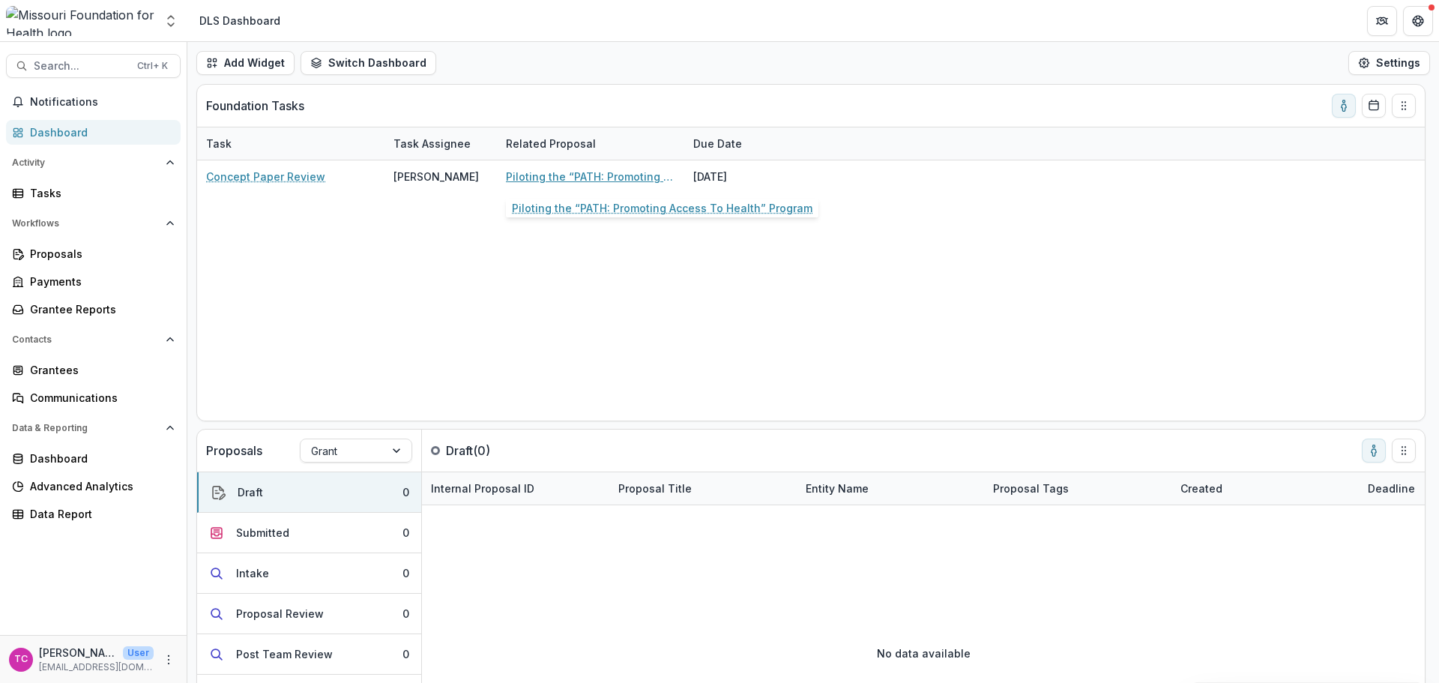
drag, startPoint x: 550, startPoint y: 170, endPoint x: 560, endPoint y: 193, distance: 25.2
click at [550, 170] on link "Piloting the “PATH: Promoting Access To Health” Program" at bounding box center [590, 177] width 169 height 16
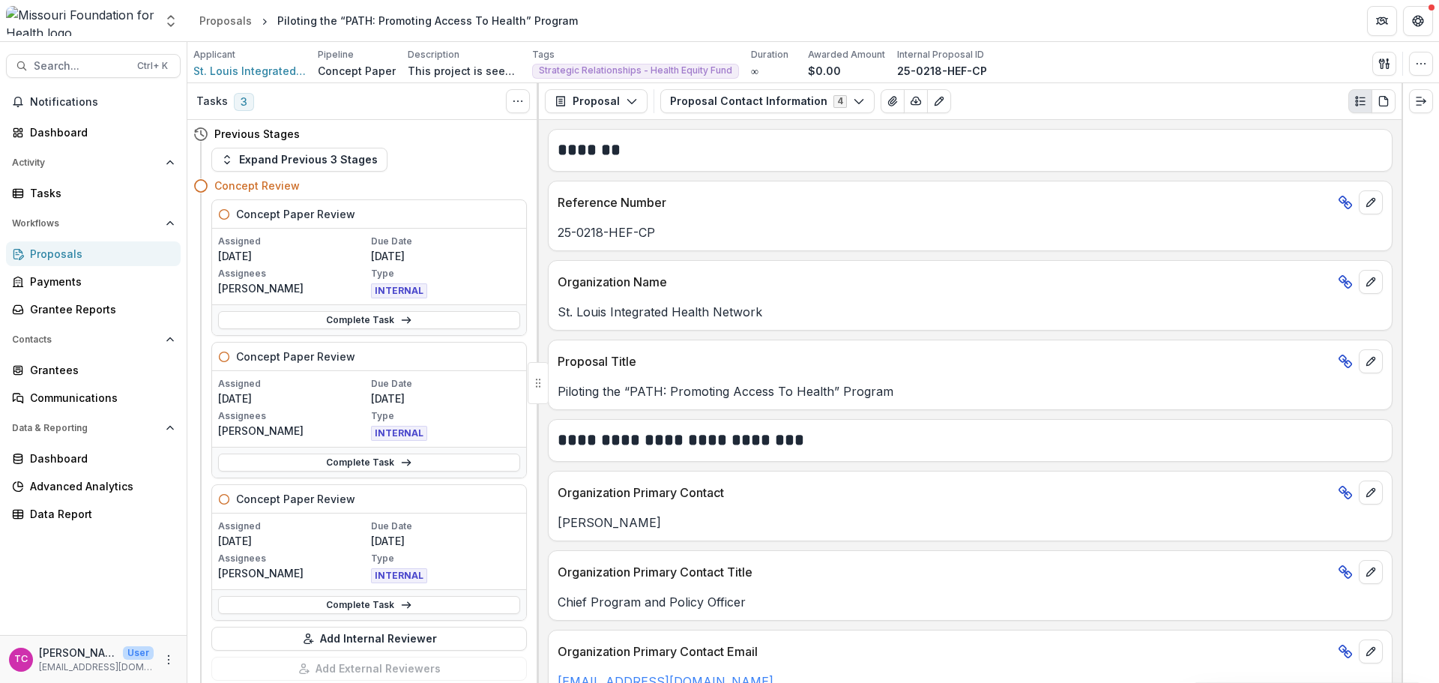
click at [293, 603] on link "Complete Task" at bounding box center [369, 605] width 302 height 18
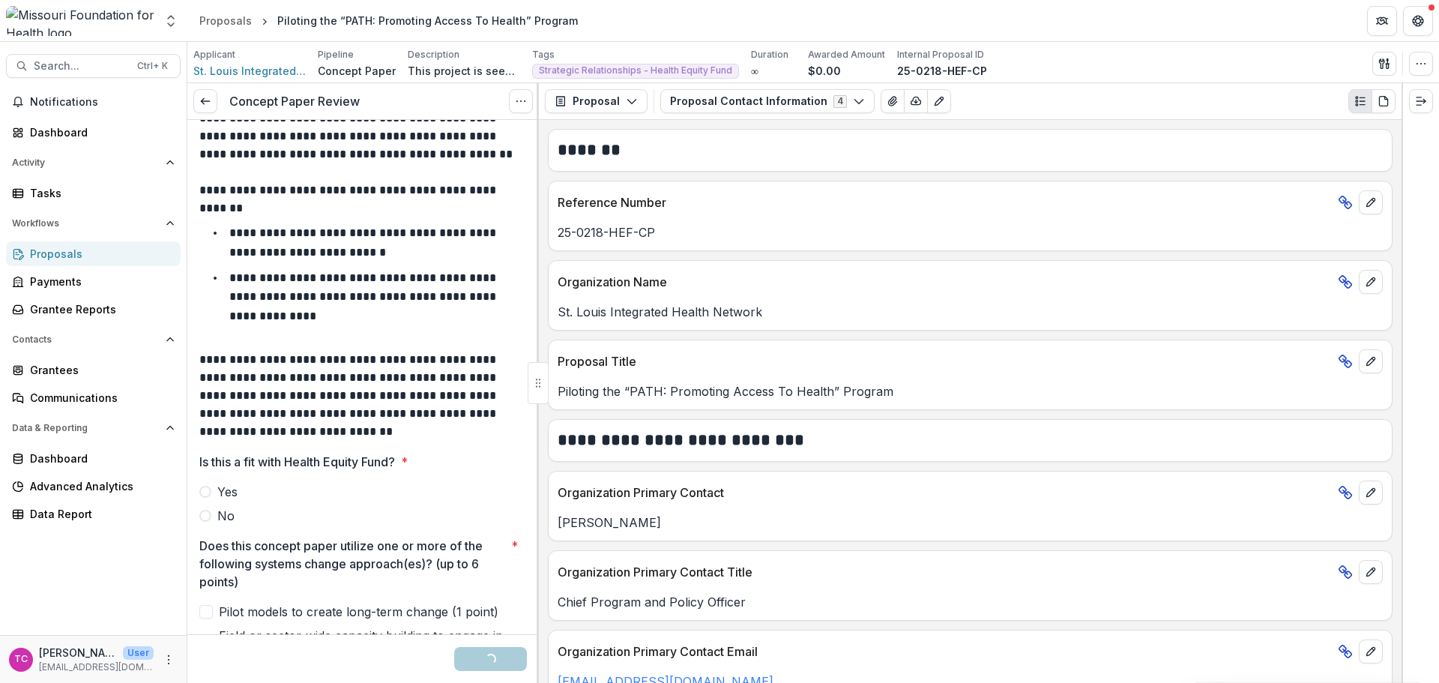
scroll to position [150, 0]
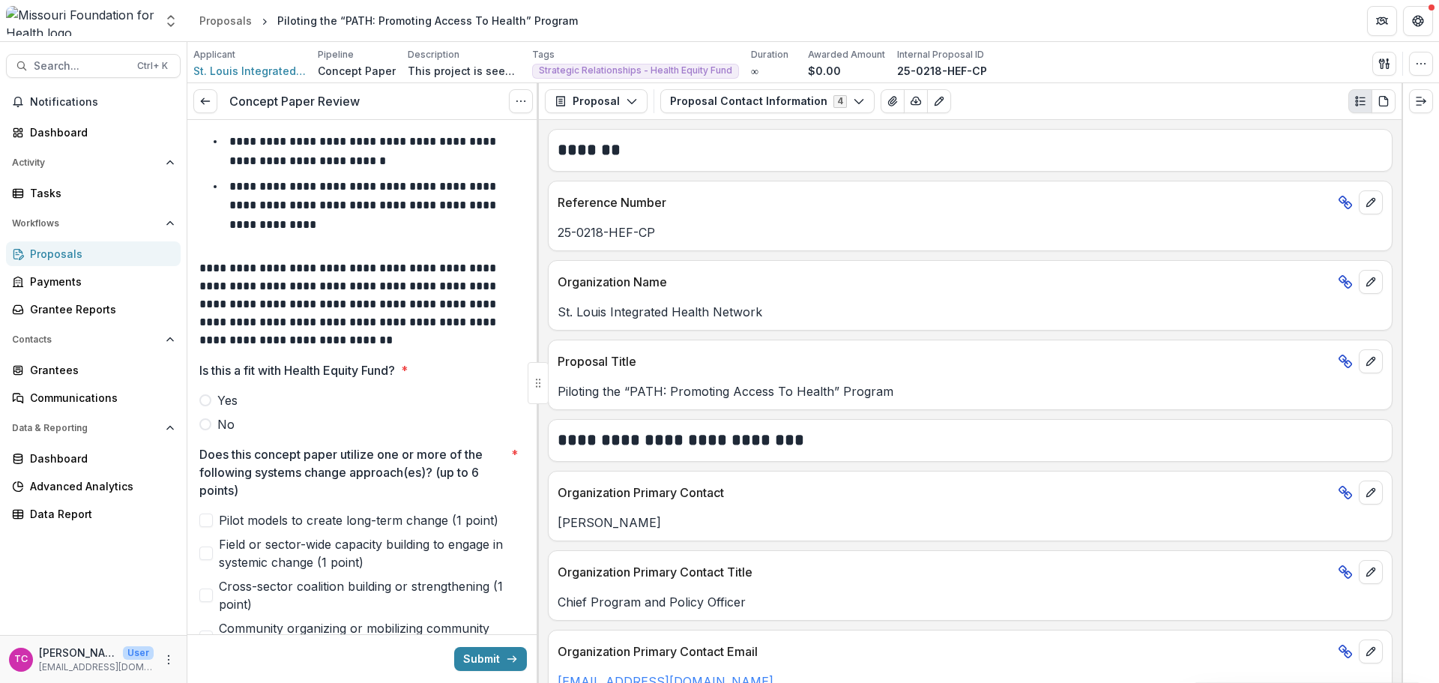
click at [219, 410] on div "Yes No" at bounding box center [363, 412] width 328 height 42
click at [219, 401] on span "Yes" at bounding box center [227, 400] width 20 height 18
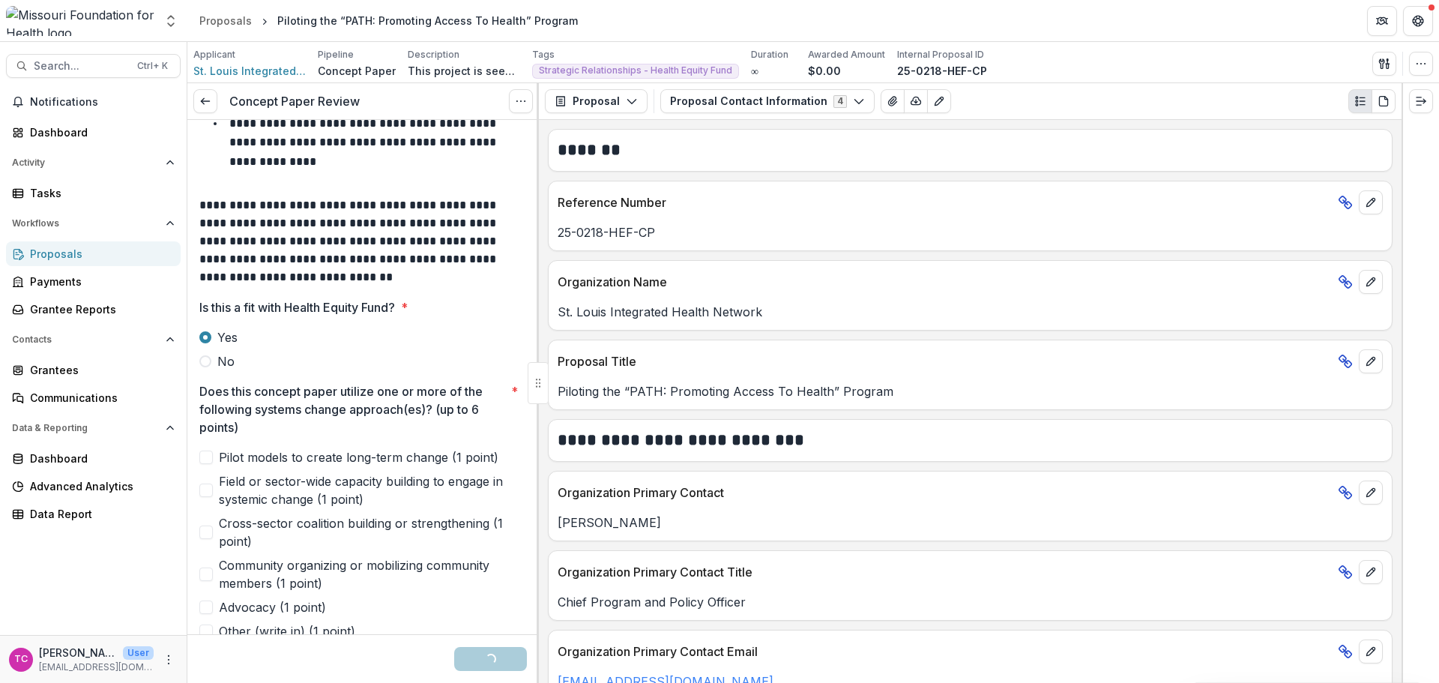
scroll to position [450, 0]
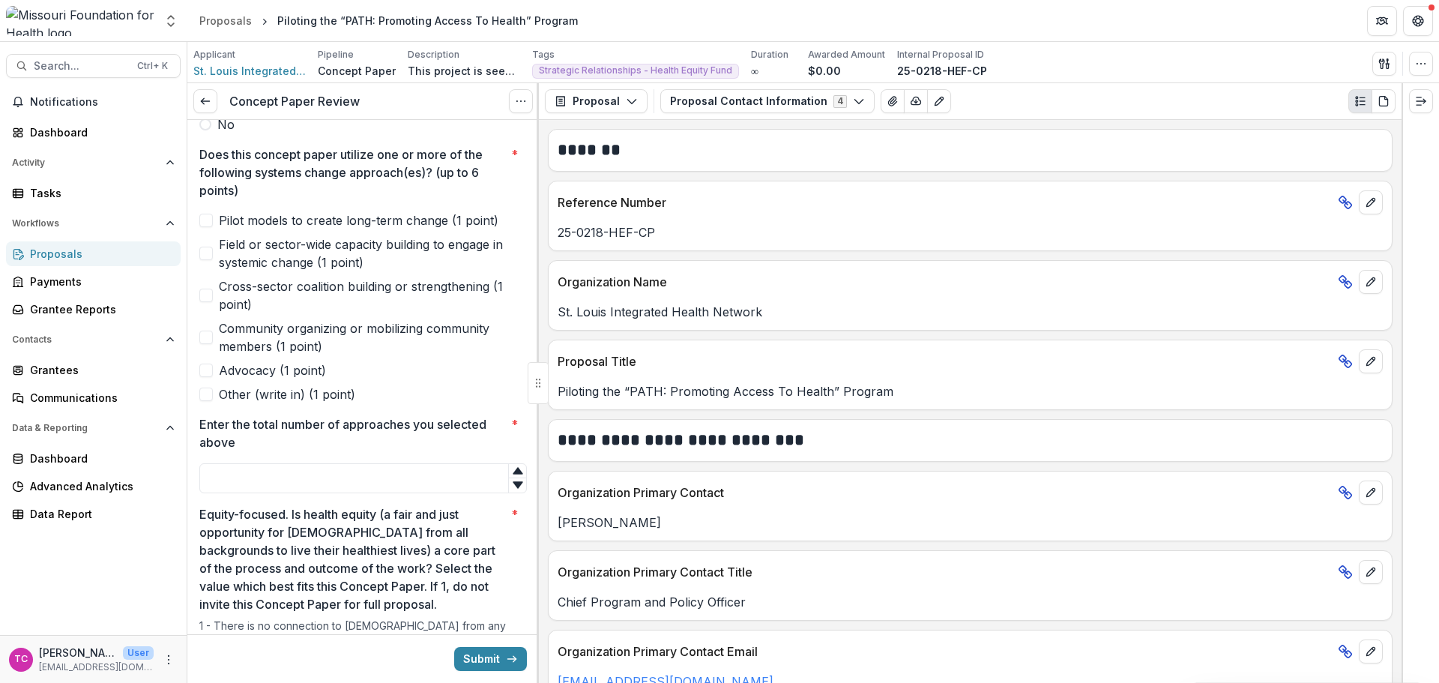
click at [267, 220] on span "Pilot models to create long-term change (1 point)" at bounding box center [359, 220] width 280 height 18
click at [265, 487] on input "Enter the total number of approaches you selected above *" at bounding box center [363, 478] width 328 height 30
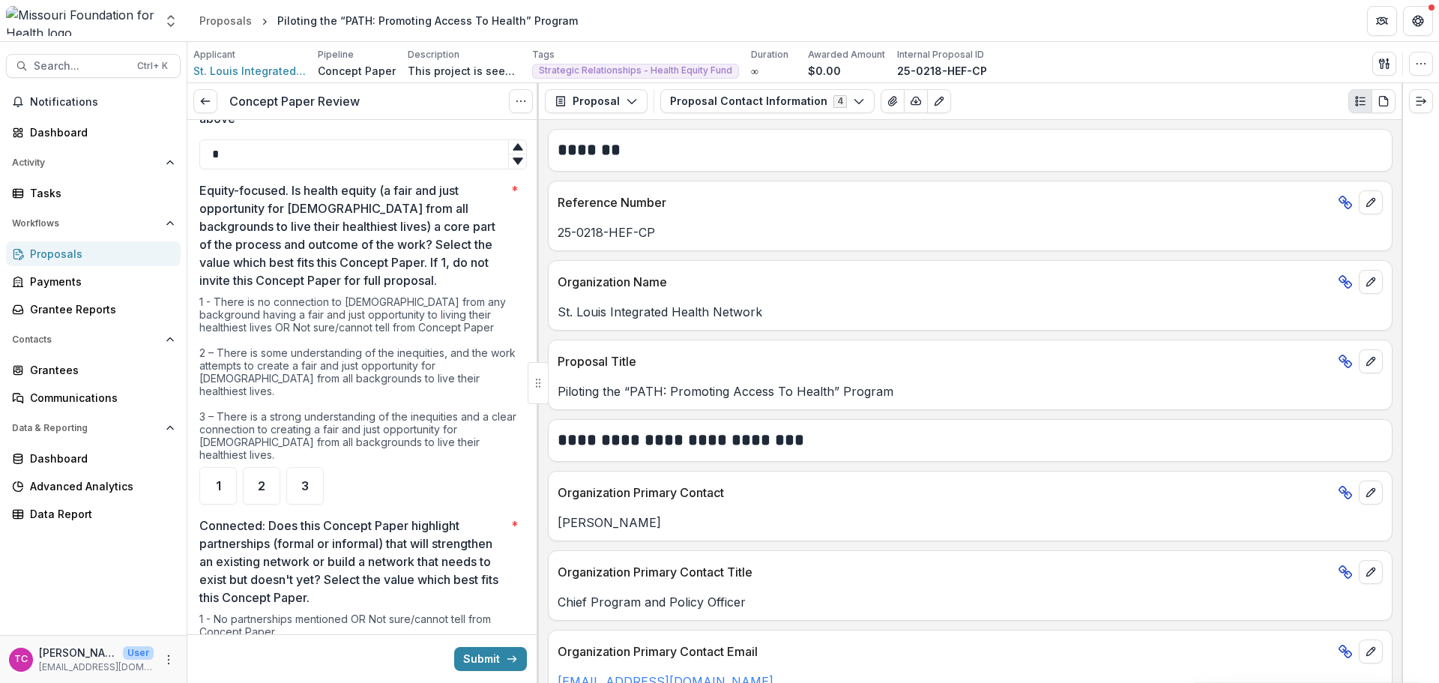
scroll to position [824, 0]
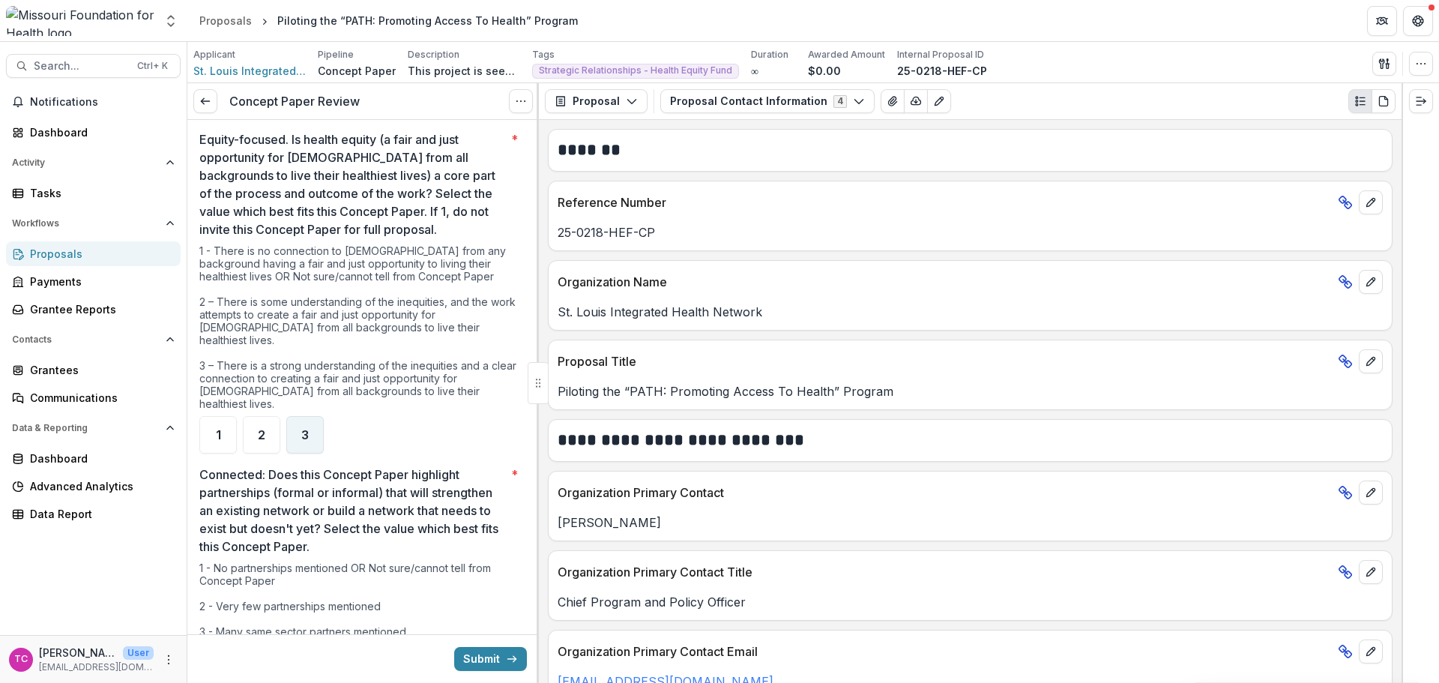
type input "*"
click at [309, 416] on div "3" at bounding box center [304, 434] width 37 height 37
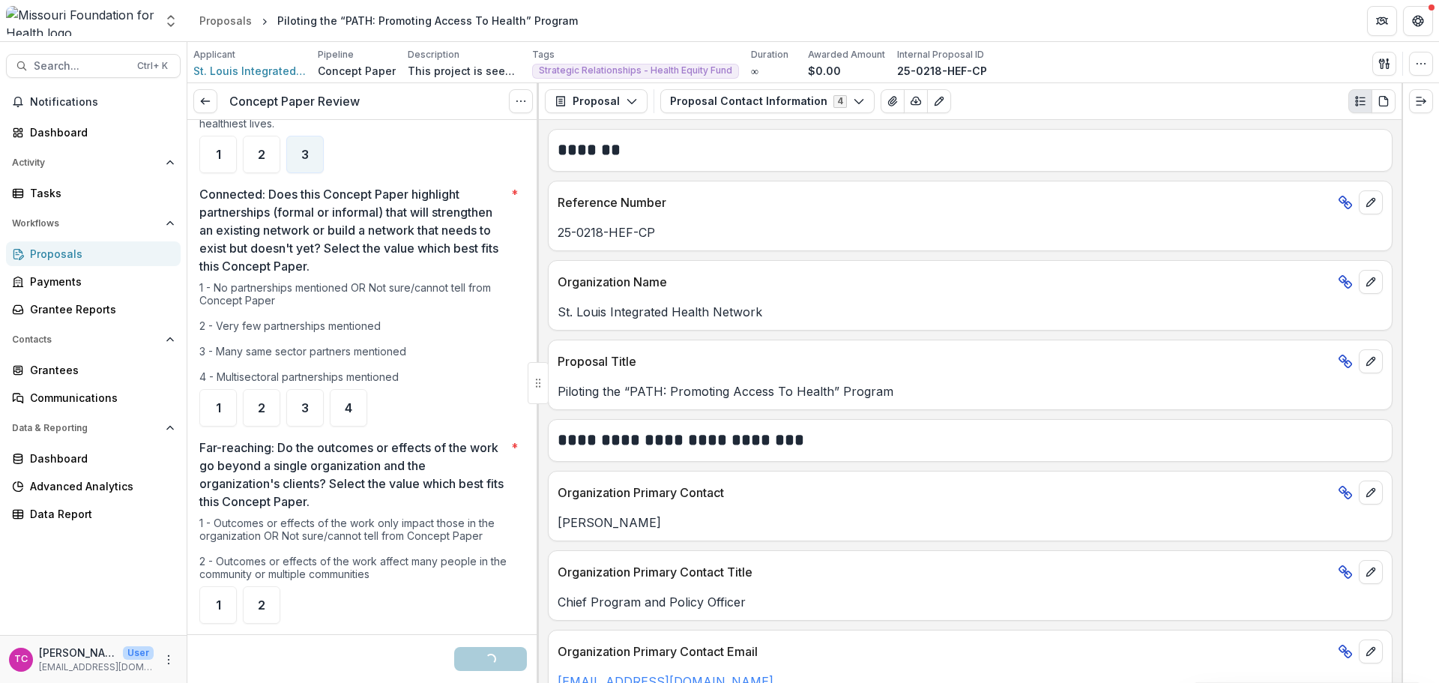
scroll to position [1124, 0]
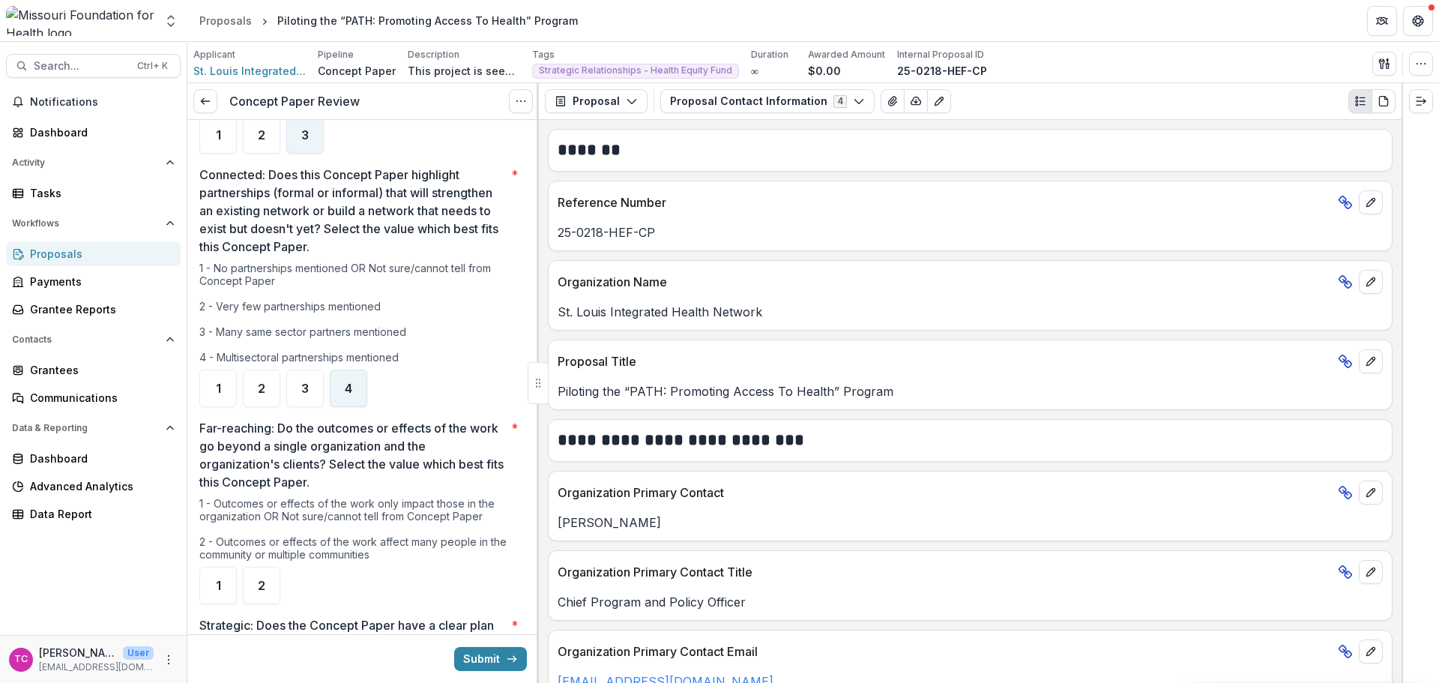
click at [348, 382] on span "4" at bounding box center [348, 388] width 7 height 12
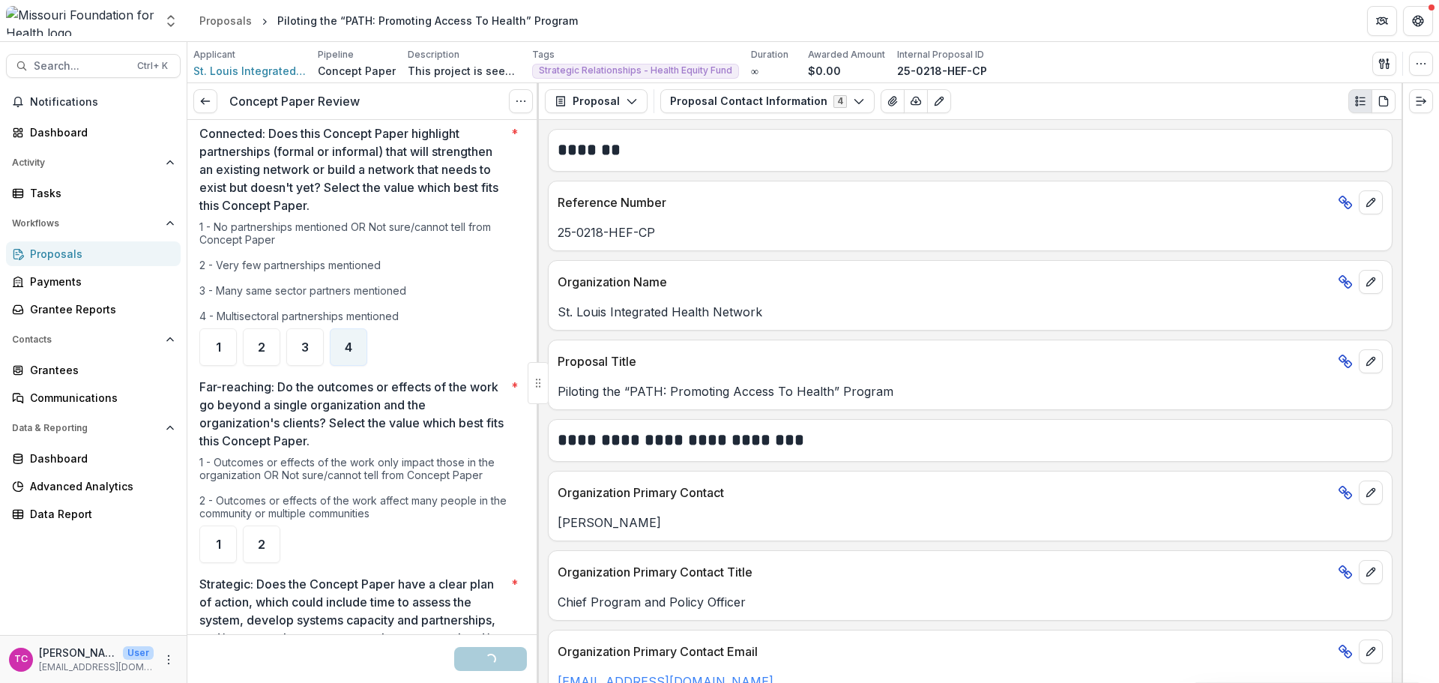
scroll to position [1274, 0]
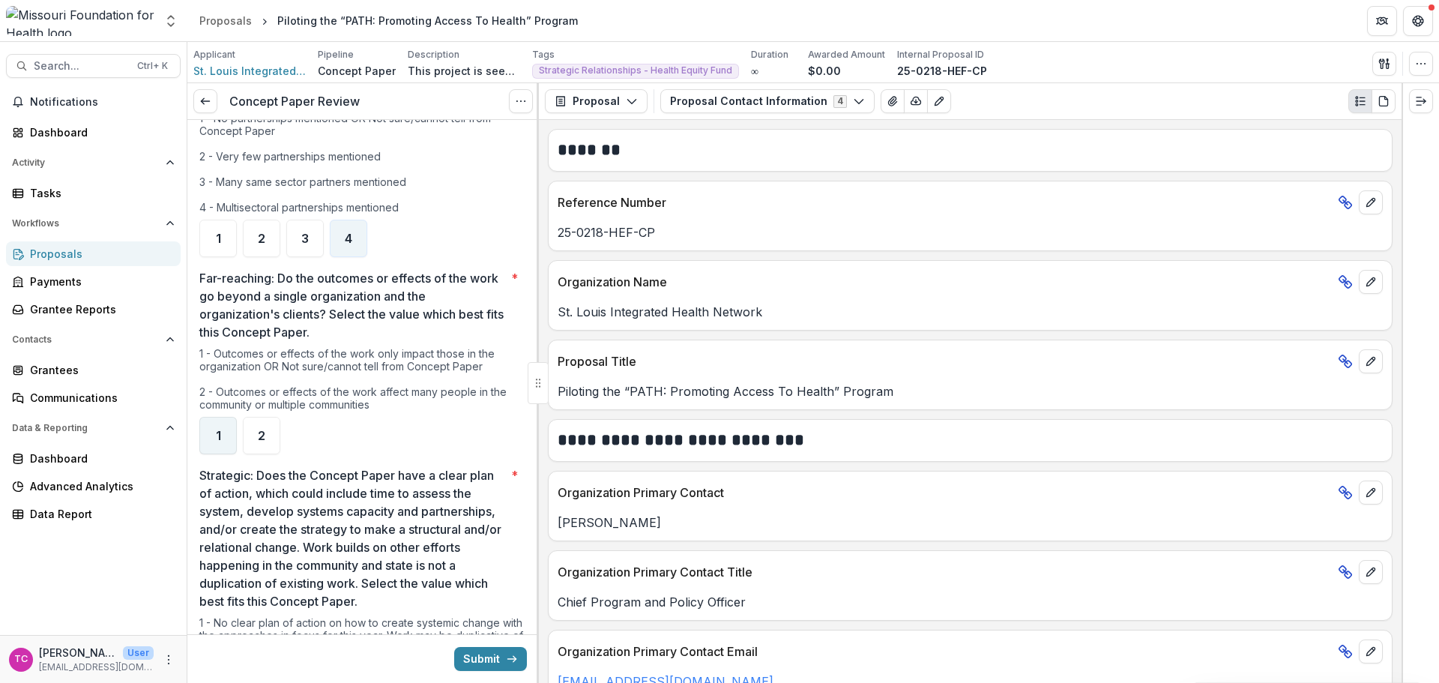
click at [220, 420] on div "1" at bounding box center [217, 435] width 37 height 37
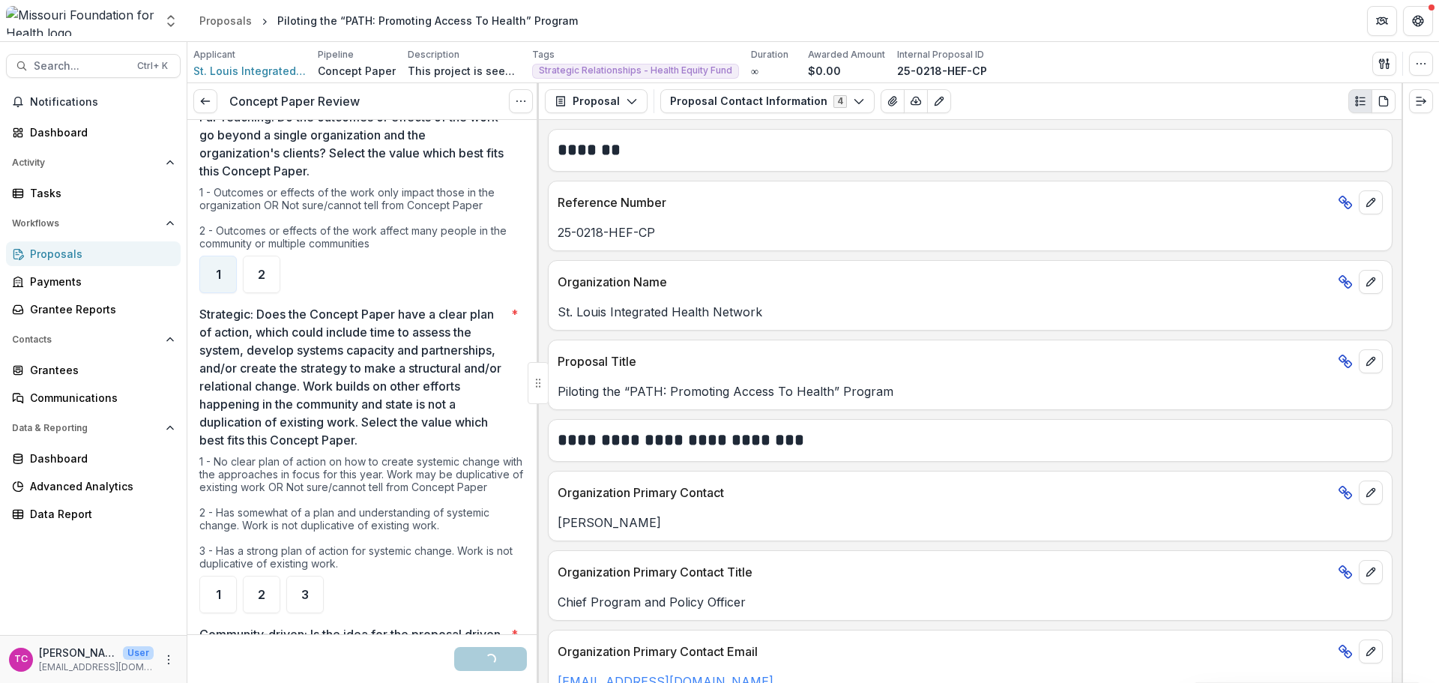
scroll to position [1499, 0]
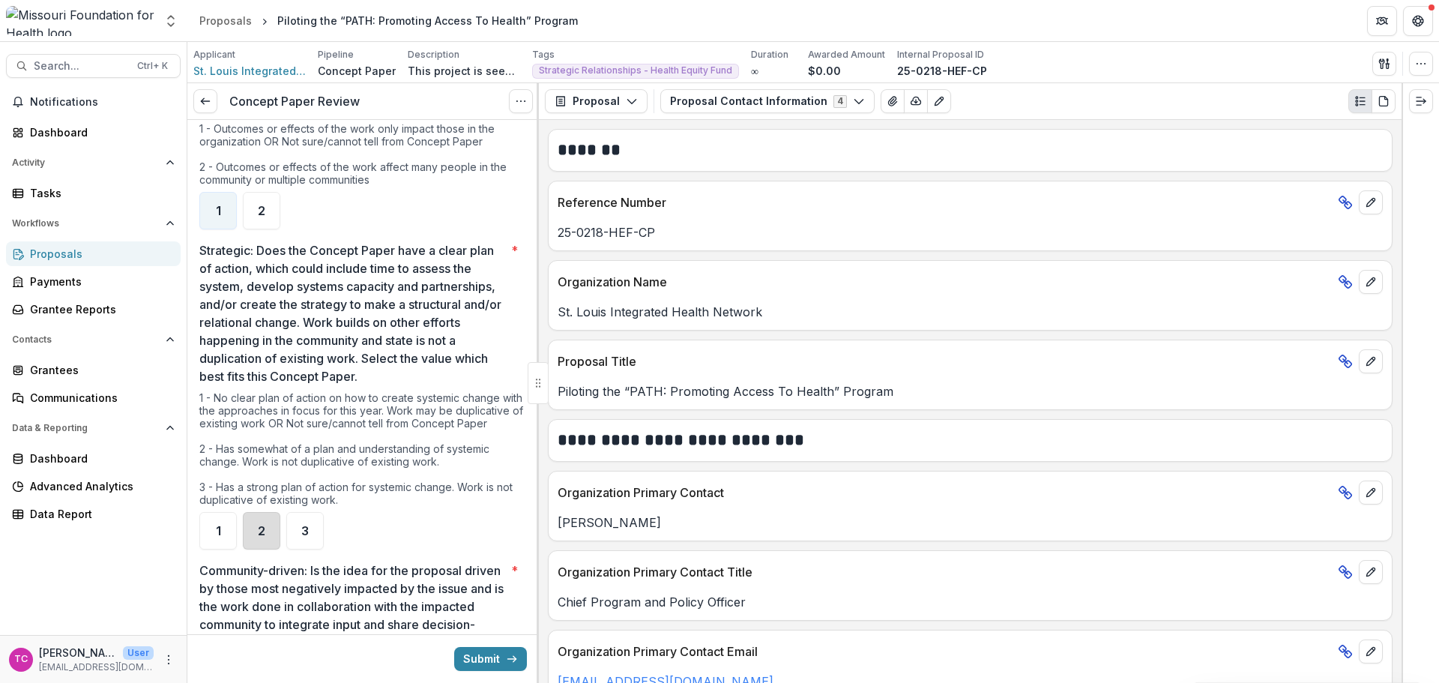
click at [247, 525] on div "2" at bounding box center [261, 530] width 37 height 37
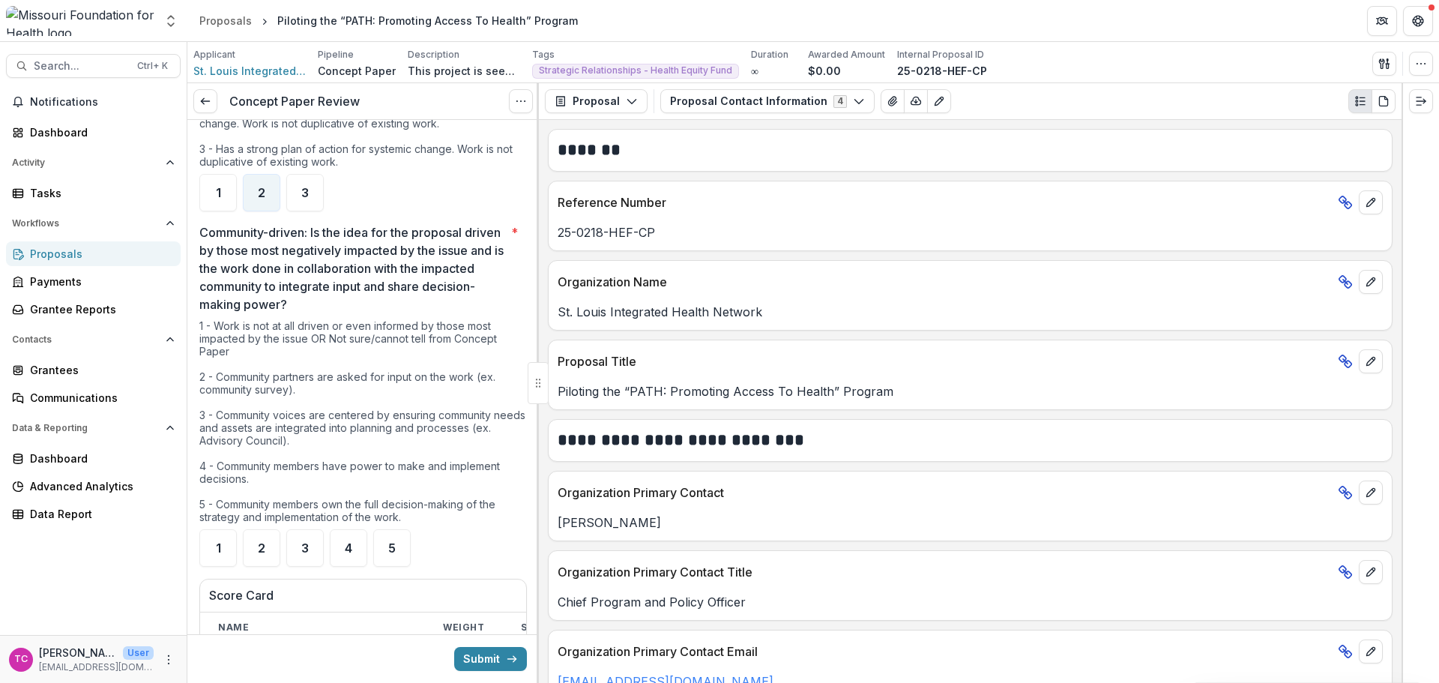
scroll to position [1874, 0]
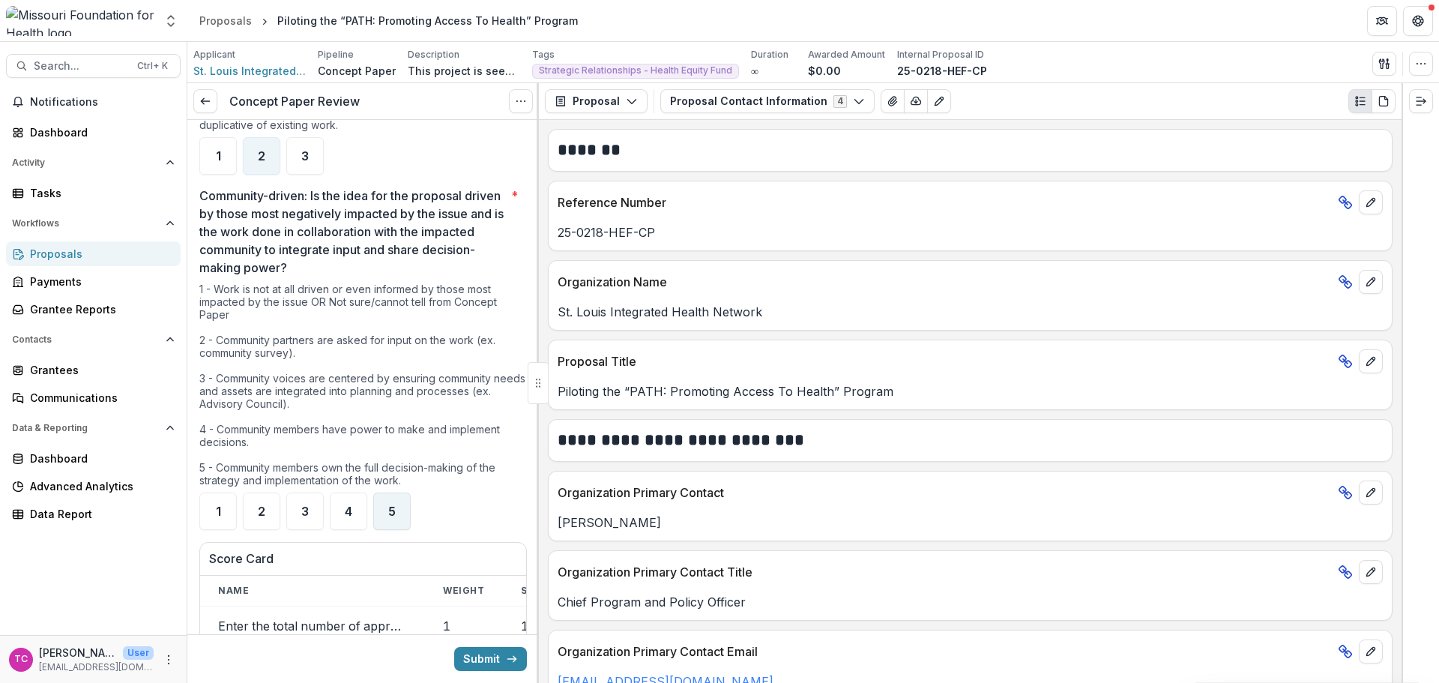
click at [388, 505] on span "5" at bounding box center [391, 511] width 7 height 12
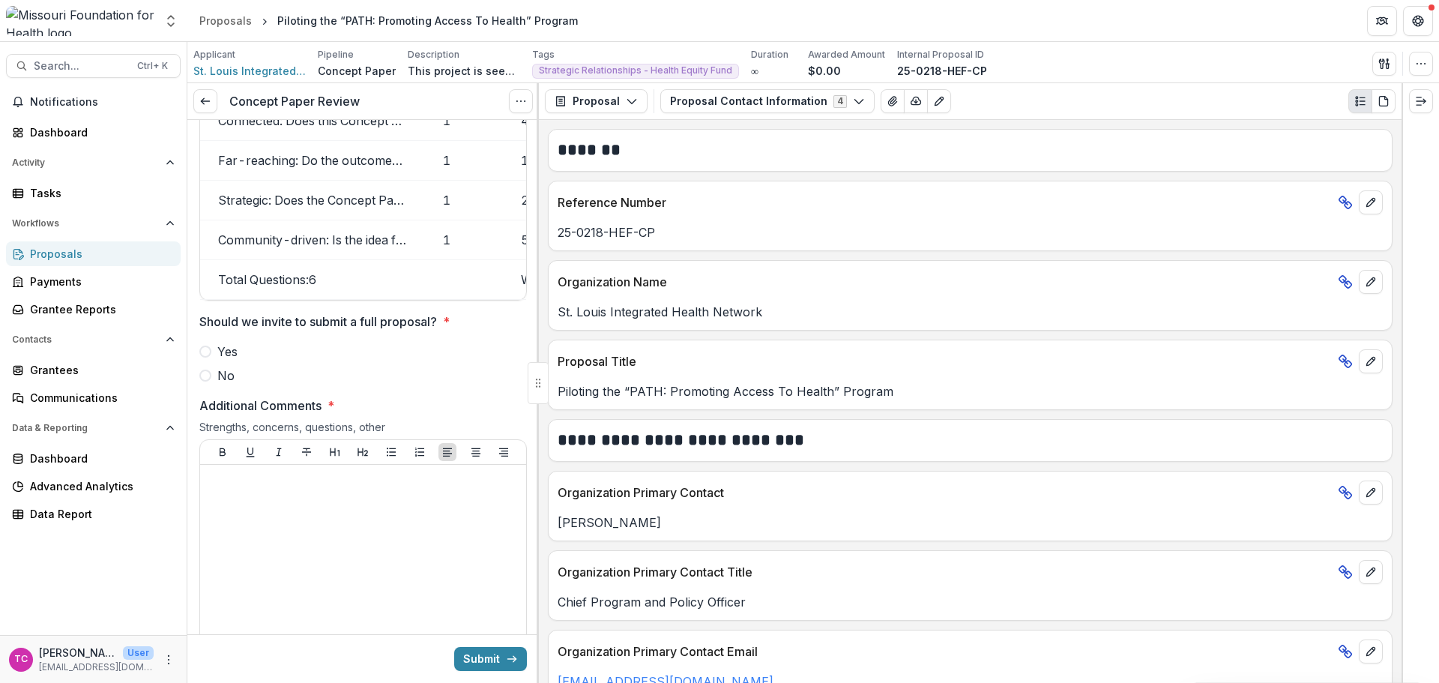
scroll to position [2473, 0]
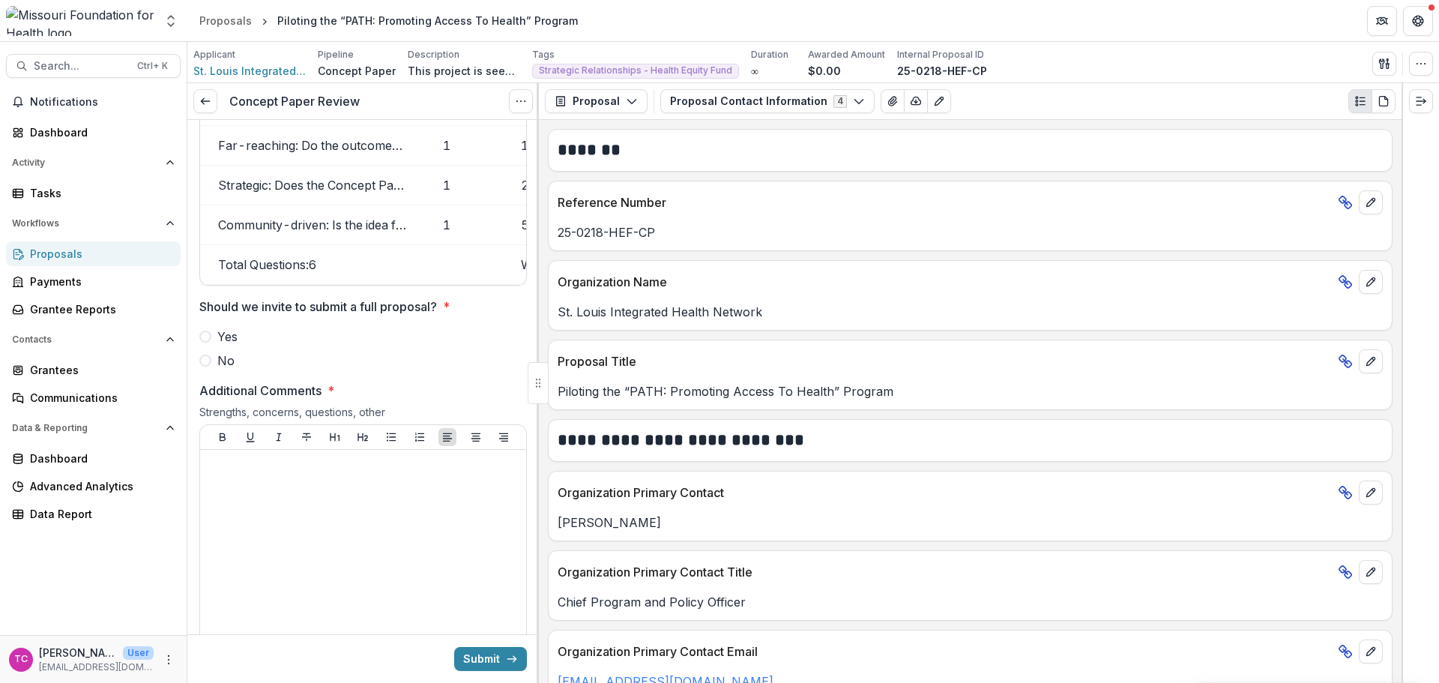
click at [222, 336] on span "Yes" at bounding box center [227, 337] width 20 height 18
click at [264, 541] on div at bounding box center [363, 568] width 314 height 225
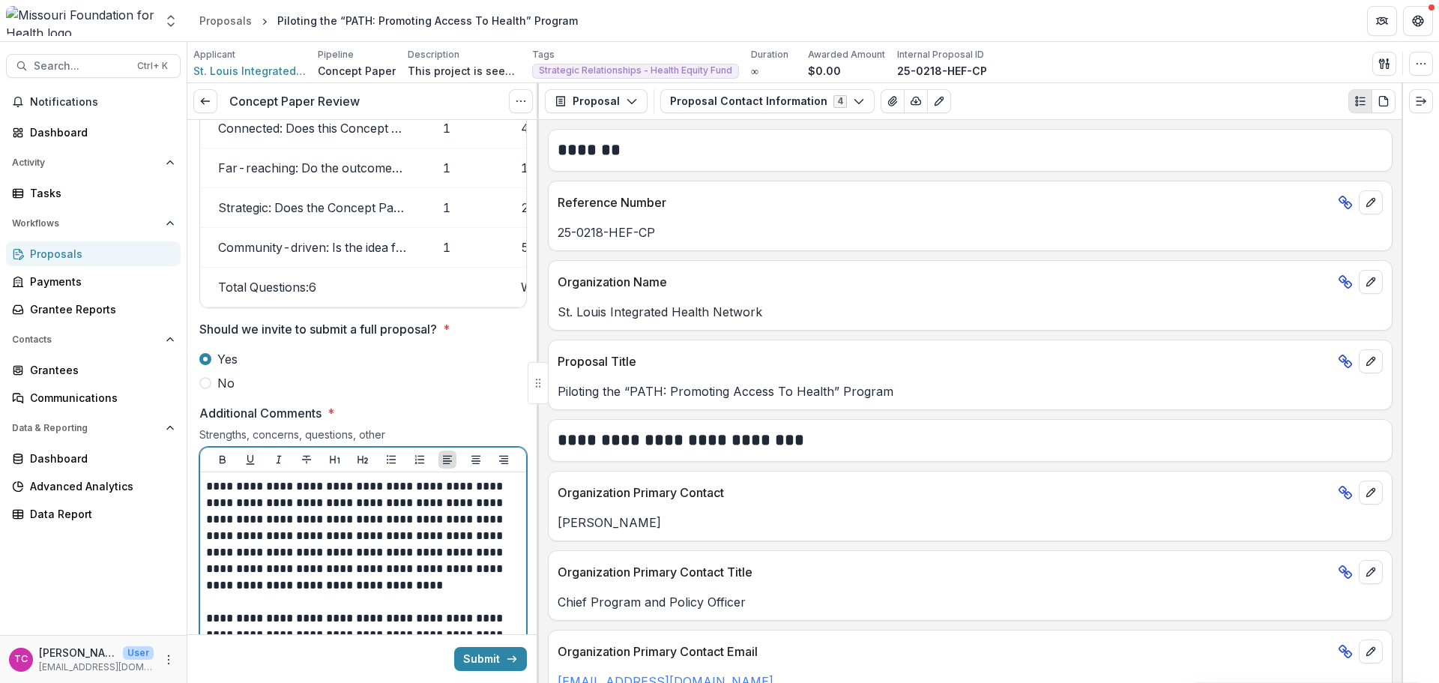
scroll to position [2431, 0]
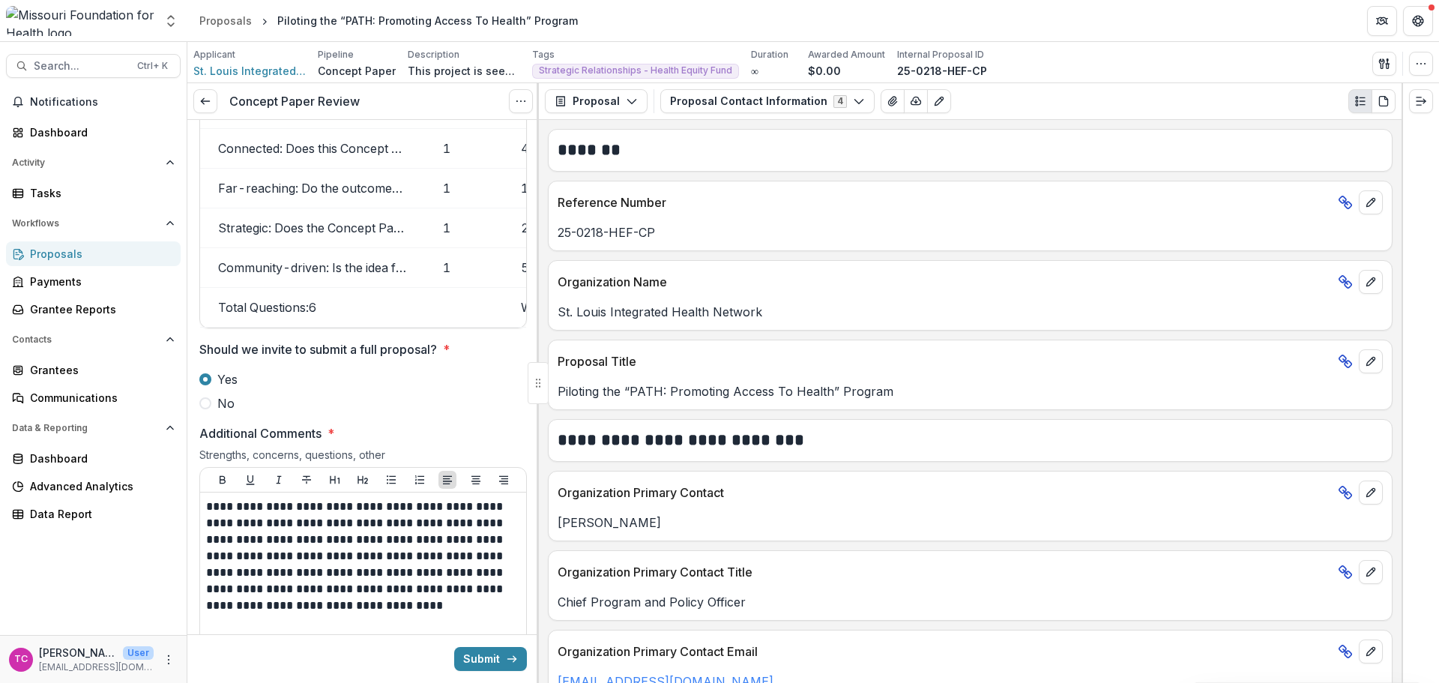
click at [486, 653] on button "Submit" at bounding box center [490, 659] width 73 height 24
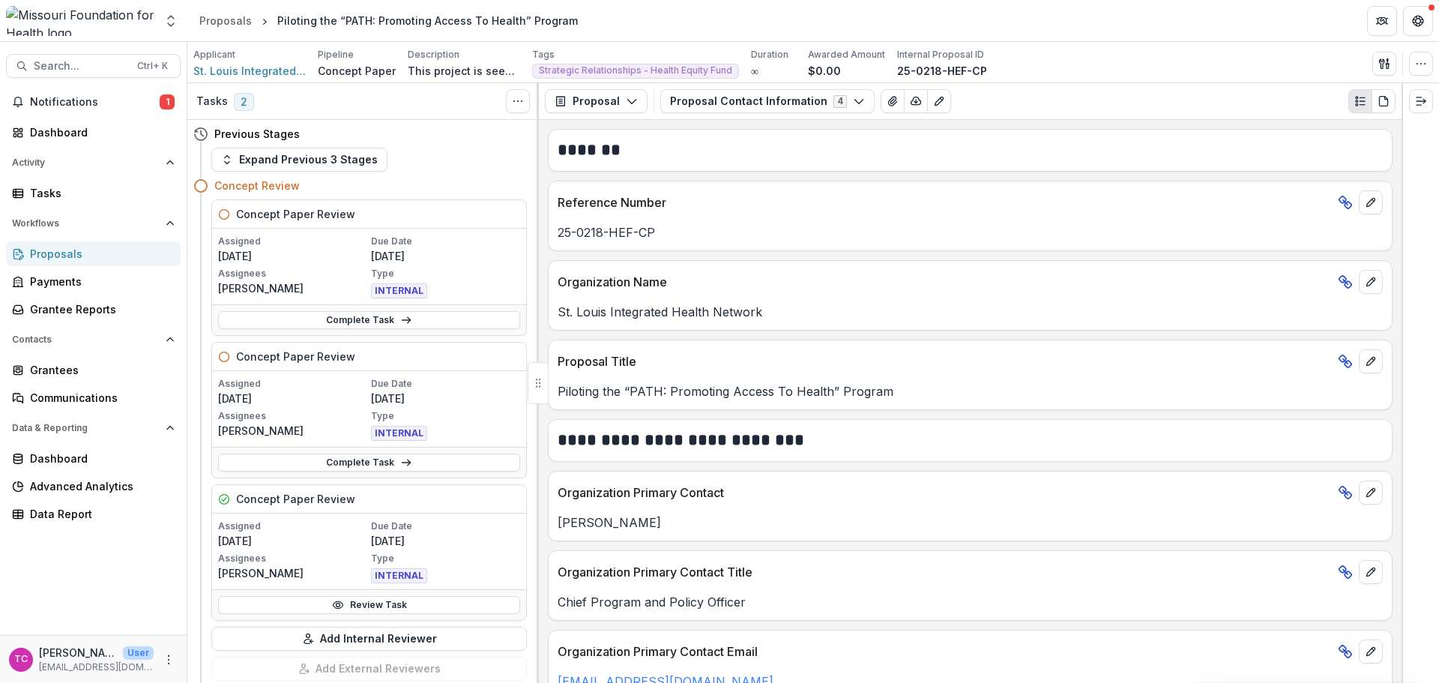
click at [88, 102] on span "Notifications" at bounding box center [95, 102] width 130 height 13
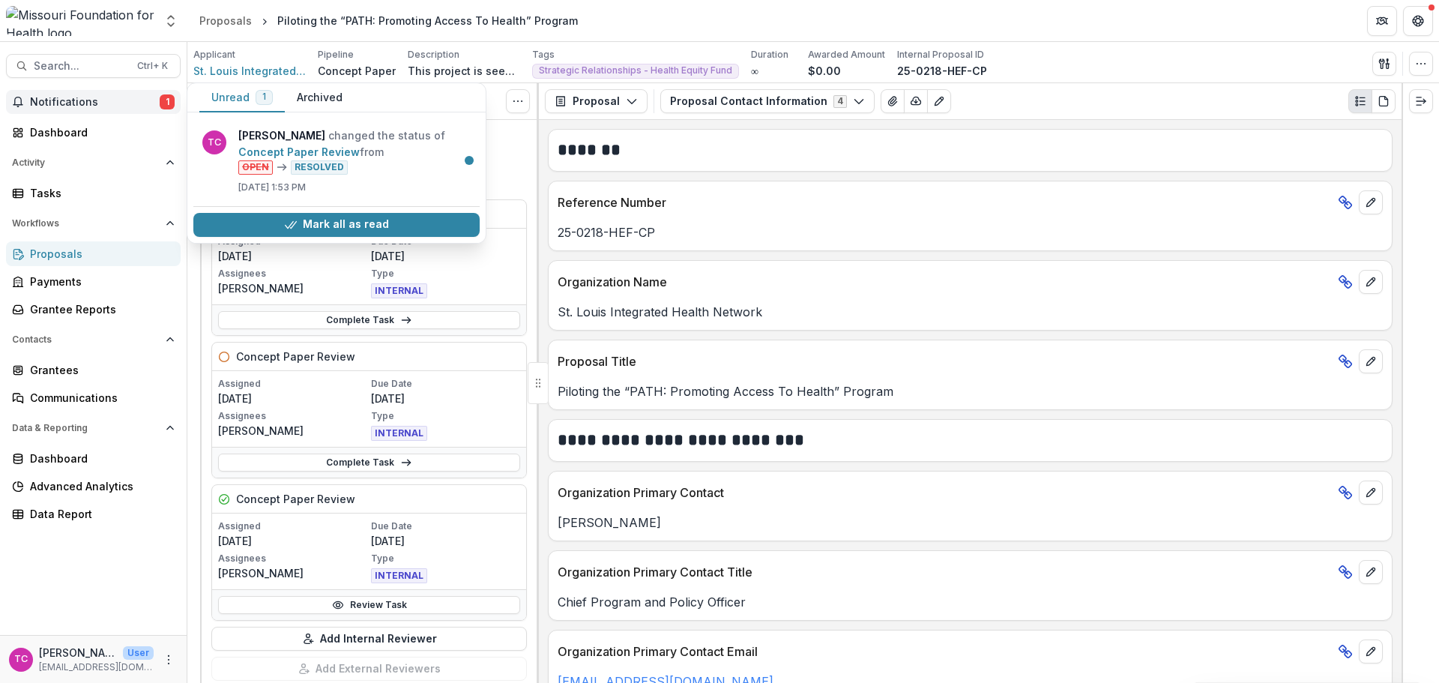
click at [390, 225] on button "Mark all as read" at bounding box center [336, 225] width 286 height 24
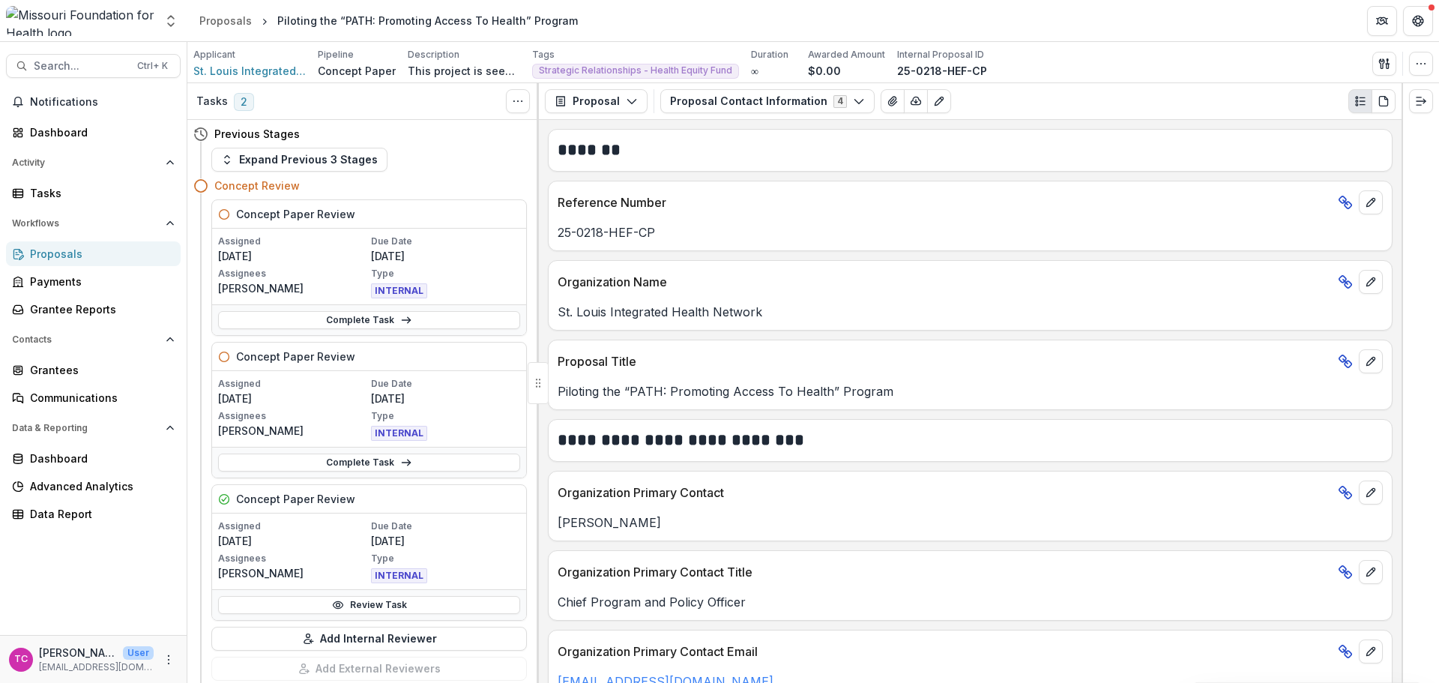
click at [34, 178] on div "Activity Tasks" at bounding box center [93, 178] width 187 height 55
click at [34, 193] on div "Tasks" at bounding box center [99, 193] width 139 height 16
